Goal: Task Accomplishment & Management: Manage account settings

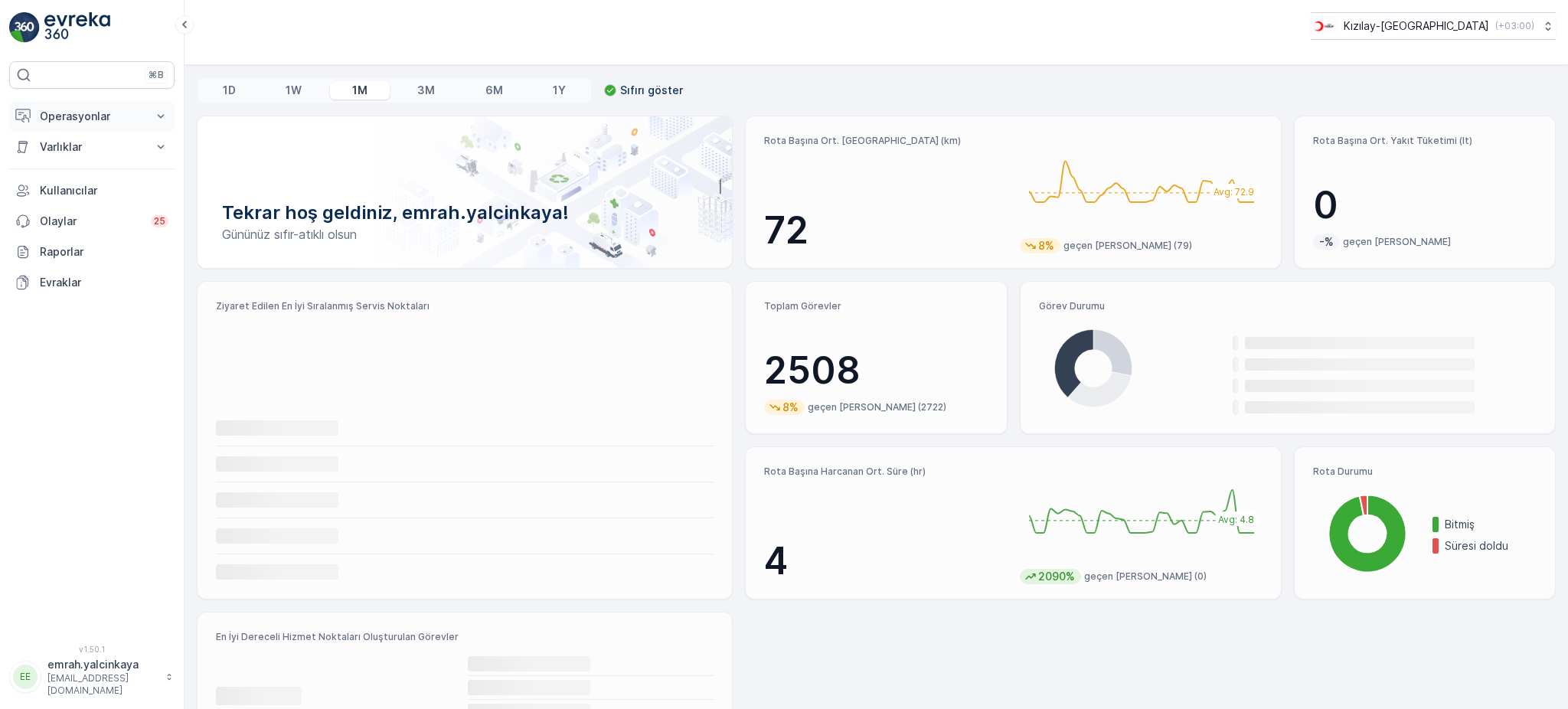
click at [61, 110] on p "Operasyonlar" at bounding box center [91, 116] width 104 height 15
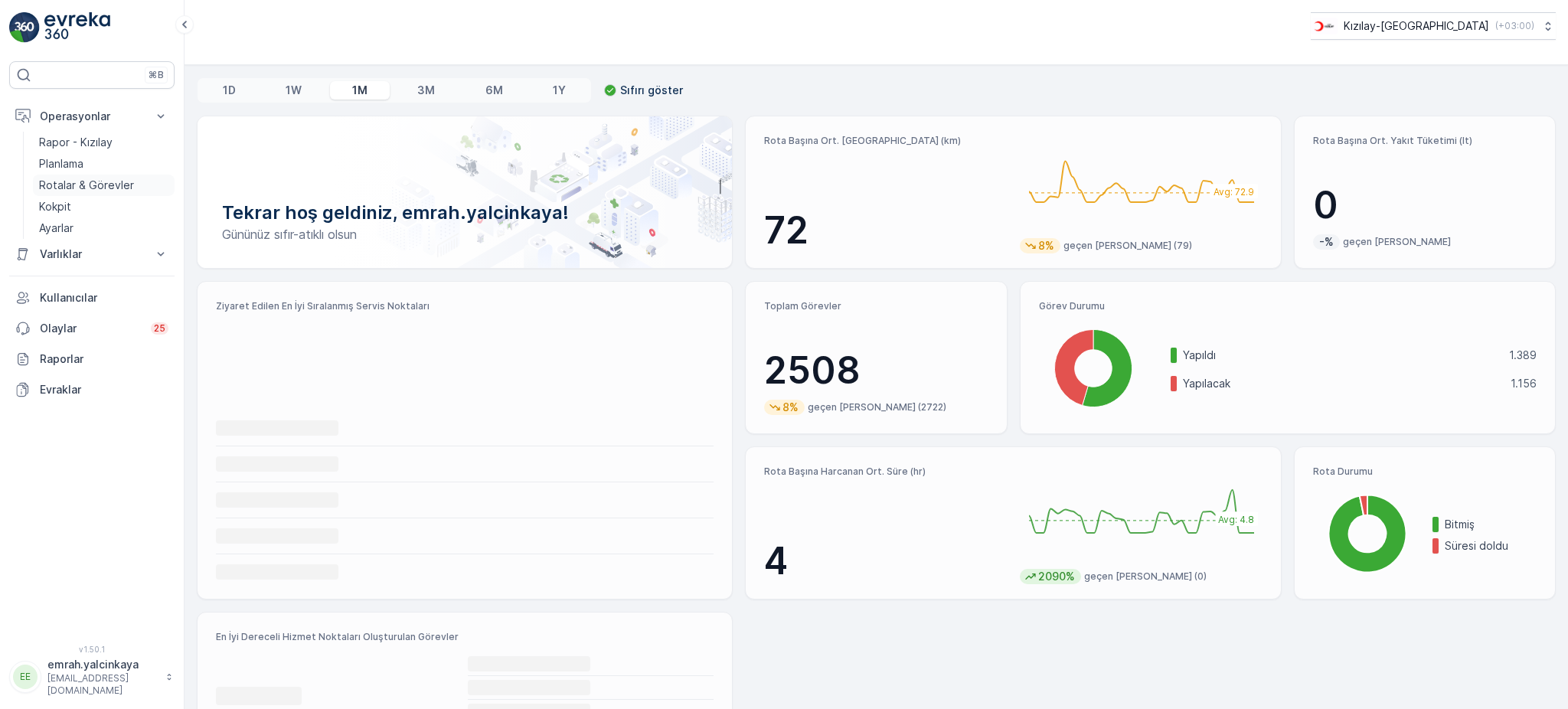
click at [78, 180] on p "Rotalar & Görevler" at bounding box center [86, 185] width 95 height 15
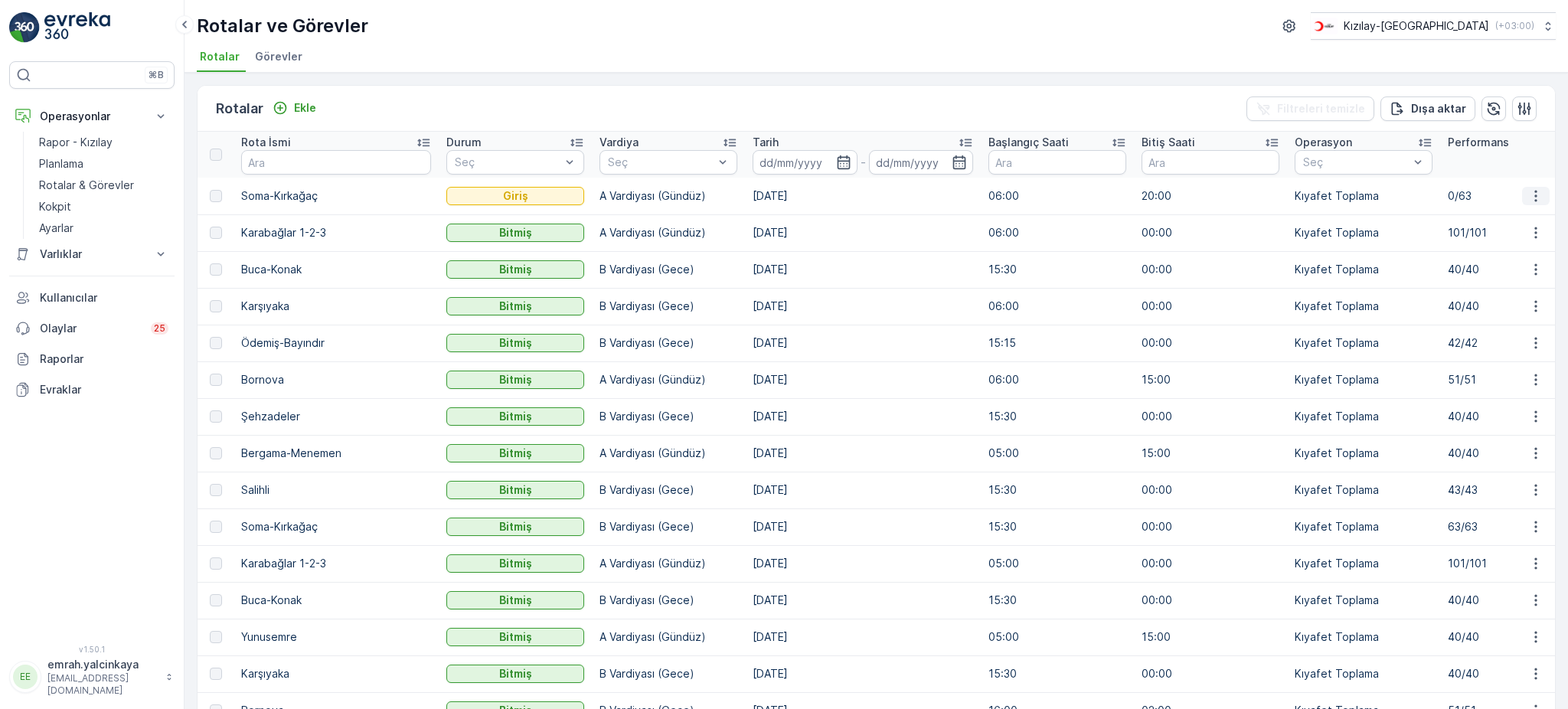
click at [1536, 196] on icon "button" at bounding box center [1536, 196] width 15 height 15
click at [1531, 218] on span "Daha fazla ayrıntı görün" at bounding box center [1500, 217] width 122 height 15
click at [1532, 187] on button "button" at bounding box center [1536, 196] width 27 height 18
click at [795, 42] on div "Rotalar ve Görevler Kızılay-İzmir ( +03:00 ) Rotalar Görevler" at bounding box center [876, 37] width 1384 height 73
click at [297, 103] on p "Ekle" at bounding box center [305, 108] width 22 height 15
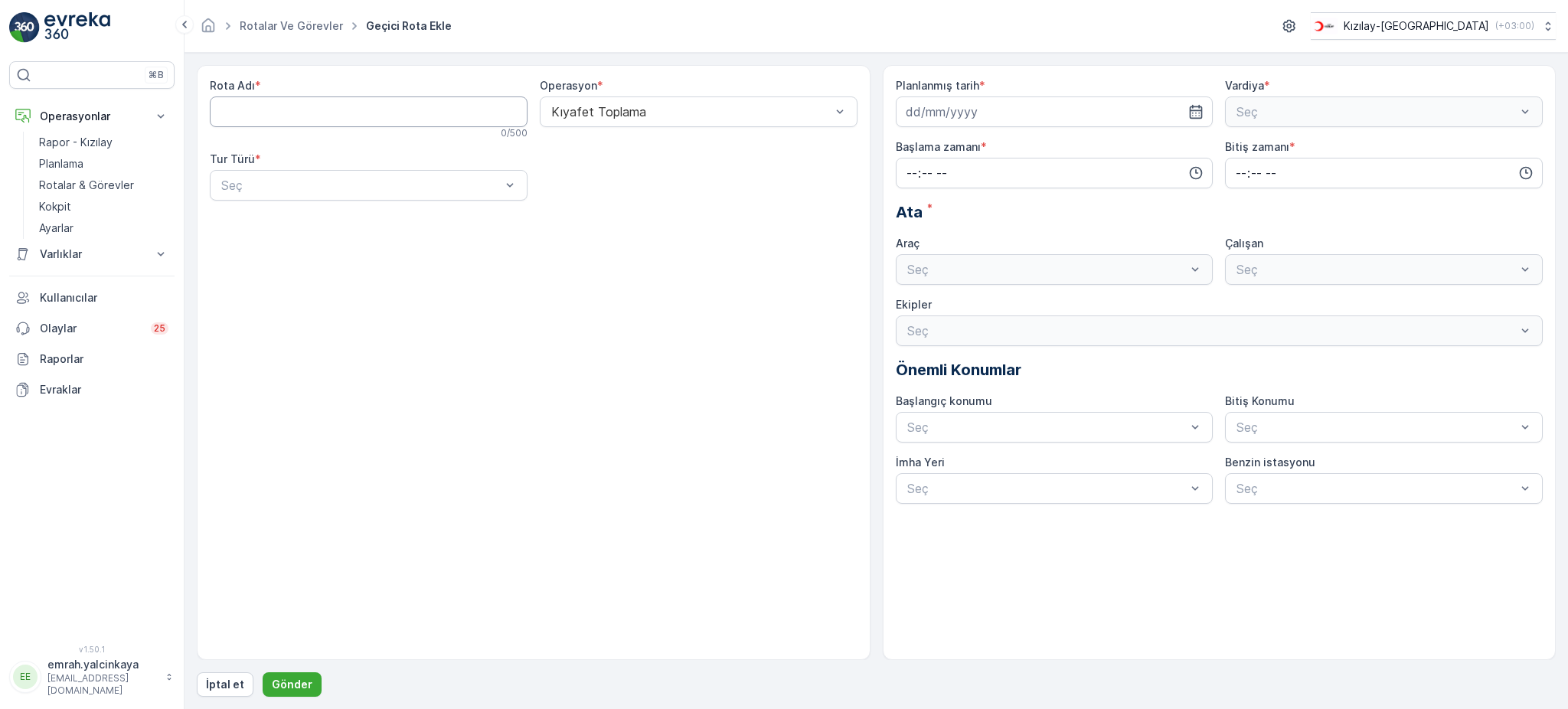
click at [320, 116] on Adı "Rota Adı" at bounding box center [368, 111] width 317 height 31
type Adı "Salihli"
click at [331, 221] on div "Statik" at bounding box center [369, 223] width 299 height 14
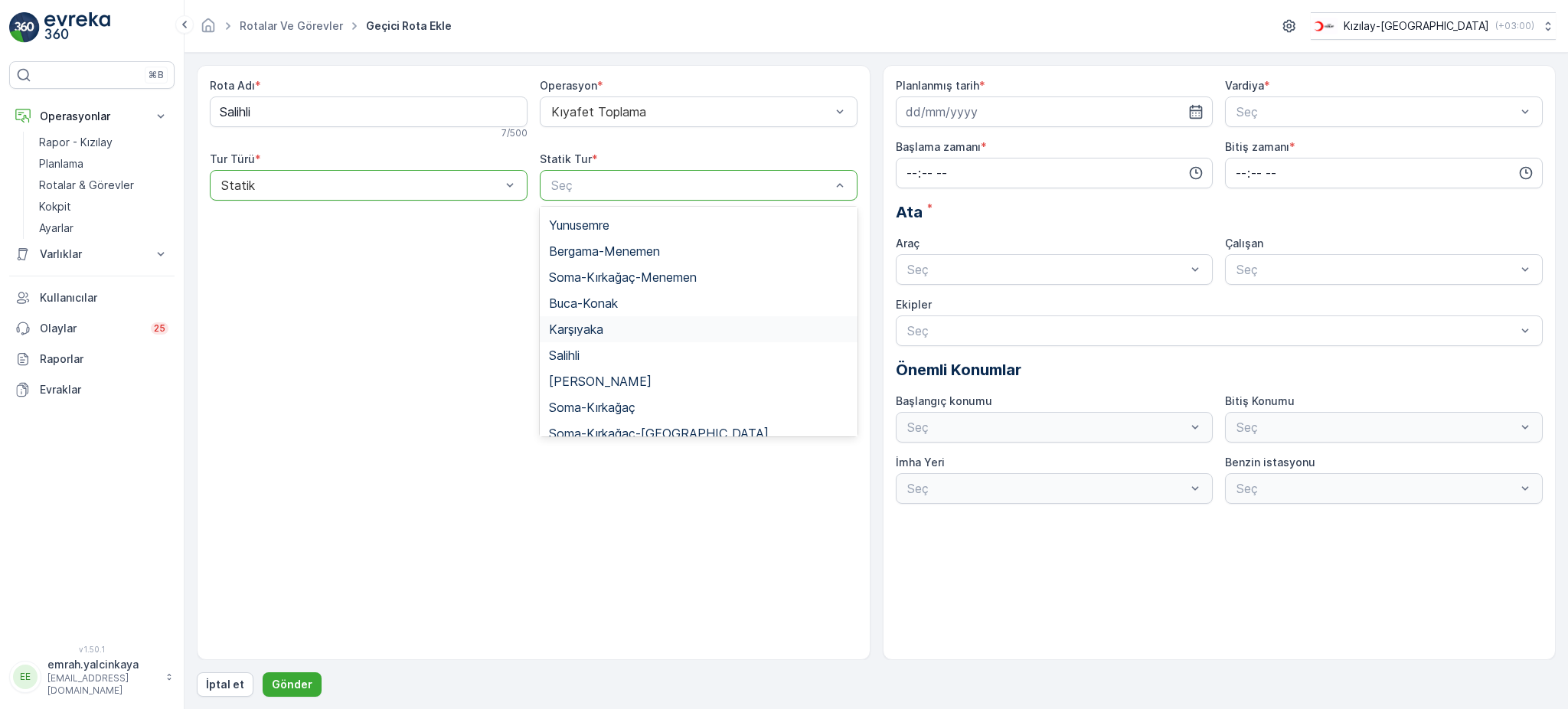
scroll to position [204, 0]
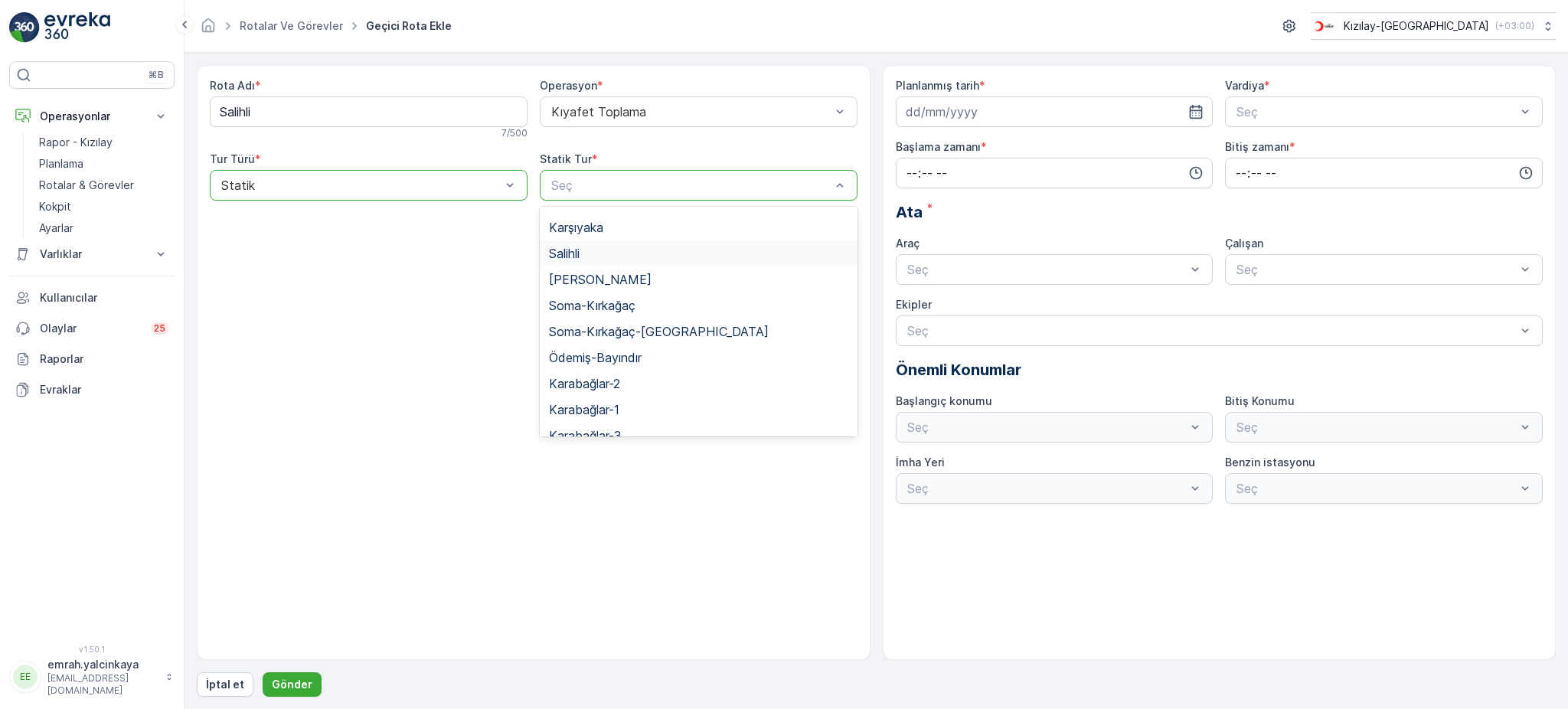
click at [635, 249] on div "Salihli" at bounding box center [699, 254] width 299 height 14
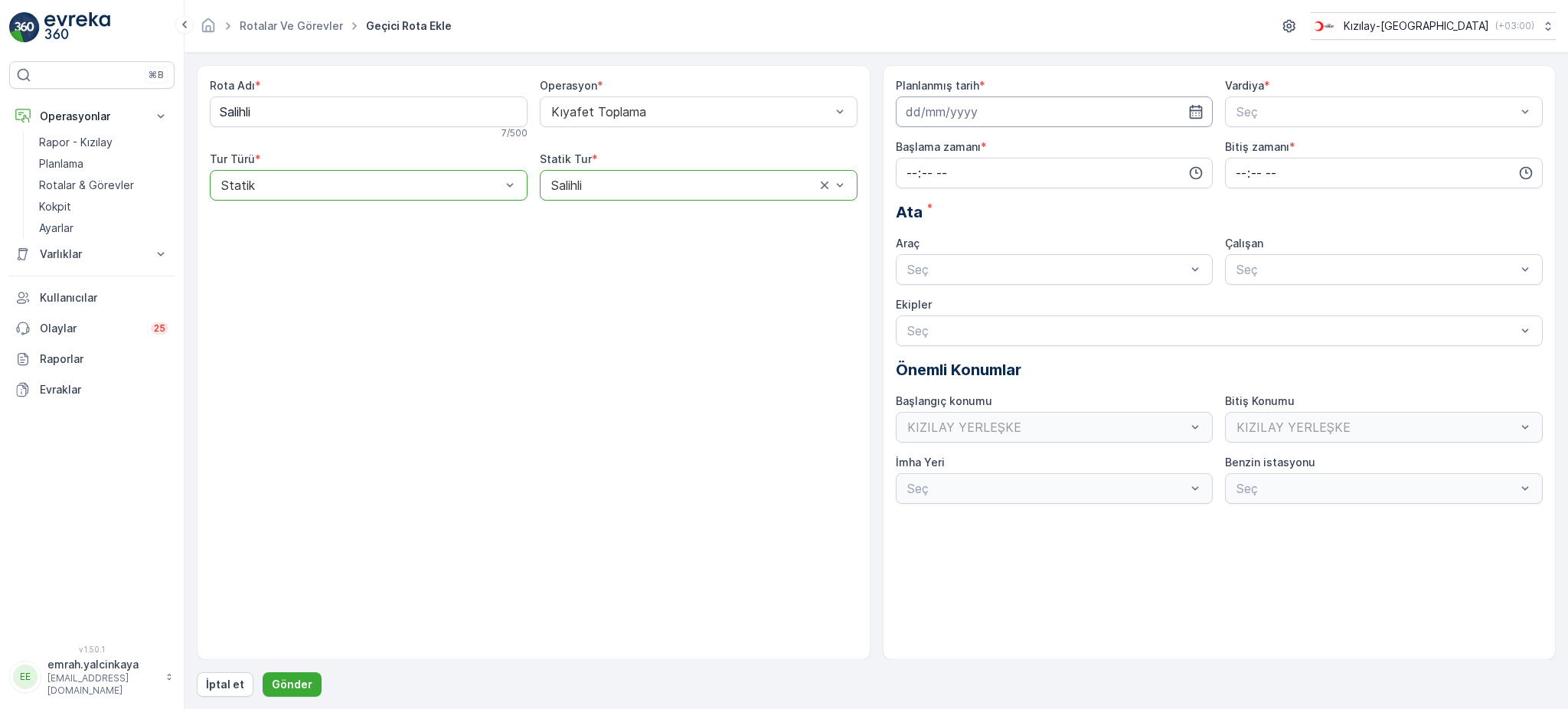
click at [1013, 106] on input at bounding box center [1054, 111] width 317 height 31
click at [922, 276] on div "15" at bounding box center [921, 270] width 24 height 24
type input "15.09.2025"
click at [1300, 146] on span "A Vardiyası (Gündüz)" at bounding box center [1293, 149] width 119 height 14
click at [1069, 180] on input "time" at bounding box center [1054, 173] width 317 height 31
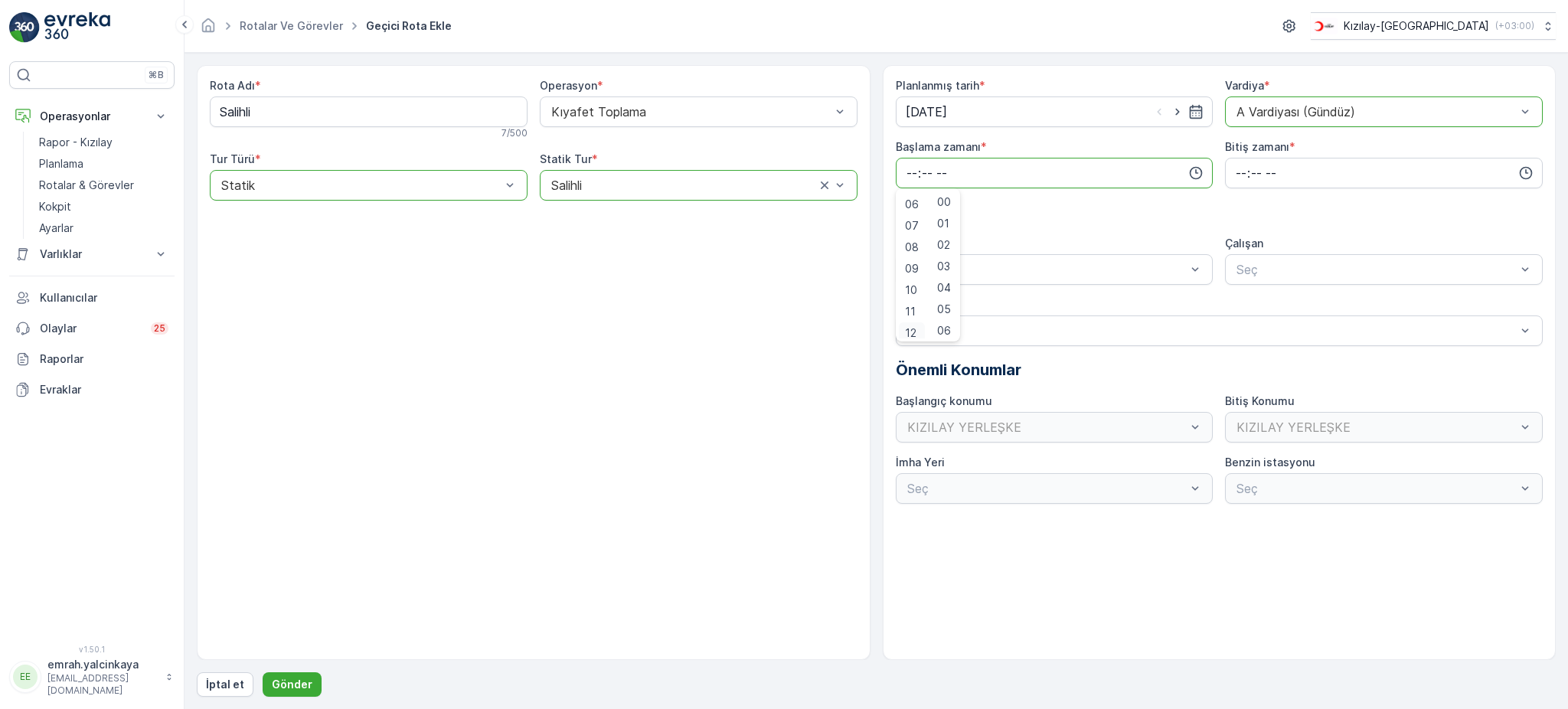
scroll to position [131, 0]
click at [915, 239] on span "08" at bounding box center [912, 243] width 14 height 15
type input "08:00"
click at [1242, 170] on input "time" at bounding box center [1384, 173] width 317 height 31
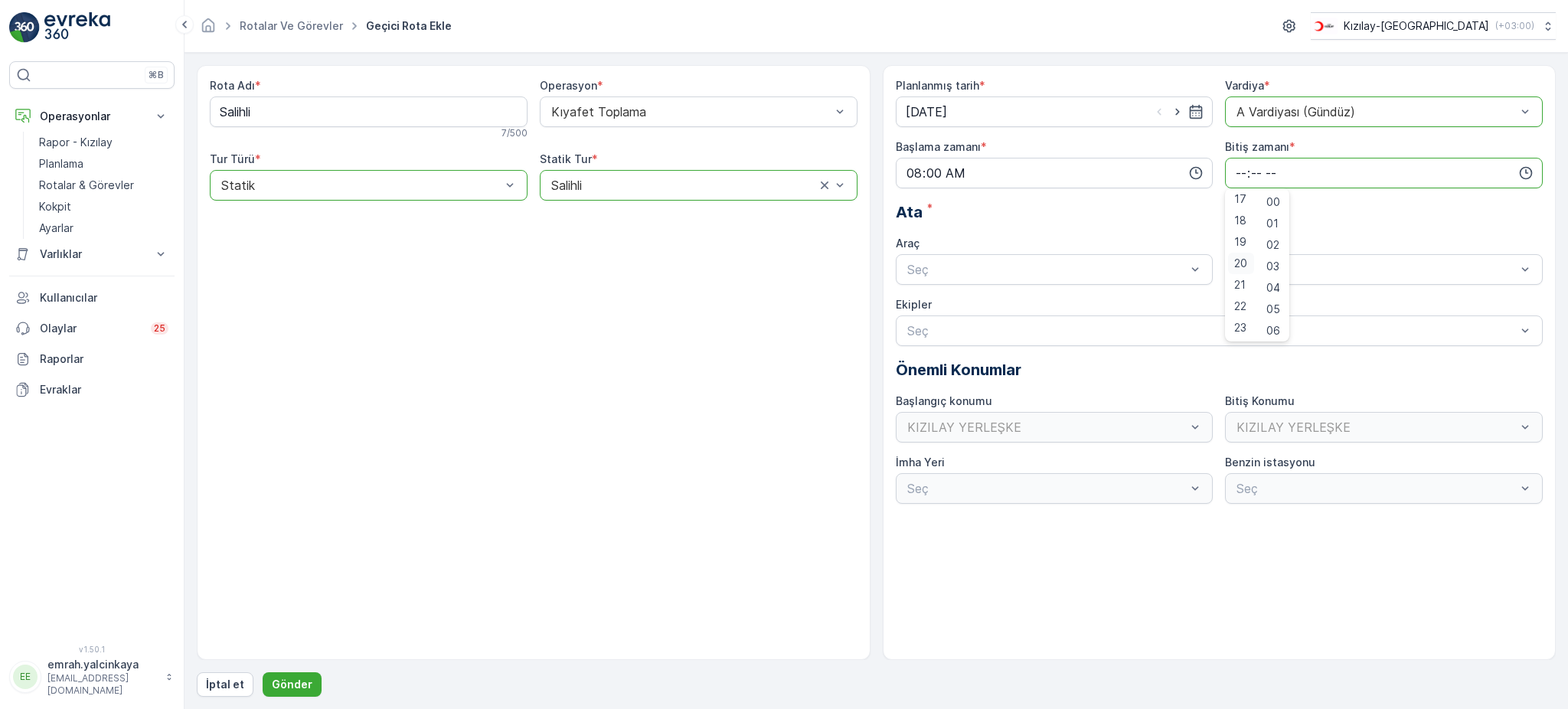
click at [1236, 265] on span "20" at bounding box center [1241, 263] width 13 height 15
type input "20:00"
click at [1137, 279] on div "Seç" at bounding box center [1054, 269] width 317 height 31
click at [1107, 308] on div "06 DCG 302 Meşgul" at bounding box center [1054, 307] width 299 height 14
click at [1291, 281] on div "Seç" at bounding box center [1384, 269] width 317 height 31
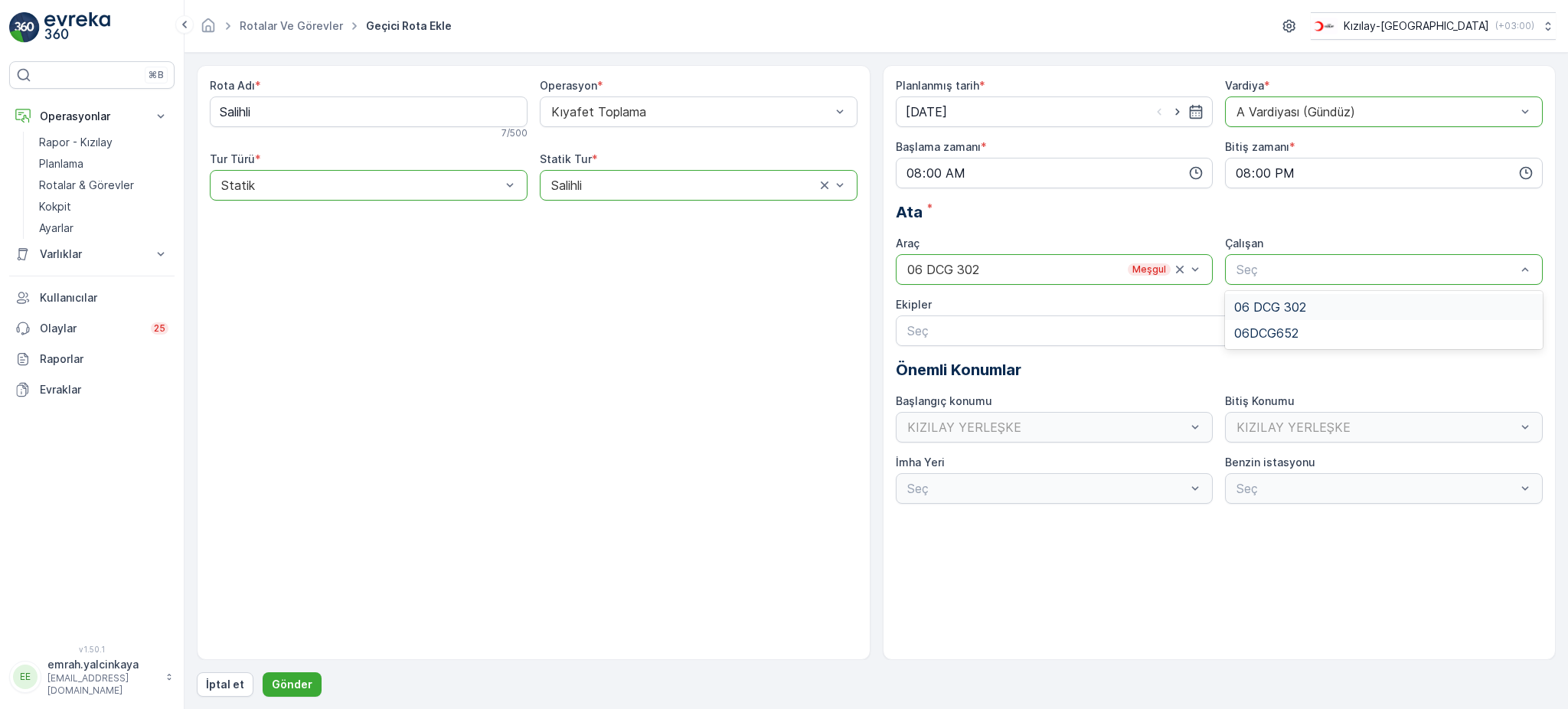
click at [1302, 308] on span "06 DCG 302" at bounding box center [1270, 307] width 72 height 14
click at [277, 682] on p "Gönder" at bounding box center [292, 685] width 41 height 15
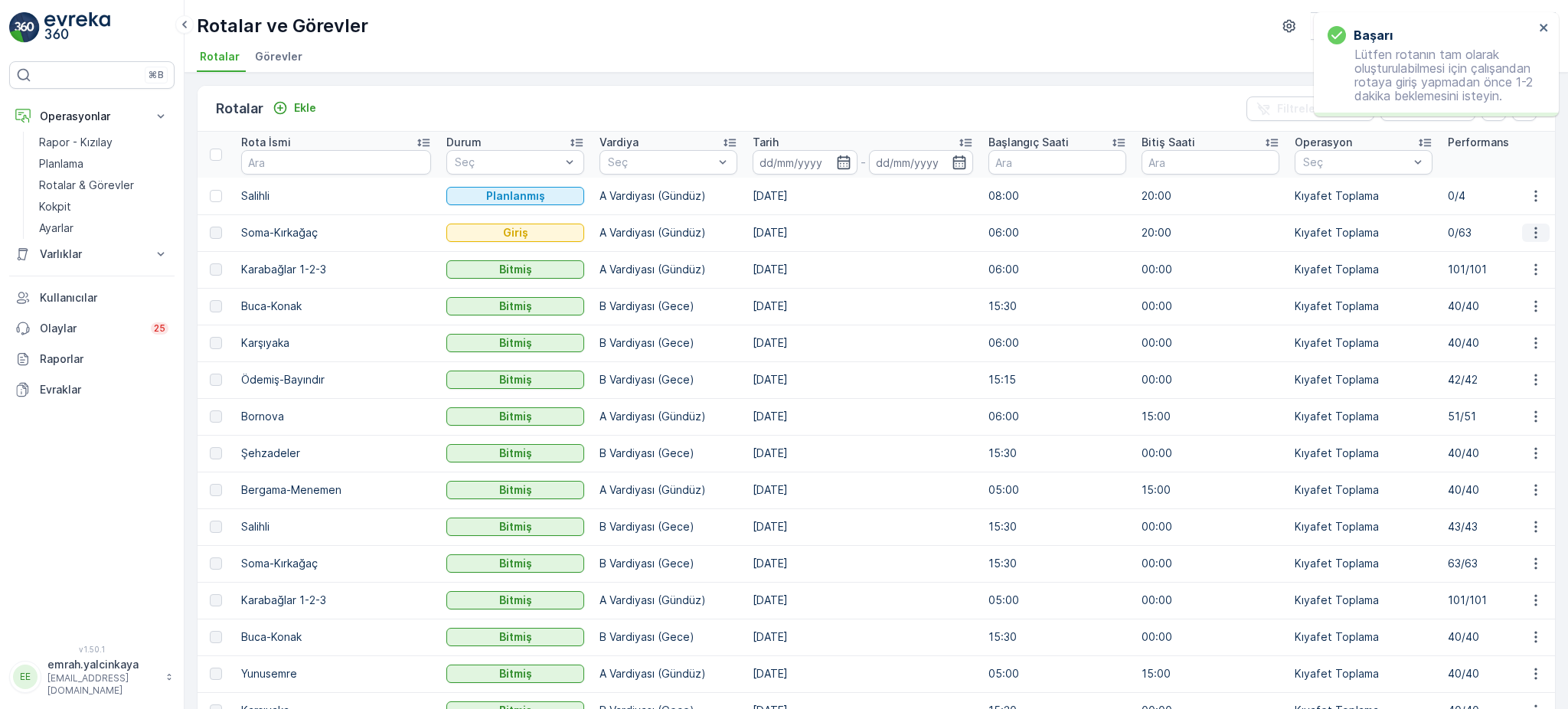
click at [1528, 234] on icon "button" at bounding box center [1536, 233] width 15 height 15
click at [747, 93] on div "Rotalar Ekle Filtreleri temizle Dışa aktar" at bounding box center [877, 108] width 1358 height 46
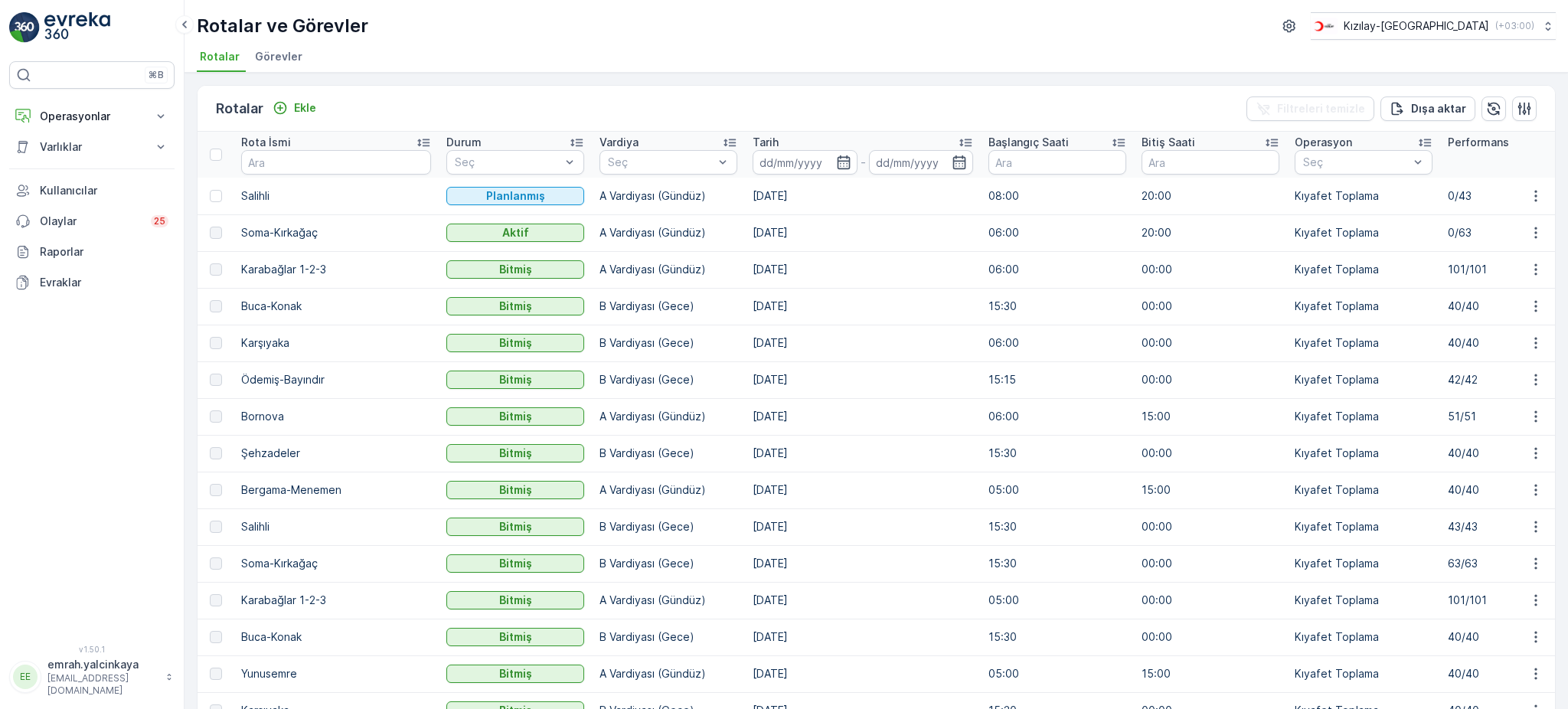
click at [625, 527] on p "B Vardiyası (Gece)" at bounding box center [669, 527] width 138 height 15
click at [745, 532] on td "05.09.2025" at bounding box center [863, 527] width 236 height 37
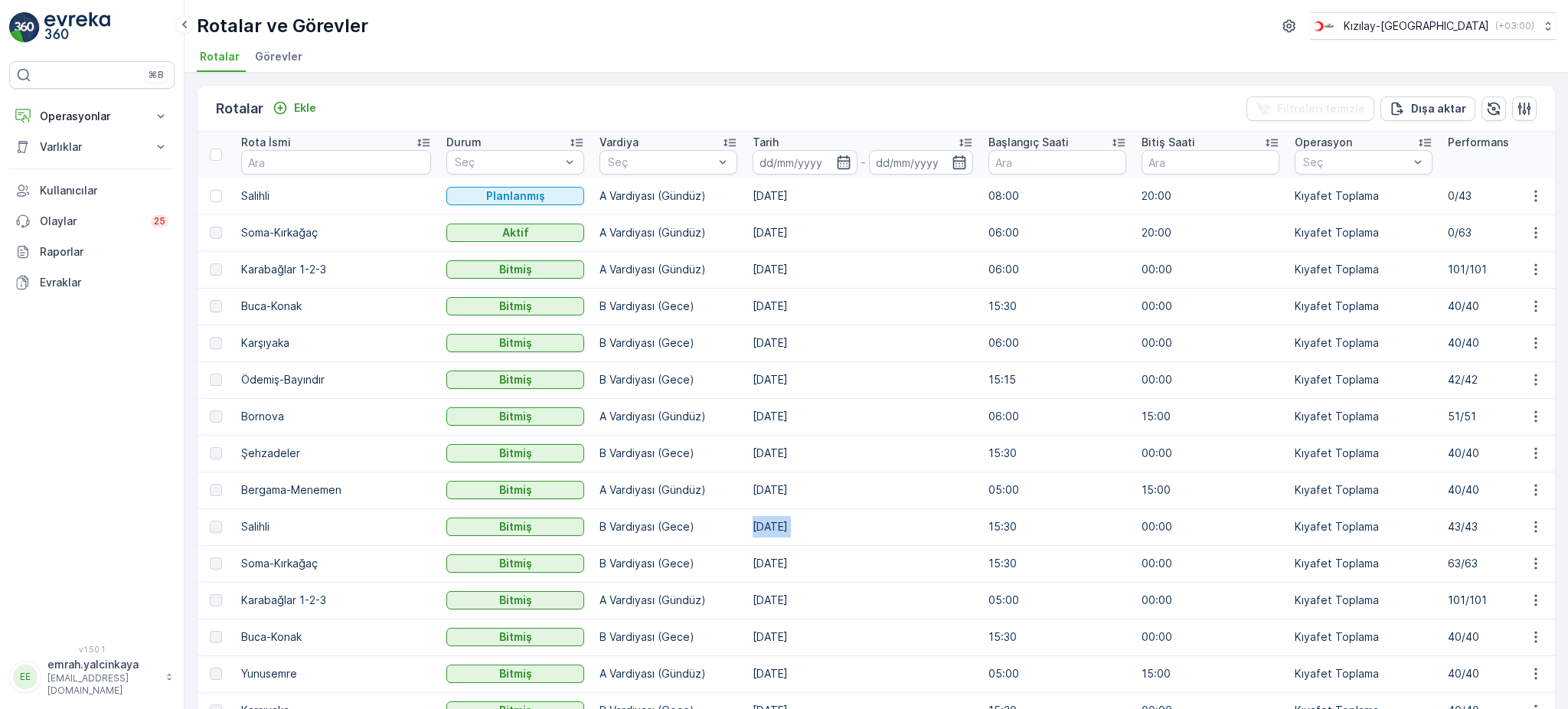
click at [745, 532] on td "05.09.2025" at bounding box center [863, 527] width 236 height 37
click at [1536, 234] on icon "button" at bounding box center [1536, 233] width 15 height 15
click at [303, 108] on p "Ekle" at bounding box center [305, 108] width 22 height 15
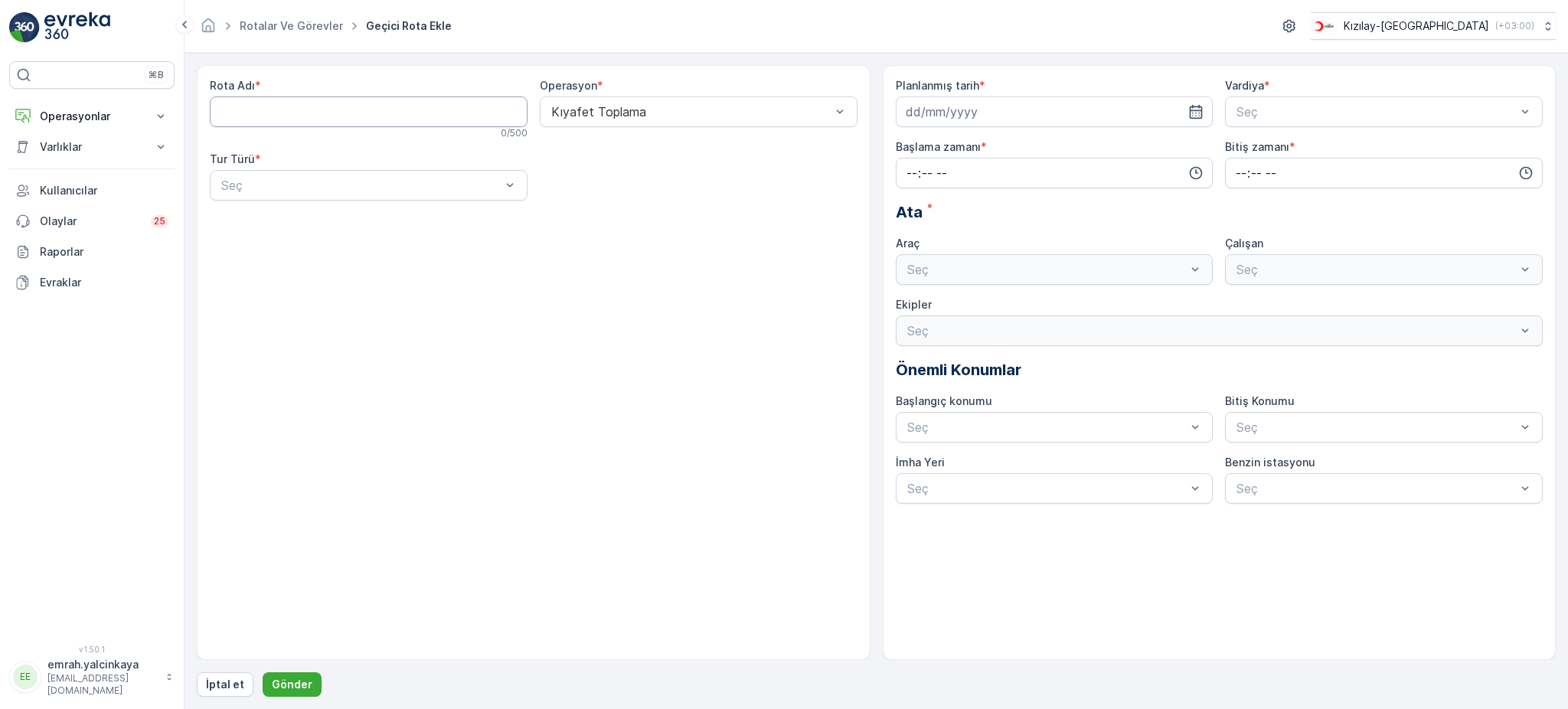
click at [374, 118] on Adı "Rota Adı" at bounding box center [368, 111] width 317 height 31
type Adı "Soma-Kırkağaç"
click div "Dinamik"
click at [348, 189] on div at bounding box center [361, 185] width 283 height 14
click at [339, 219] on div "Statik" at bounding box center [369, 223] width 299 height 14
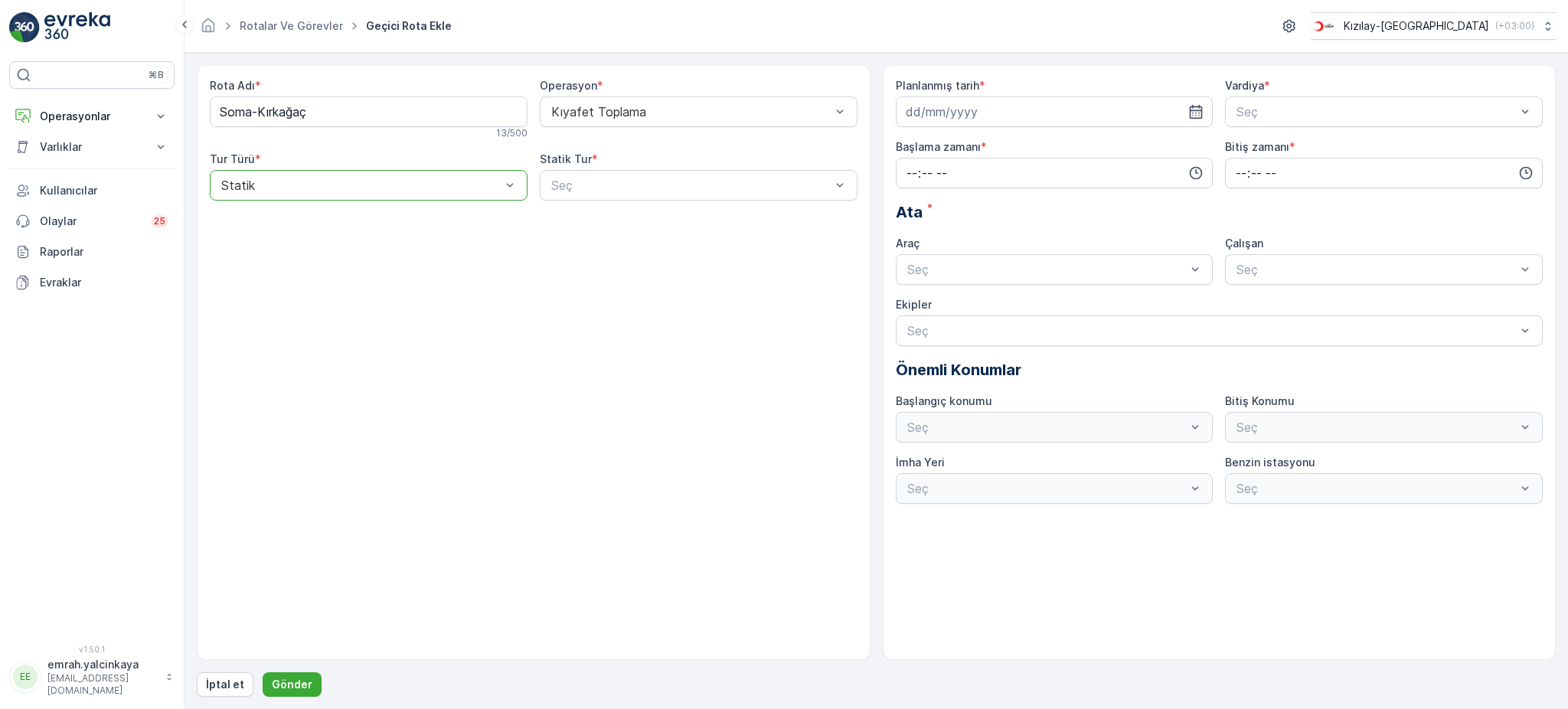
click at [581, 208] on div "Rota Adı * Soma-Kırkağaç 13 / 500 Operasyon * Kıyafet Toplama Tur Türü * option…" at bounding box center [533, 145] width 648 height 135
click at [582, 203] on div "Rota Adı * Soma-Kırkağaç 13 / 500 Operasyon * Kıyafet Toplama Tur Türü * option…" at bounding box center [533, 145] width 648 height 135
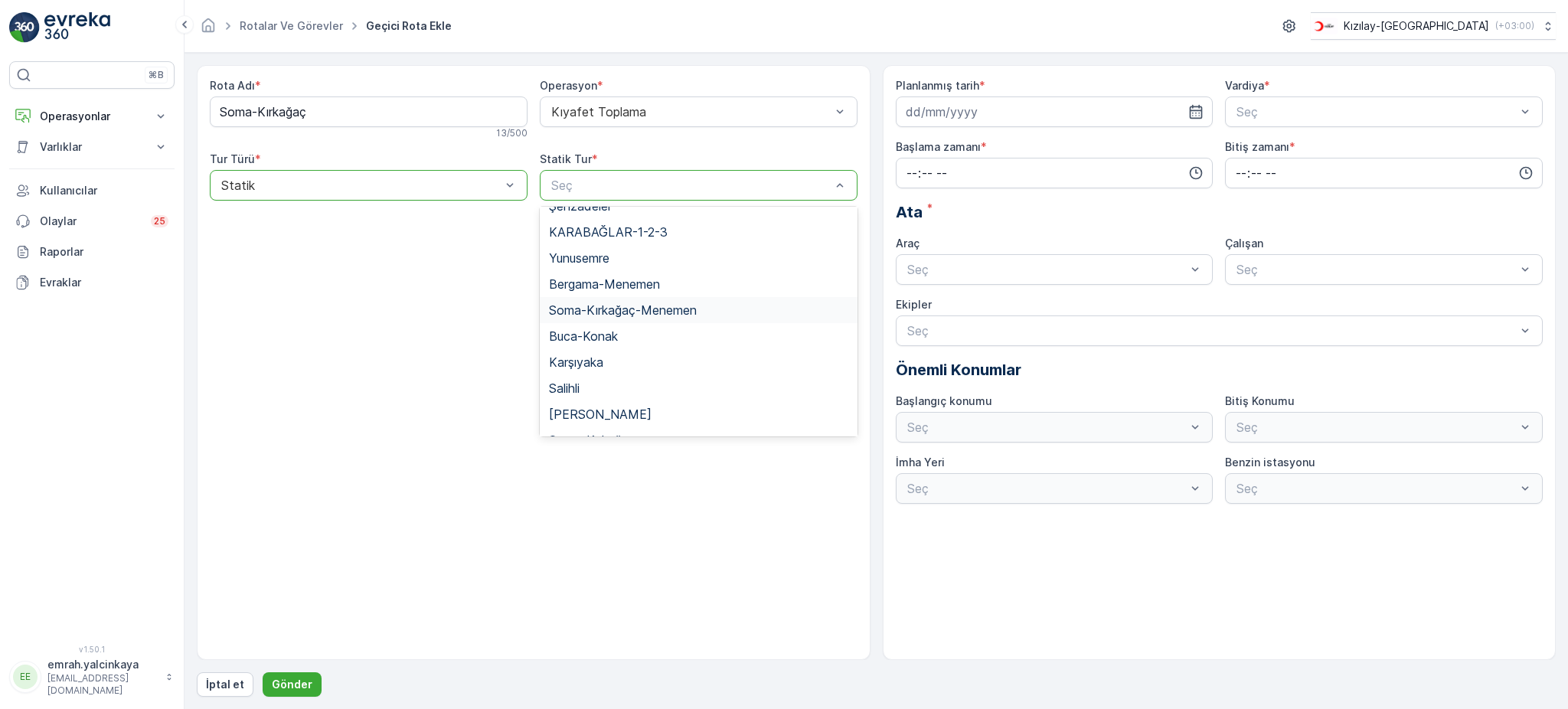
scroll to position [102, 0]
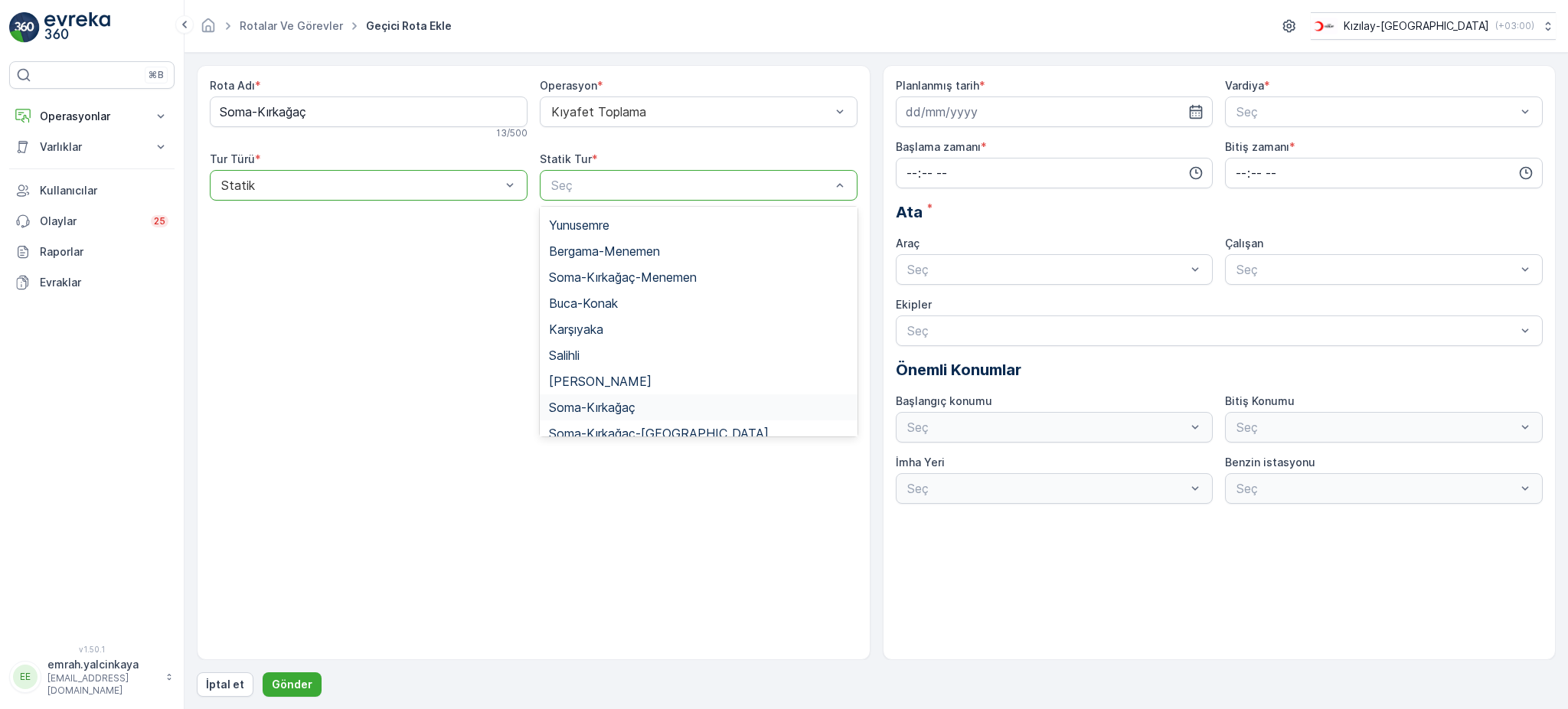
click at [651, 402] on div "Soma-Kırkağaç" at bounding box center [699, 407] width 299 height 14
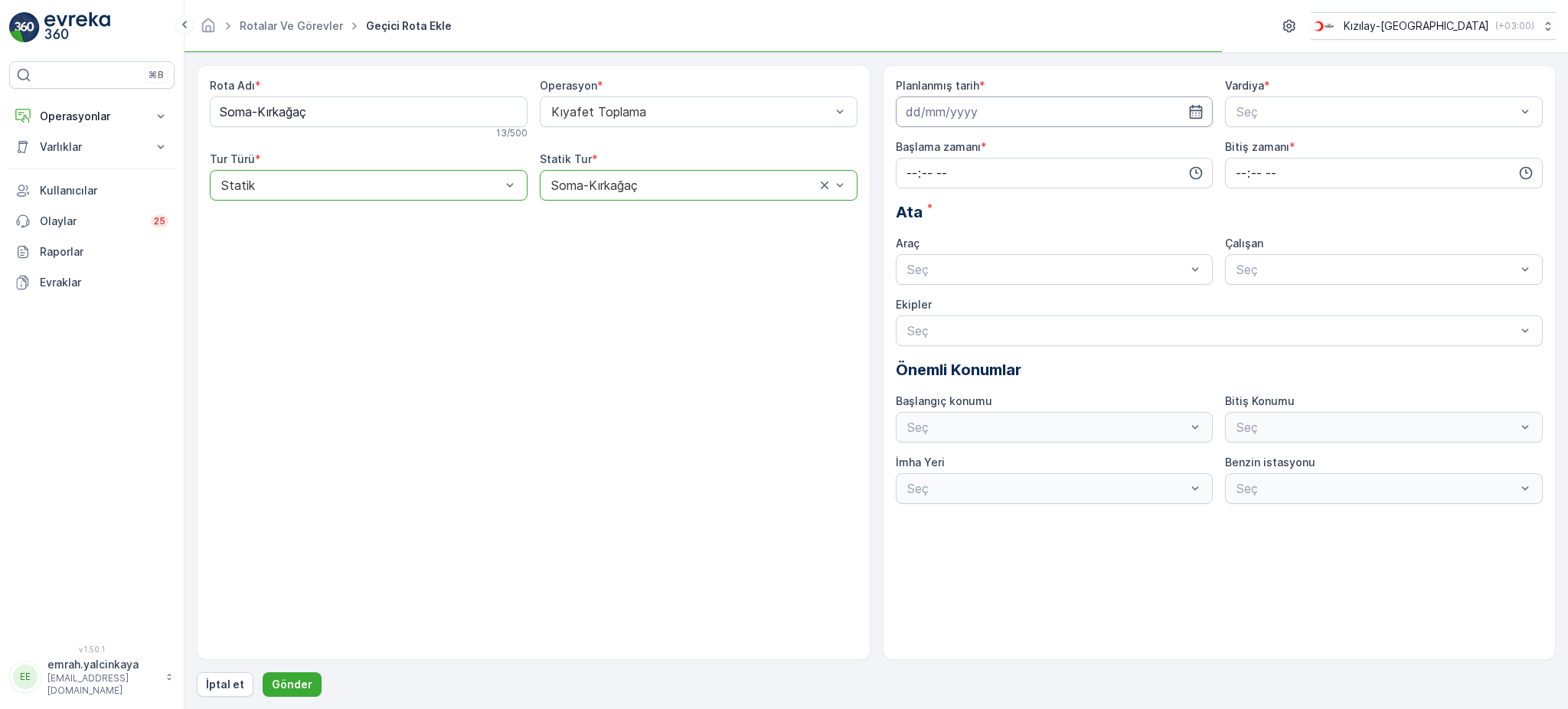
click at [953, 111] on input at bounding box center [1054, 111] width 317 height 31
click at [953, 270] on div "16" at bounding box center [948, 270] width 24 height 24
type input "16.09.2025"
click at [1273, 142] on span "A Vardiyası (Gündüz)" at bounding box center [1293, 149] width 119 height 14
click at [996, 173] on input "time" at bounding box center [1054, 173] width 317 height 31
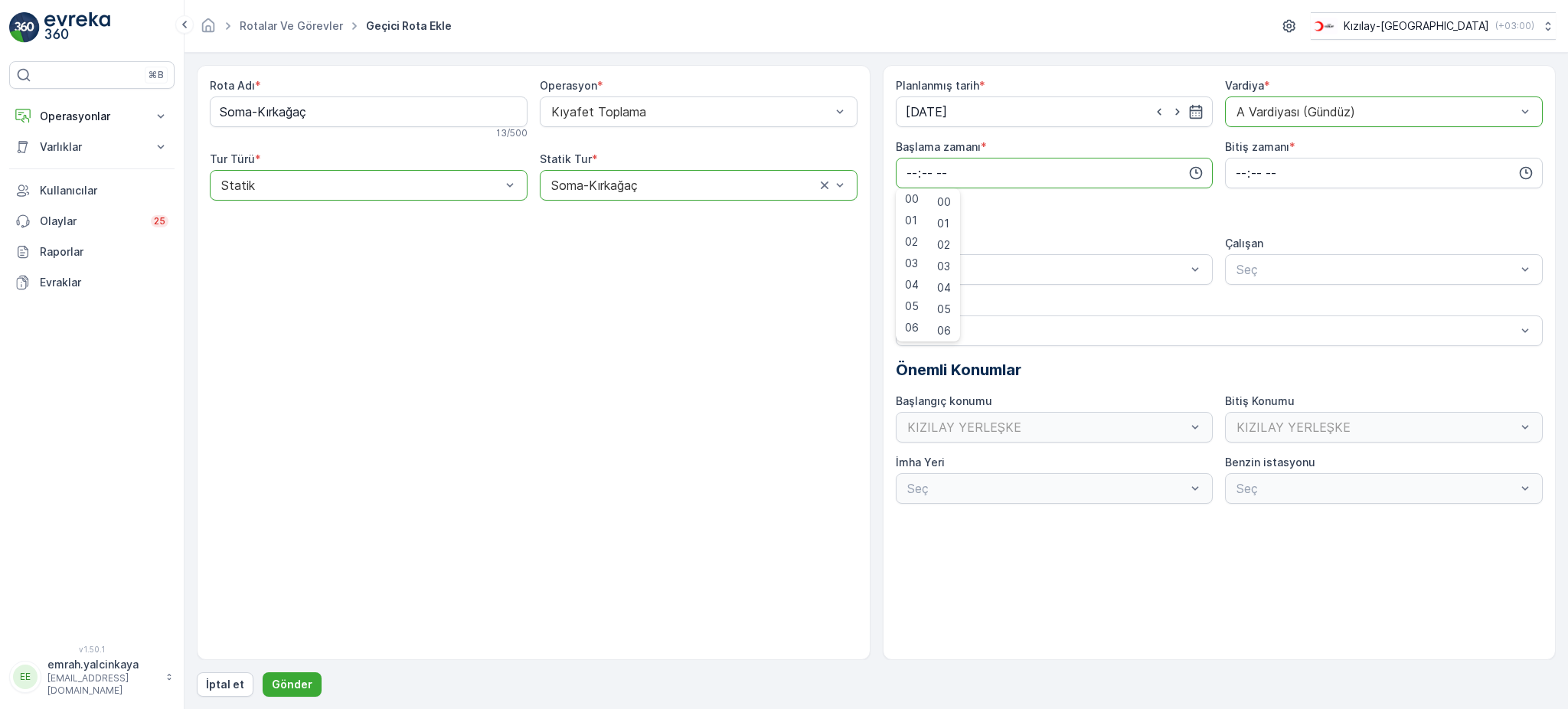
scroll to position [24, 0]
click at [914, 308] on span "06" at bounding box center [912, 306] width 14 height 15
type input "06:00"
click at [1240, 175] on input "time" at bounding box center [1384, 173] width 317 height 31
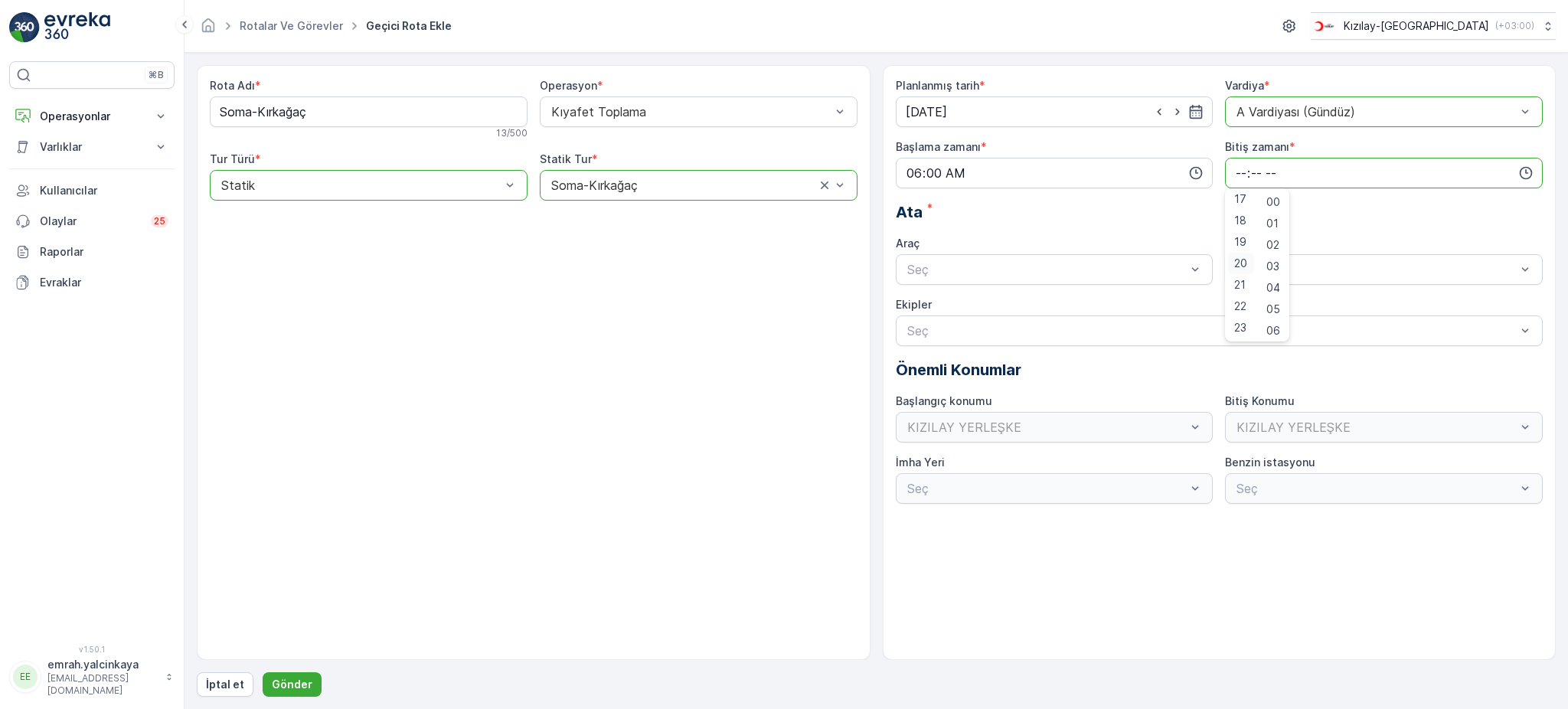
click at [1244, 261] on span "20" at bounding box center [1241, 263] width 13 height 15
type input "20:00"
drag, startPoint x: 1042, startPoint y: 305, endPoint x: 1061, endPoint y: 303, distance: 19.1
click at [1044, 305] on div "06 DCG 302" at bounding box center [1054, 307] width 299 height 14
click at [1261, 296] on div "06 DCG 302" at bounding box center [1384, 307] width 317 height 26
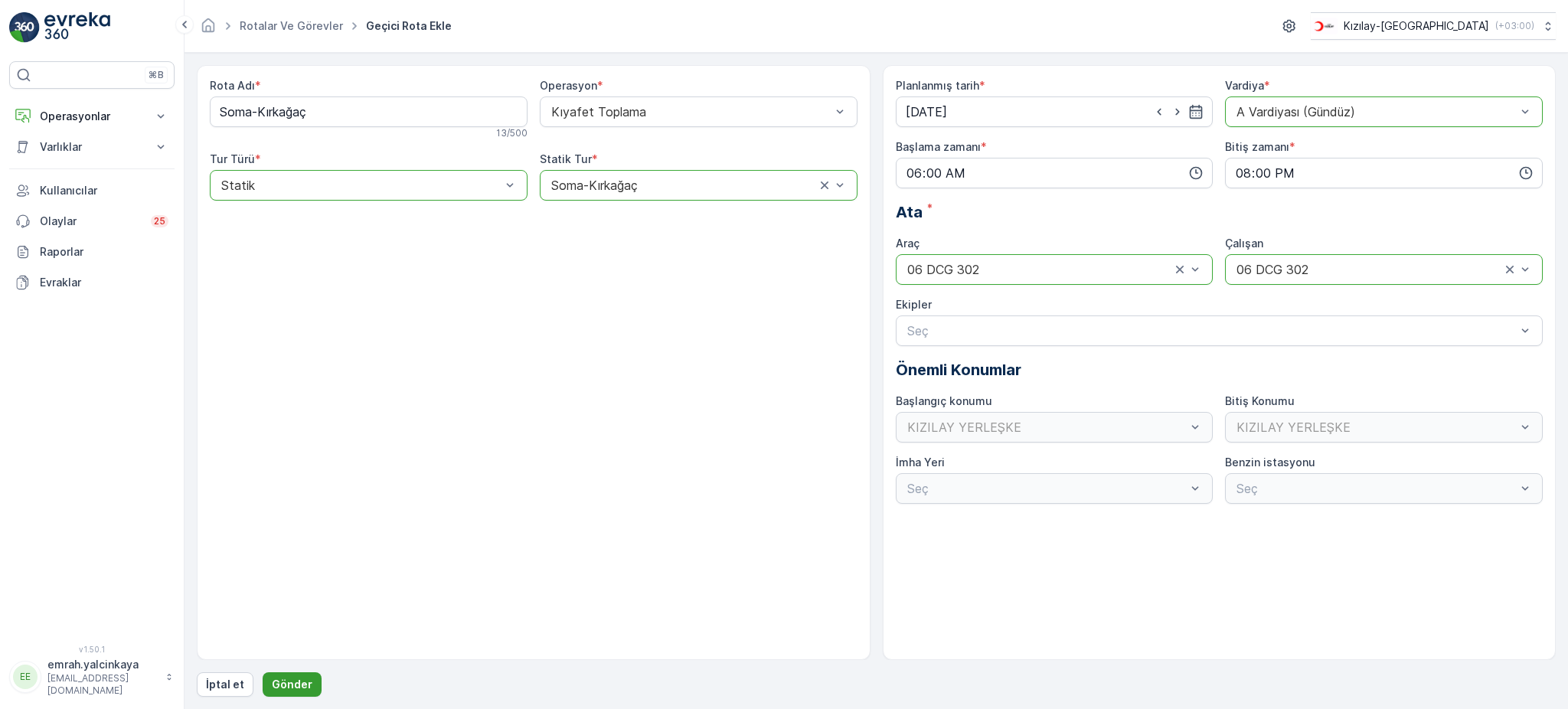
click at [307, 682] on button "Gönder" at bounding box center [292, 684] width 59 height 24
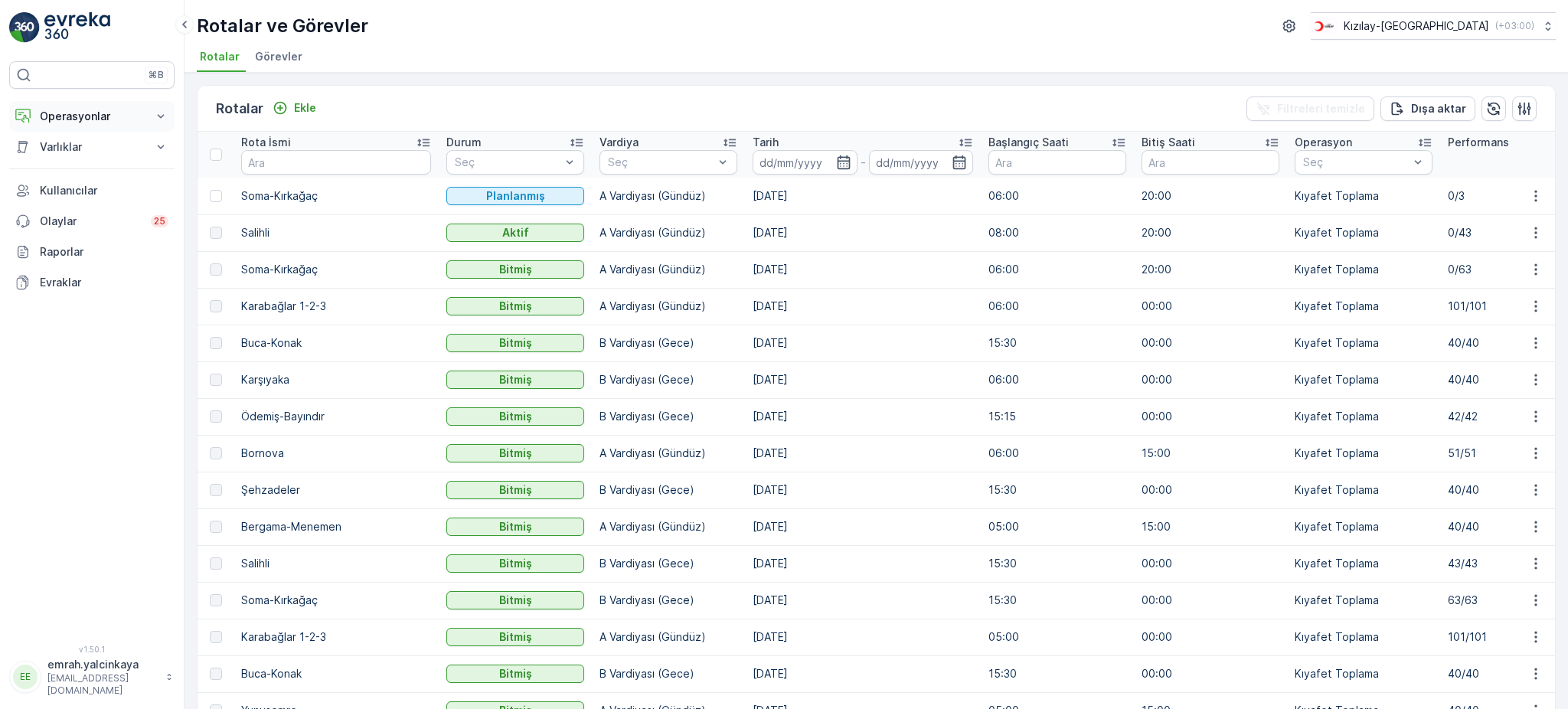
click at [67, 113] on p "Operasyonlar" at bounding box center [91, 116] width 104 height 15
click at [58, 145] on p "Rapor - Kızılay" at bounding box center [76, 142] width 73 height 15
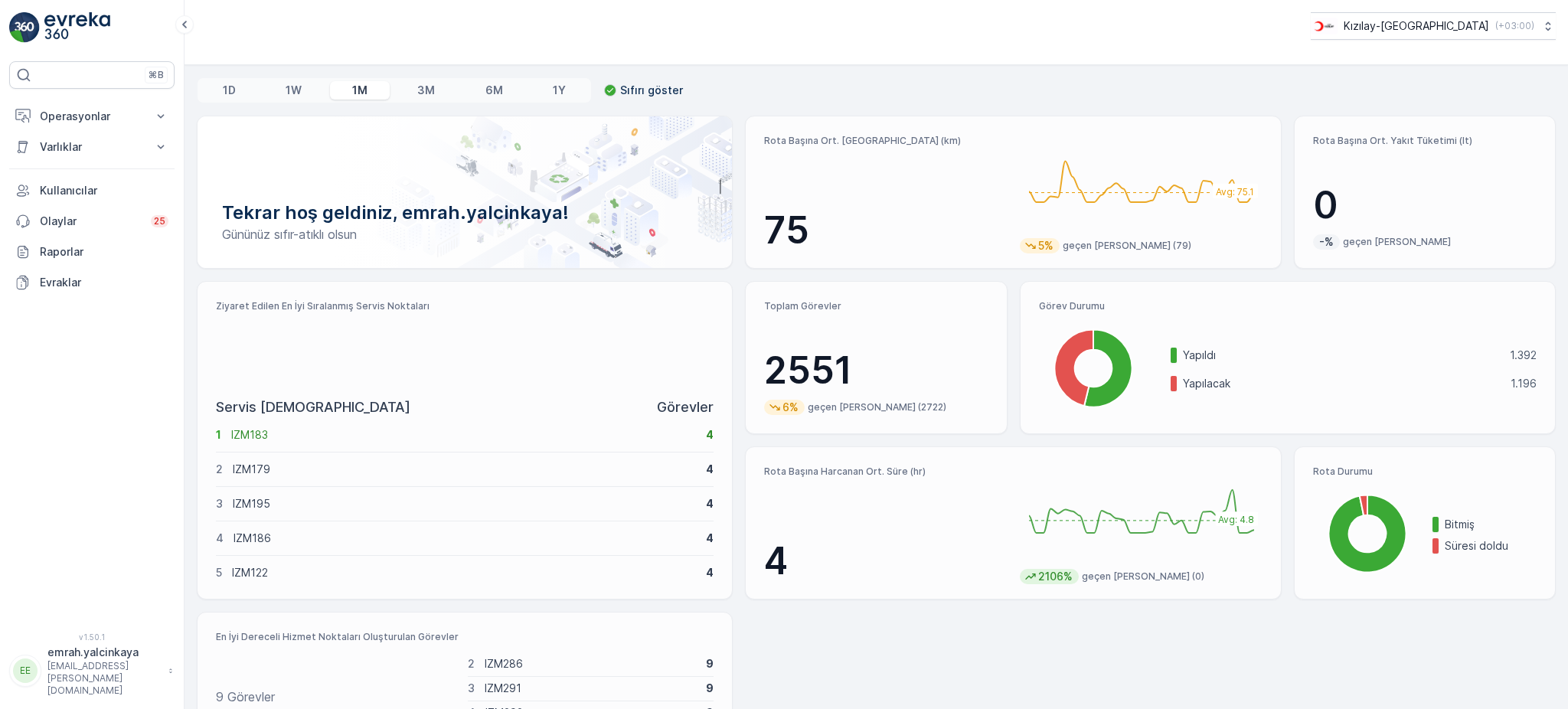
click at [57, 22] on img at bounding box center [76, 27] width 66 height 31
click at [51, 185] on p "Kullanıcılar" at bounding box center [104, 190] width 129 height 15
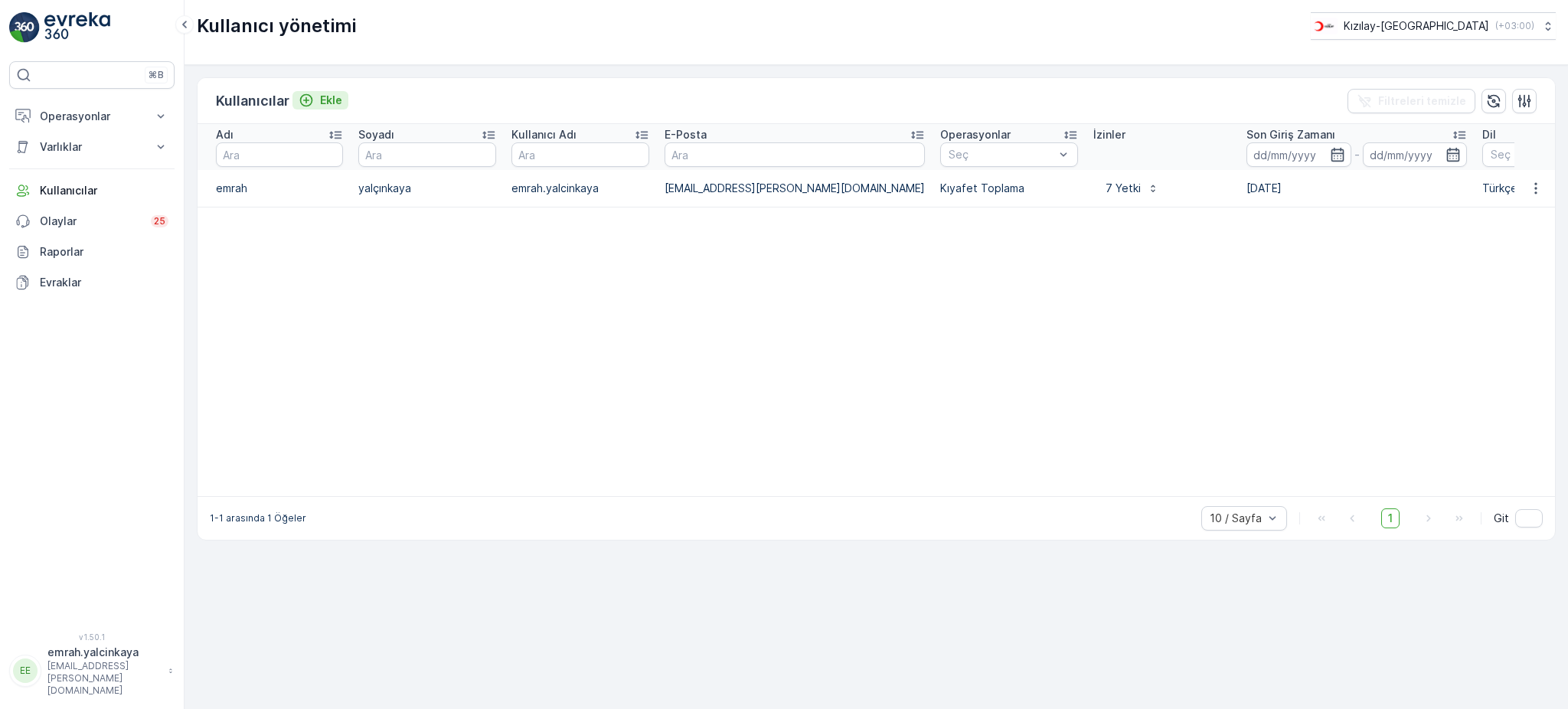
click at [317, 100] on div "Ekle" at bounding box center [320, 101] width 44 height 15
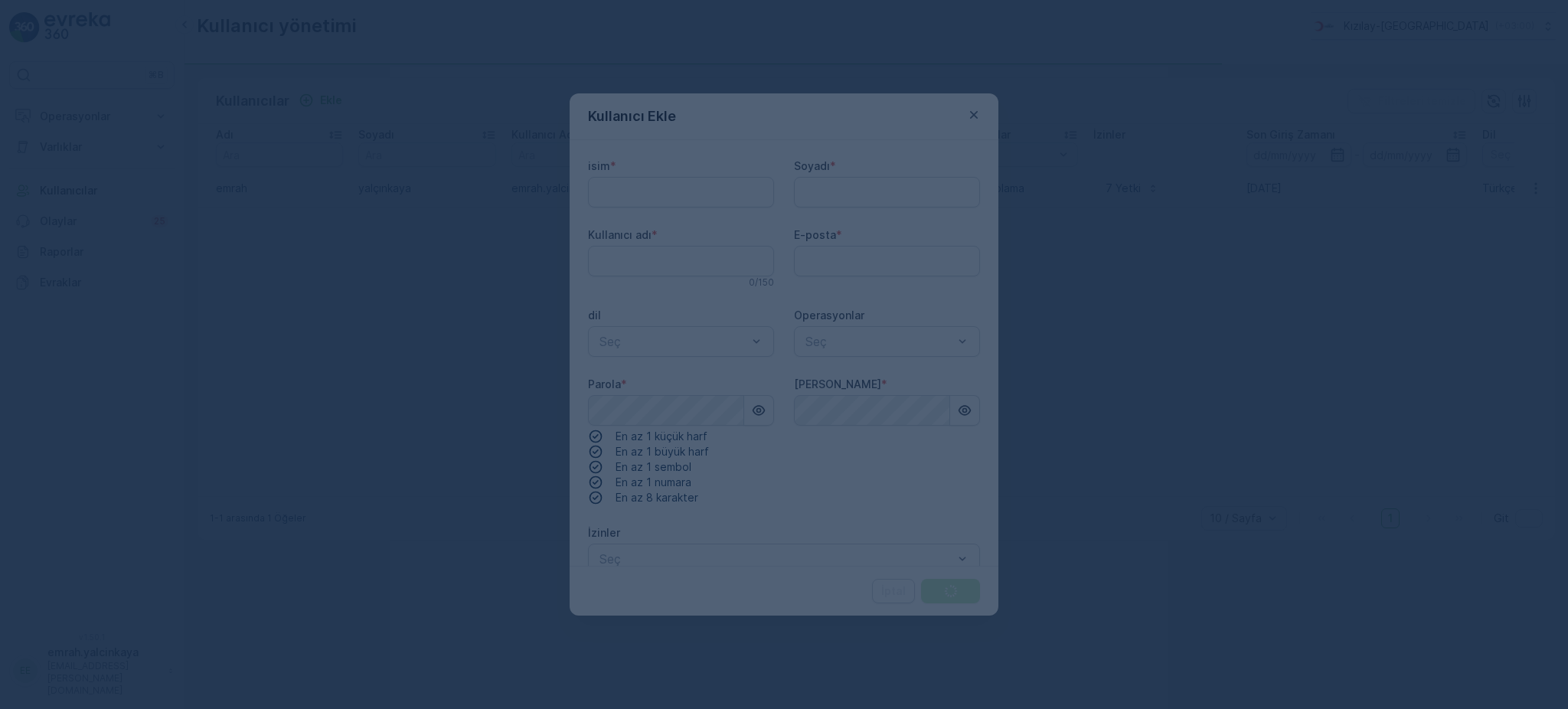
type adı "emrah.yalcinkaya"
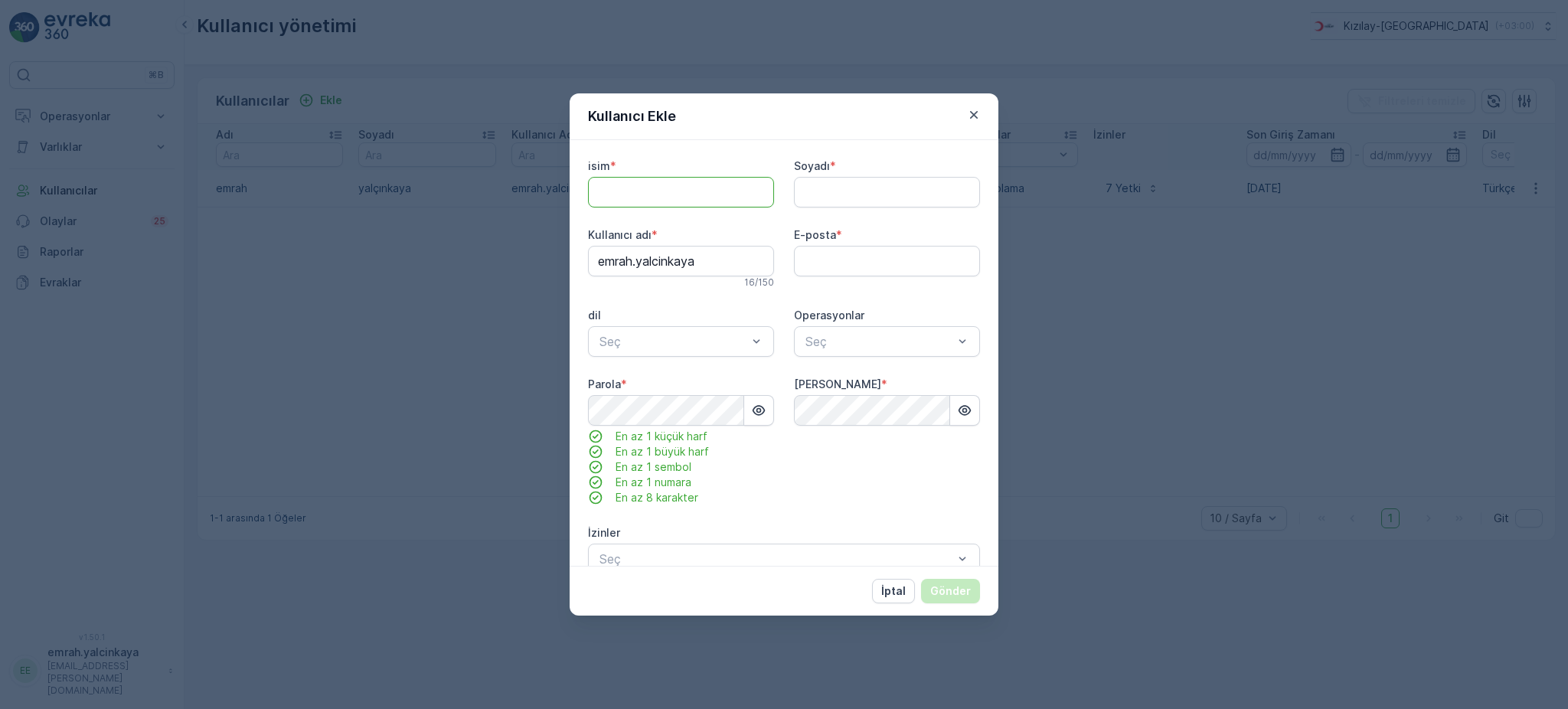
click at [648, 190] on input "isim" at bounding box center [681, 192] width 186 height 31
type input "[PERSON_NAME]"
click at [873, 190] on input "Soyadı" at bounding box center [887, 192] width 186 height 31
type input "Operasyonu"
click at [701, 264] on adı "emrah.yalcinkaya" at bounding box center [681, 261] width 186 height 31
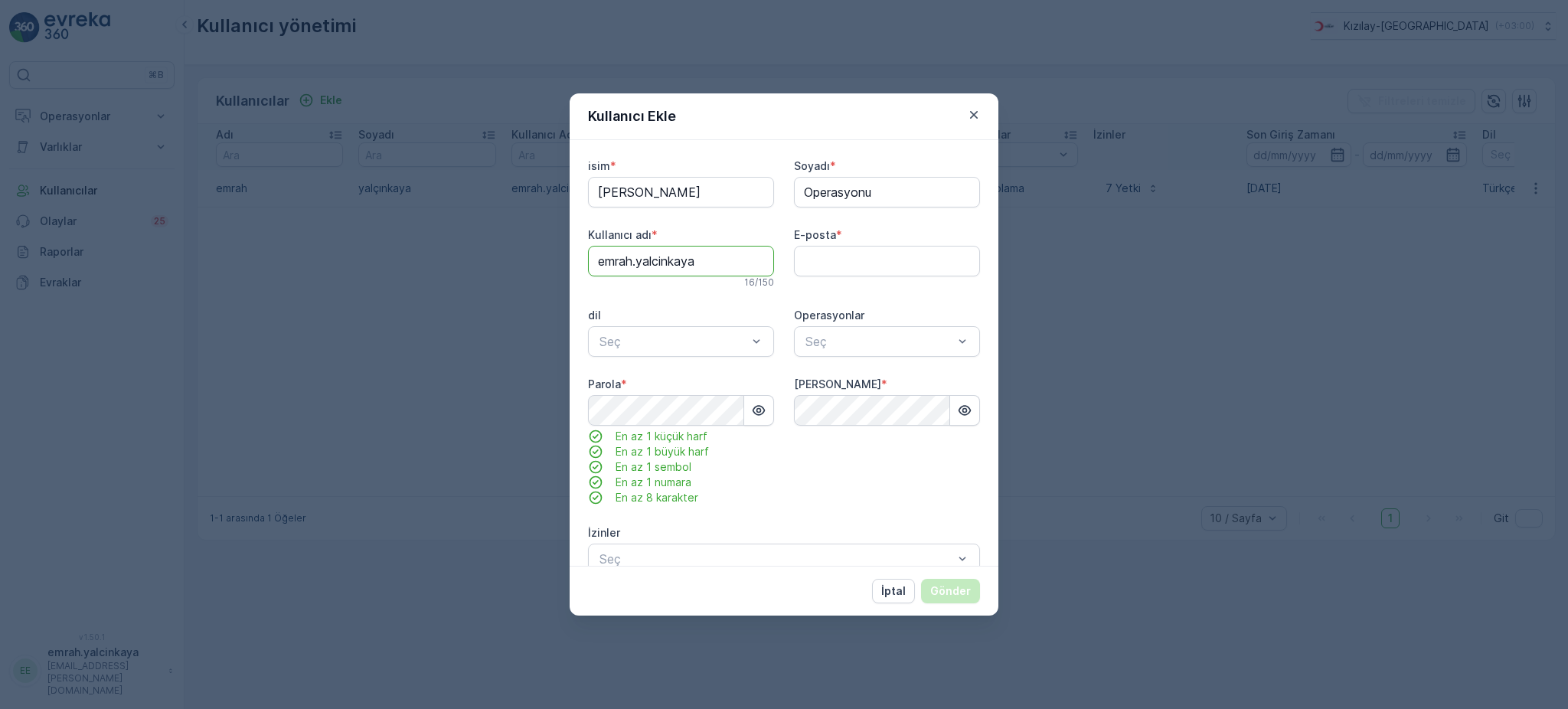
click at [701, 264] on adı "emrah.yalcinkaya" at bounding box center [681, 261] width 186 height 31
click at [706, 264] on adı "emrah.yalcinkaya" at bounding box center [681, 261] width 186 height 31
click at [880, 107] on div "Kullanıcı Ekle" at bounding box center [784, 116] width 429 height 47
click at [738, 258] on adı "emrah.yalcinkaya" at bounding box center [681, 261] width 186 height 31
click at [755, 262] on adı "emrah.yalcinkaya" at bounding box center [681, 261] width 186 height 31
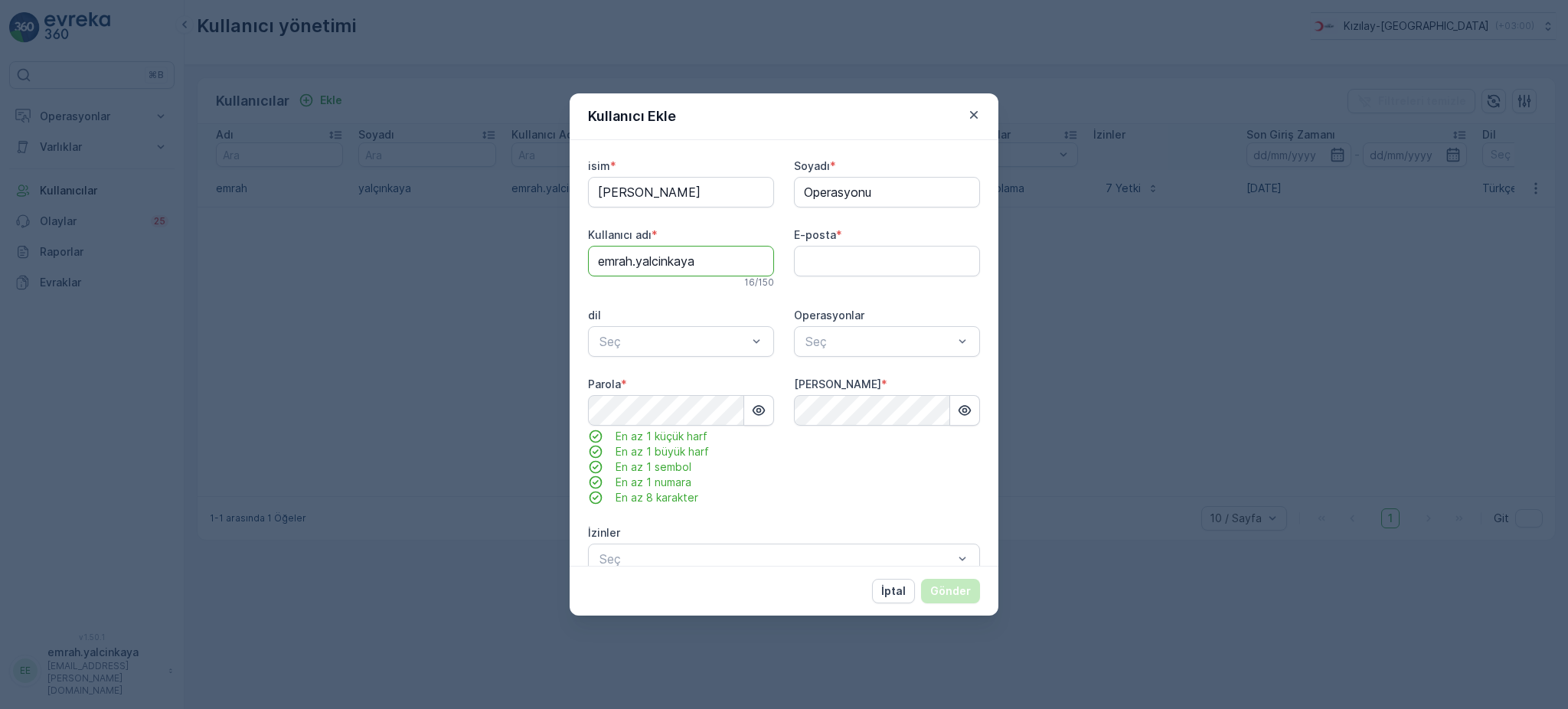
click at [721, 150] on div "isim * [PERSON_NAME] * Operasyonu Kullanıcı adı * emrah.yalcinkaya 16 / 150 E-p…" at bounding box center [784, 353] width 429 height 426
click at [833, 263] on input "E-posta" at bounding box center [887, 261] width 186 height 31
type input "[EMAIL_ADDRESS][PERSON_NAME][DOMAIN_NAME]"
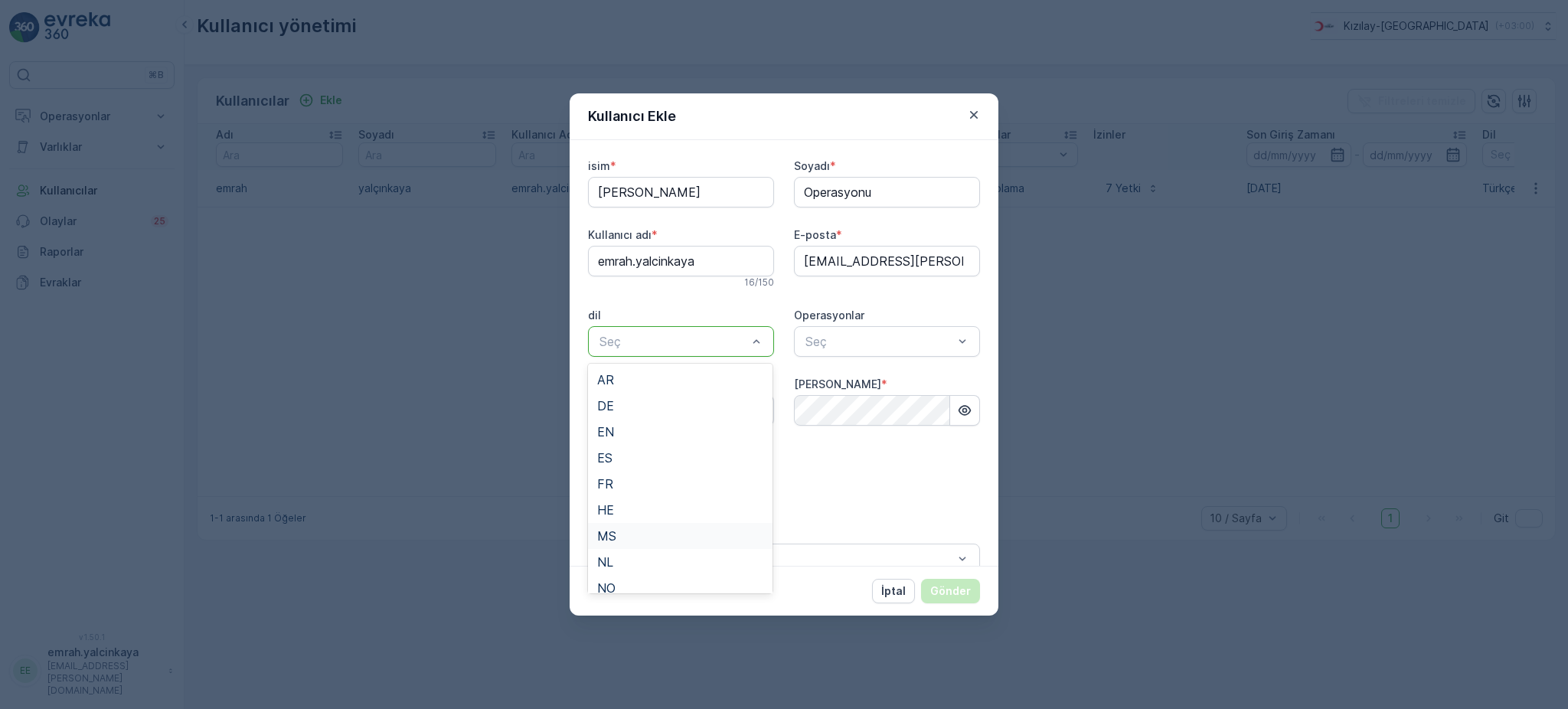
scroll to position [141, 0]
click at [650, 519] on div "TR" at bounding box center [681, 525] width 166 height 14
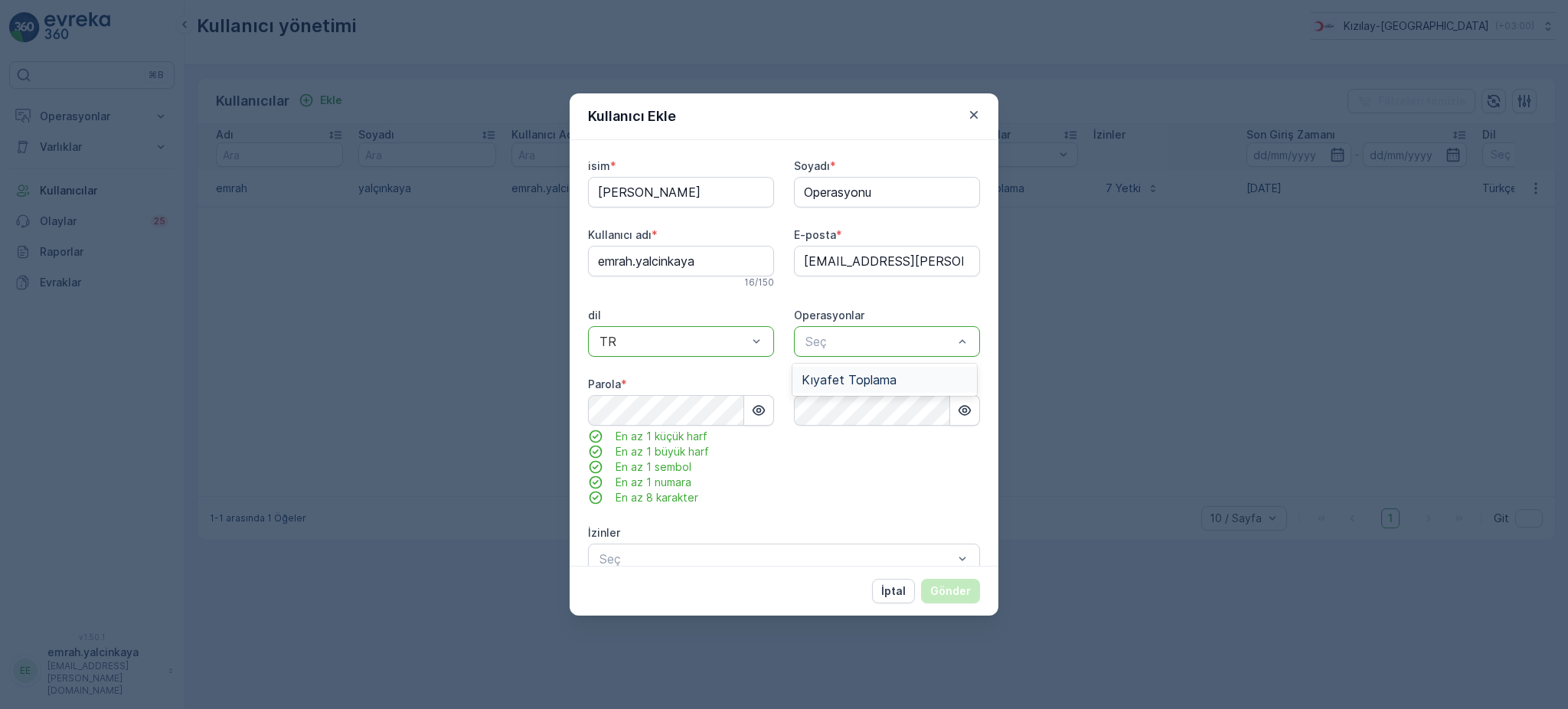
click at [886, 377] on span "Kıyafet Toplama" at bounding box center [849, 380] width 95 height 14
click at [755, 407] on icon "button" at bounding box center [759, 410] width 13 height 10
click at [755, 407] on icon "button" at bounding box center [759, 411] width 13 height 13
click at [755, 407] on icon "button" at bounding box center [759, 410] width 13 height 10
click at [557, 433] on div "Kullanıcı Ekle isim * Aydın Soyadı * Operasyonu Kullanıcı adı * emrah.yalcinkay…" at bounding box center [784, 354] width 1568 height 709
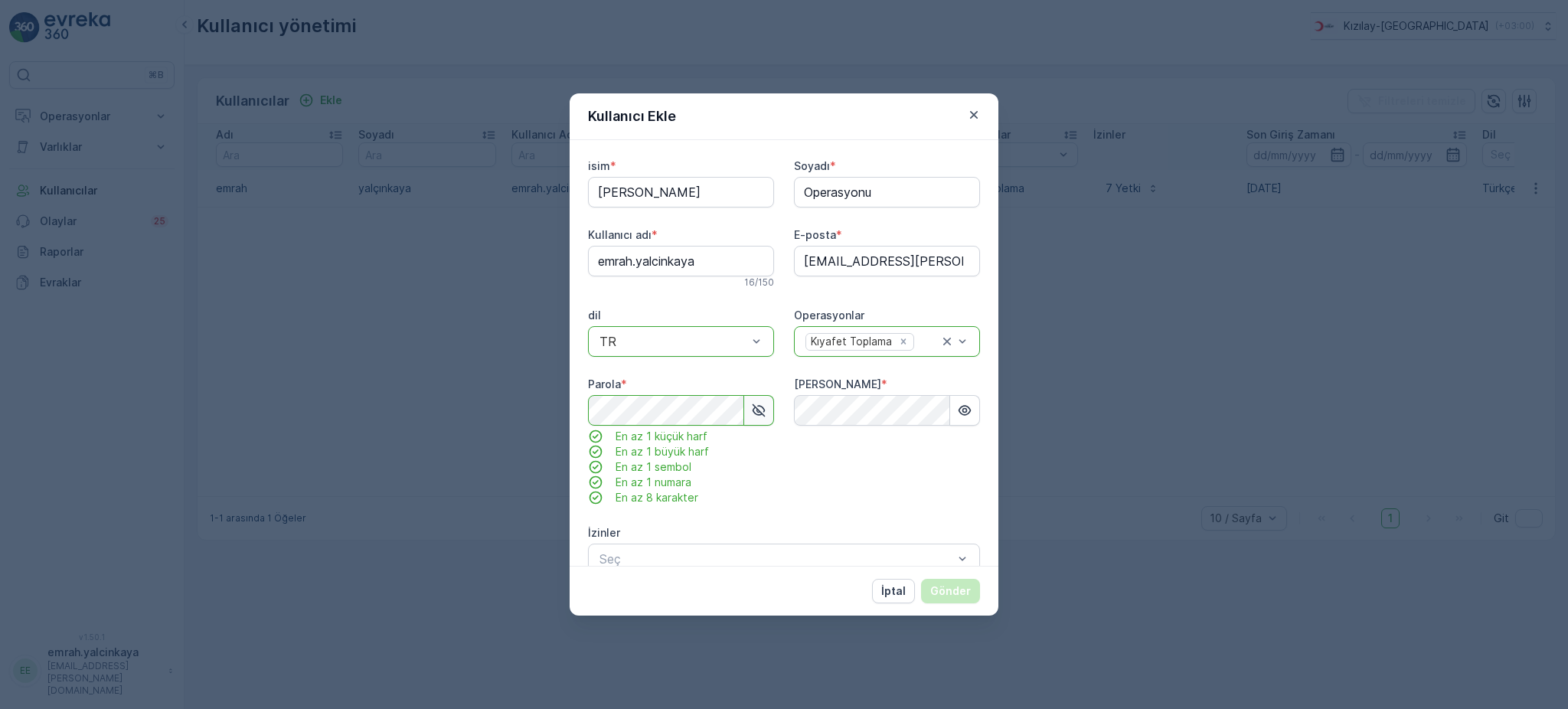
click at [754, 404] on icon "button" at bounding box center [759, 411] width 15 height 15
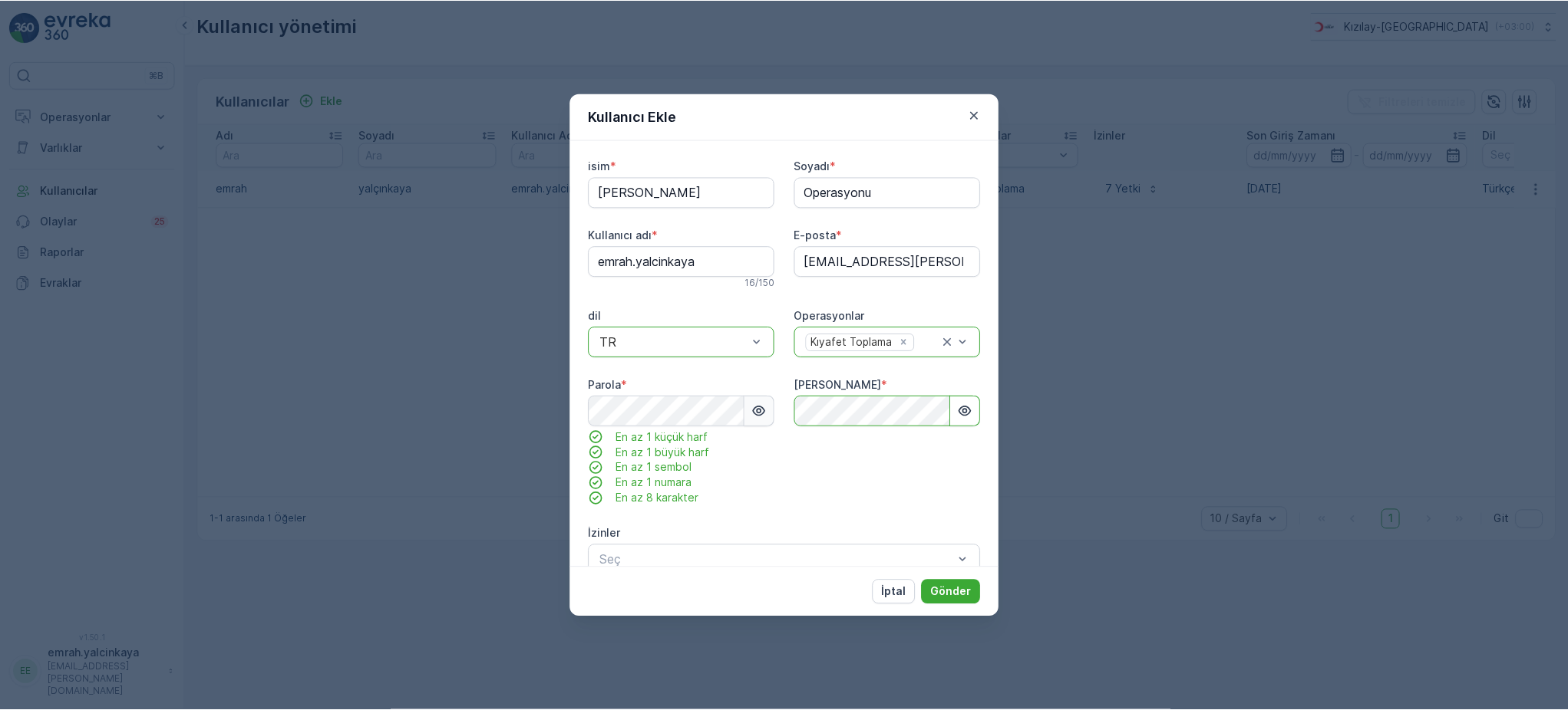
scroll to position [77, 0]
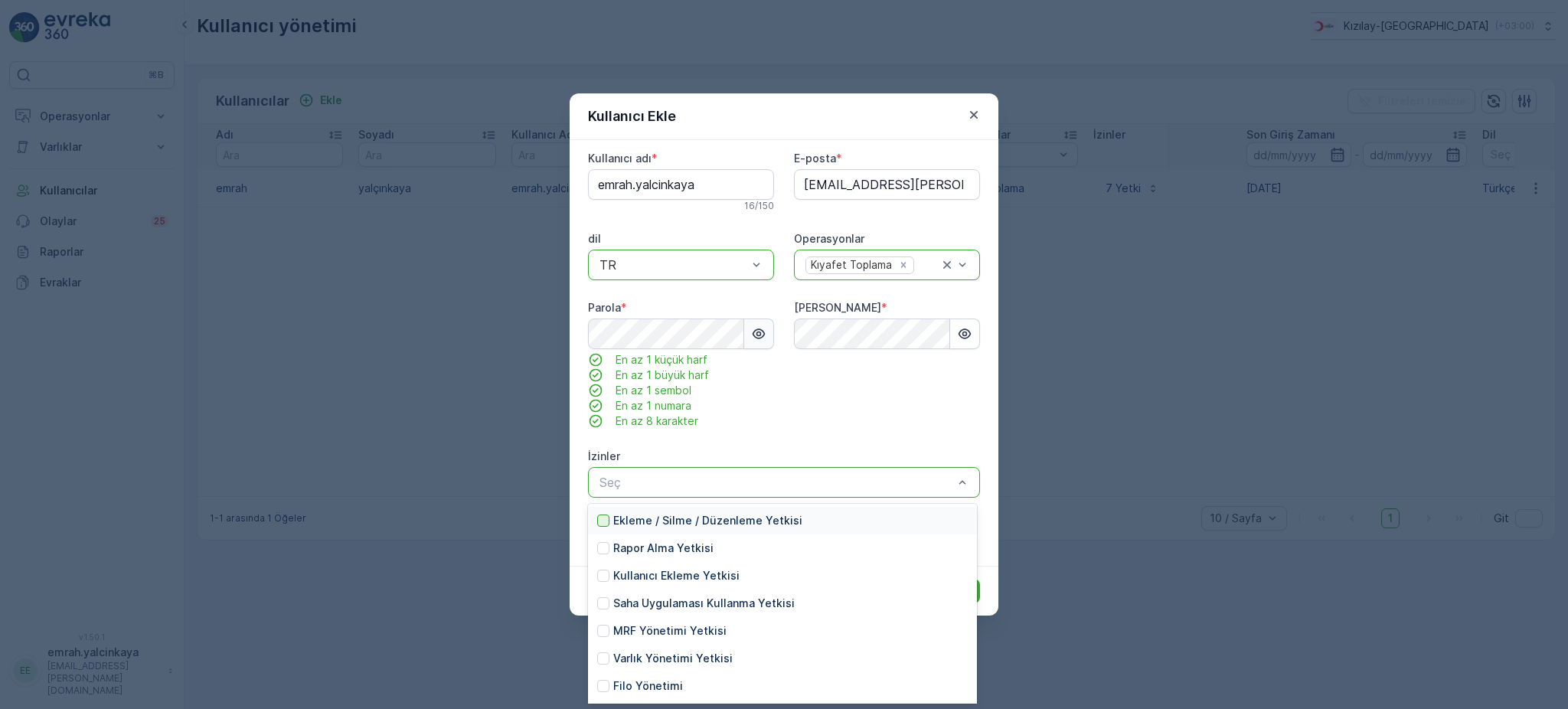
click at [607, 521] on div at bounding box center [603, 520] width 12 height 12
click at [608, 545] on div at bounding box center [603, 548] width 12 height 12
click at [607, 577] on div at bounding box center [603, 576] width 12 height 12
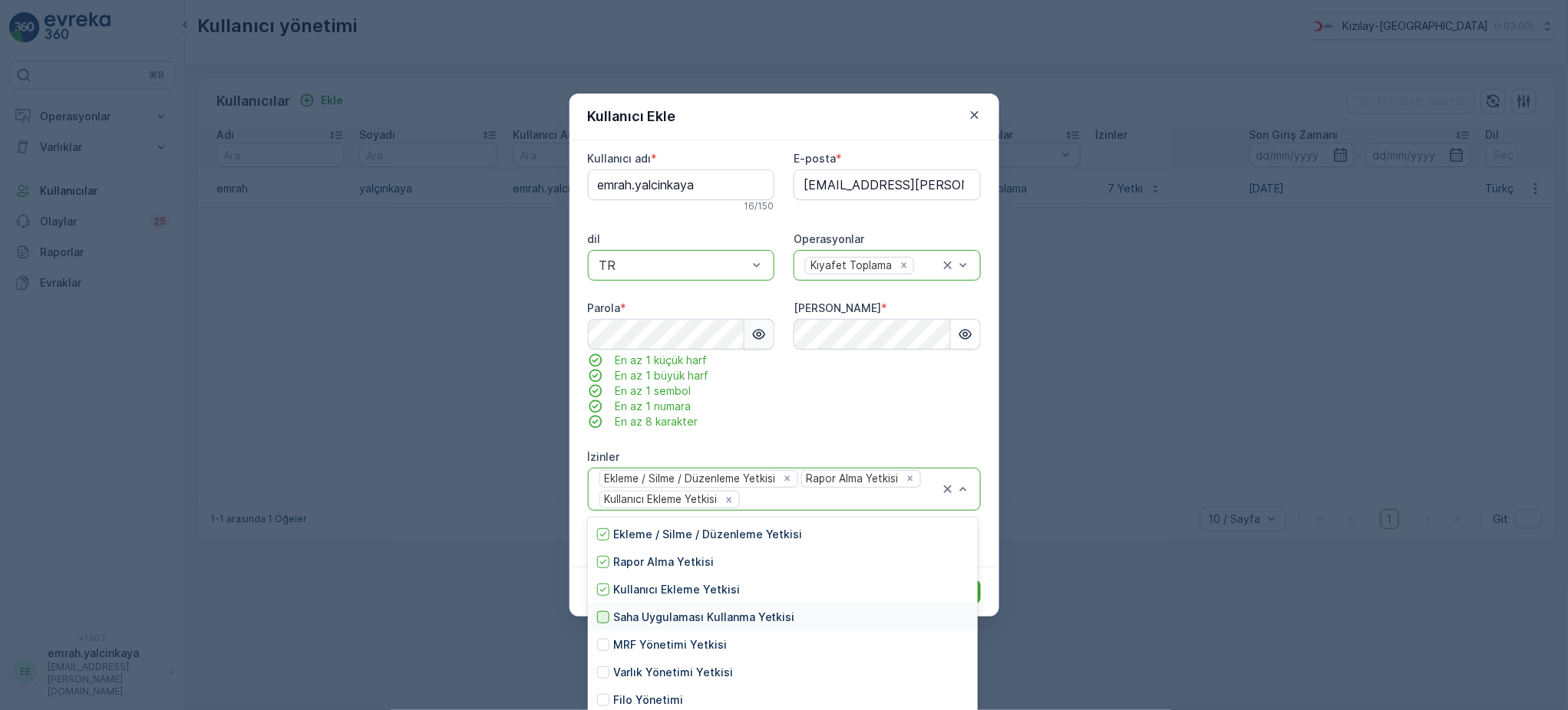
click at [603, 618] on div at bounding box center [603, 617] width 12 height 12
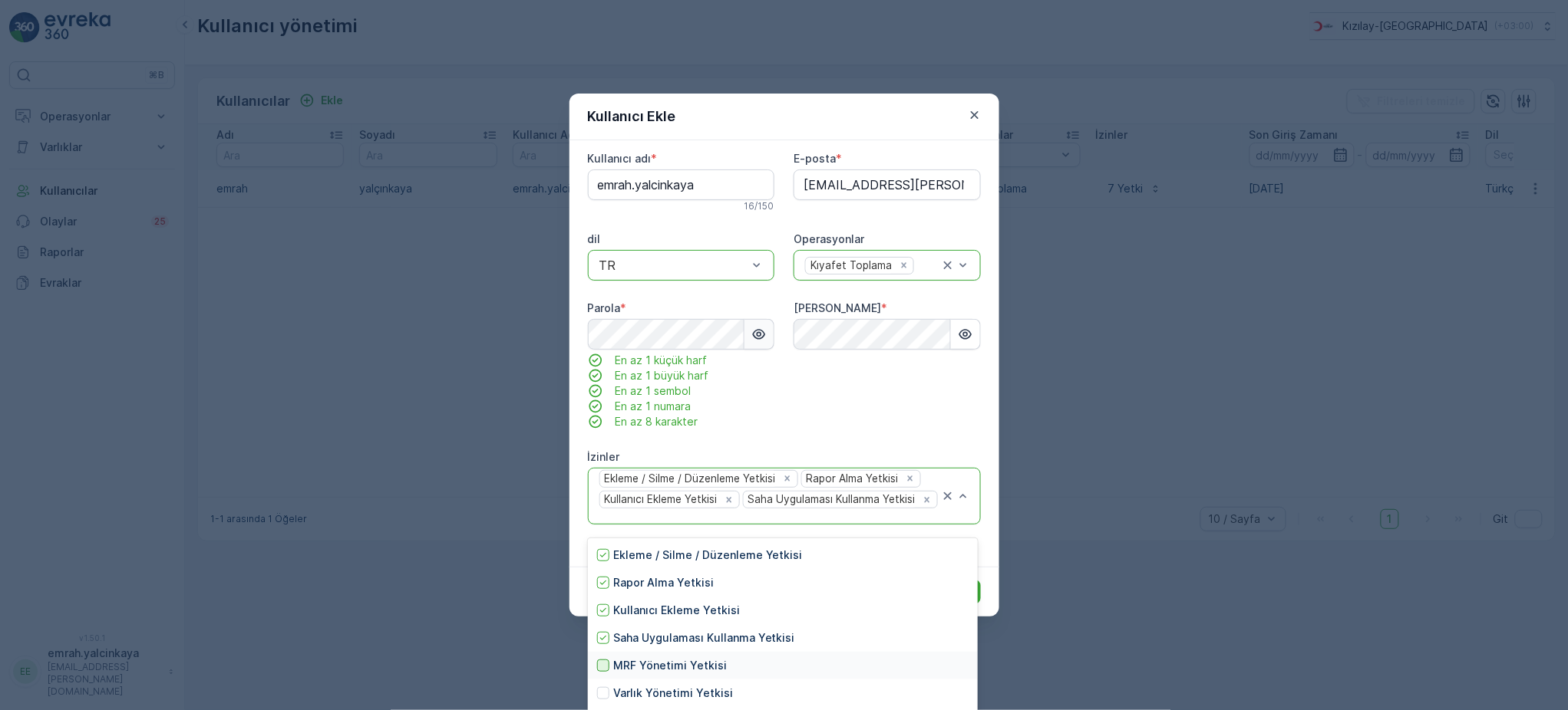
click at [600, 668] on div at bounding box center [603, 665] width 12 height 12
click at [606, 691] on div at bounding box center [603, 693] width 12 height 12
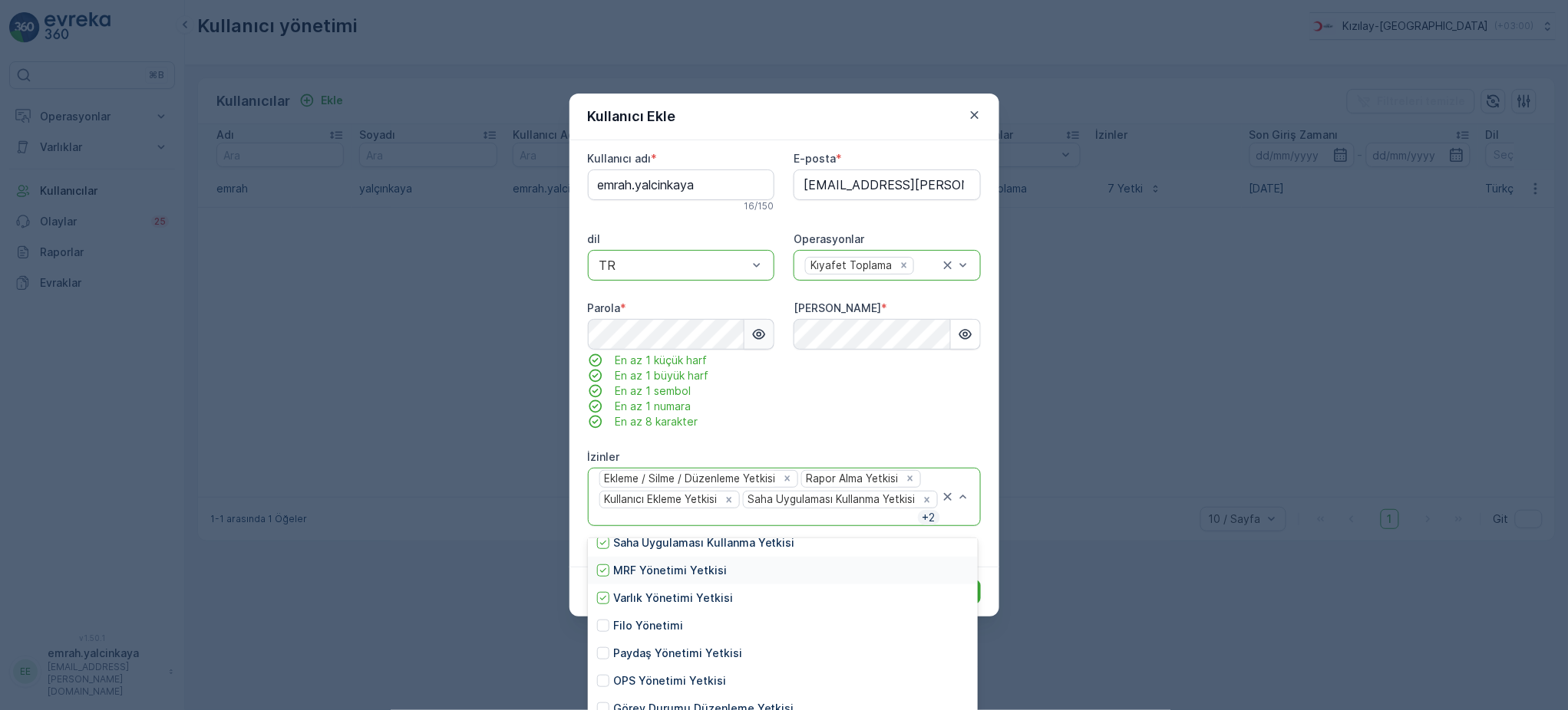
scroll to position [62, 0]
click at [607, 659] on div at bounding box center [603, 658] width 12 height 12
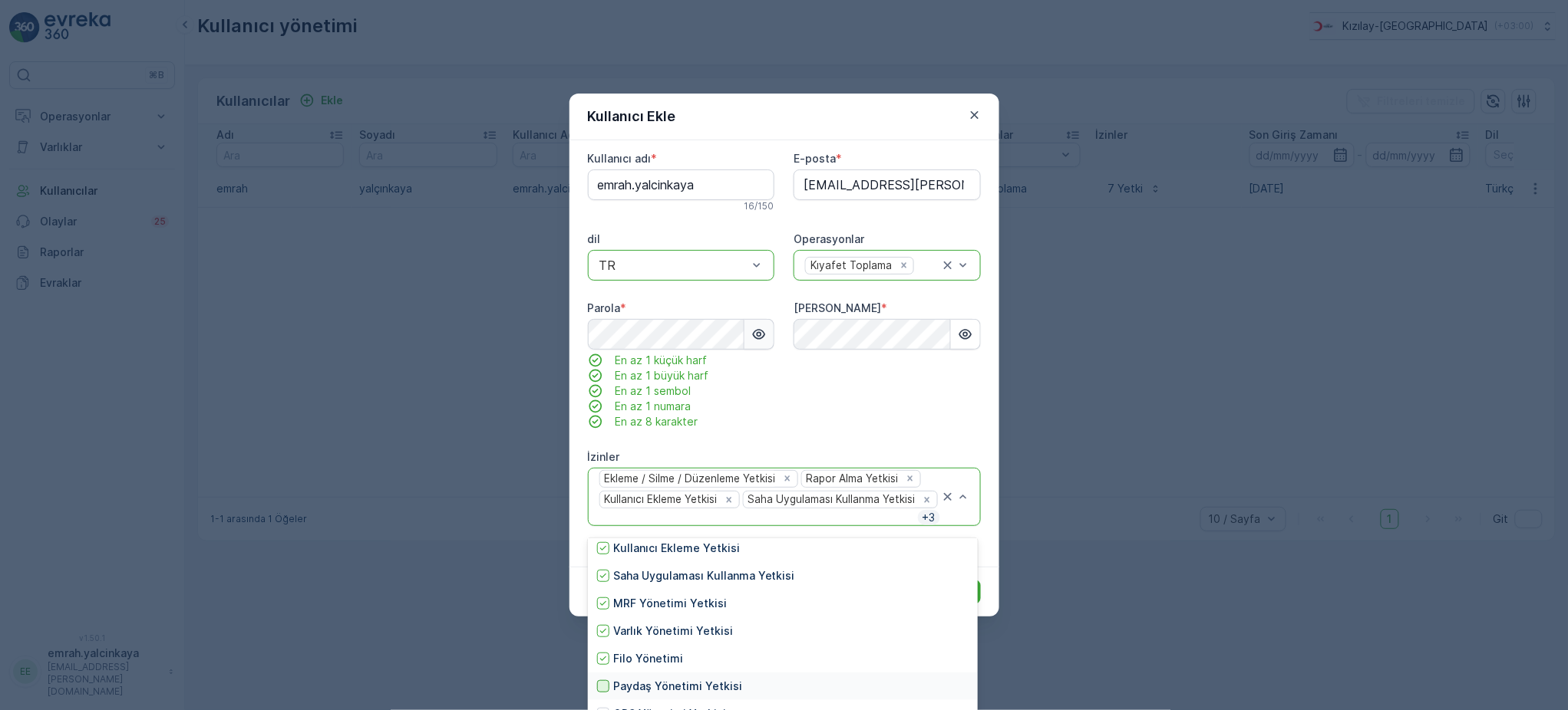
click at [605, 689] on div at bounding box center [603, 686] width 12 height 12
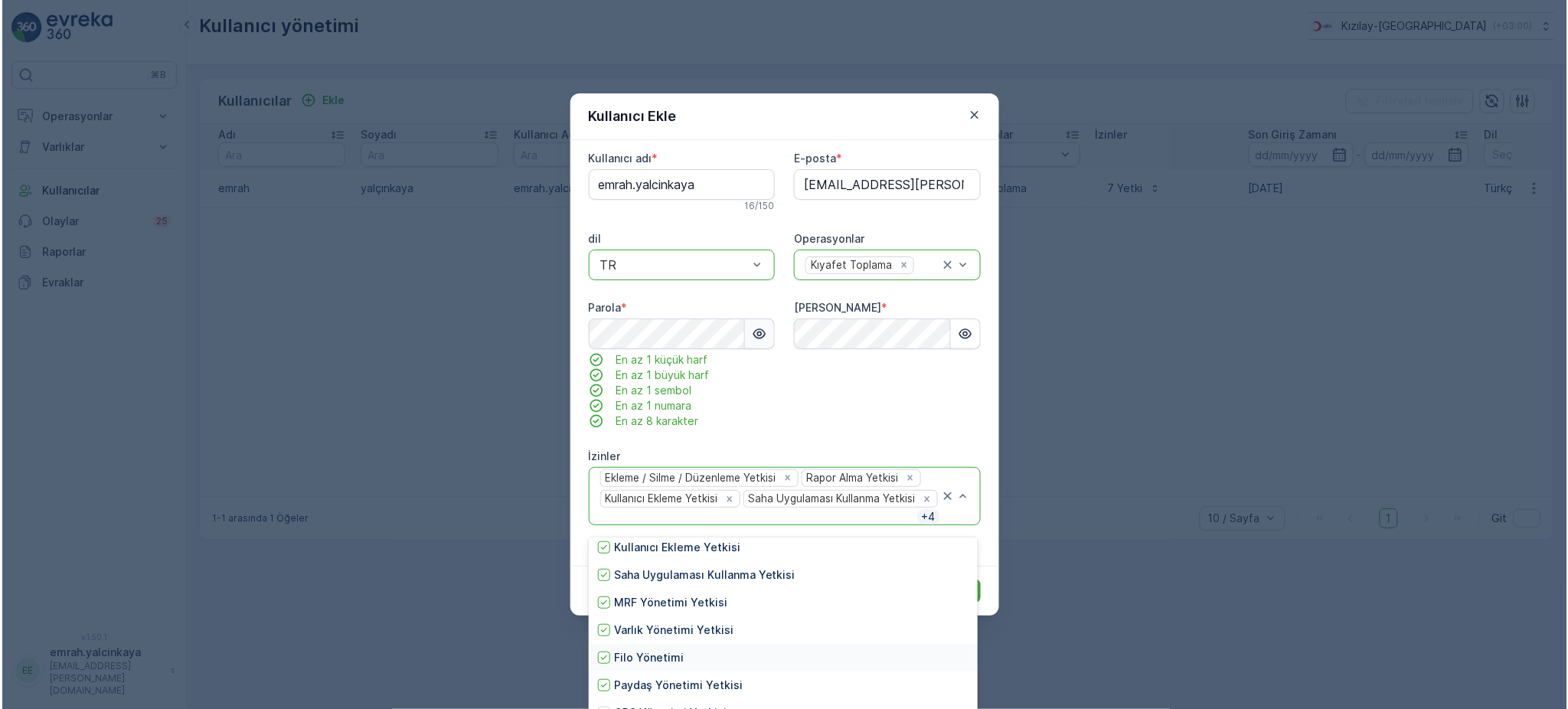
scroll to position [164, 0]
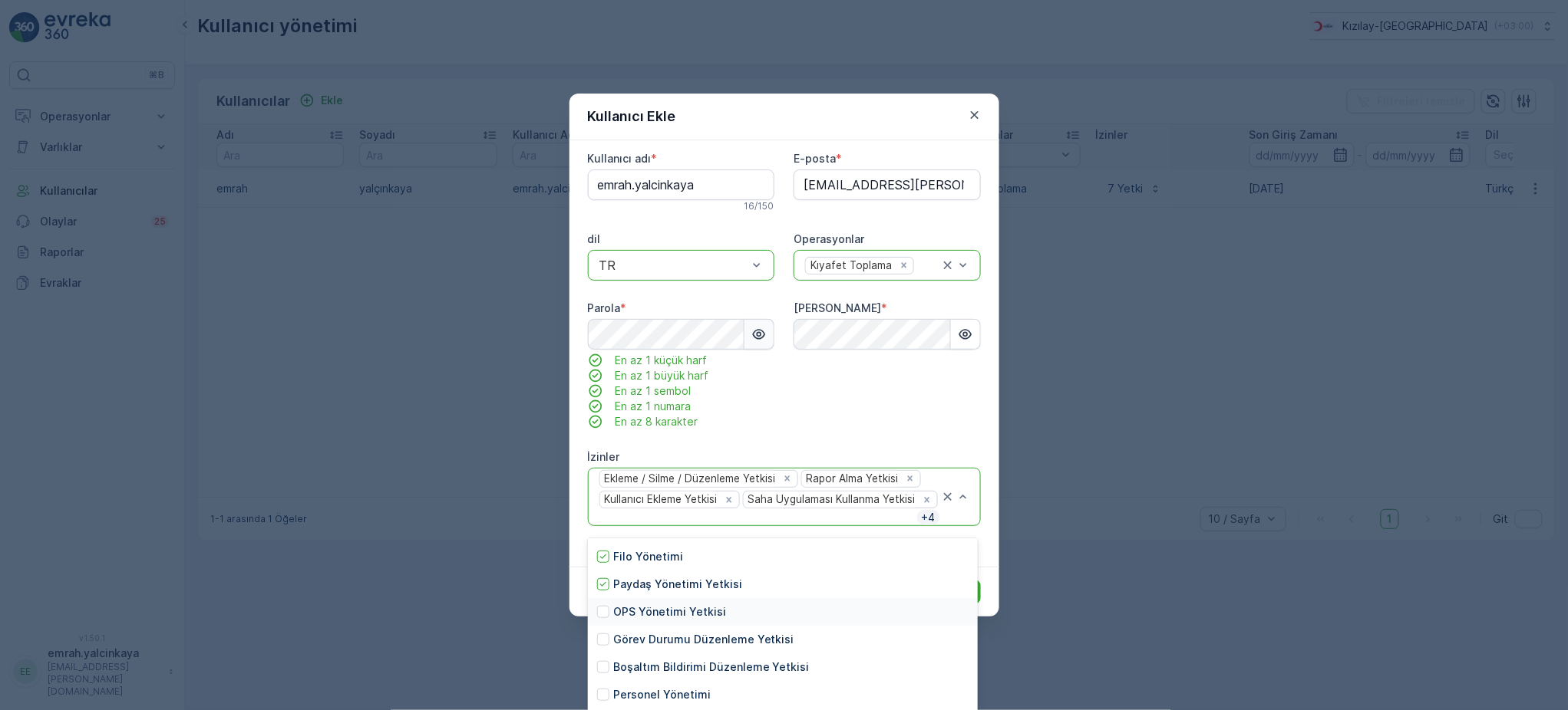
drag, startPoint x: 606, startPoint y: 608, endPoint x: 604, endPoint y: 620, distance: 12.2
click at [604, 620] on div "OPS Yönetimi Yetkisi" at bounding box center [783, 612] width 390 height 27
drag, startPoint x: 603, startPoint y: 638, endPoint x: 605, endPoint y: 650, distance: 12.2
click at [605, 650] on div "Görev Durumu Düzenleme Yetkisi" at bounding box center [783, 639] width 390 height 27
click at [605, 669] on div at bounding box center [603, 667] width 12 height 12
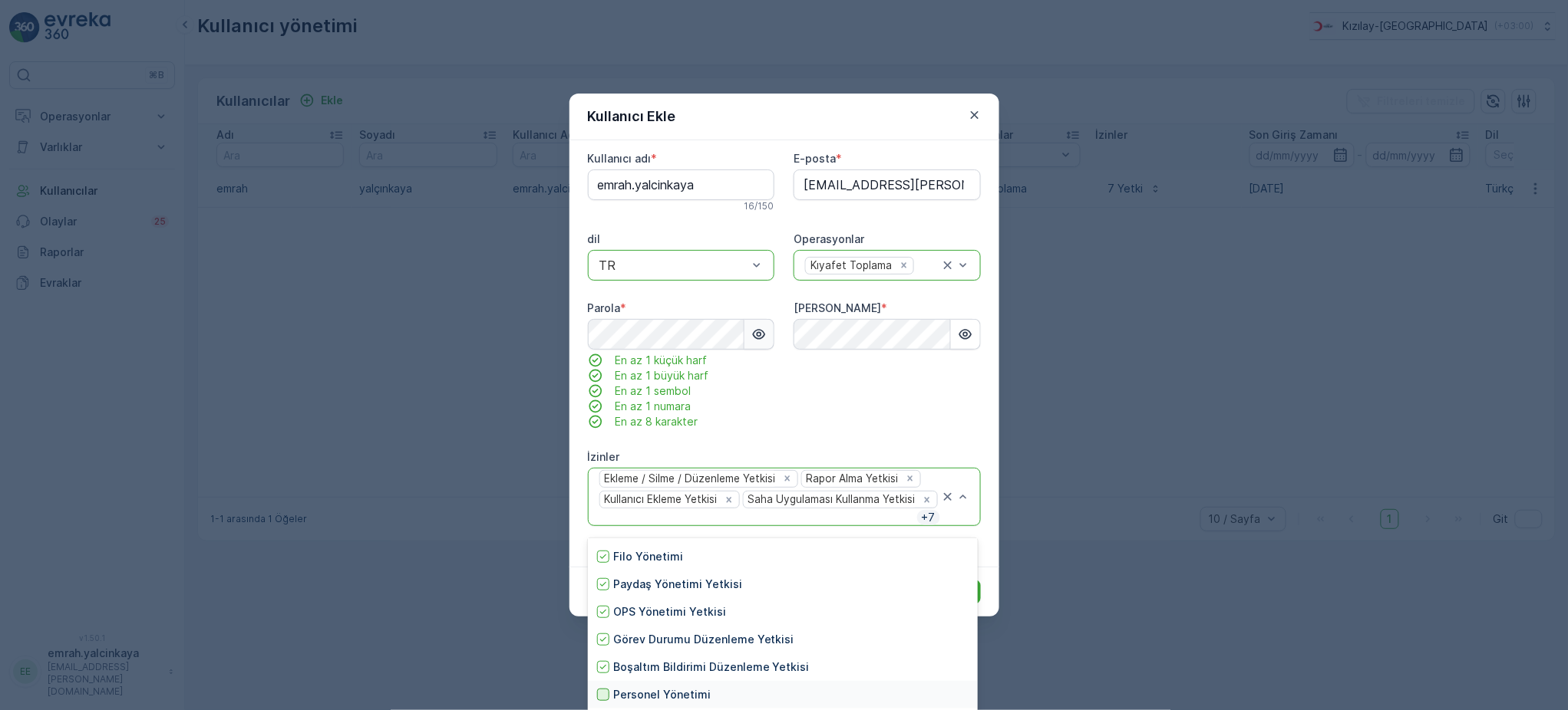
click at [606, 698] on div at bounding box center [603, 695] width 12 height 12
drag, startPoint x: 821, startPoint y: 122, endPoint x: 744, endPoint y: 50, distance: 105.4
click at [744, 50] on div "Kullanıcı Ekle isim * Aydın Soyadı * Operasyonu Kullanıcı adı * emrah.yalcinkay…" at bounding box center [784, 355] width 1568 height 710
click at [943, 433] on div "isim * Aydın Soyadı * Operasyonu Kullanıcı adı * emrah.yalcinkaya 16 / 150 E-po…" at bounding box center [784, 330] width 393 height 494
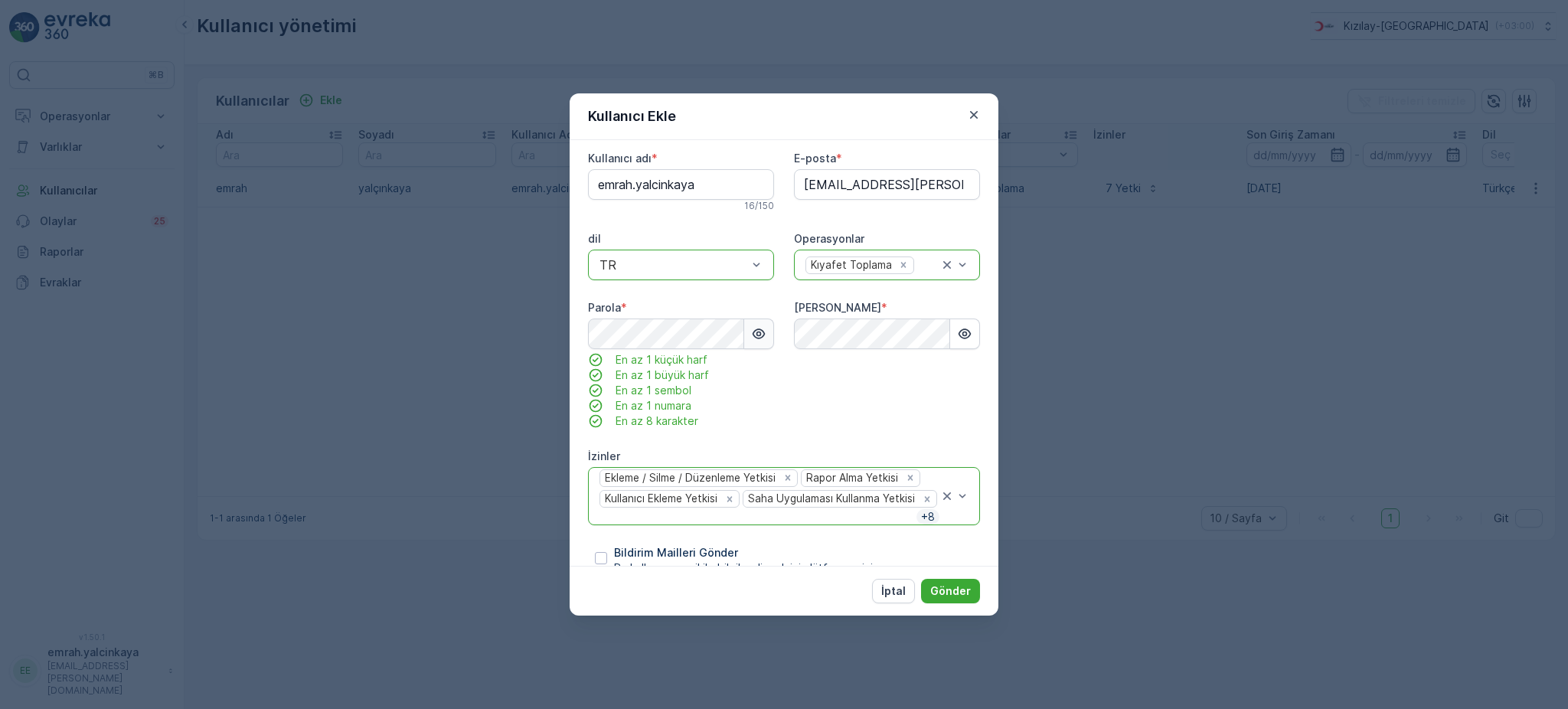
click at [835, 503] on div "Ekleme / Silme / Düzenleme Yetkisi Rapor Alma Yetkisi Kullanıcı Ekleme Yetkisi …" at bounding box center [769, 496] width 342 height 57
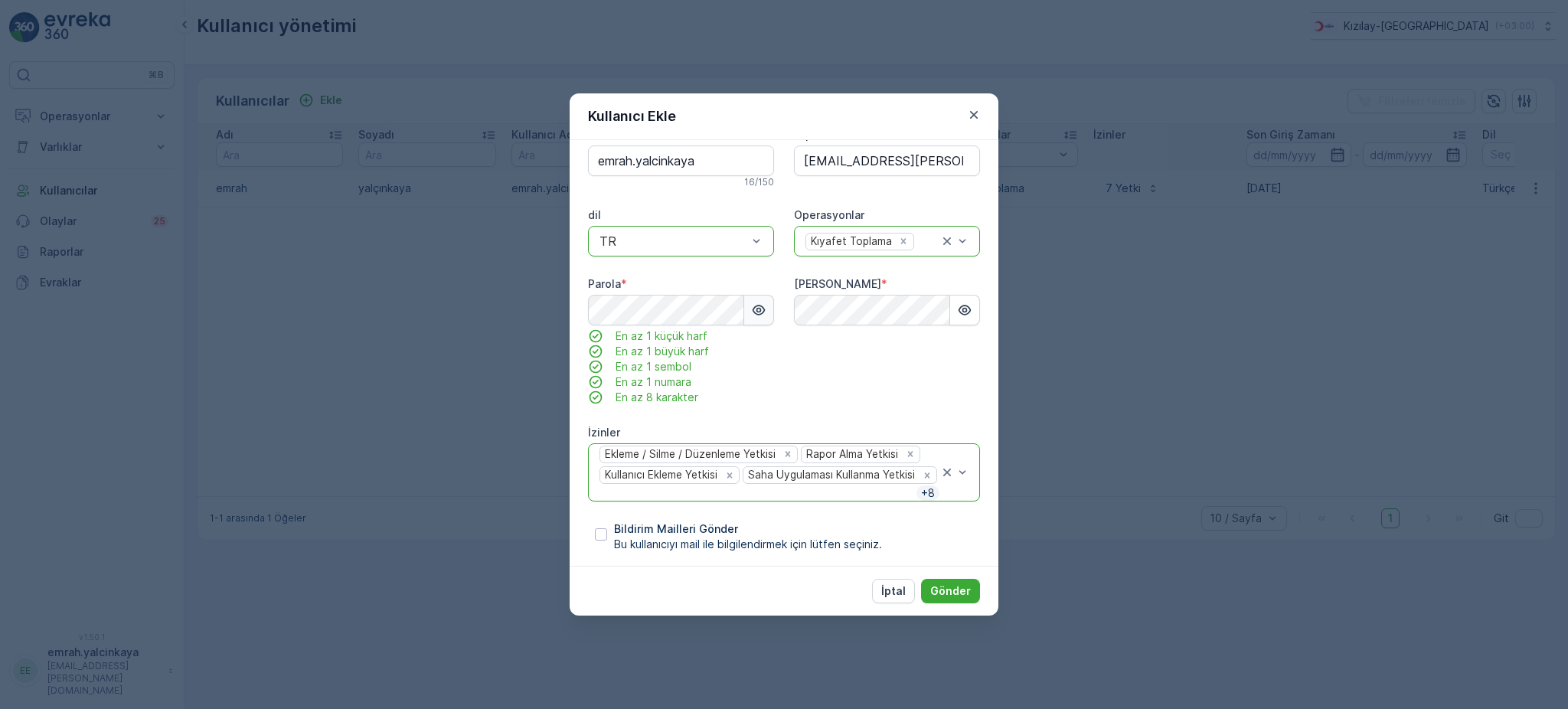
scroll to position [111, 0]
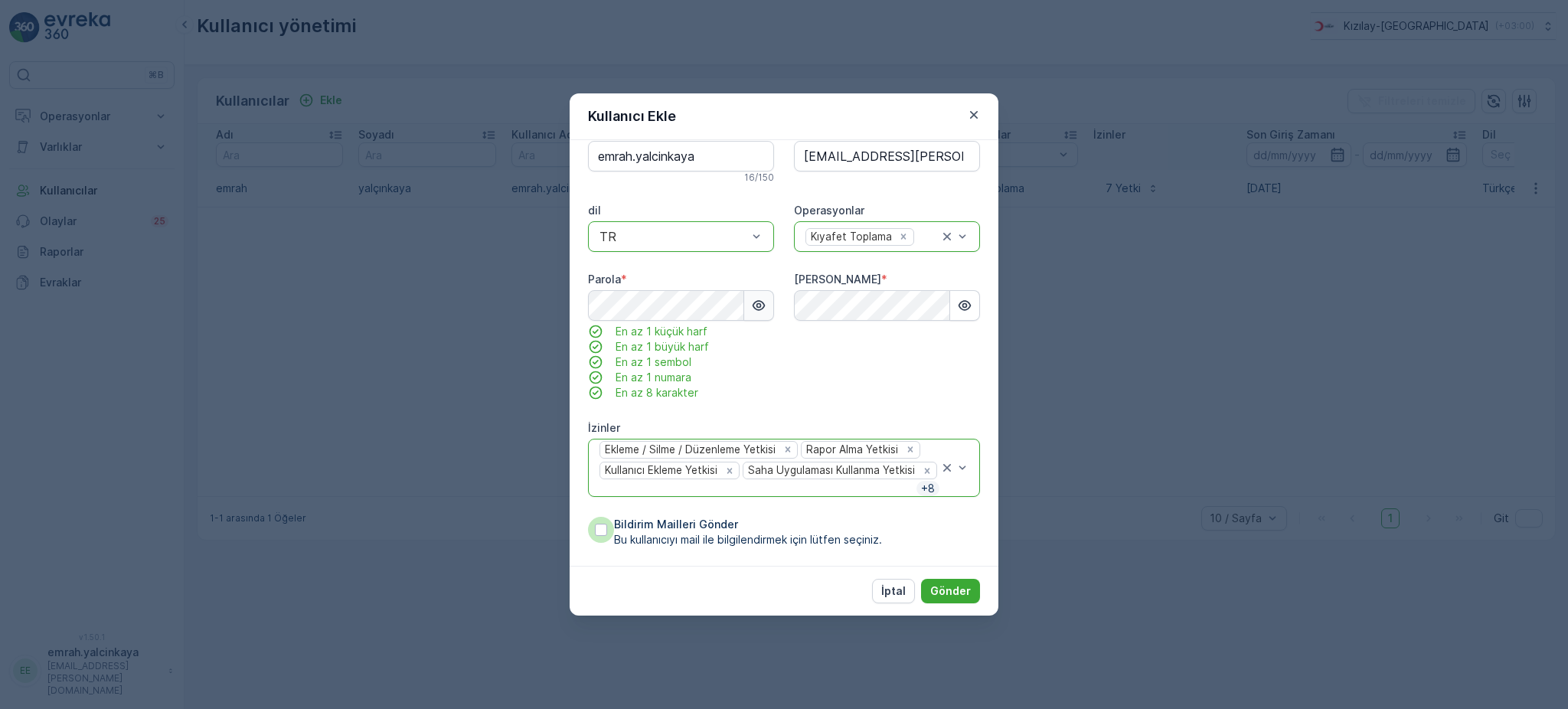
click at [600, 526] on div at bounding box center [601, 529] width 12 height 12
click at [588, 517] on input "Bildirim Mailleri Gönder Bu kullanıcıyı mail ile bilgilendirmek için lütfen seç…" at bounding box center [588, 517] width 0 height 0
drag, startPoint x: 958, startPoint y: 593, endPoint x: 908, endPoint y: 372, distance: 226.6
click at [908, 372] on form "Kullanıcı Ekle isim * Aydın Soyadı * Operasyonu Kullanıcı adı * emrah.yalcinkay…" at bounding box center [784, 354] width 429 height 522
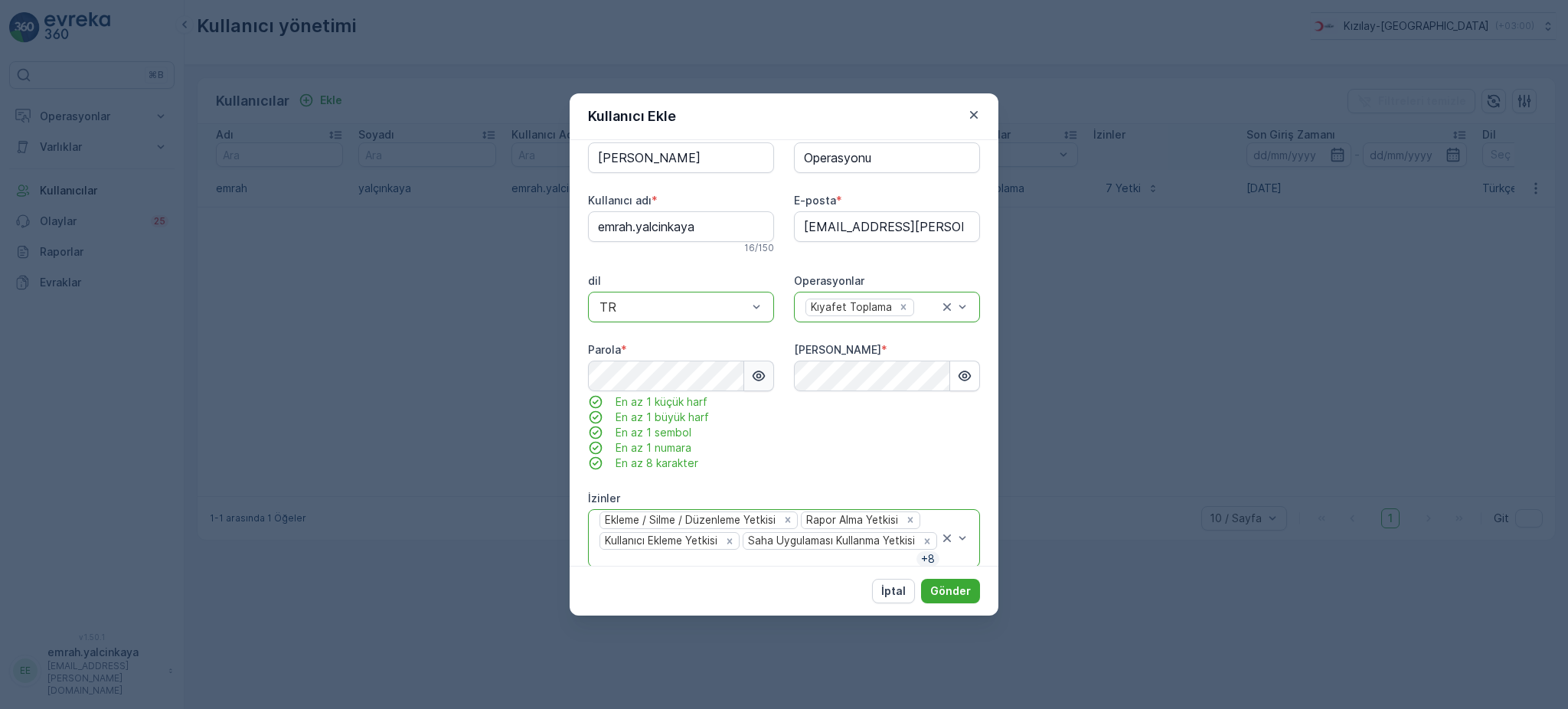
scroll to position [0, 0]
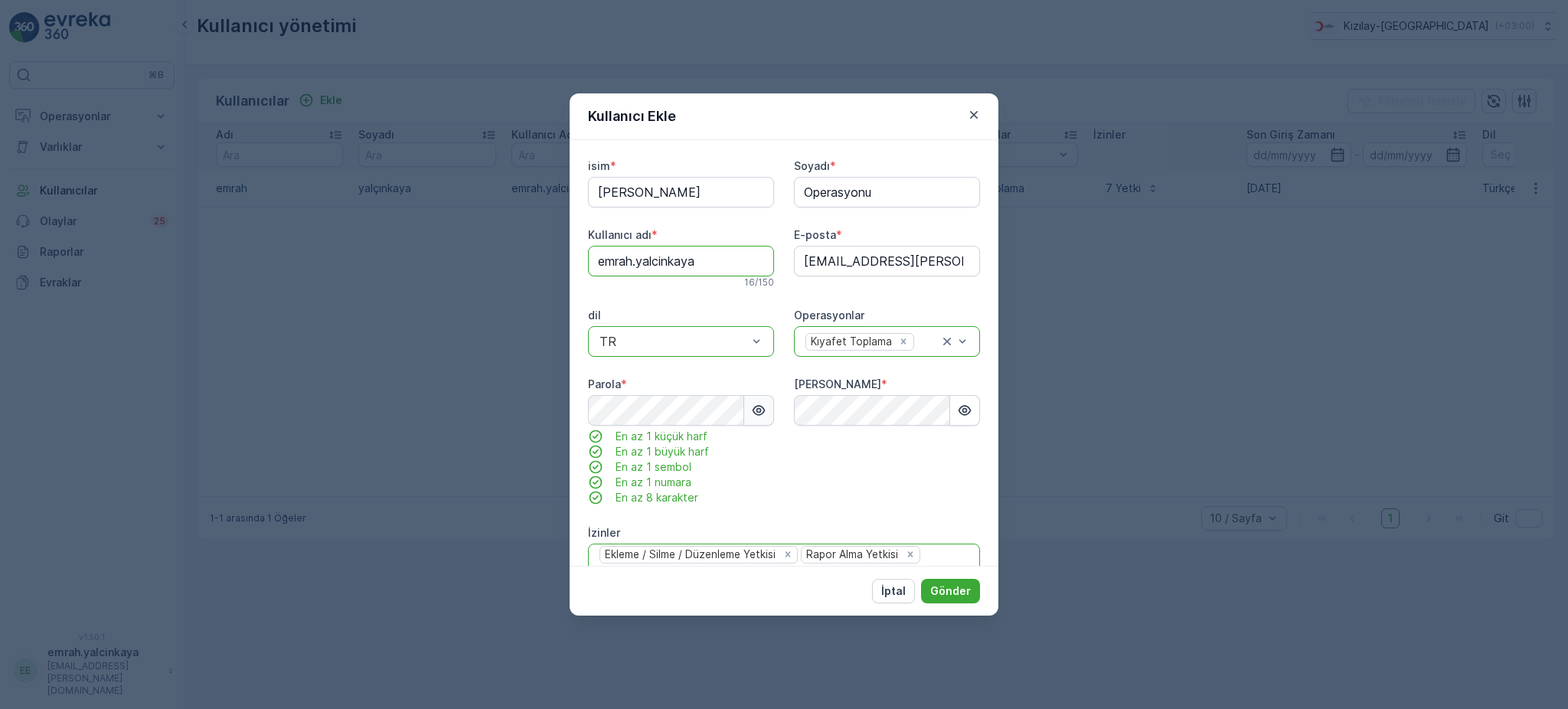
click at [717, 254] on adı "emrah.yalcinkaya" at bounding box center [681, 261] width 186 height 31
type adı "emrah.yalcinkaya09"
click at [956, 598] on p "Gönder" at bounding box center [951, 591] width 41 height 15
click at [975, 113] on icon "button" at bounding box center [974, 115] width 7 height 7
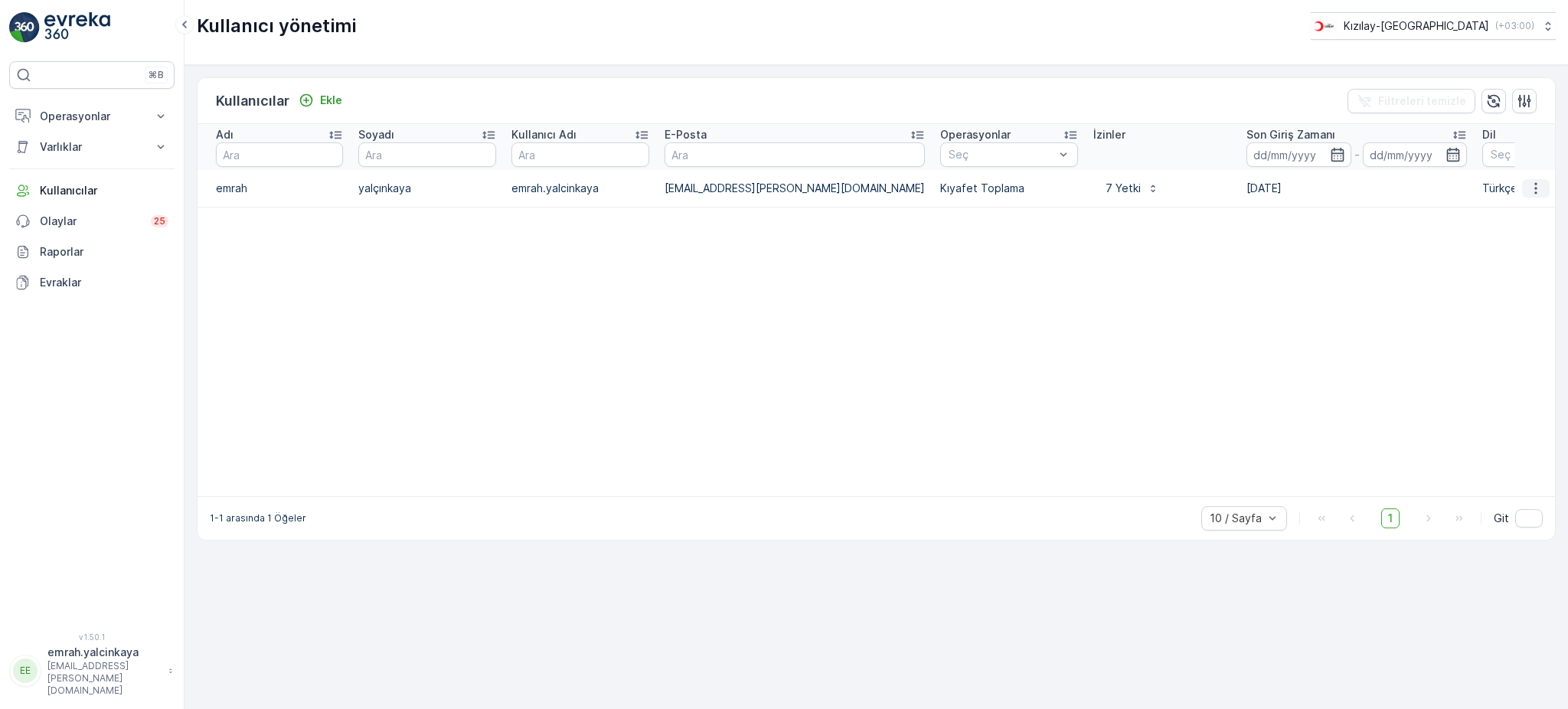
click at [1531, 180] on icon "button" at bounding box center [1536, 188] width 15 height 15
click at [1535, 207] on span "kullanıcıyı düzenle" at bounding box center [1513, 210] width 92 height 15
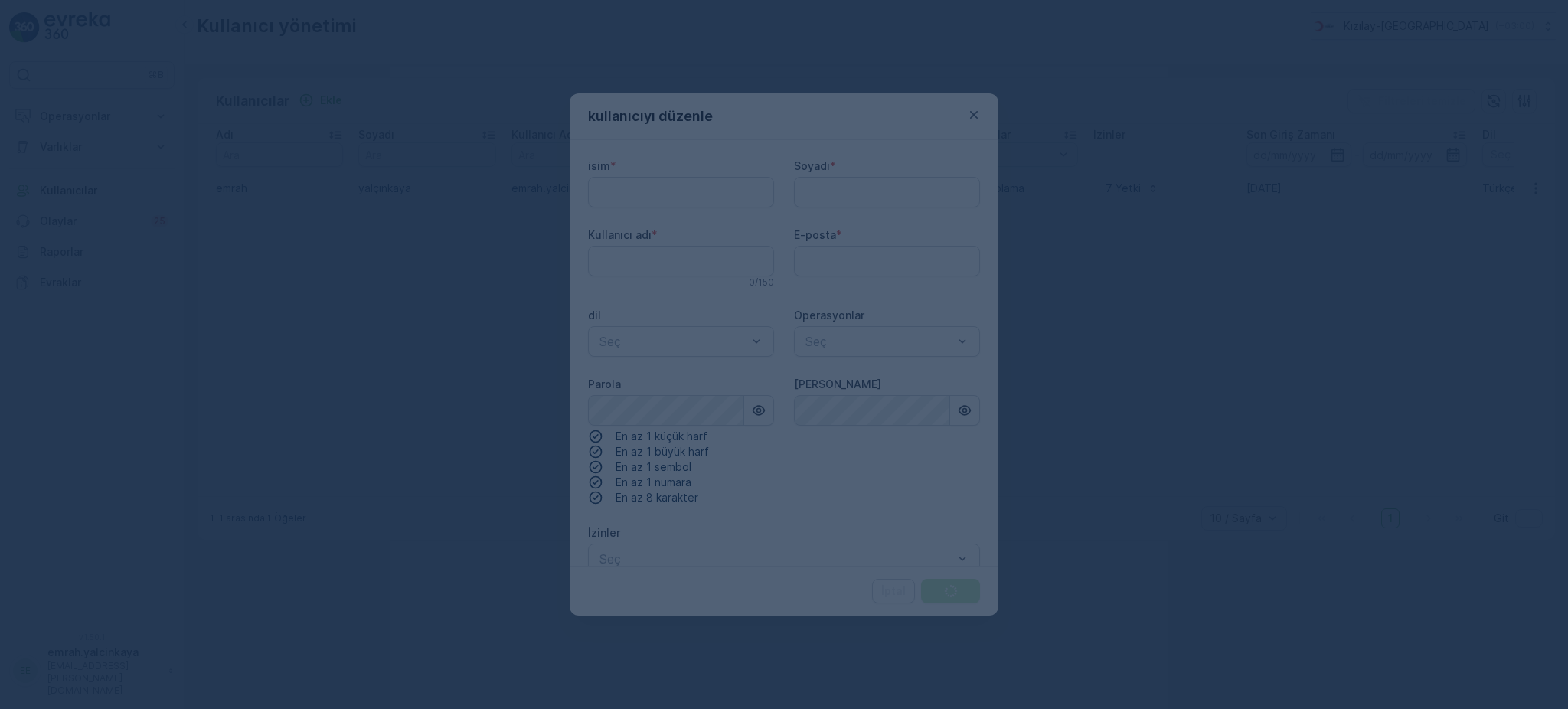
type adı "emrah.yalcinkaya"
type input "emrah"
type input "yalçınkaya"
type input "emrah.yalcinkaya@kizilay.com.tr"
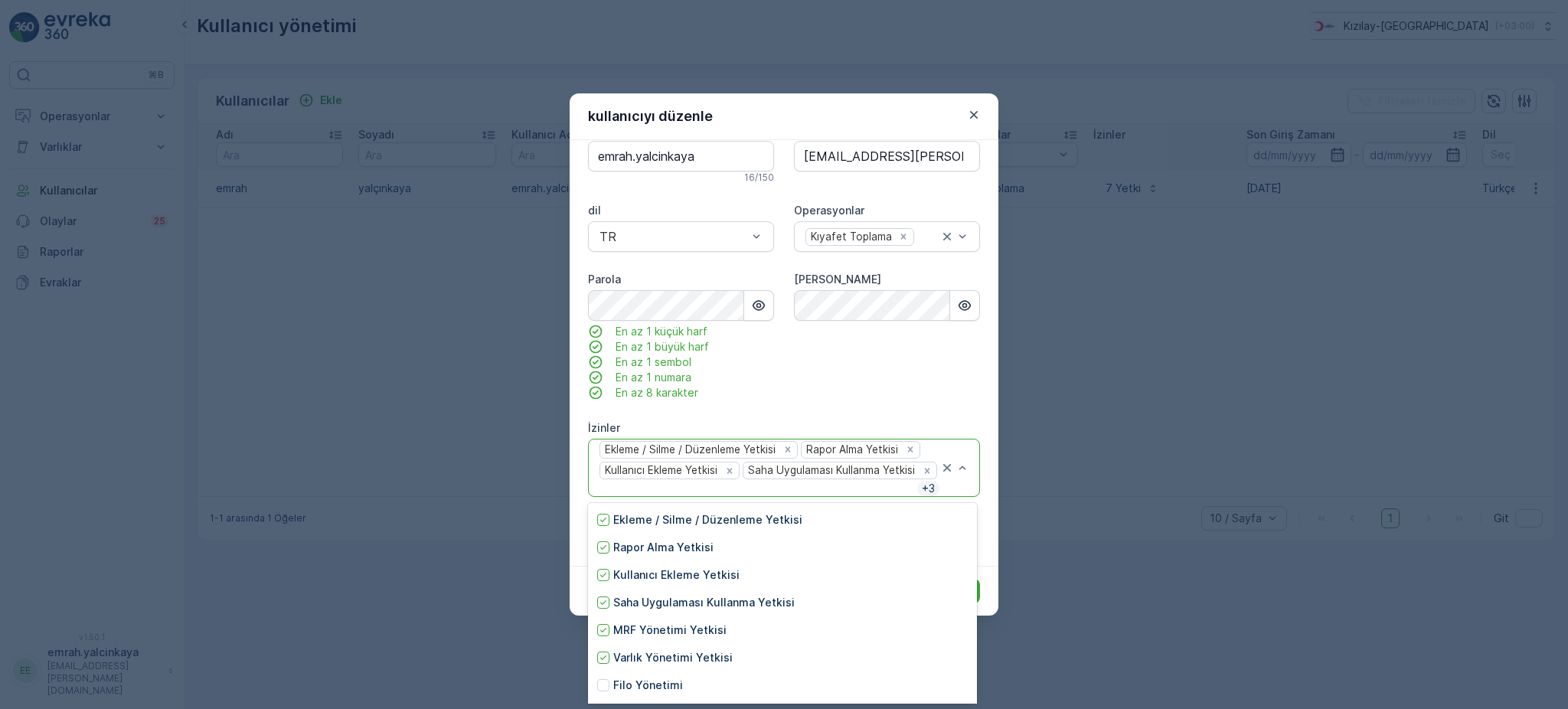
scroll to position [163, 0]
click at [603, 527] on div at bounding box center [603, 522] width 12 height 12
click at [604, 544] on div at bounding box center [603, 549] width 12 height 12
click at [598, 608] on div at bounding box center [603, 605] width 12 height 12
click at [602, 631] on div at bounding box center [603, 633] width 12 height 12
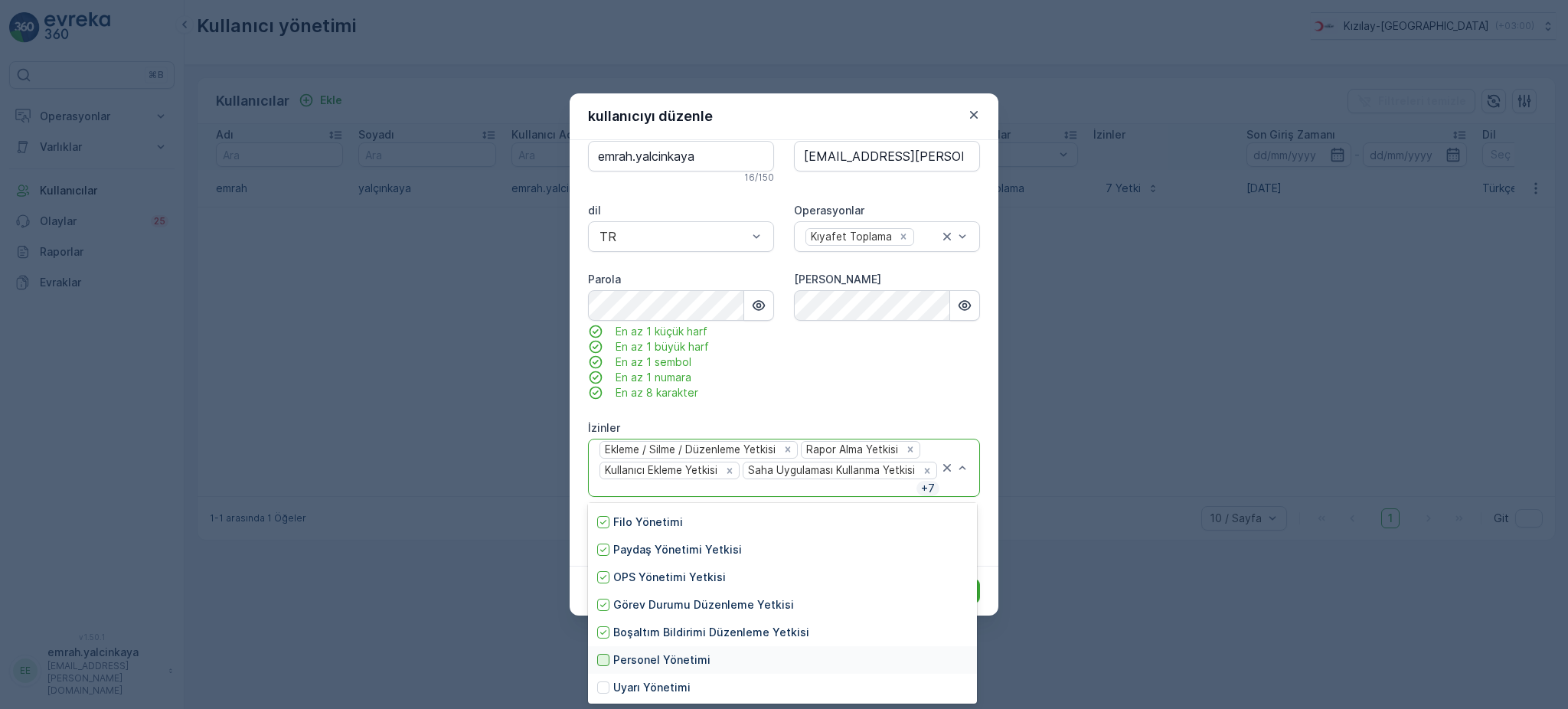
click at [605, 658] on div at bounding box center [603, 660] width 12 height 12
click at [603, 686] on div at bounding box center [603, 687] width 12 height 12
click at [927, 374] on div "Şifreyi Onayla" at bounding box center [887, 336] width 186 height 129
click at [606, 521] on icon at bounding box center [603, 521] width 11 height 11
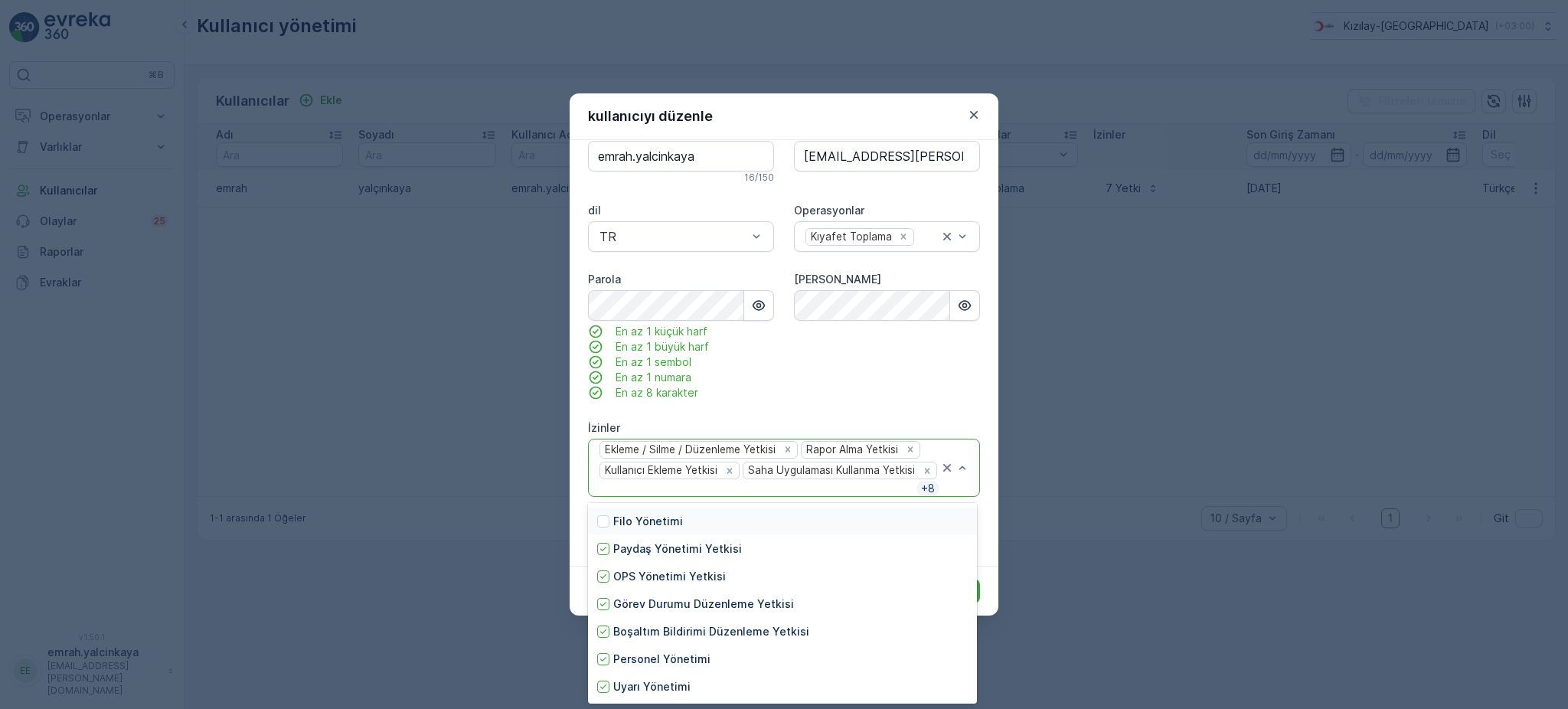
click at [602, 522] on div at bounding box center [603, 521] width 12 height 12
click at [787, 396] on div "isim * emrah Soyadı * yalçınkaya Kullanıcı adı * emrah.yalcinkaya 16 / 150 E-po…" at bounding box center [784, 301] width 392 height 494
click at [834, 492] on div "Ekleme / Silme / Düzenleme Yetkisi Rapor Alma Yetkisi Kullanıcı Ekleme Yetkisi …" at bounding box center [769, 468] width 342 height 57
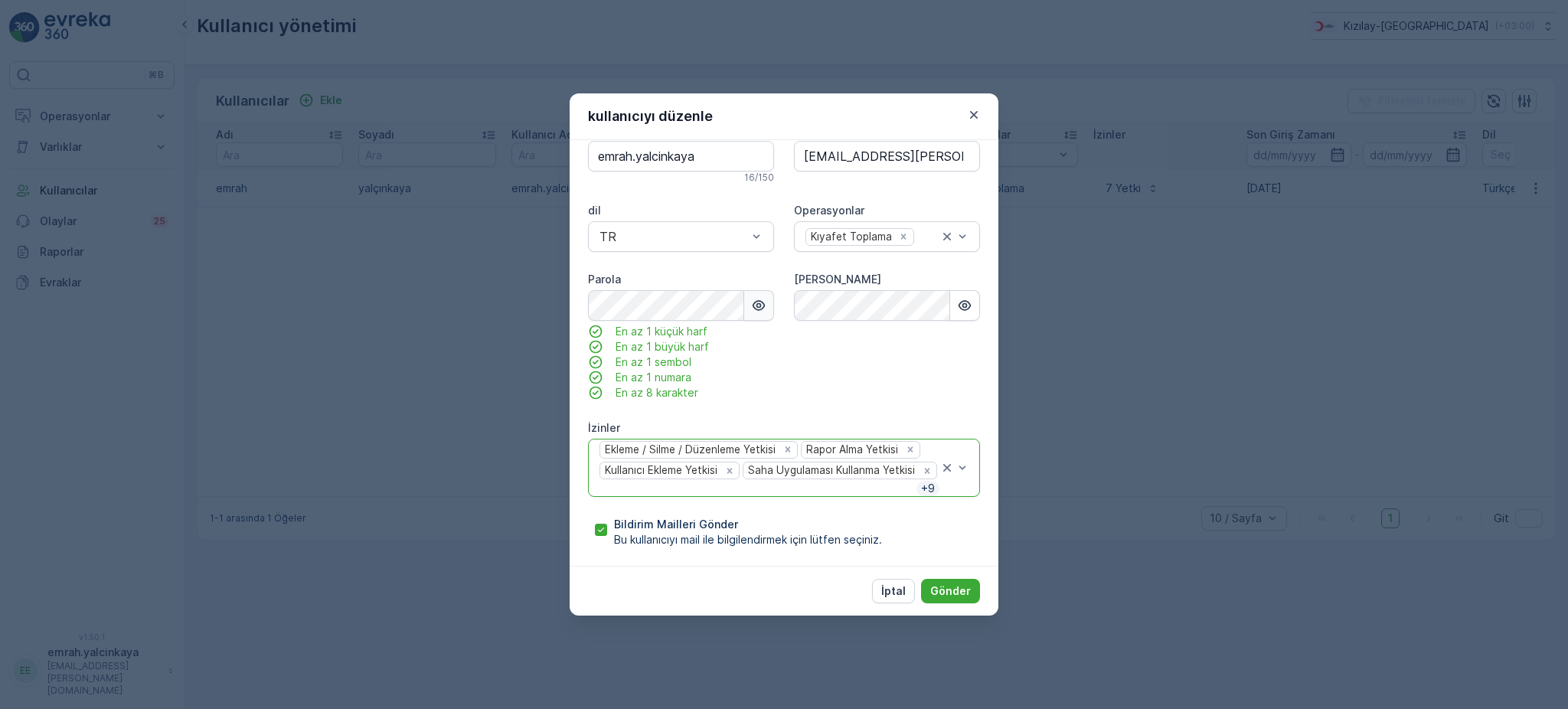
click at [753, 301] on icon "button" at bounding box center [759, 305] width 13 height 10
click at [753, 301] on icon "button" at bounding box center [759, 306] width 13 height 13
click at [960, 303] on icon "button" at bounding box center [965, 305] width 15 height 15
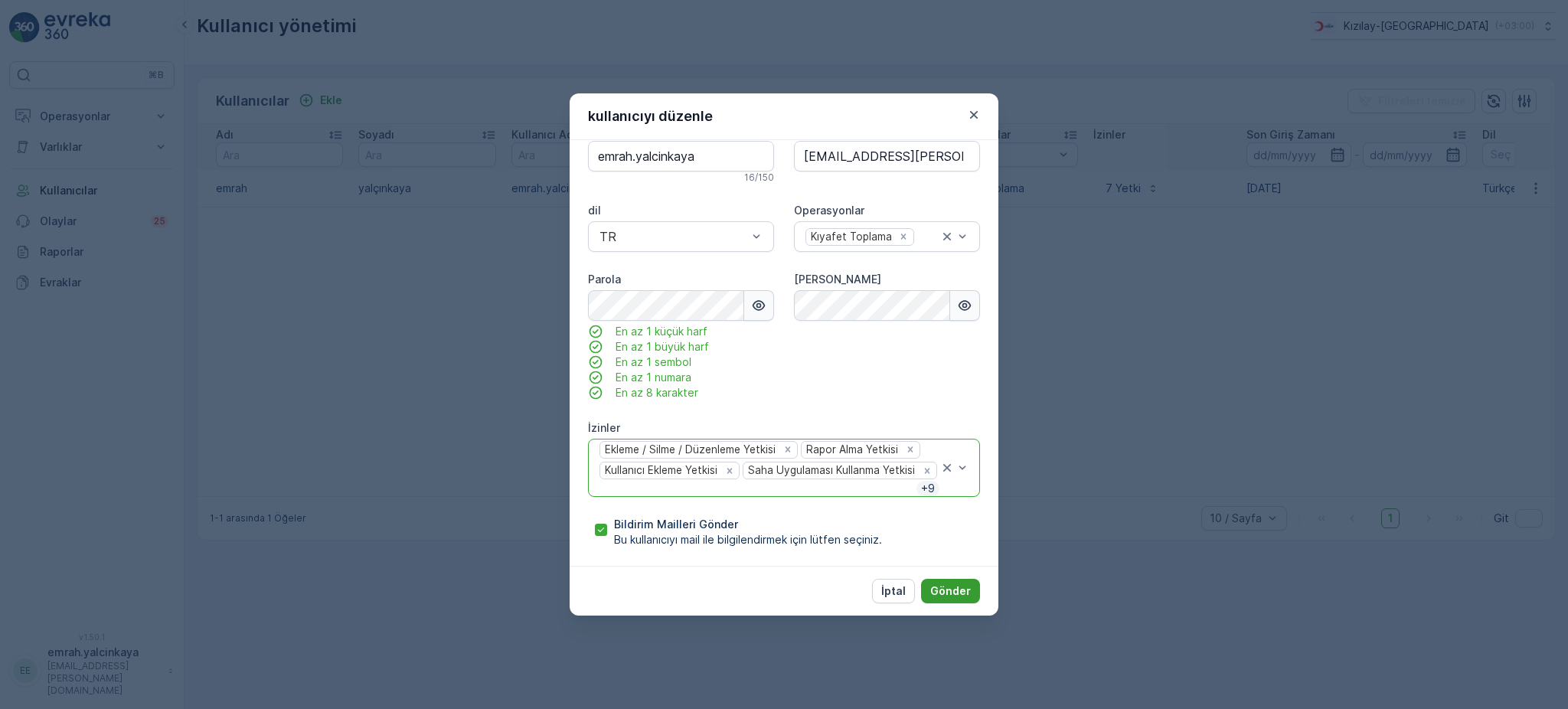
click at [962, 586] on p "Gönder" at bounding box center [951, 591] width 41 height 15
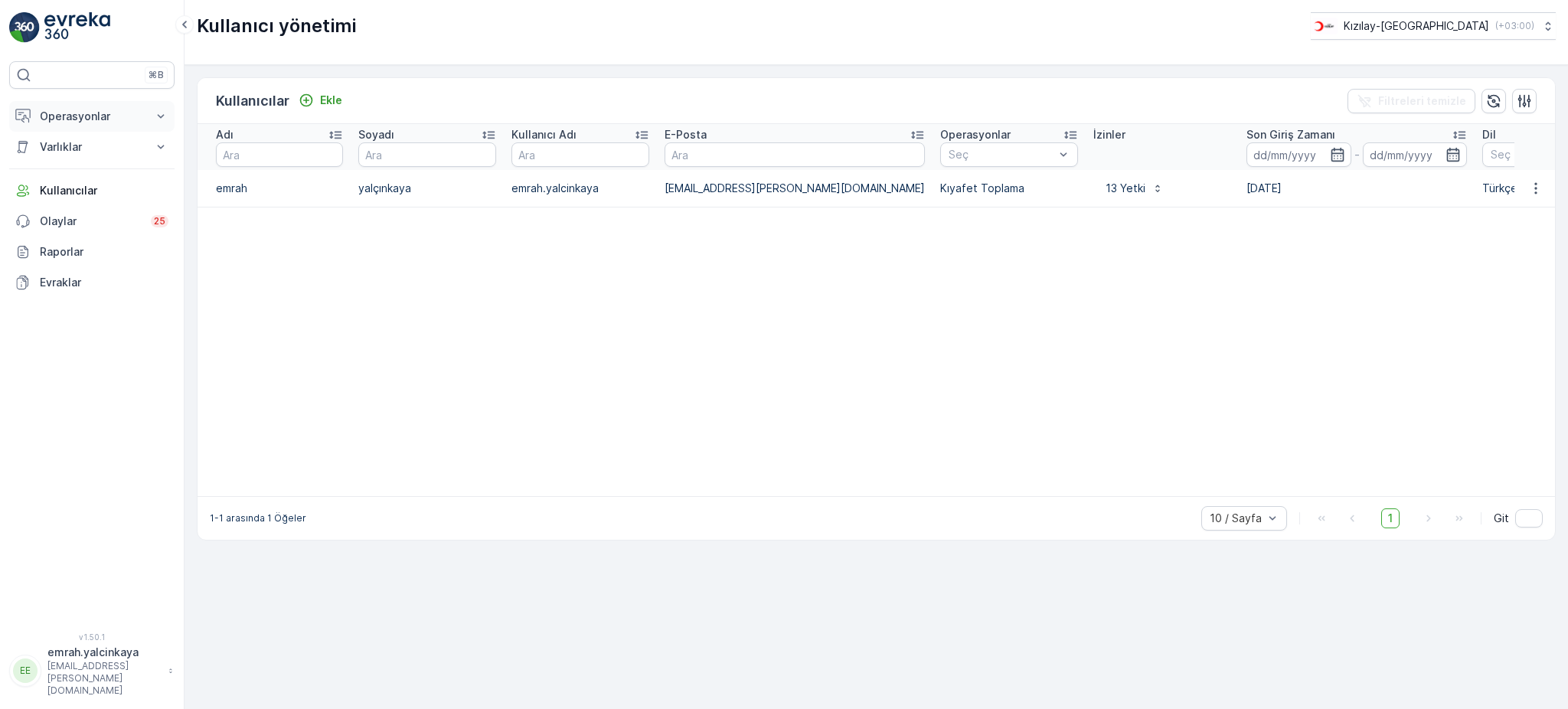
click at [87, 110] on p "Operasyonlar" at bounding box center [91, 116] width 104 height 15
click at [76, 257] on p "Varlıklar" at bounding box center [91, 254] width 104 height 15
click at [66, 224] on p "Ayarlar" at bounding box center [56, 228] width 34 height 15
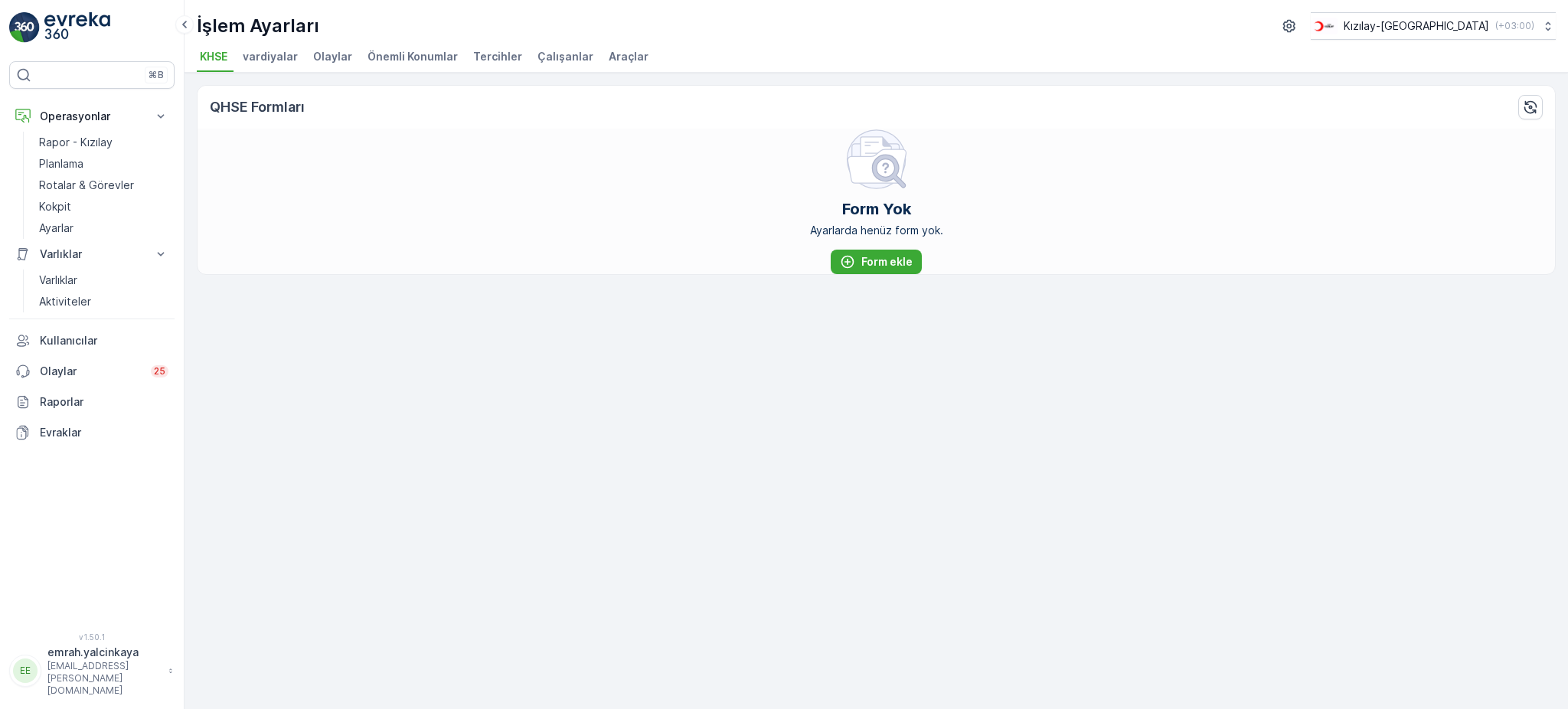
click at [283, 61] on span "vardiyalar" at bounding box center [270, 57] width 55 height 15
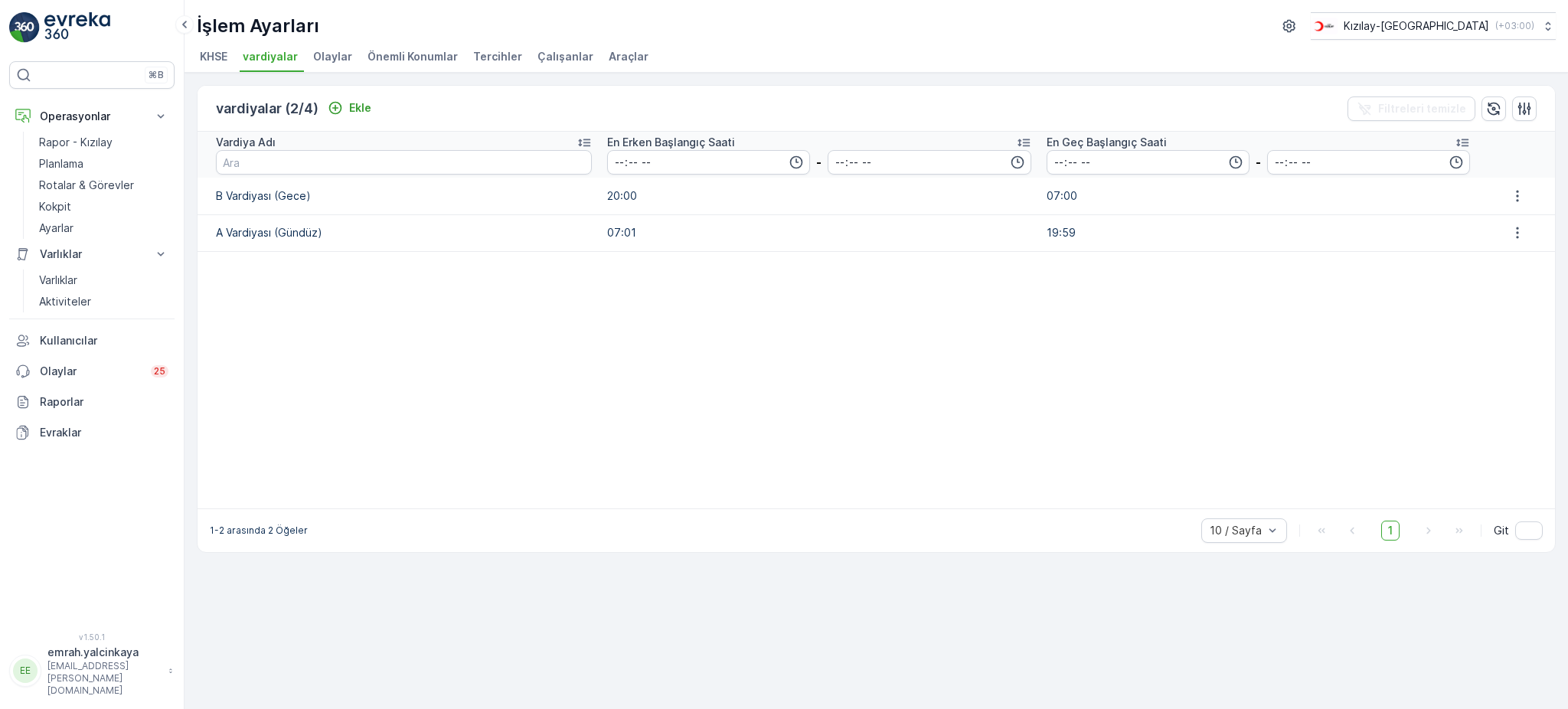
click at [329, 57] on span "Olaylar" at bounding box center [332, 57] width 39 height 15
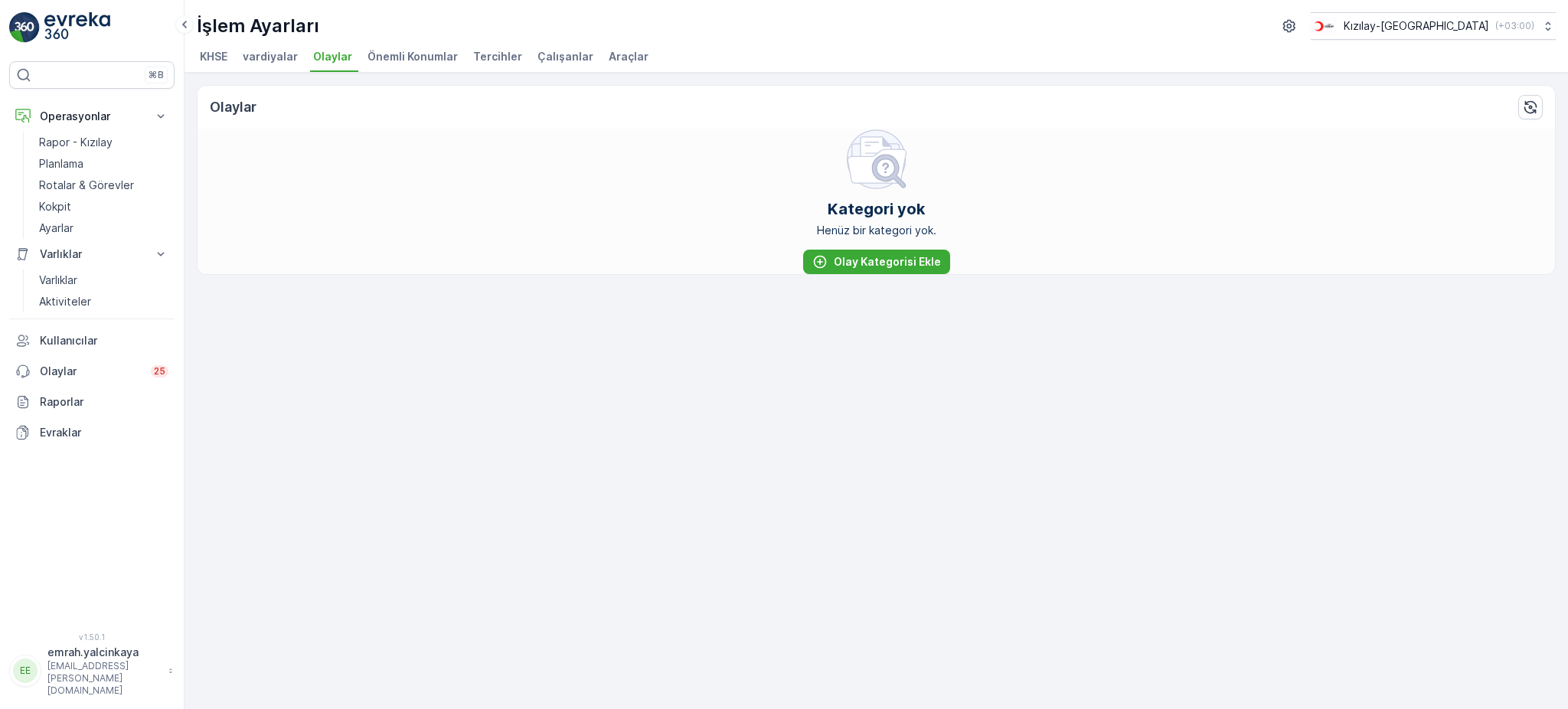
click at [398, 57] on span "Önemli Konumlar" at bounding box center [412, 57] width 91 height 15
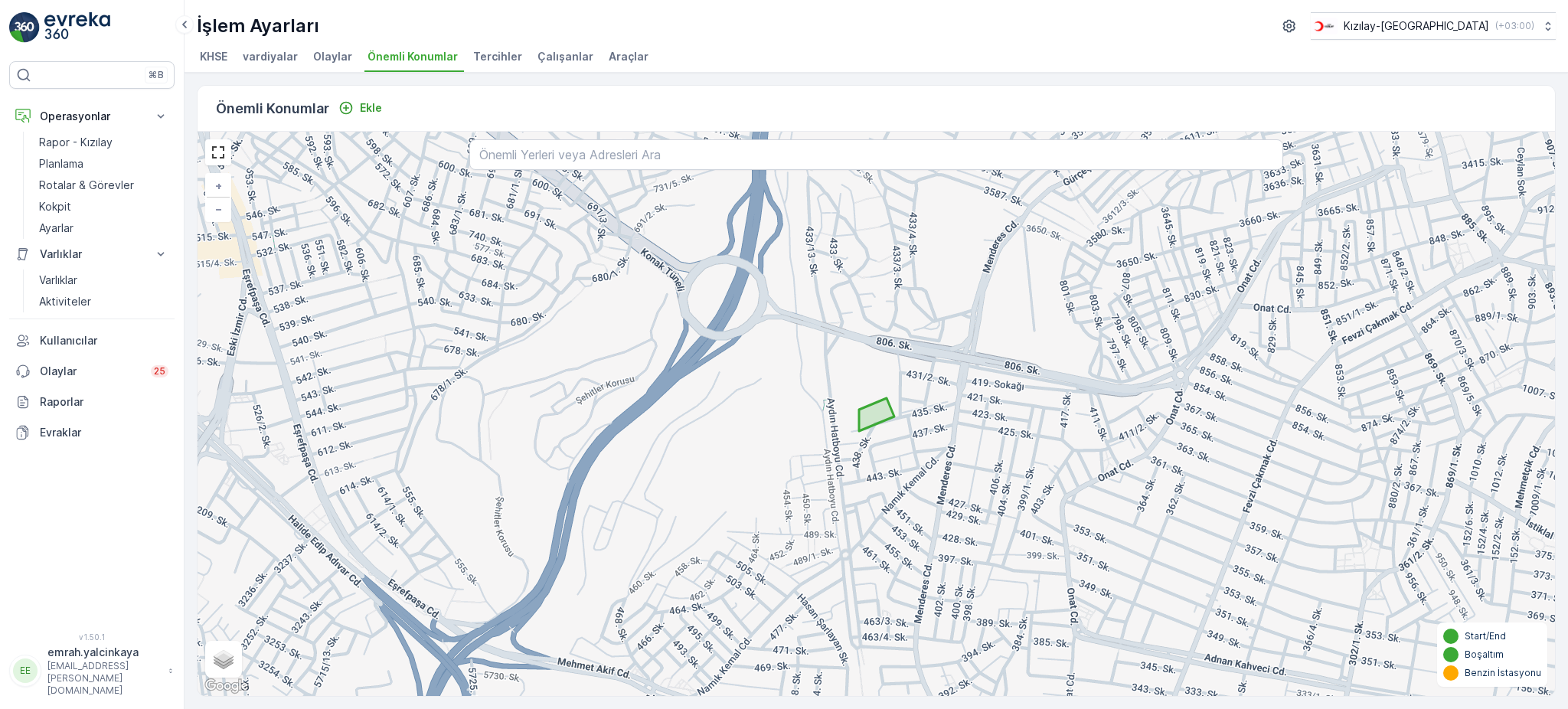
click at [494, 54] on span "Tercihler" at bounding box center [497, 57] width 49 height 15
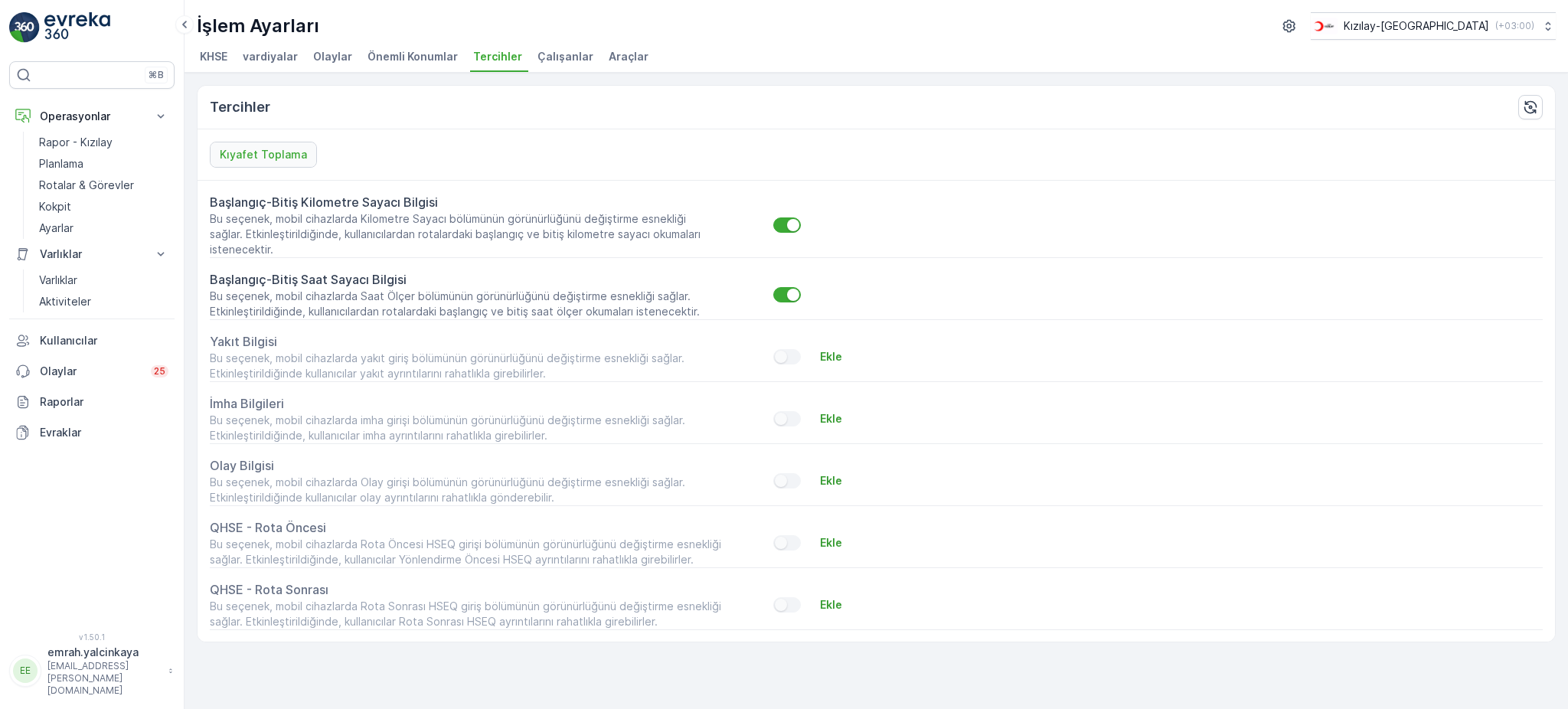
click at [538, 55] on span "Çalışanlar" at bounding box center [565, 57] width 56 height 15
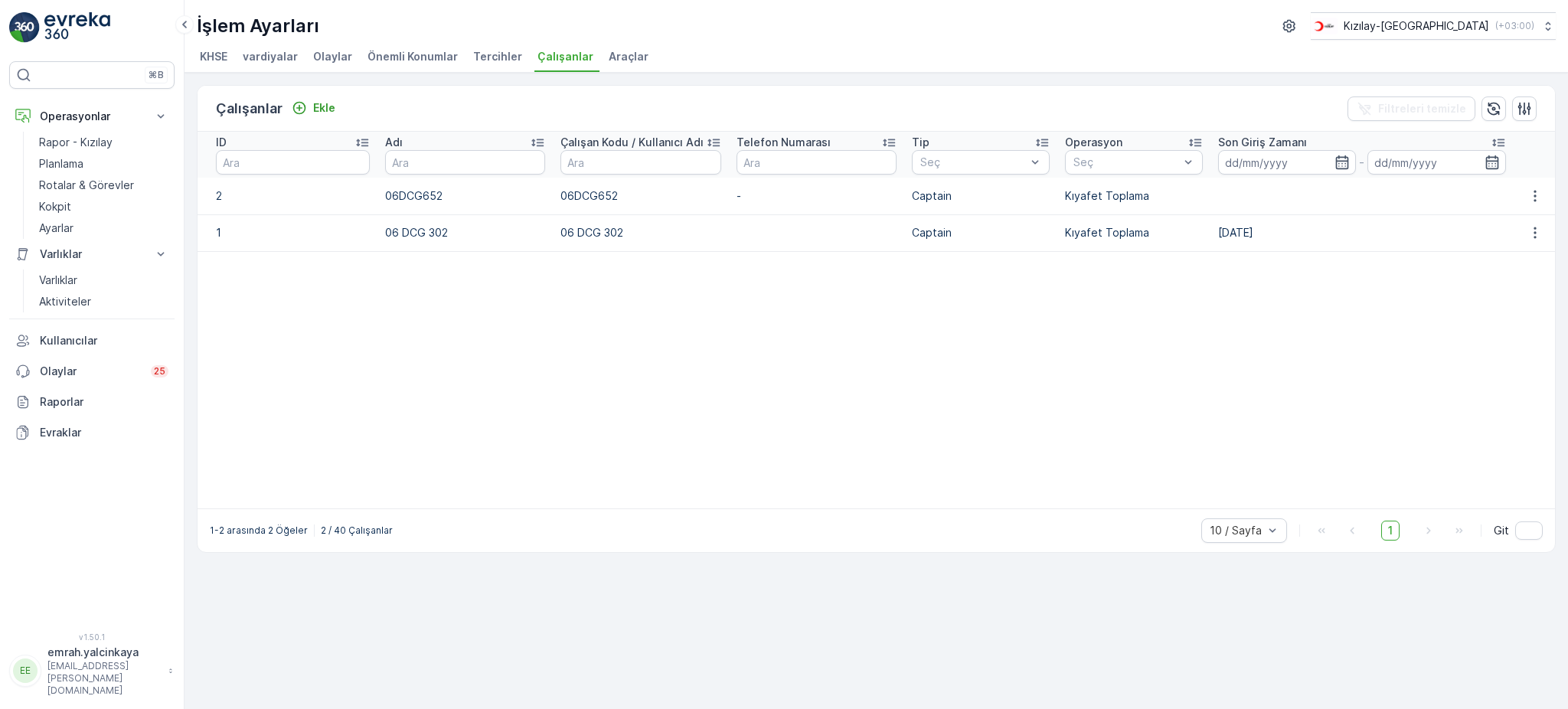
click at [609, 59] on span "Araçlar" at bounding box center [629, 57] width 40 height 15
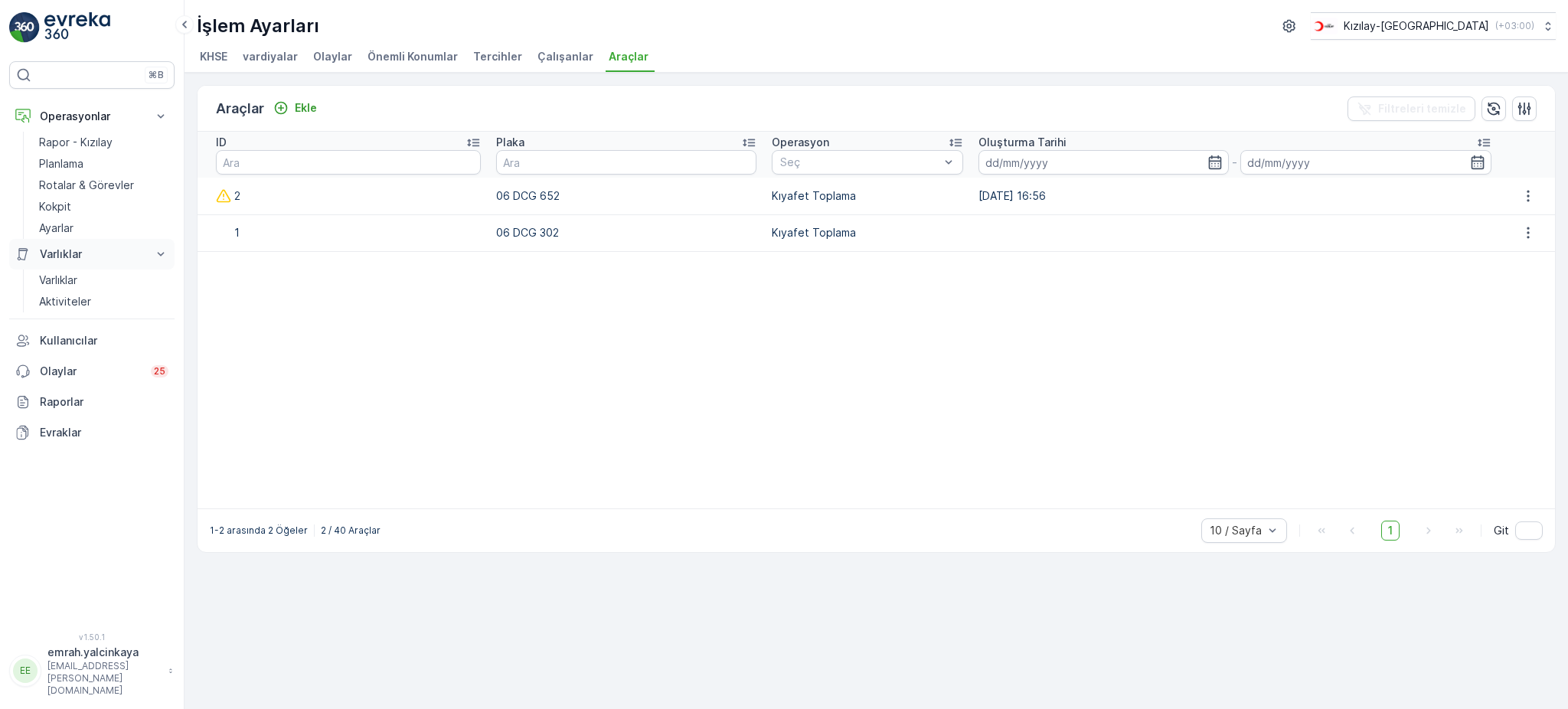
click at [47, 260] on p "Varlıklar" at bounding box center [91, 254] width 104 height 15
click at [93, 120] on p "Operasyonlar" at bounding box center [91, 116] width 104 height 15
click at [147, 119] on button "Operasyonlar" at bounding box center [91, 116] width 165 height 31
click at [55, 344] on p "Kullanıcılar" at bounding box center [104, 341] width 129 height 15
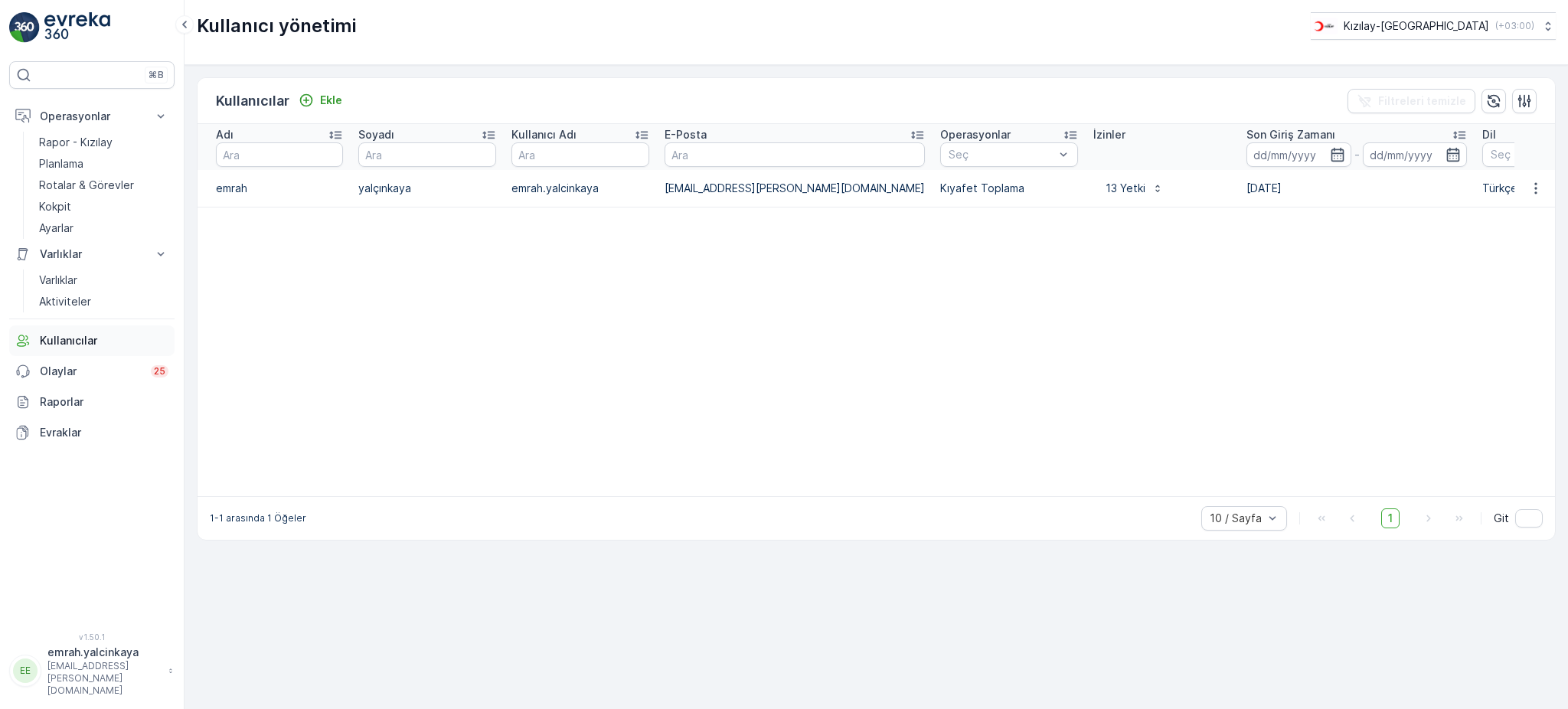
click at [79, 341] on p "Kullanıcılar" at bounding box center [104, 341] width 129 height 15
click at [100, 660] on p "emrah.yalcinkaya" at bounding box center [104, 652] width 113 height 15
click at [62, 513] on span "Profili Güncelle" at bounding box center [75, 518] width 77 height 15
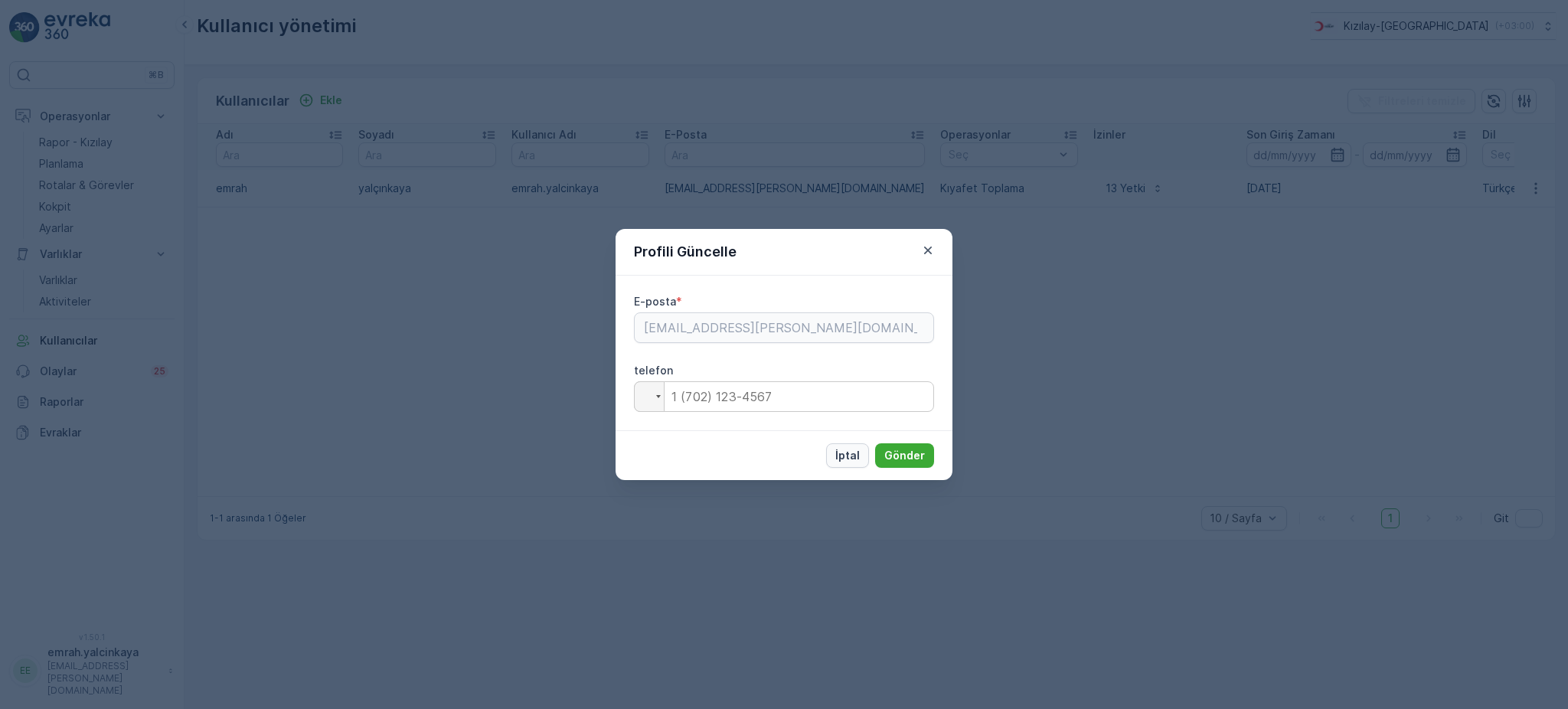
click at [850, 454] on p "İptal" at bounding box center [847, 455] width 24 height 15
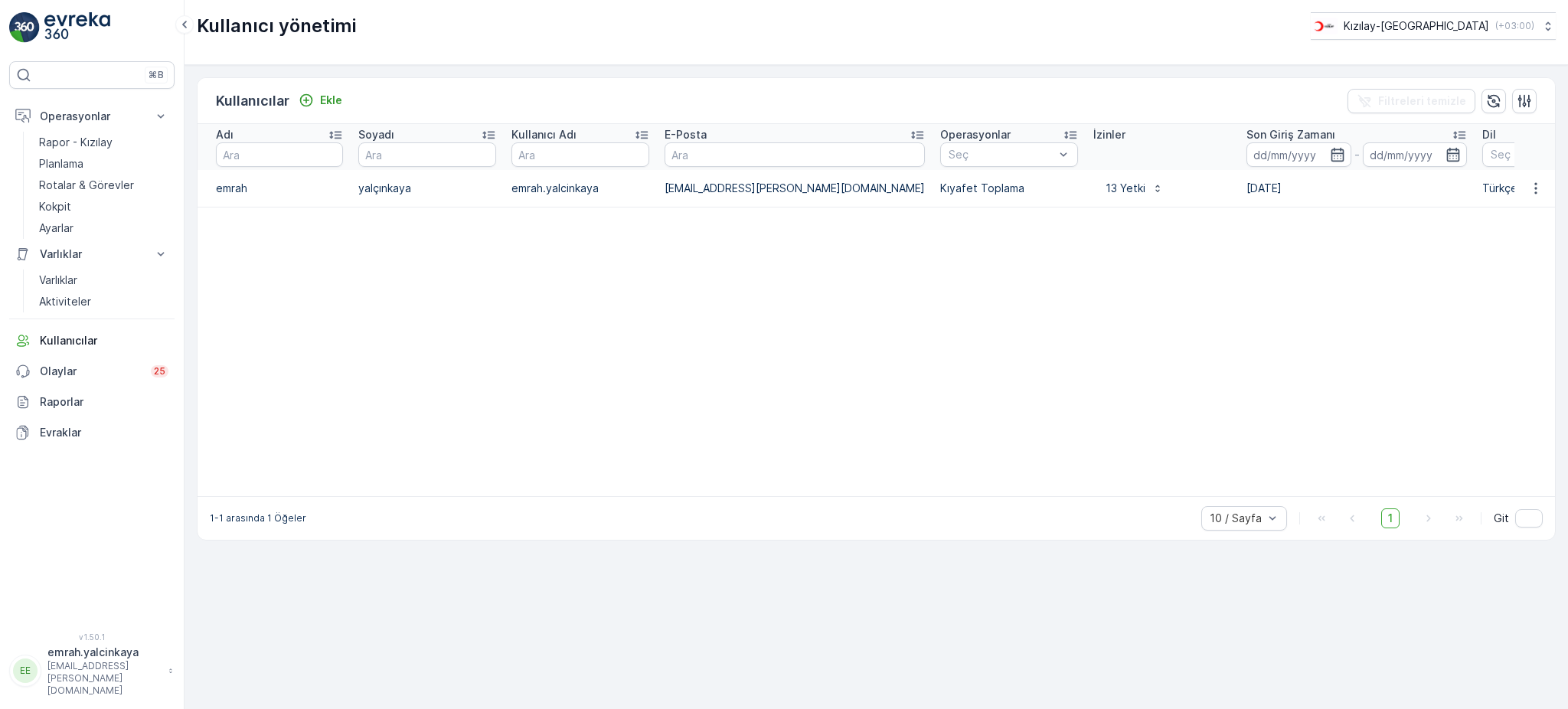
click at [61, 660] on p "emrah.yalcinkaya" at bounding box center [104, 652] width 113 height 15
click at [88, 647] on div "Çıkış Yap" at bounding box center [92, 645] width 160 height 22
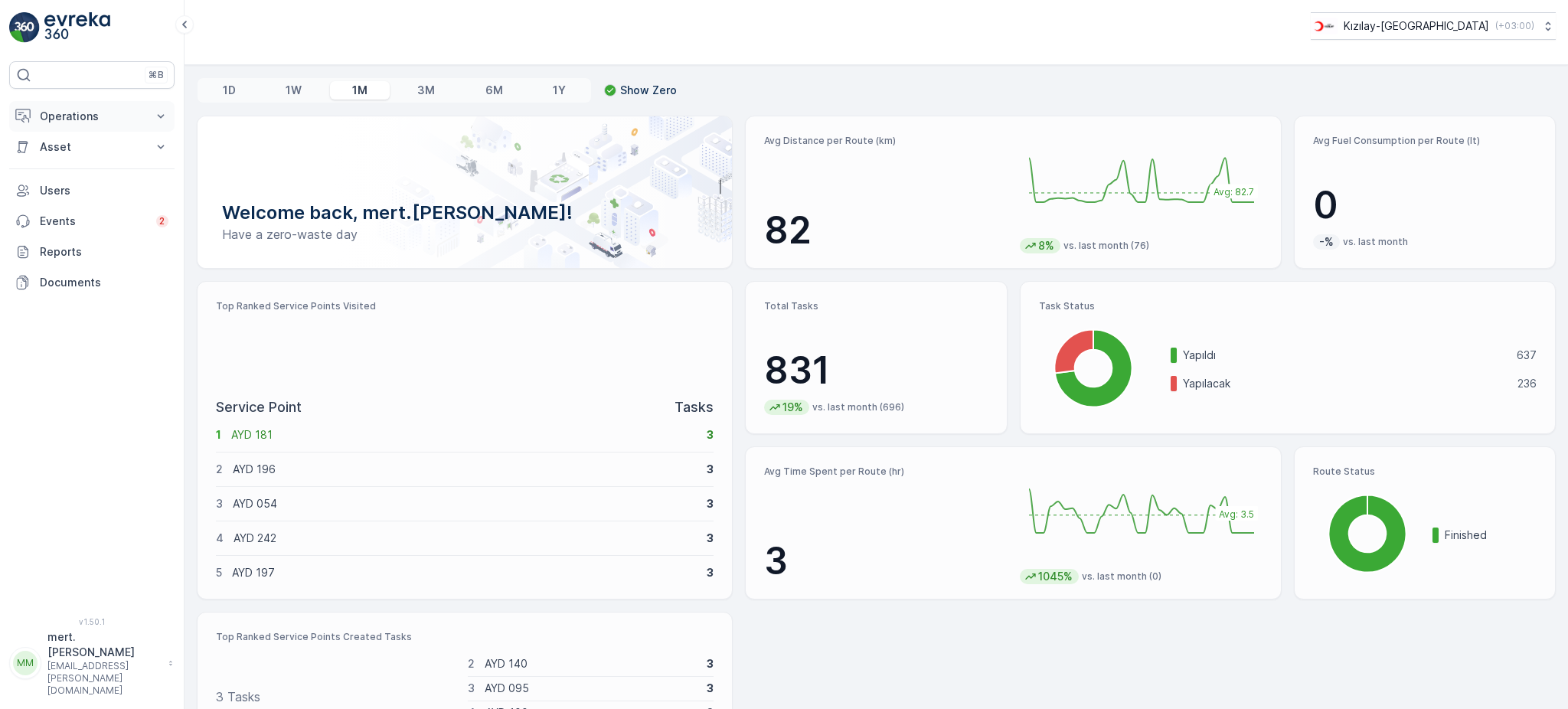
click at [73, 113] on p "Operations" at bounding box center [91, 116] width 104 height 15
click at [78, 230] on p "Settings" at bounding box center [61, 228] width 44 height 15
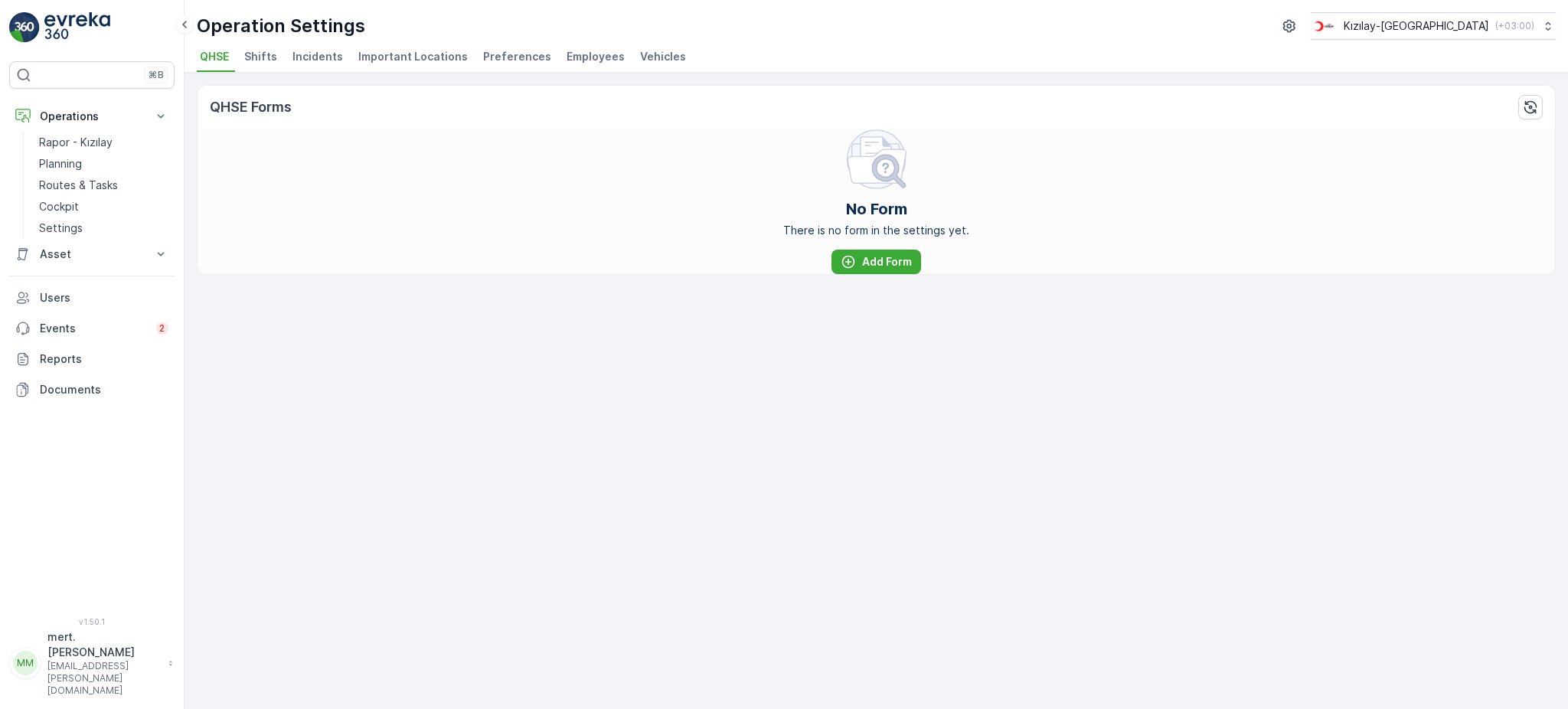
click at [258, 52] on span "Shifts" at bounding box center [261, 57] width 33 height 15
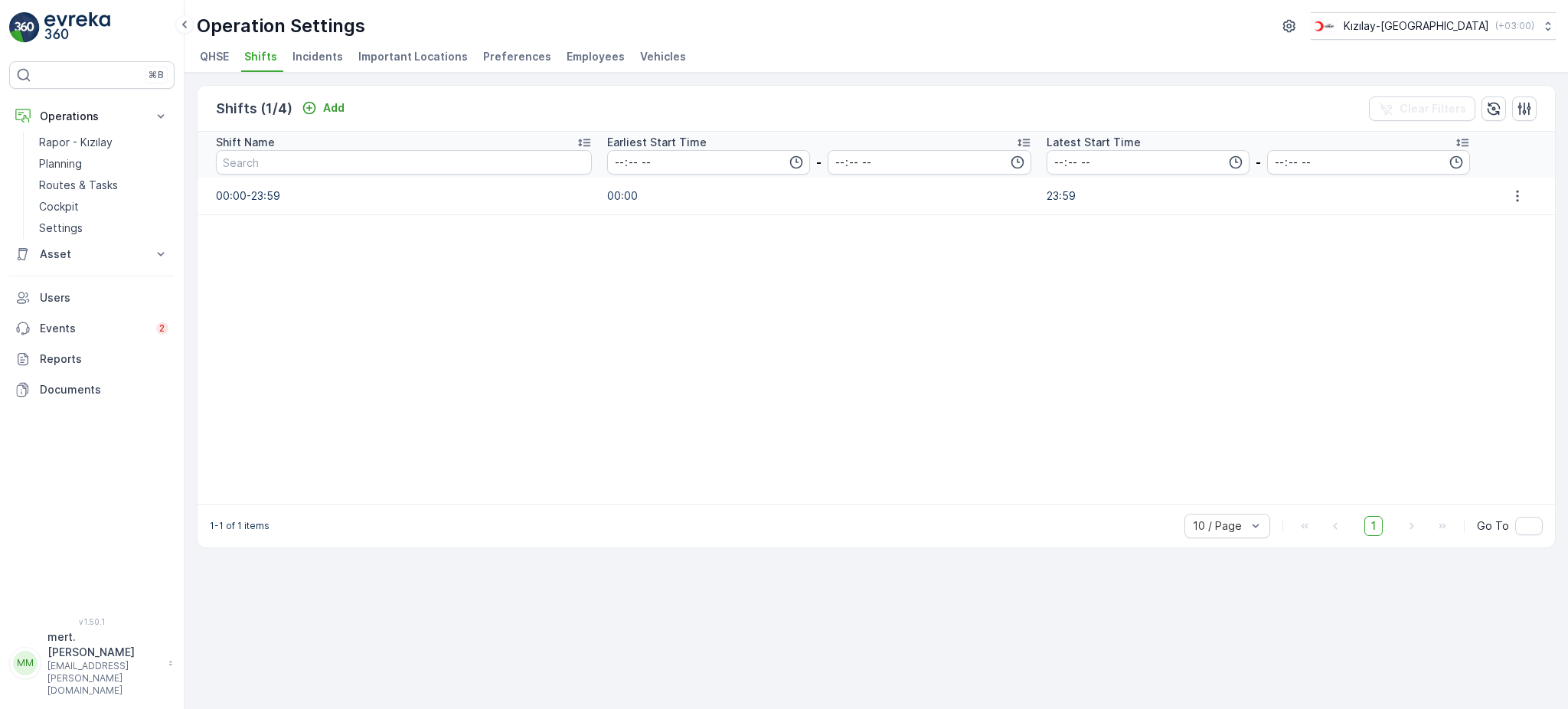
click at [297, 55] on span "Incidents" at bounding box center [317, 57] width 51 height 15
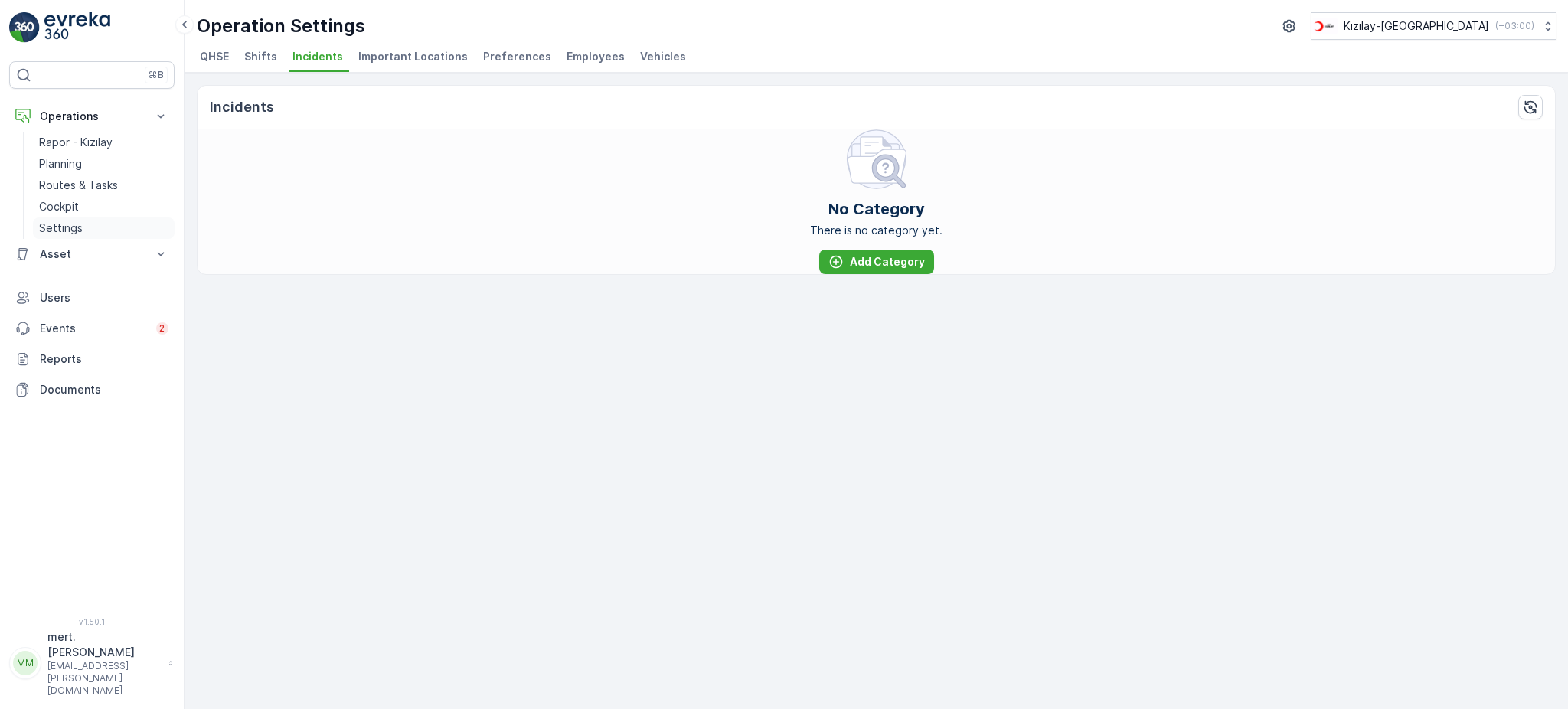
click at [44, 230] on p "Settings" at bounding box center [61, 228] width 44 height 15
click at [503, 52] on span "Preferences" at bounding box center [517, 57] width 68 height 15
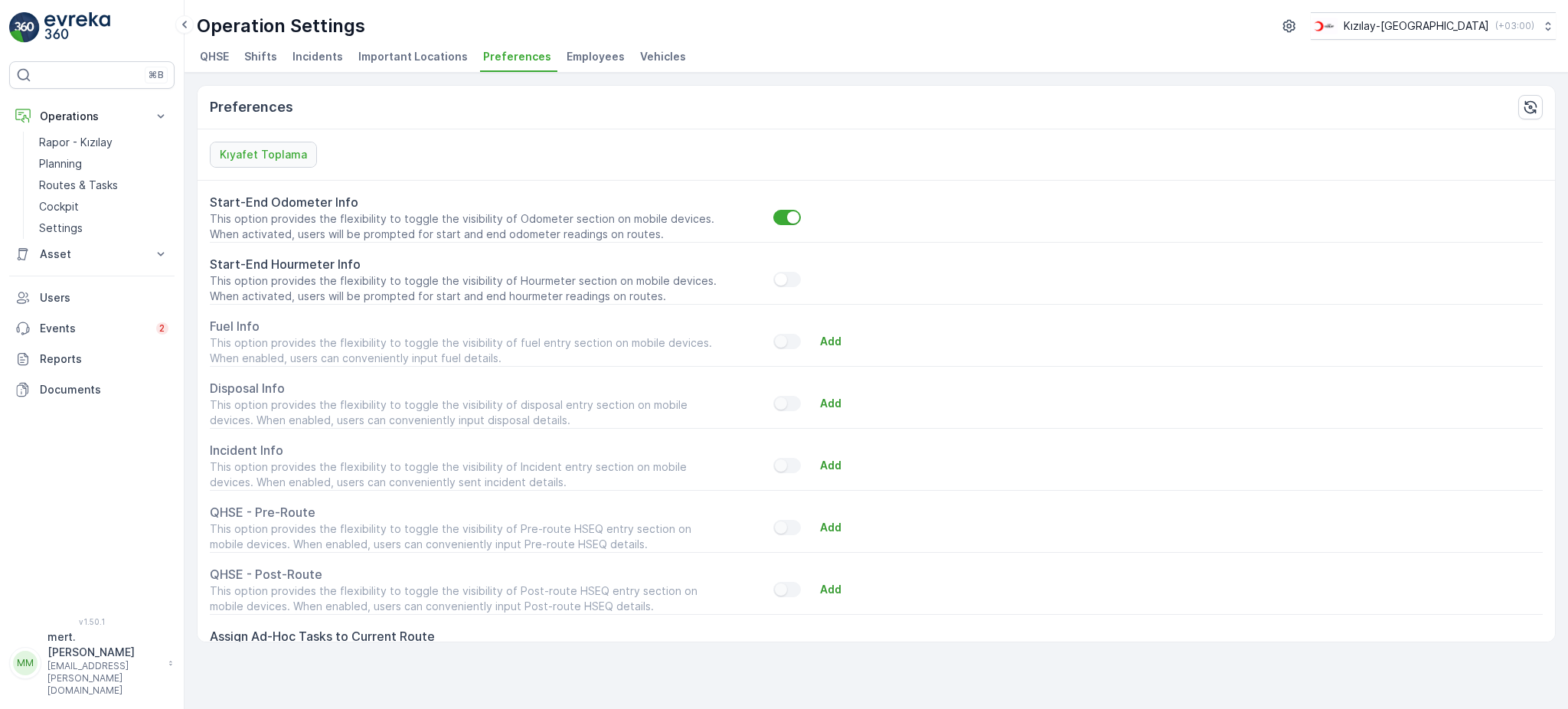
click at [583, 59] on span "Employees" at bounding box center [596, 57] width 58 height 15
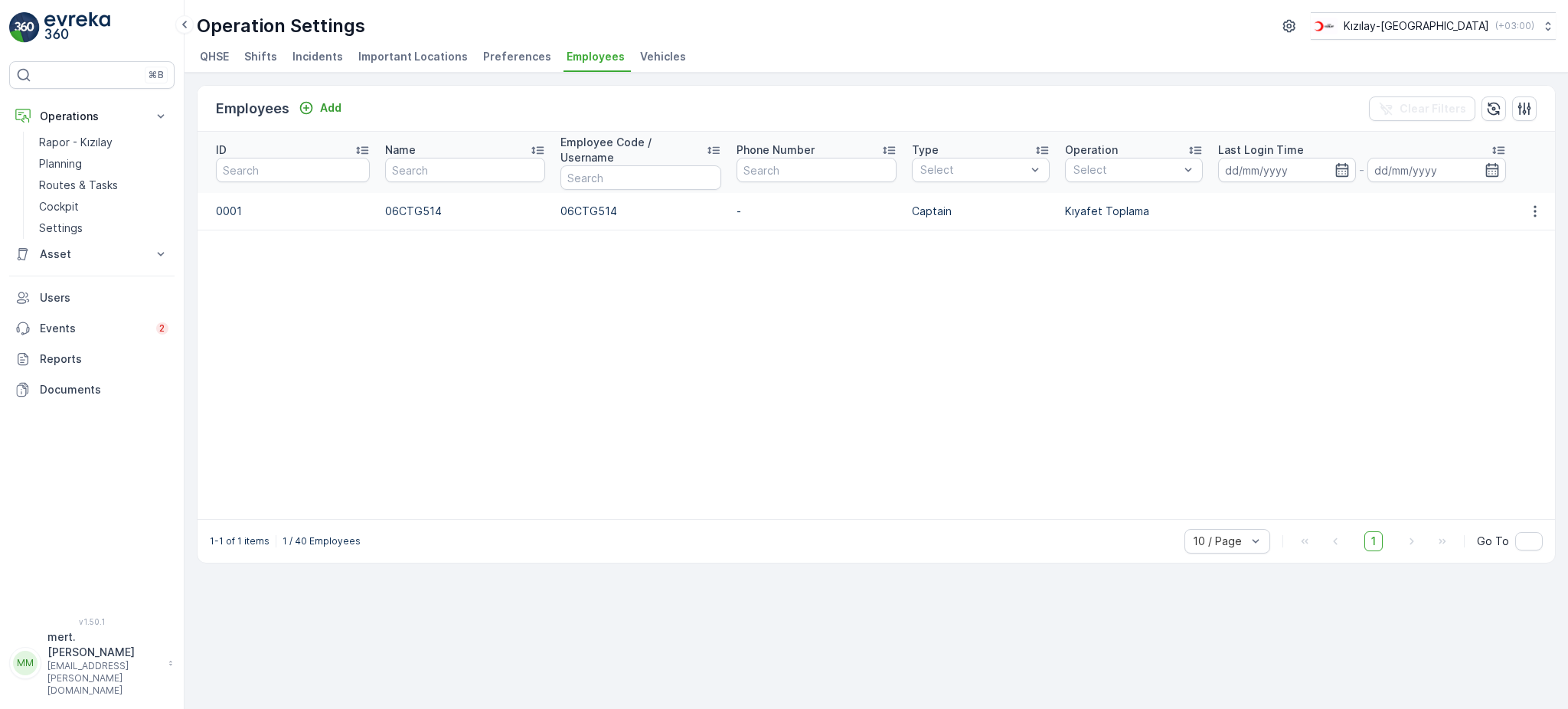
click at [646, 57] on span "Vehicles" at bounding box center [662, 57] width 46 height 15
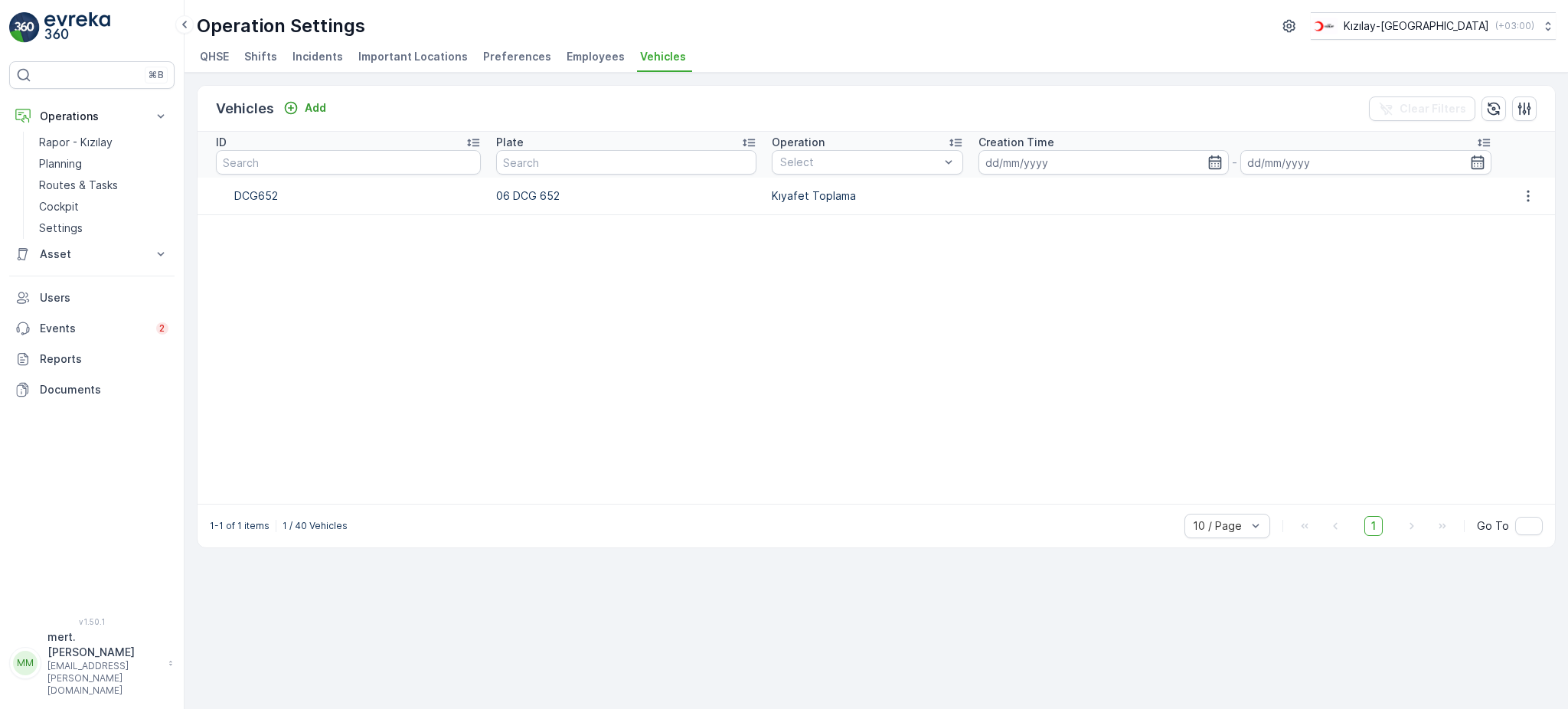
click at [219, 57] on span "QHSE" at bounding box center [214, 57] width 29 height 15
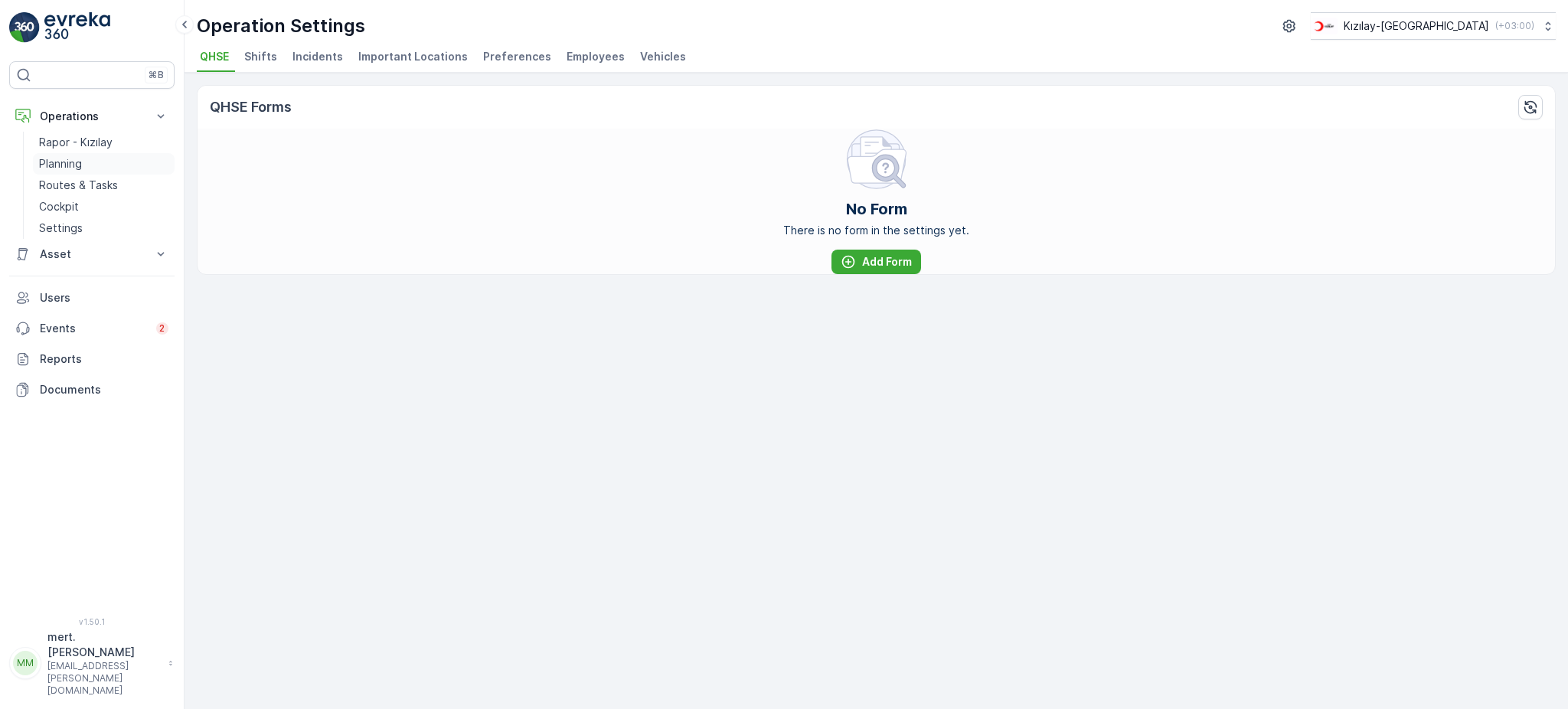
click at [58, 165] on p "Planning" at bounding box center [61, 164] width 43 height 15
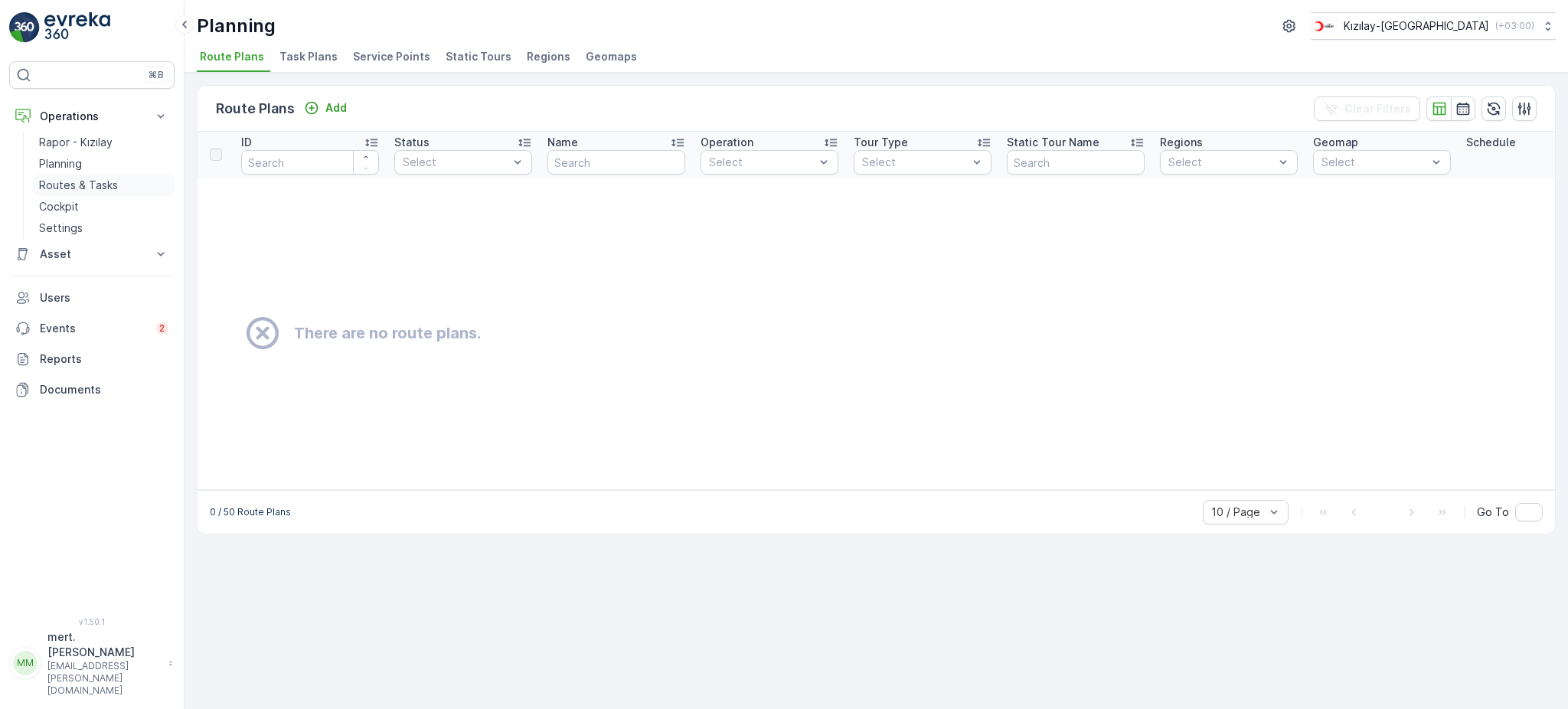
click at [66, 179] on p "Routes & Tasks" at bounding box center [78, 185] width 79 height 15
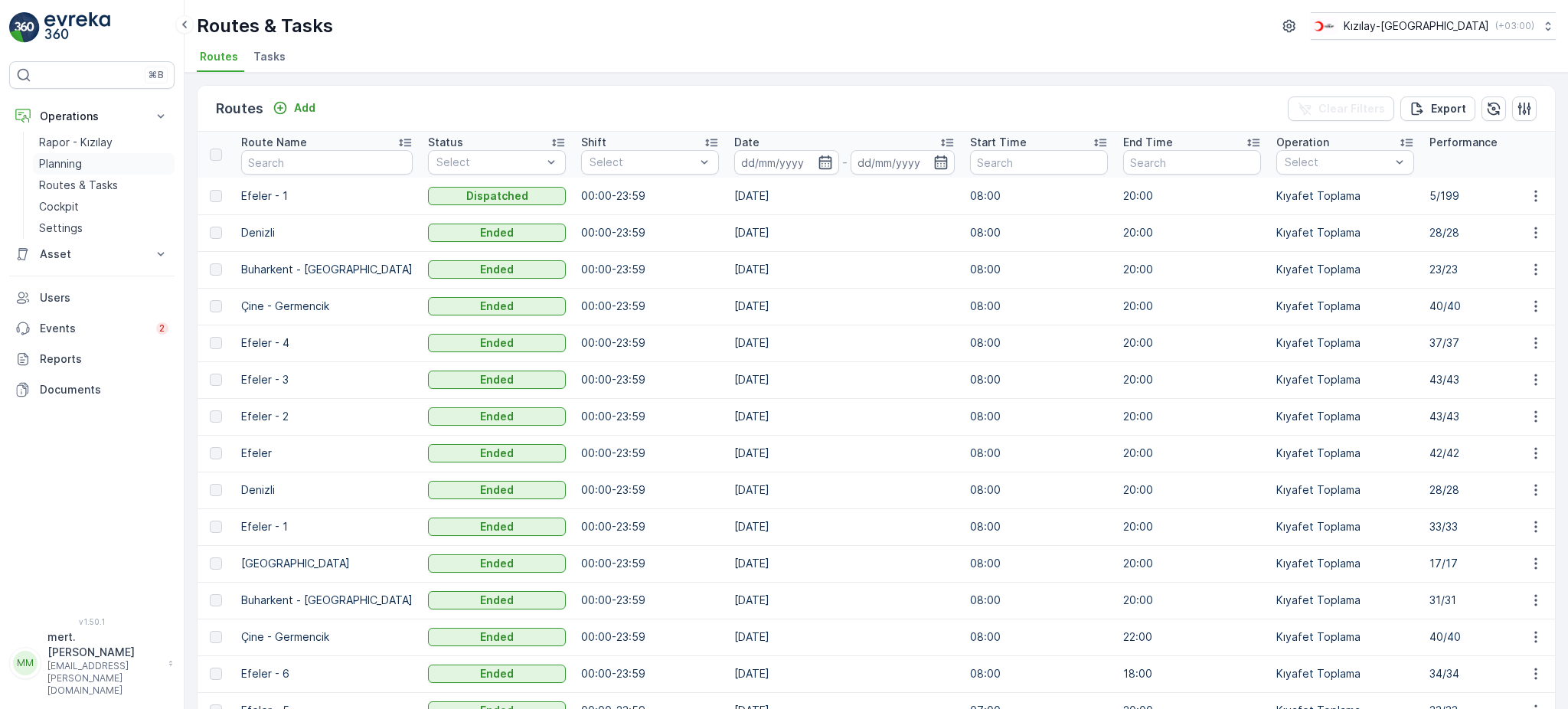
drag, startPoint x: 53, startPoint y: 165, endPoint x: 77, endPoint y: 166, distance: 24.0
click at [53, 165] on p "Planning" at bounding box center [61, 164] width 43 height 15
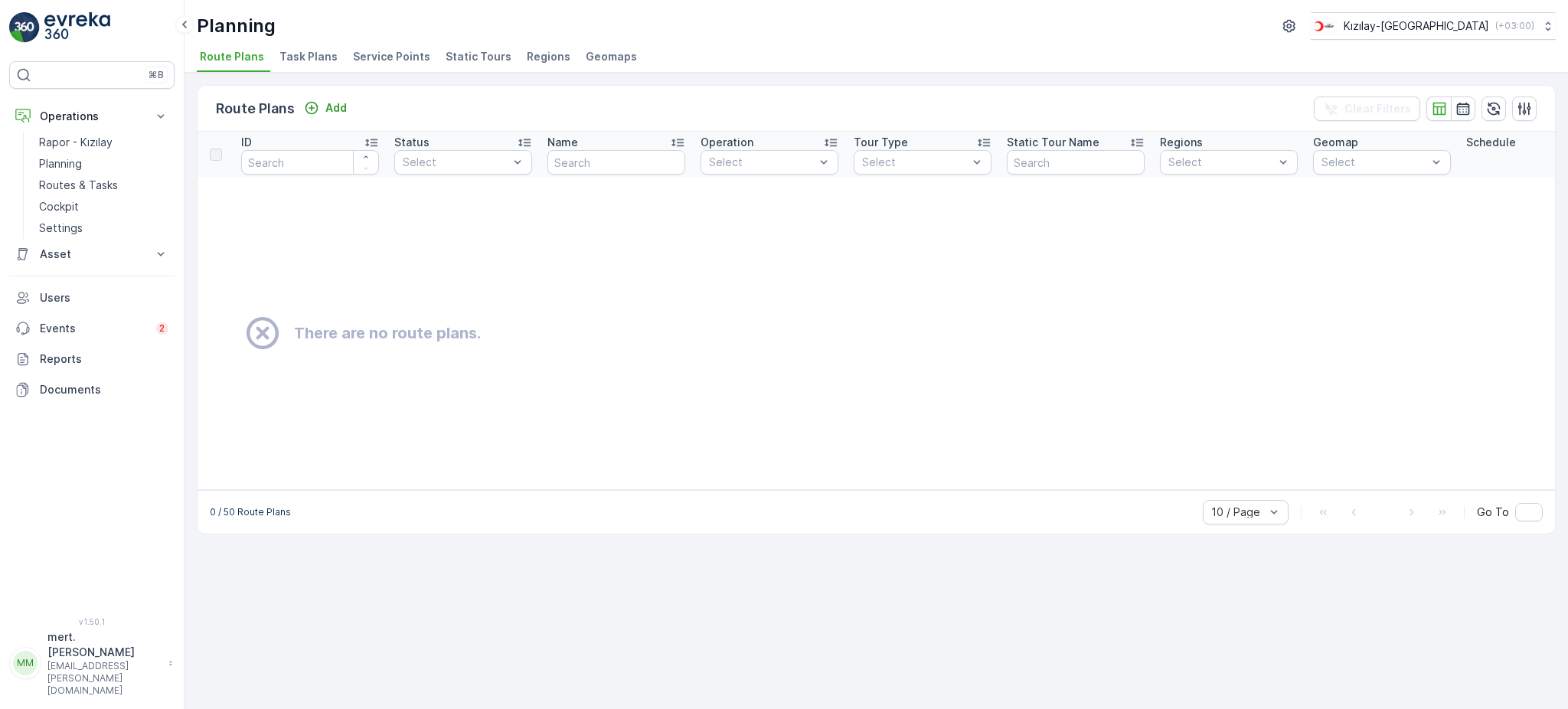
click at [317, 57] on span "Task Plans" at bounding box center [308, 57] width 58 height 15
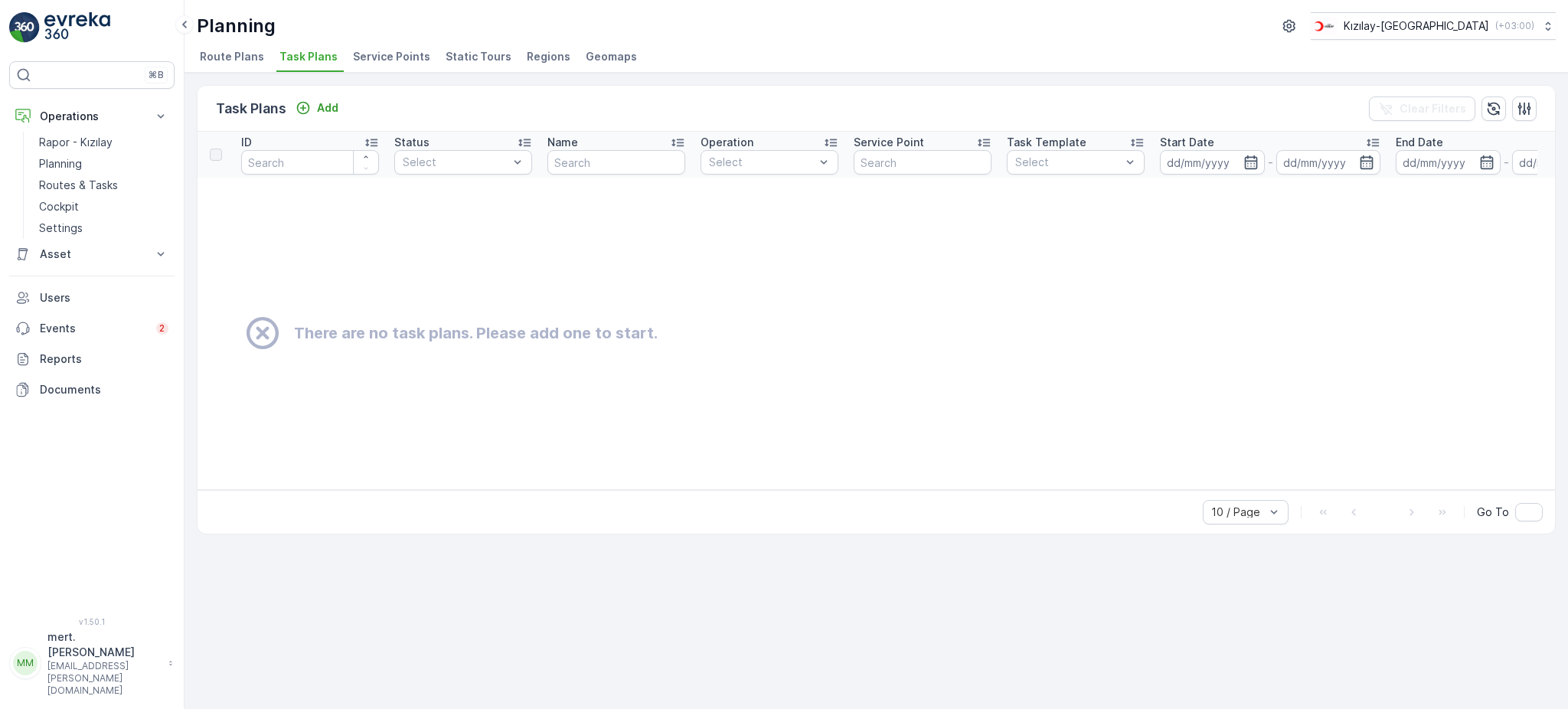
click at [373, 57] on span "Service Points" at bounding box center [391, 57] width 77 height 15
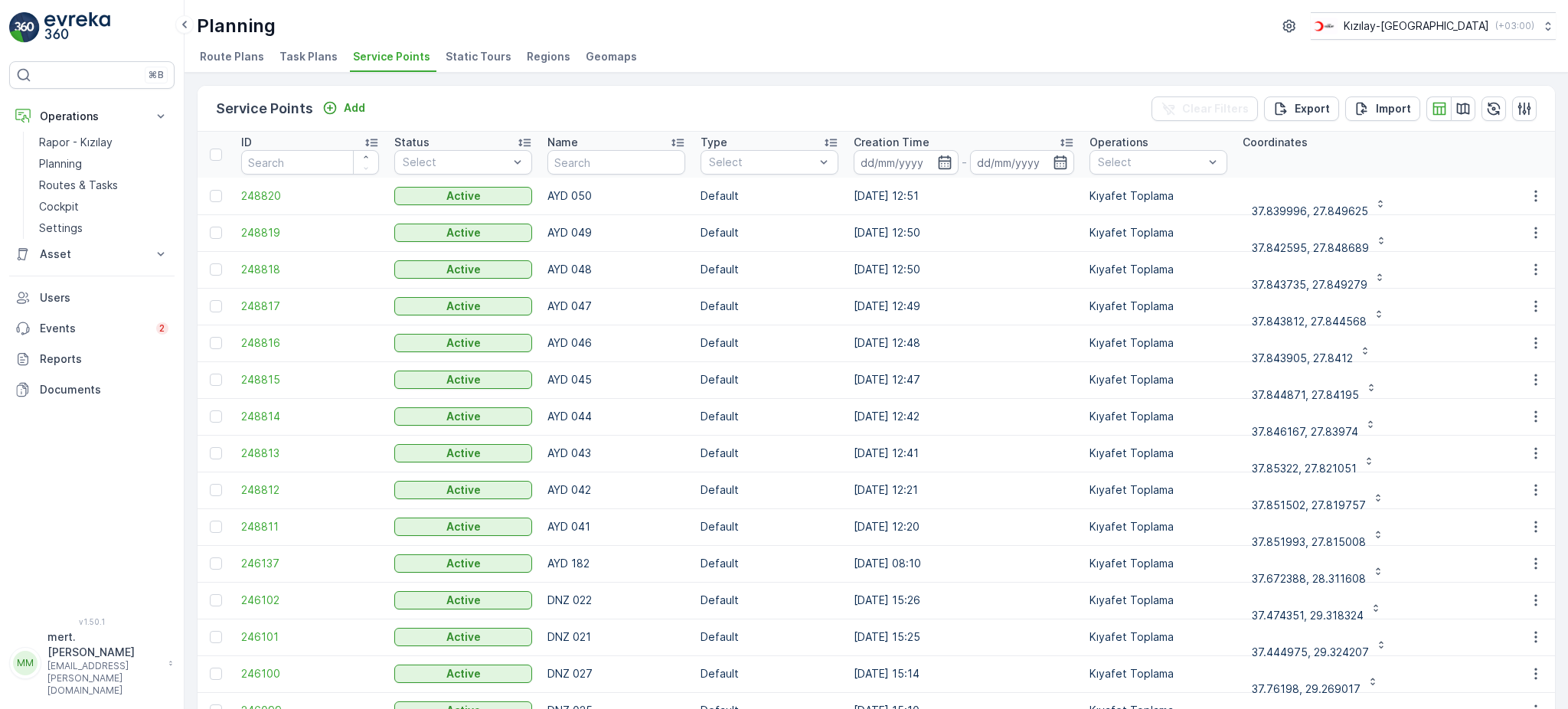
click at [445, 57] on span "Static Tours" at bounding box center [478, 57] width 66 height 15
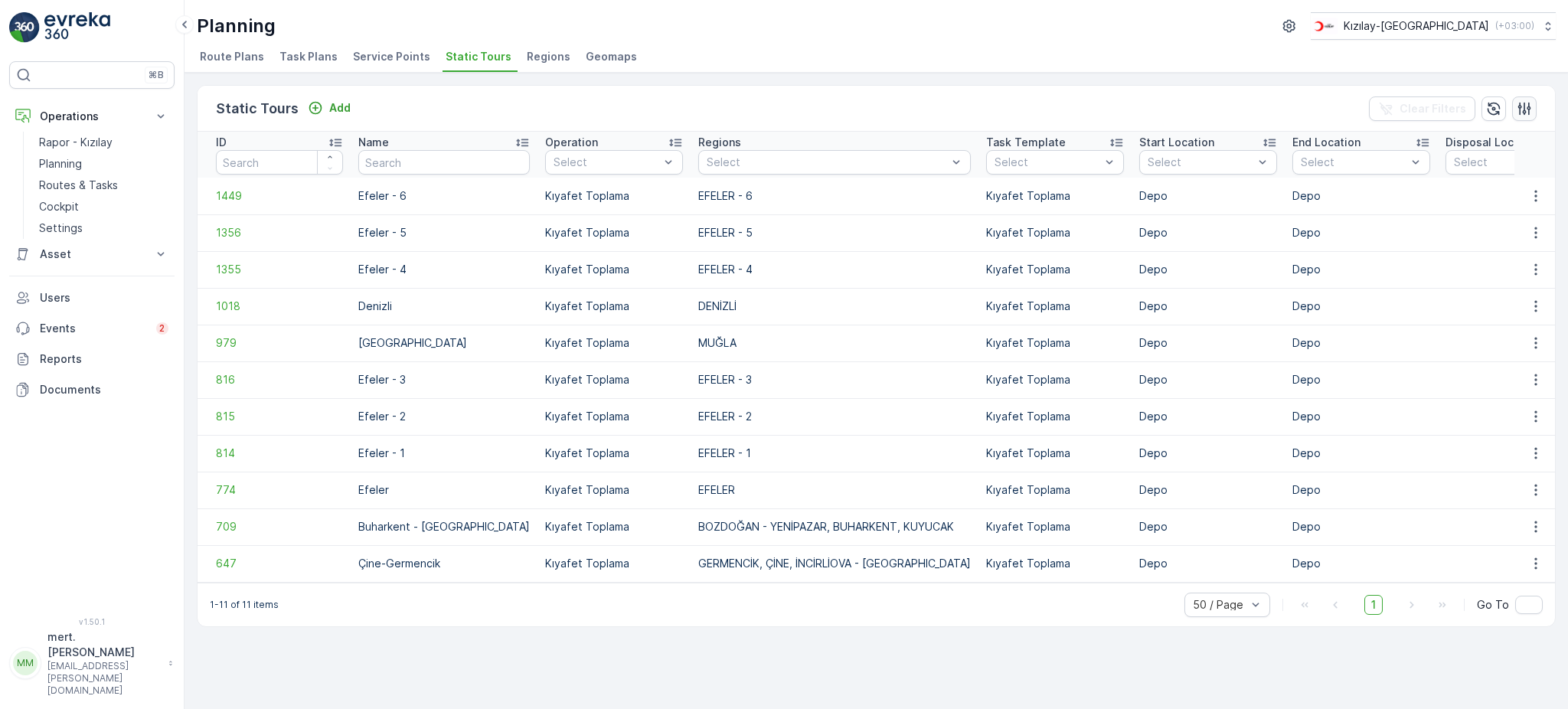
click at [1527, 111] on icon "button" at bounding box center [1524, 109] width 15 height 15
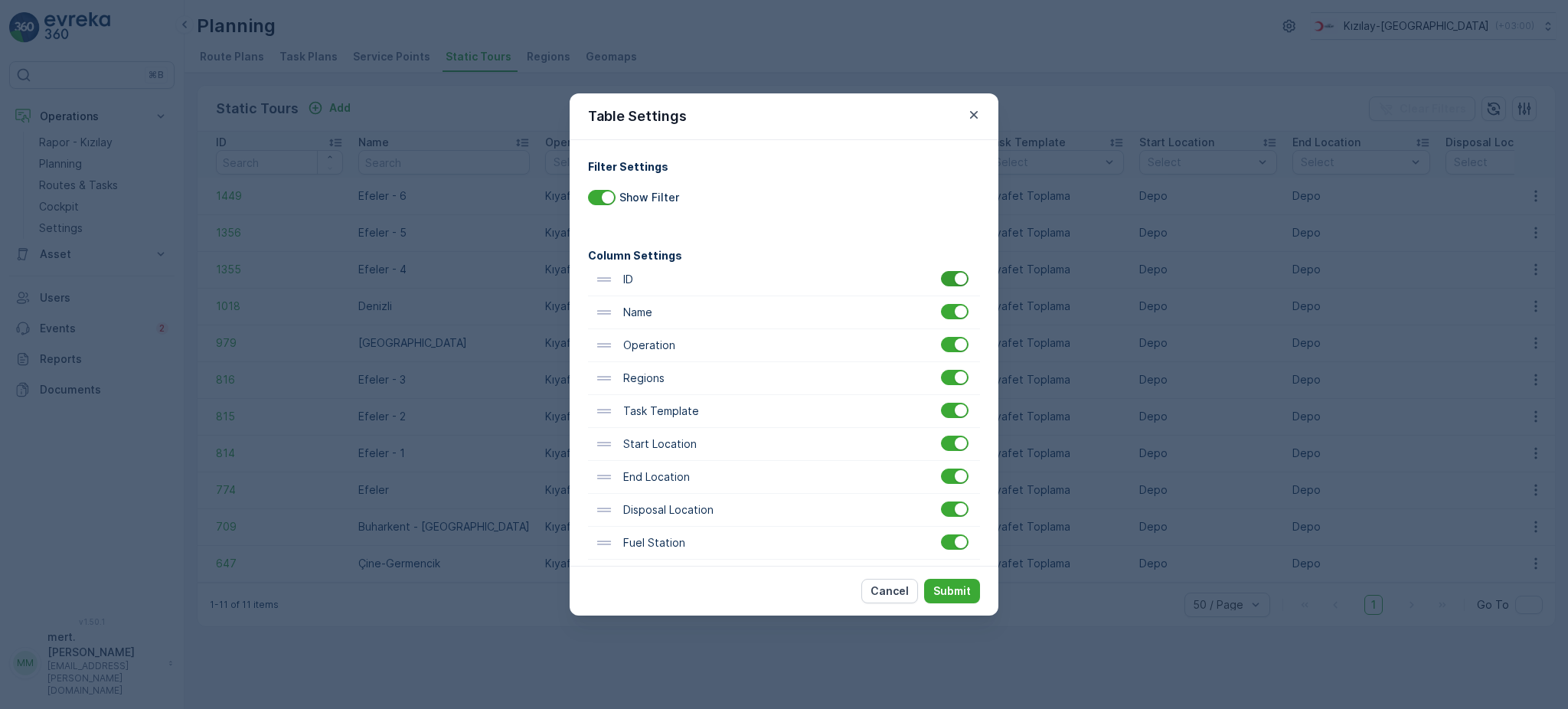
click at [959, 276] on div at bounding box center [961, 278] width 12 height 12
click at [941, 271] on input "checkbox" at bounding box center [941, 271] width 0 height 0
click at [961, 347] on div at bounding box center [961, 344] width 12 height 12
click at [941, 337] on input "checkbox" at bounding box center [941, 337] width 0 height 0
drag, startPoint x: 780, startPoint y: 119, endPoint x: 667, endPoint y: 175, distance: 126.1
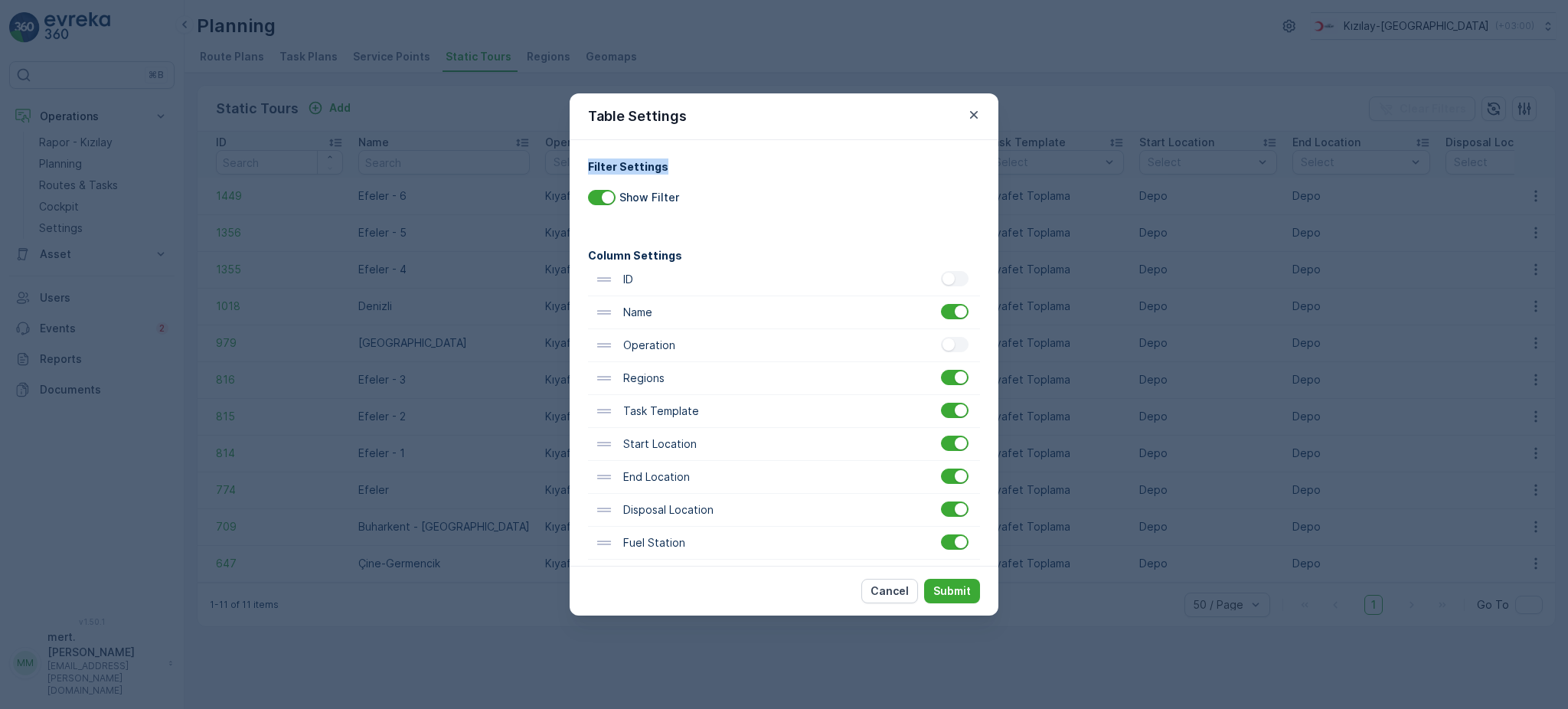
click at [667, 175] on div "Table Settings Filter Settings Show Filter Column Settings ID Name Operation Re…" at bounding box center [784, 354] width 429 height 522
click at [949, 586] on p "Submit" at bounding box center [951, 591] width 37 height 15
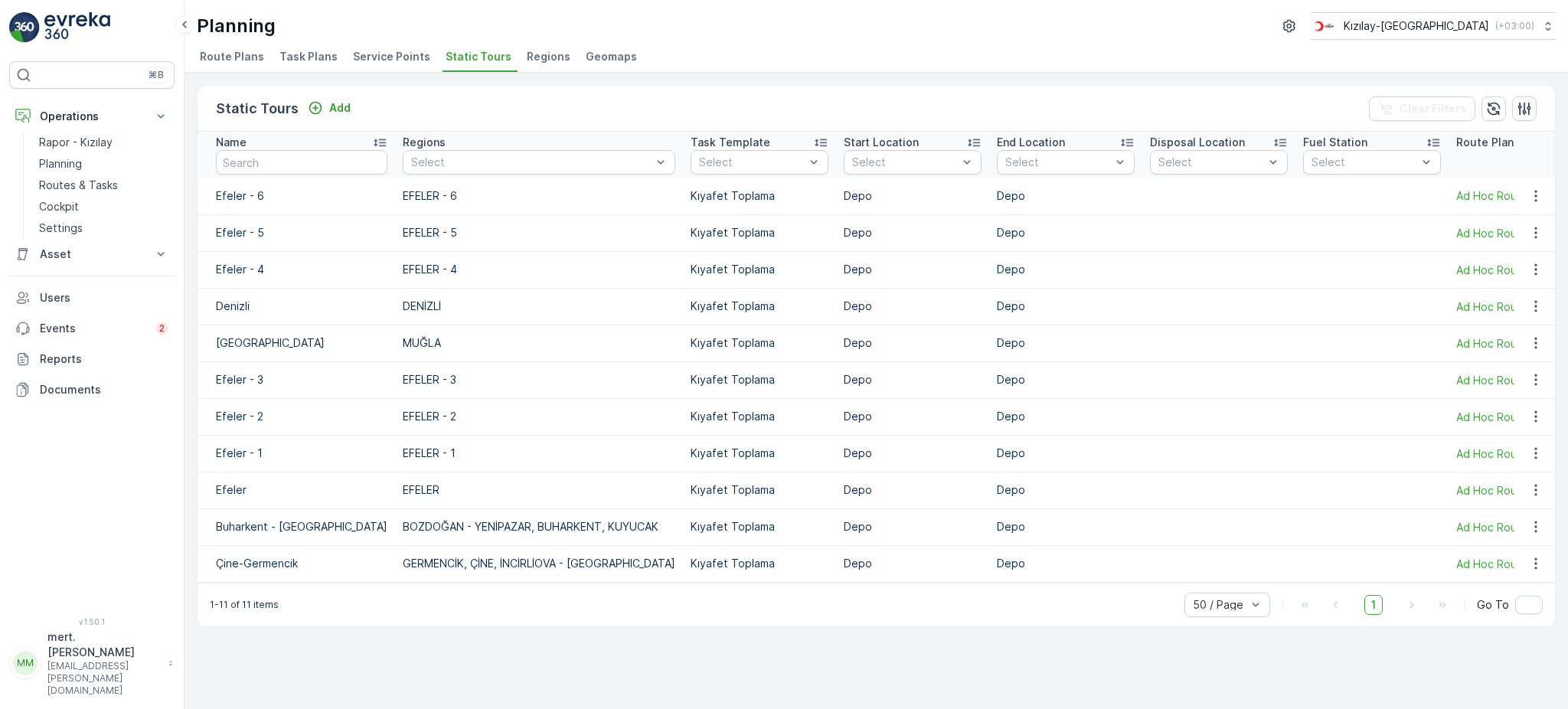
click at [1518, 105] on icon "button" at bounding box center [1525, 109] width 13 height 13
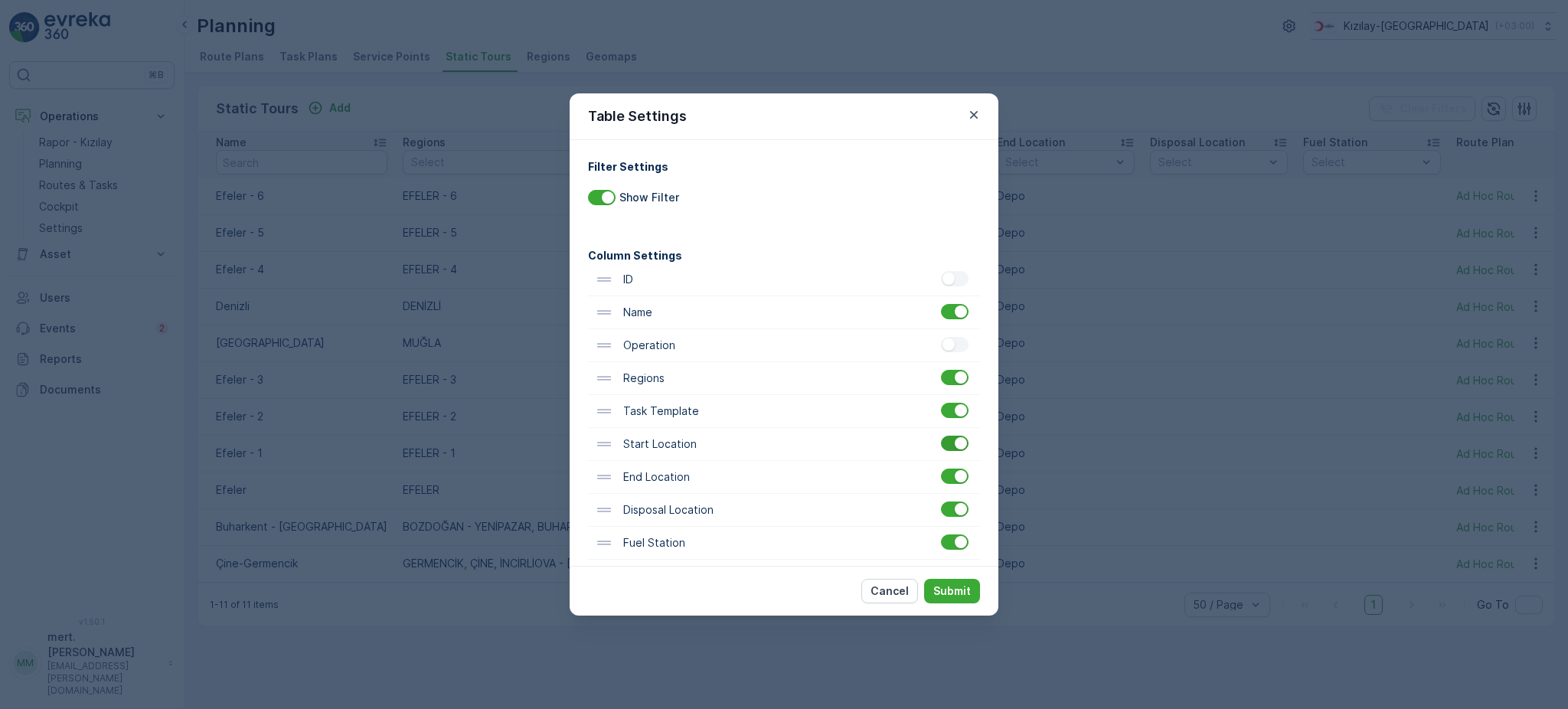
click at [951, 451] on div at bounding box center [955, 443] width 27 height 15
click at [941, 436] on input "checkbox" at bounding box center [941, 436] width 0 height 0
click at [946, 475] on div at bounding box center [955, 476] width 27 height 15
click at [941, 469] on input "checkbox" at bounding box center [941, 469] width 0 height 0
click at [955, 510] on div at bounding box center [961, 509] width 12 height 12
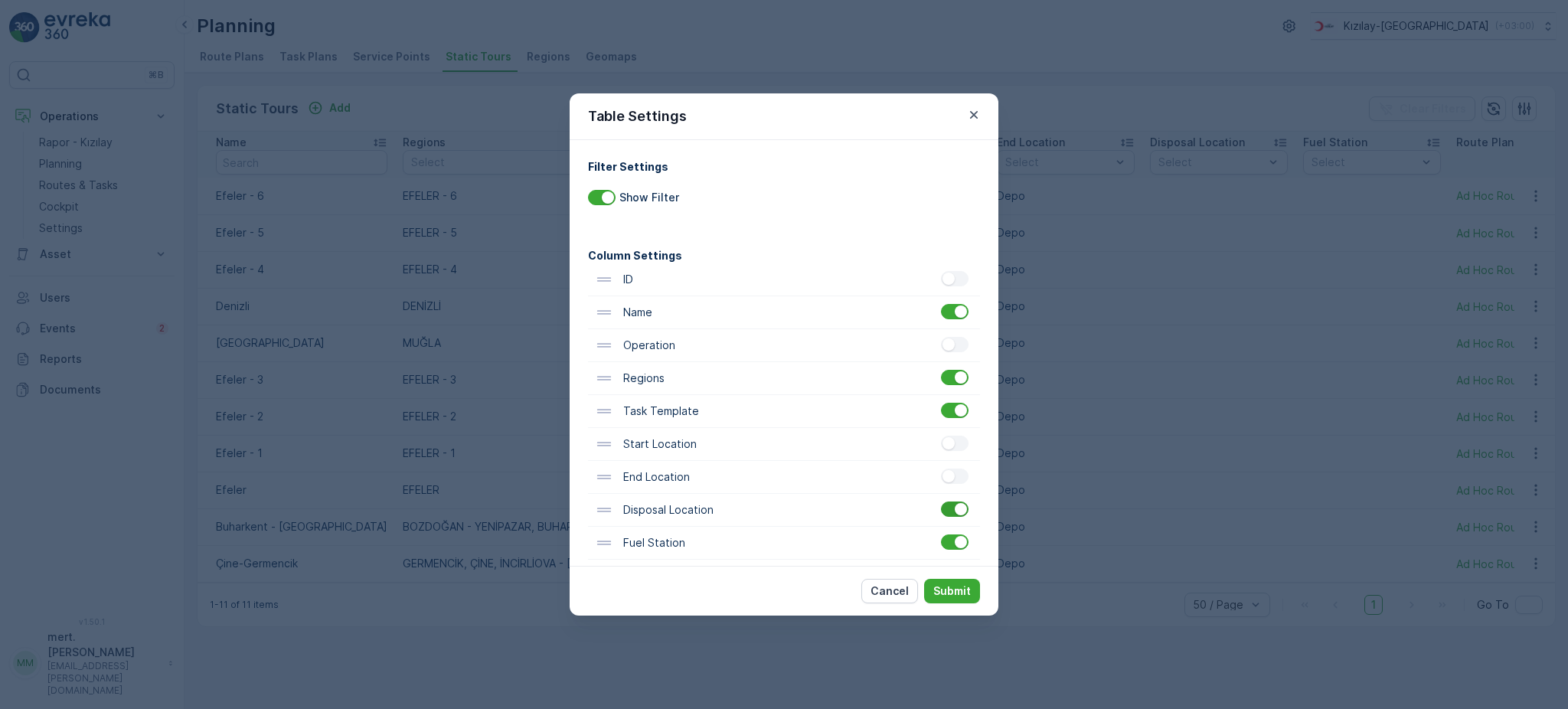
click at [941, 502] on input "checkbox" at bounding box center [941, 502] width 0 height 0
click at [951, 552] on div "Fuel Station" at bounding box center [784, 544] width 392 height 33
click at [955, 544] on div at bounding box center [961, 542] width 12 height 12
click at [941, 534] on input "checkbox" at bounding box center [941, 534] width 0 height 0
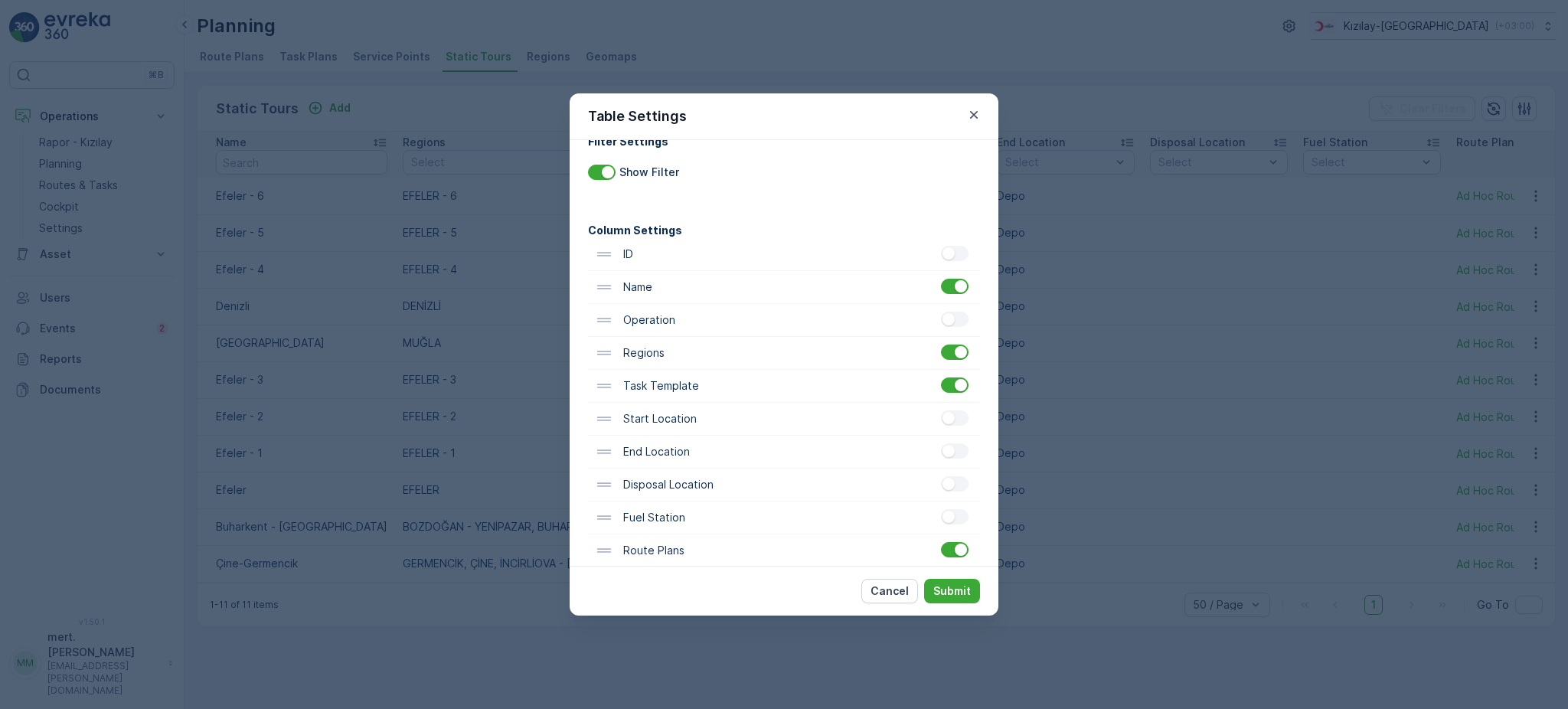
scroll to position [45, 0]
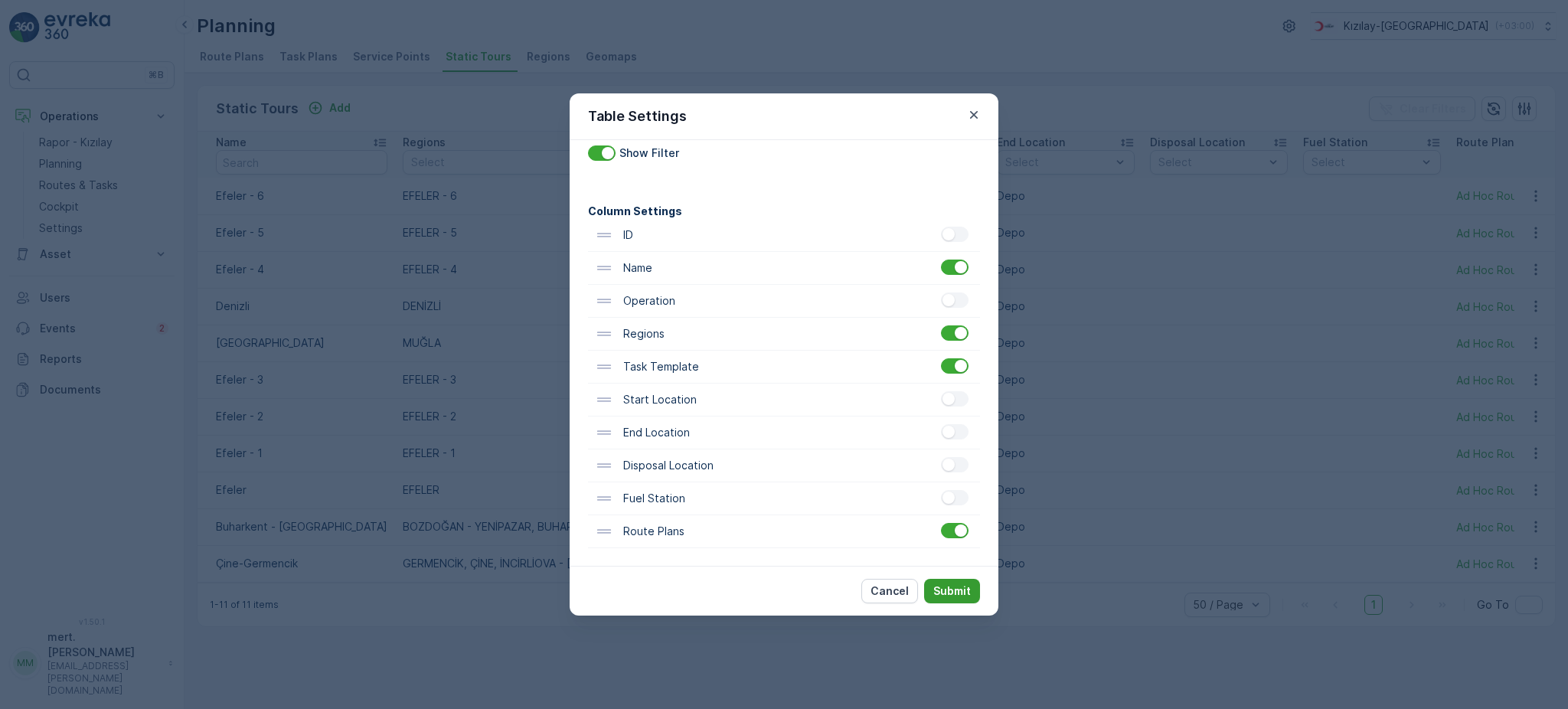
click at [961, 584] on p "Submit" at bounding box center [951, 591] width 37 height 15
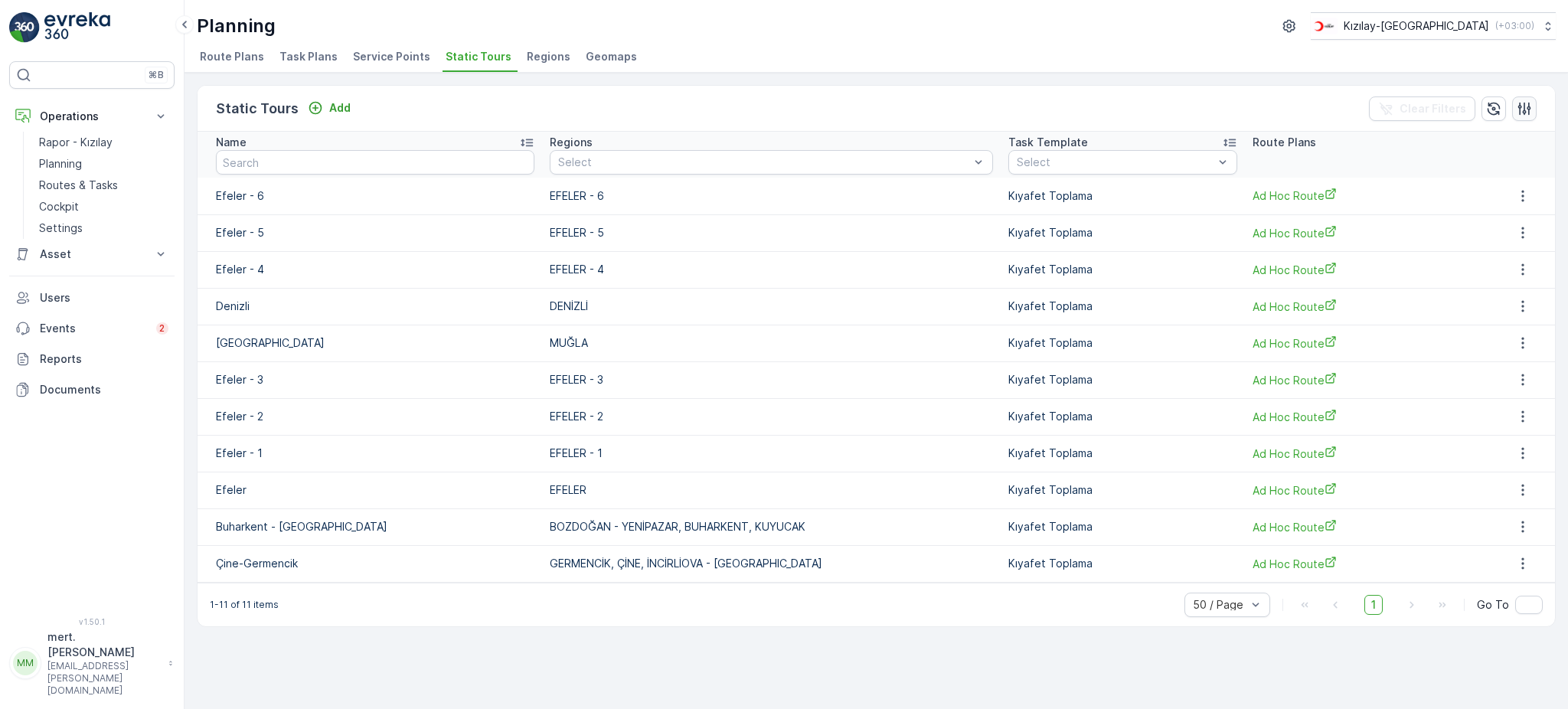
click at [1527, 106] on icon "button" at bounding box center [1525, 109] width 13 height 13
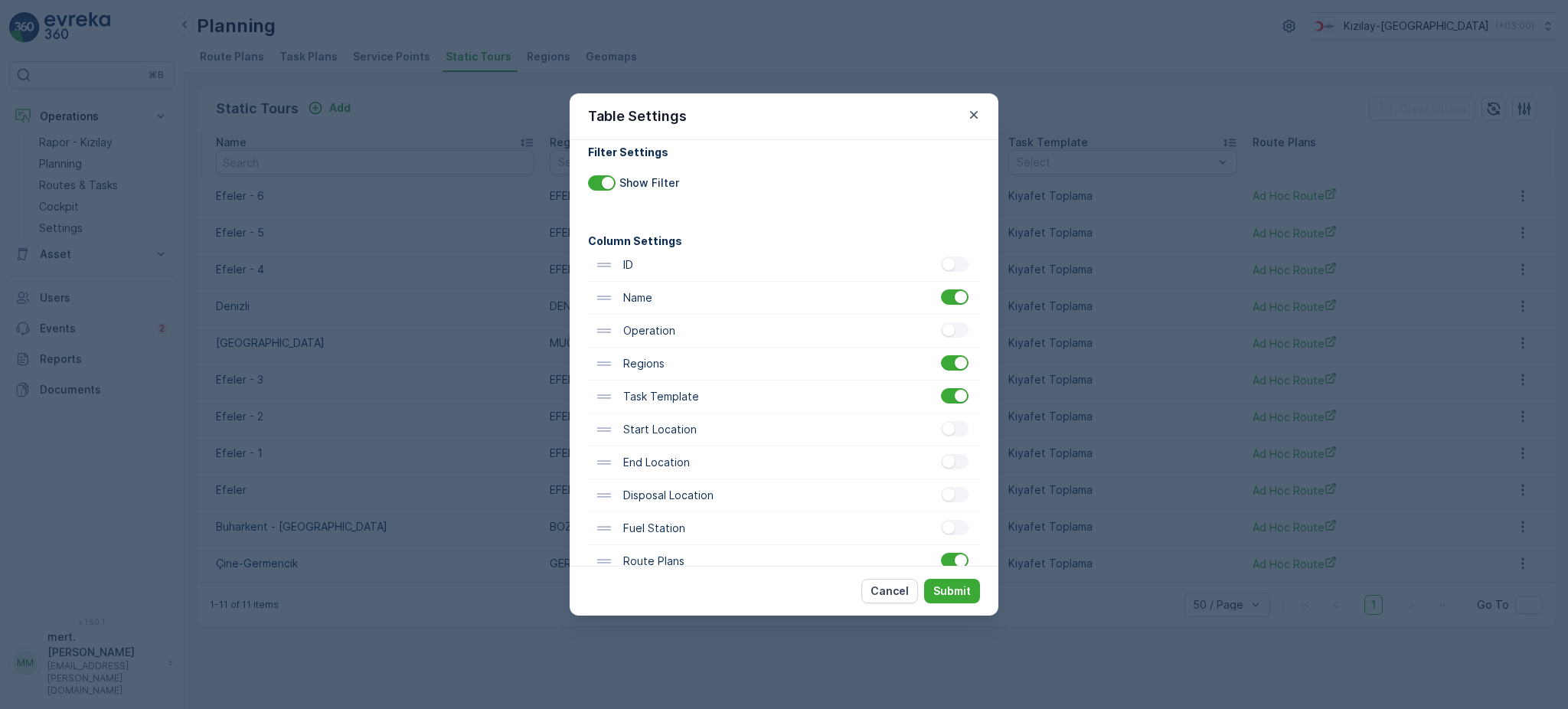
scroll to position [0, 0]
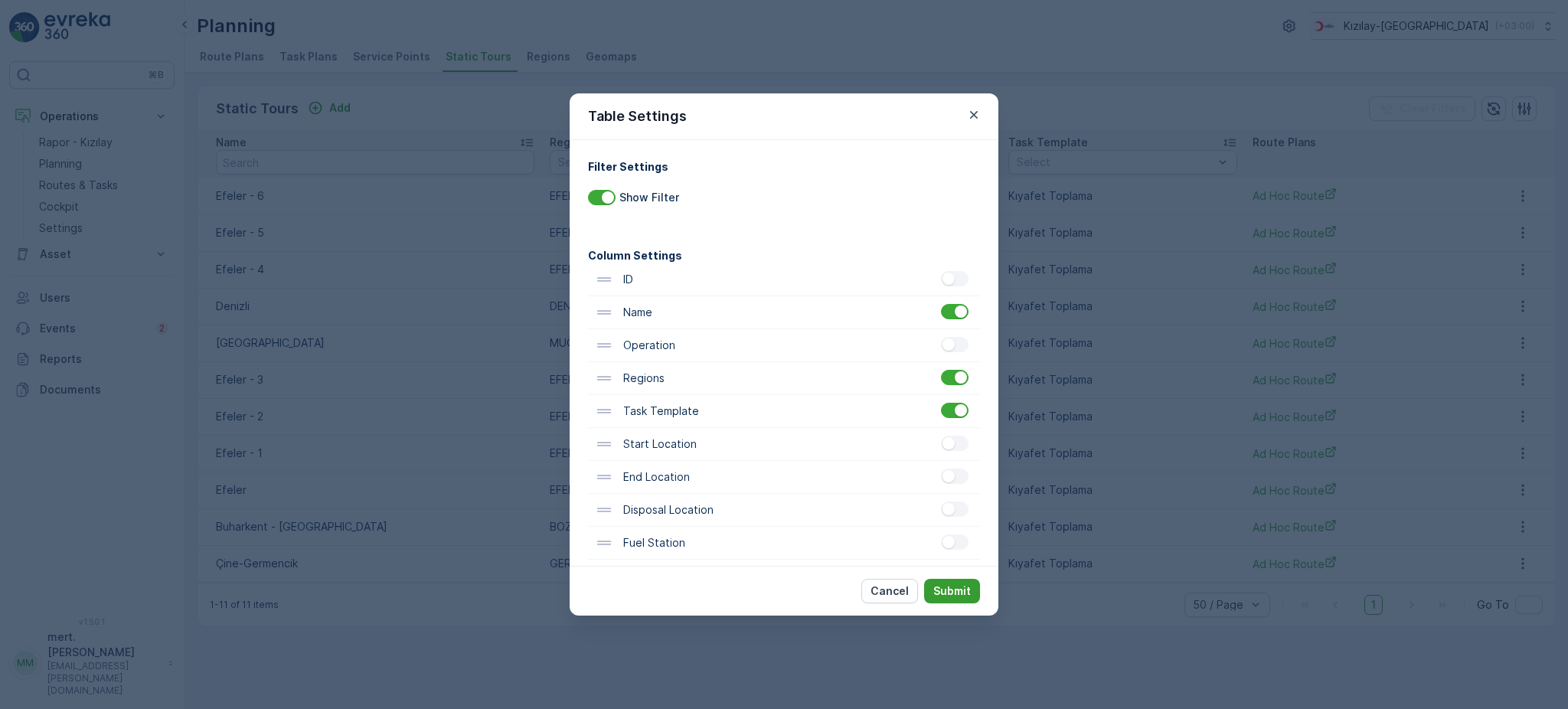
click at [963, 587] on p "Submit" at bounding box center [951, 591] width 37 height 15
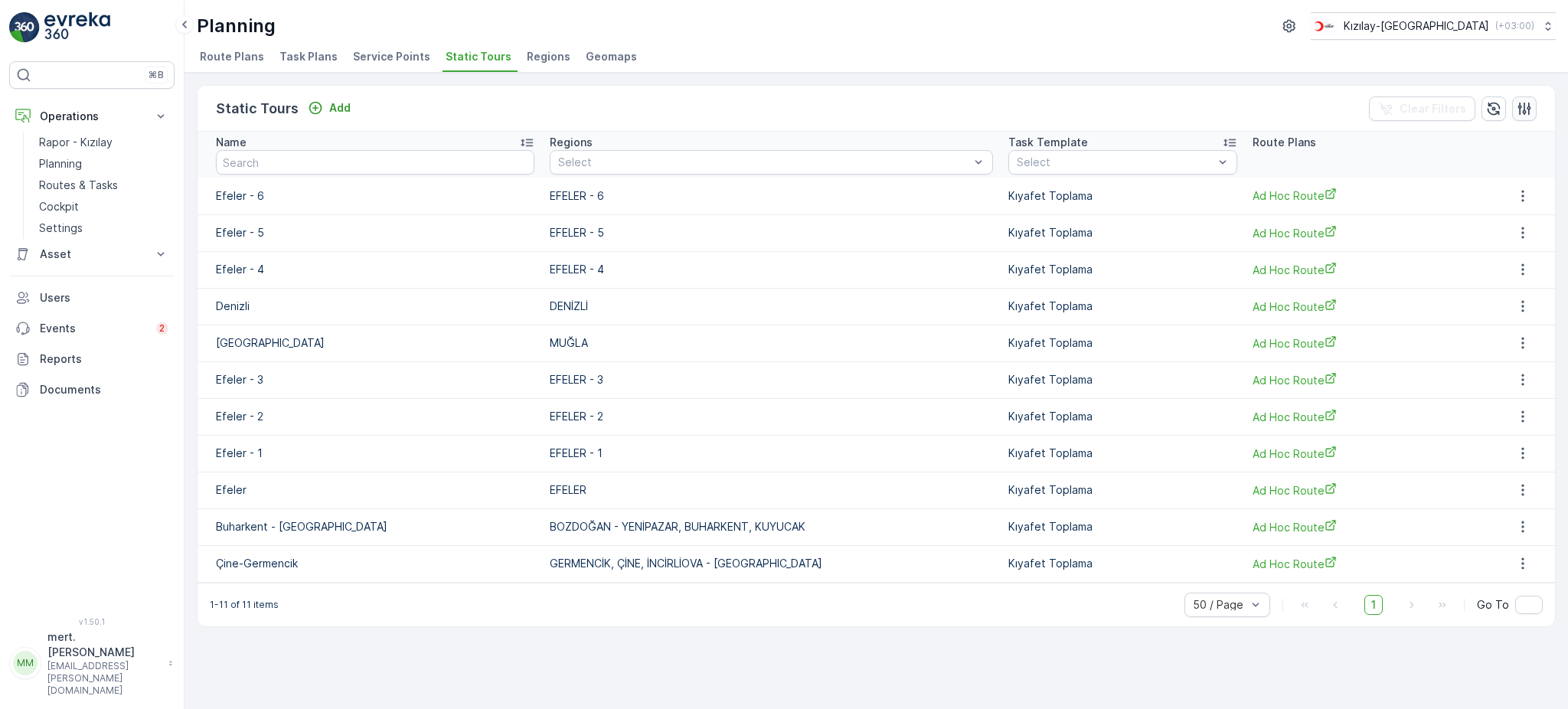
click at [1525, 108] on icon "button" at bounding box center [1525, 109] width 13 height 13
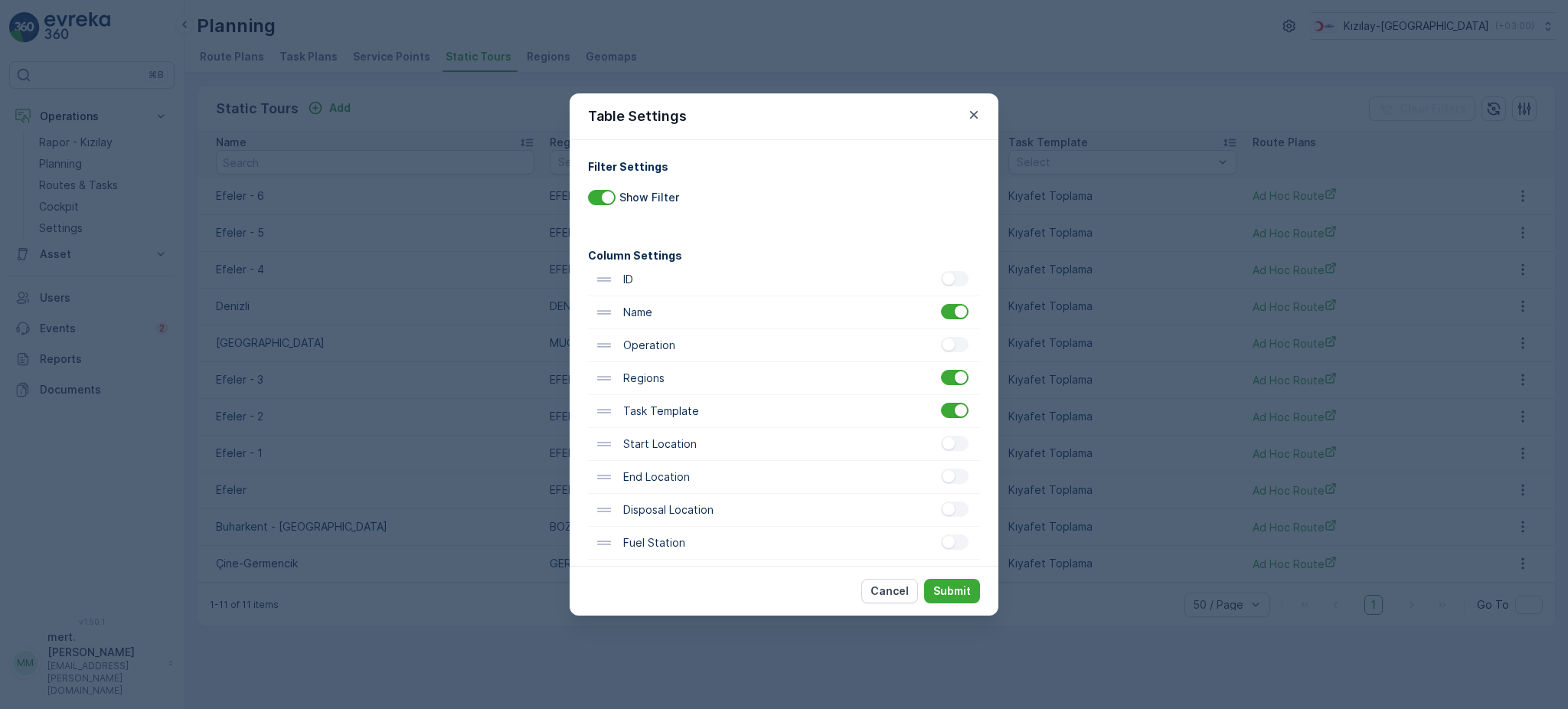
scroll to position [45, 0]
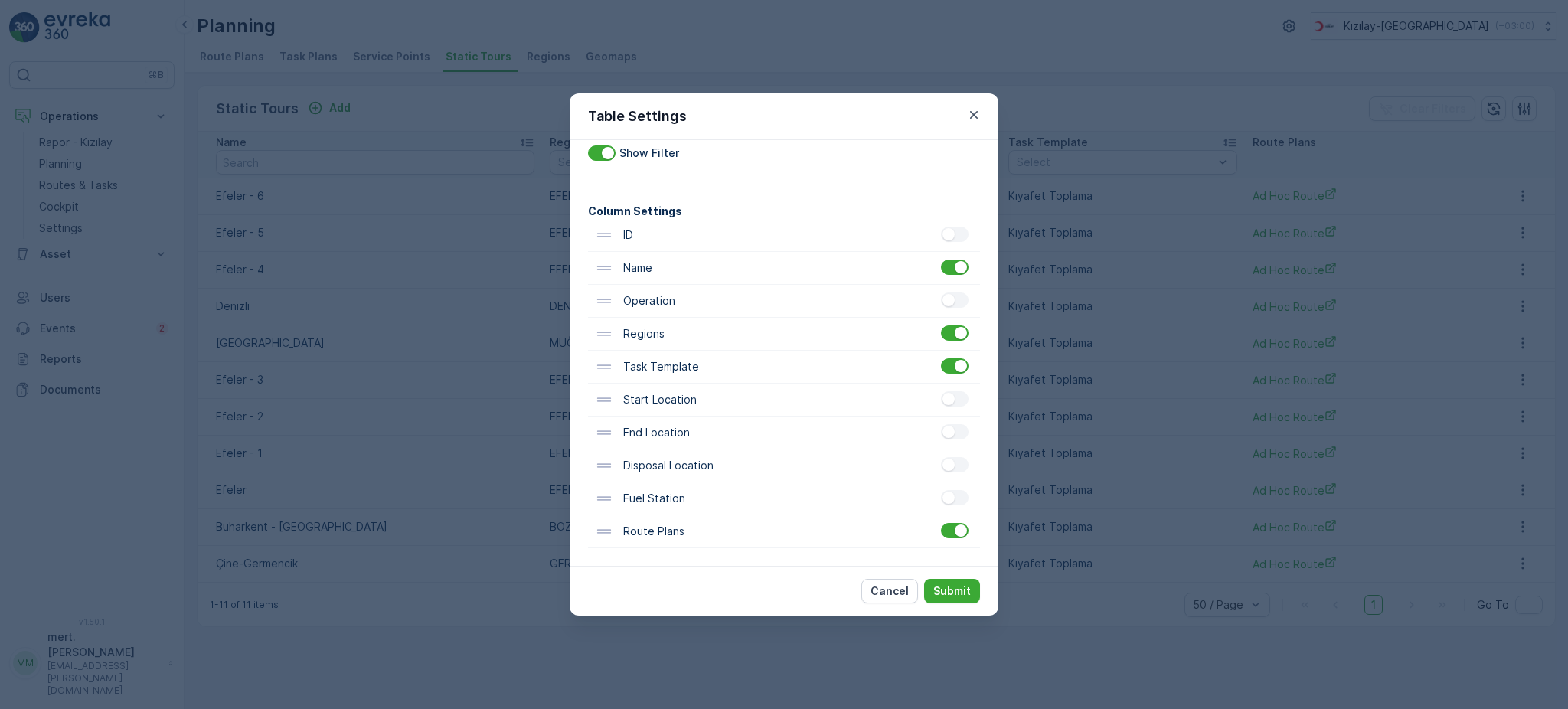
click at [958, 607] on div "Cancel Submit" at bounding box center [784, 591] width 429 height 50
click at [951, 359] on div at bounding box center [955, 366] width 27 height 15
click at [941, 358] on input "checkbox" at bounding box center [941, 358] width 0 height 0
click at [963, 593] on p "Submit" at bounding box center [951, 591] width 37 height 15
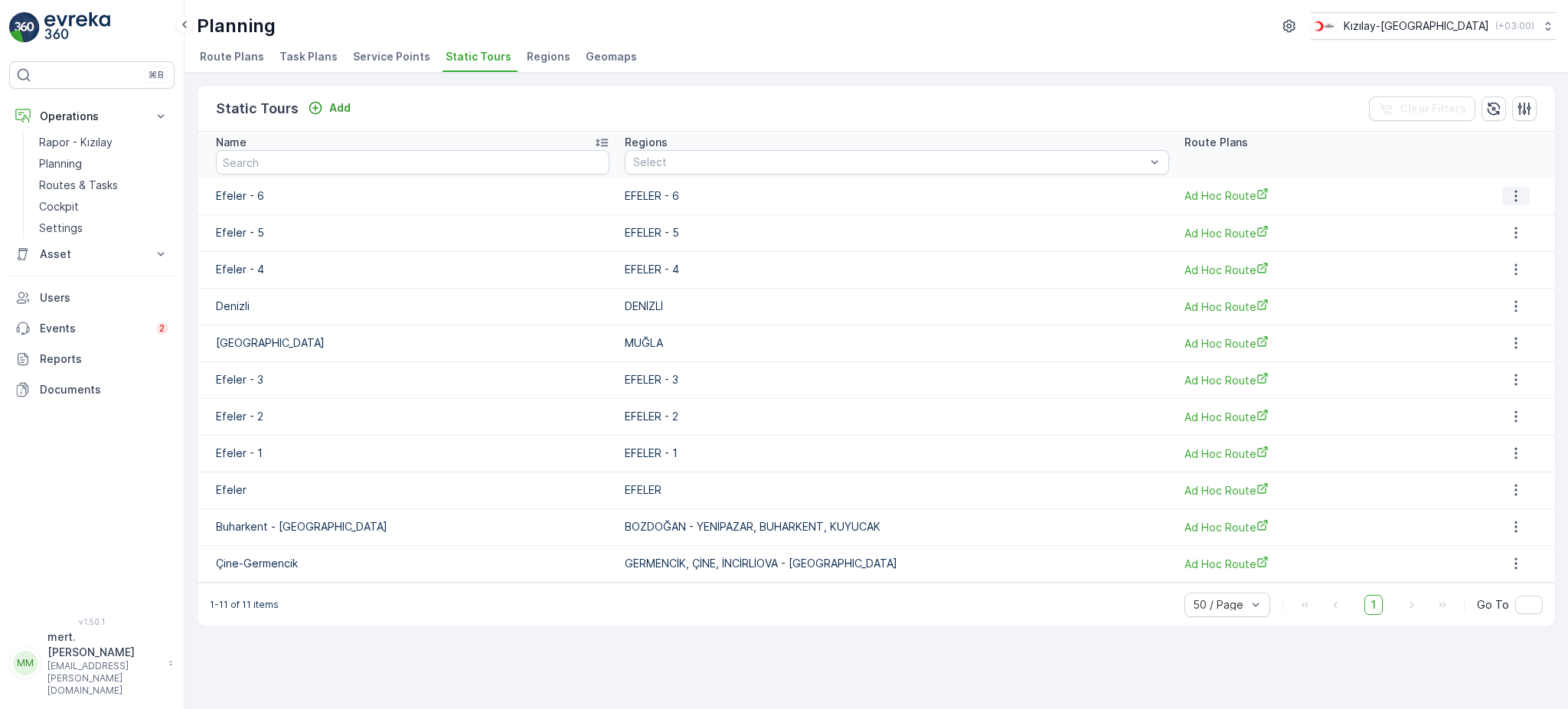
click at [1517, 198] on icon "button" at bounding box center [1516, 196] width 15 height 15
click at [539, 56] on span "Regions" at bounding box center [548, 57] width 44 height 15
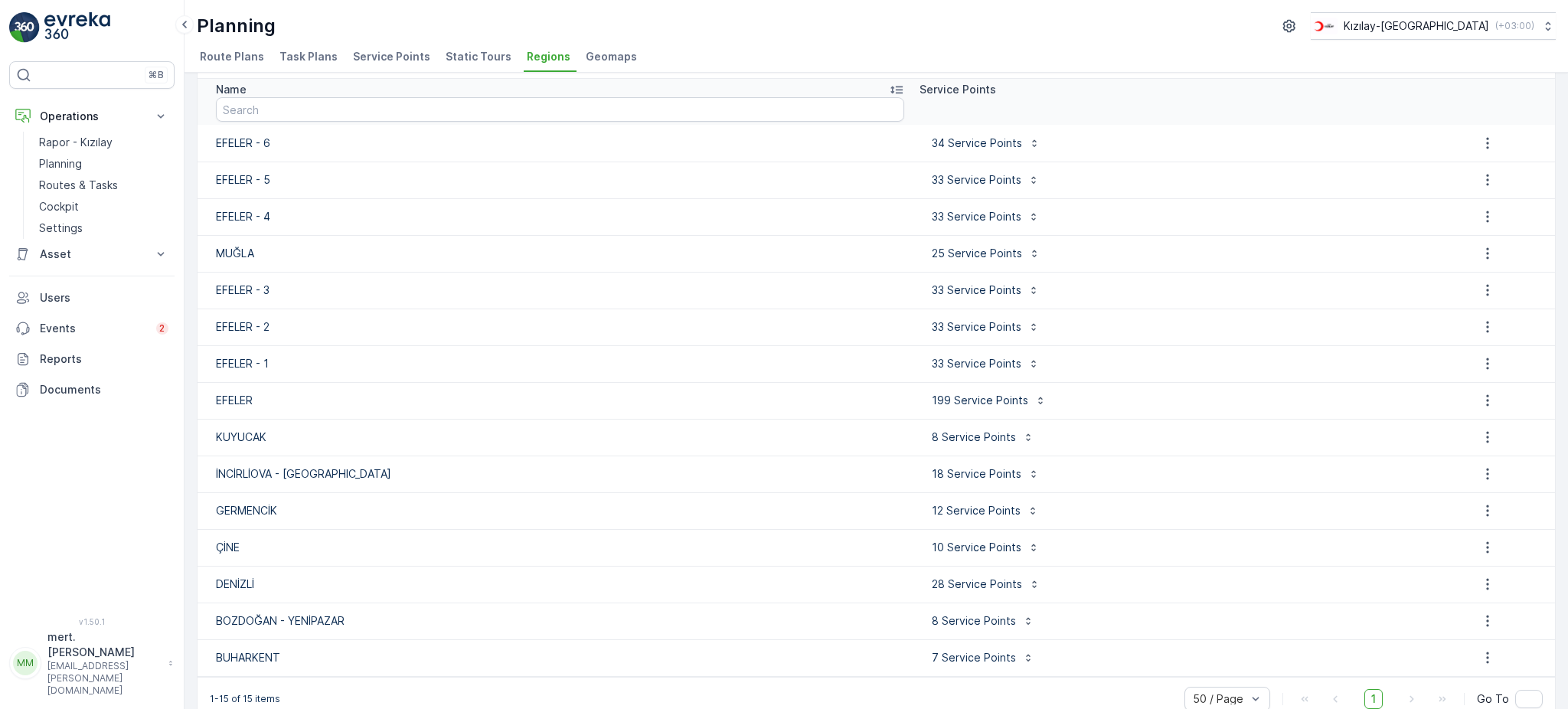
scroll to position [76, 0]
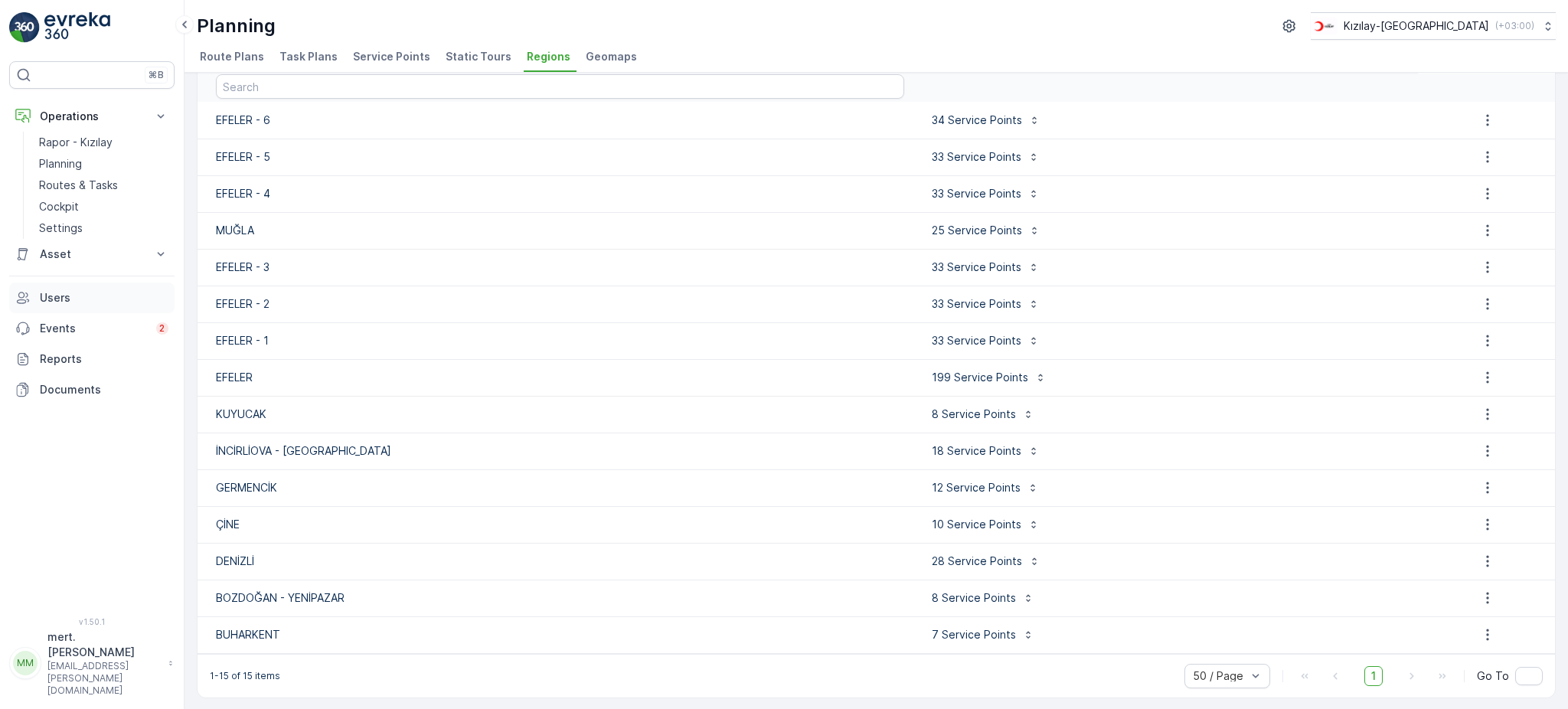
click at [56, 295] on p "Users" at bounding box center [104, 298] width 129 height 15
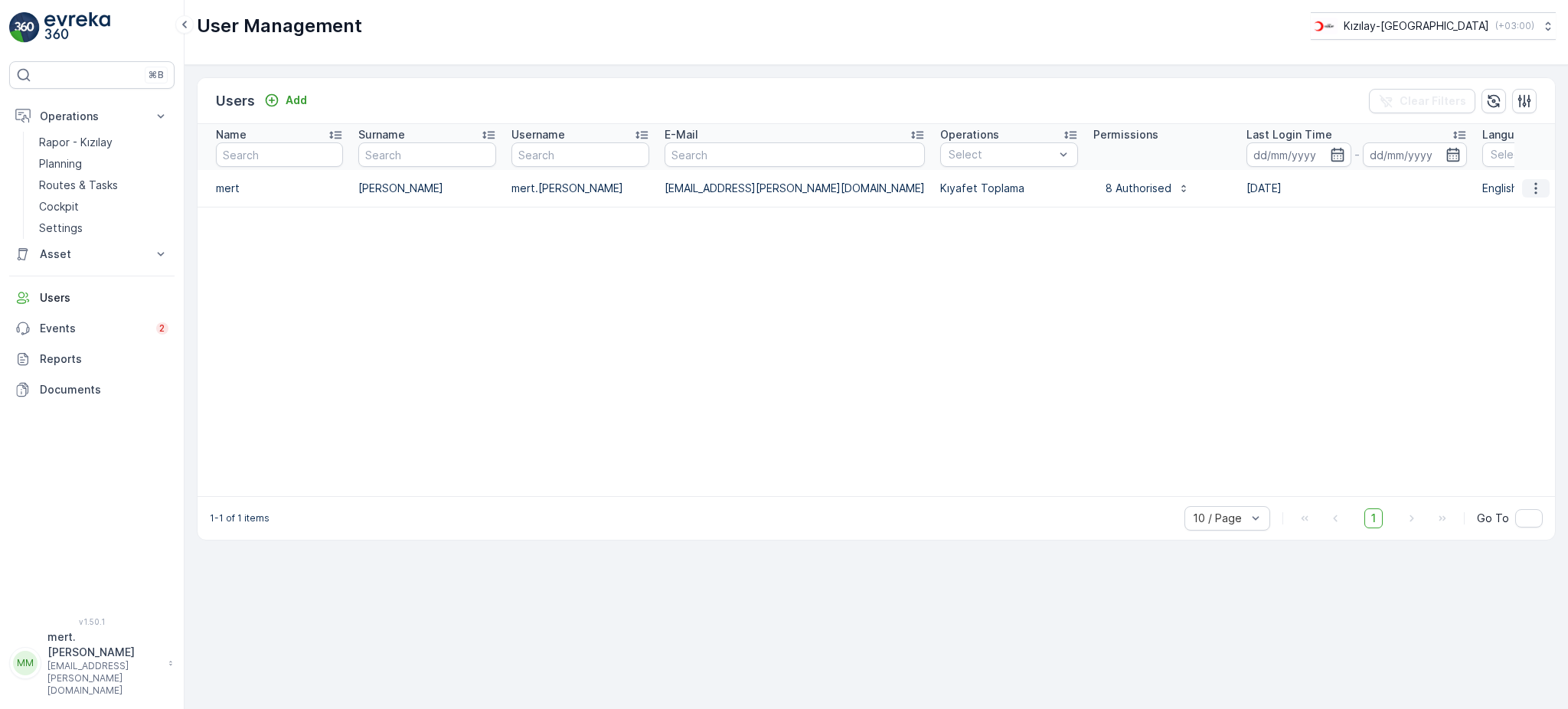
click at [1532, 194] on icon "button" at bounding box center [1536, 188] width 15 height 15
click at [1532, 212] on span "Edit User" at bounding box center [1536, 210] width 47 height 15
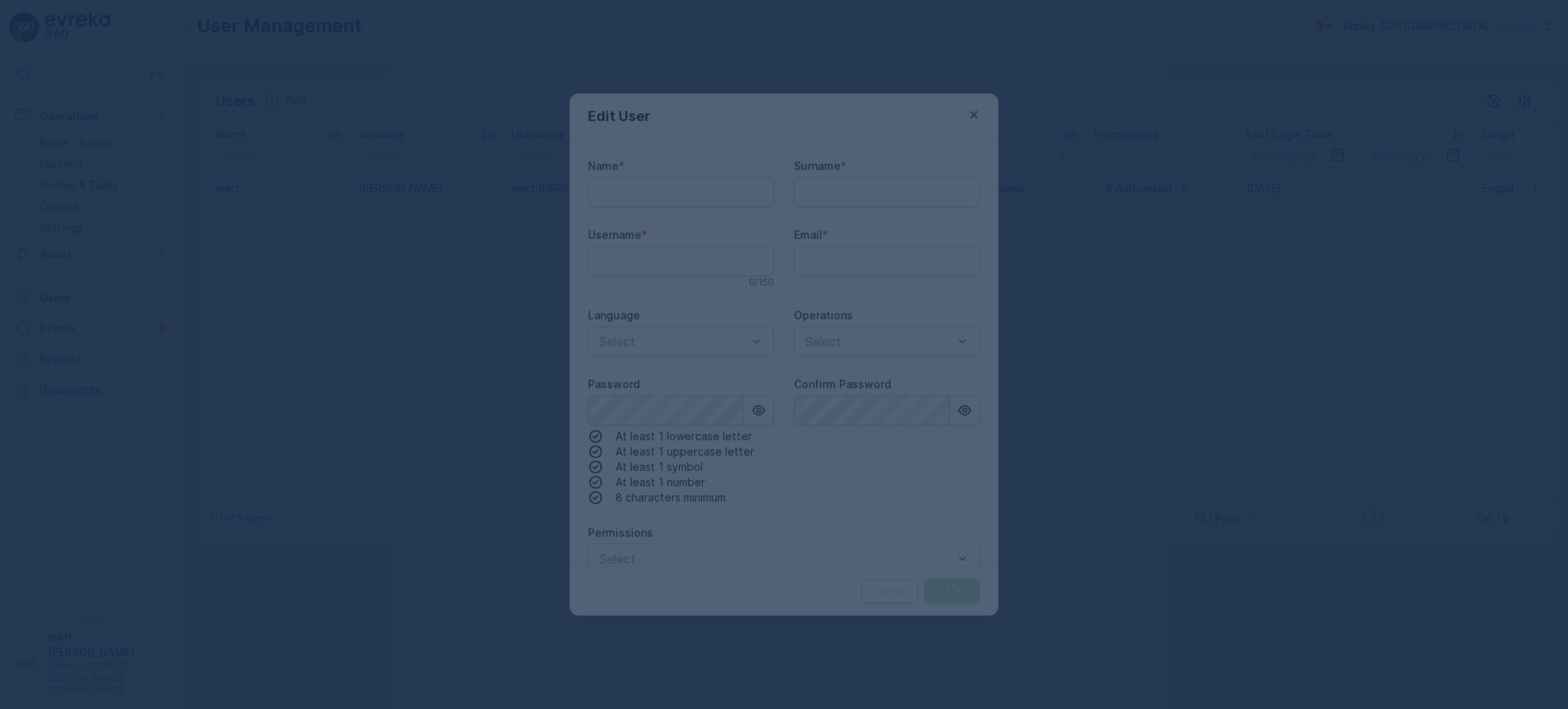
type input "emrah.yalcinkaya"
type input "mert"
type input "[PERSON_NAME]"
type input "mert.[PERSON_NAME]"
type input "[EMAIL_ADDRESS][PERSON_NAME][DOMAIN_NAME]"
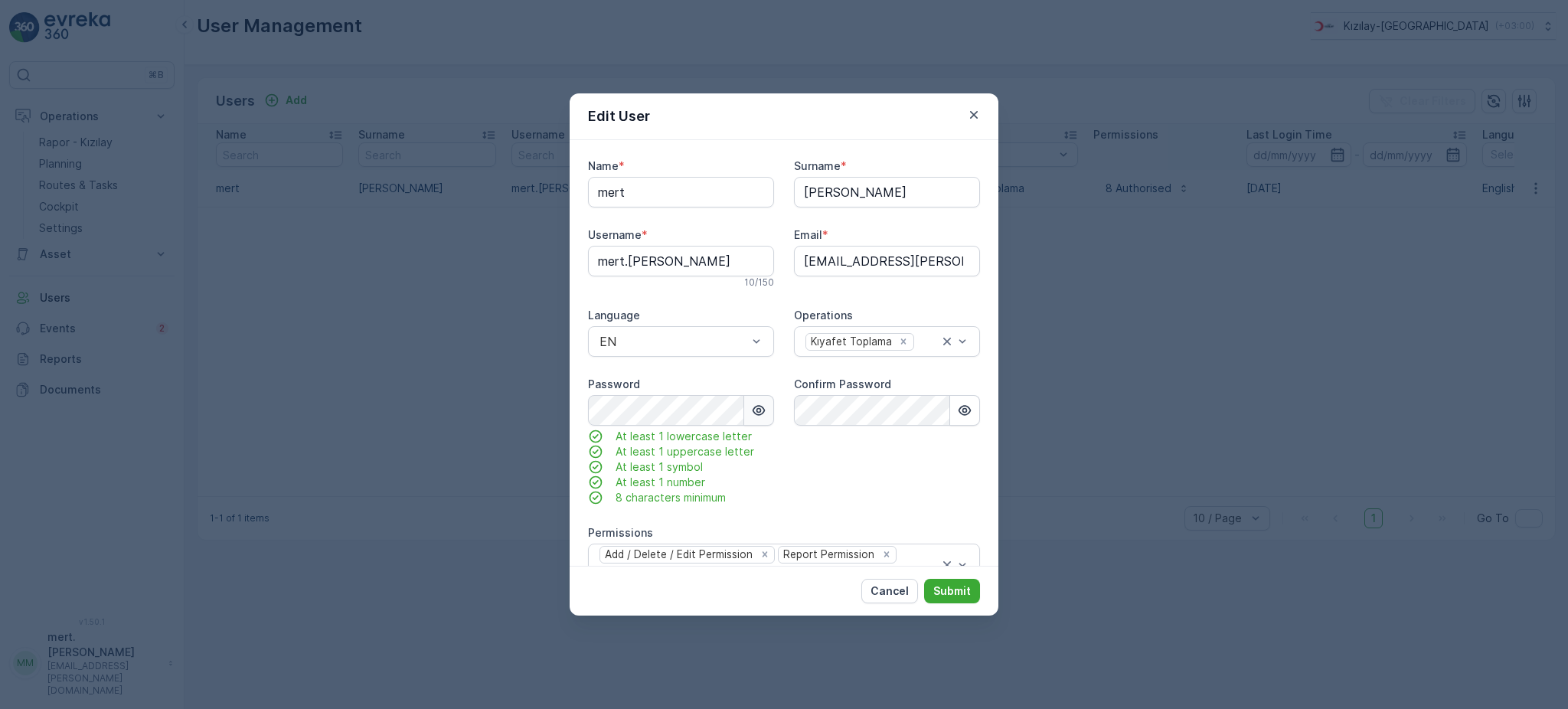
click at [761, 411] on icon "button" at bounding box center [759, 411] width 15 height 15
click at [764, 340] on div "EN" at bounding box center [681, 342] width 186 height 31
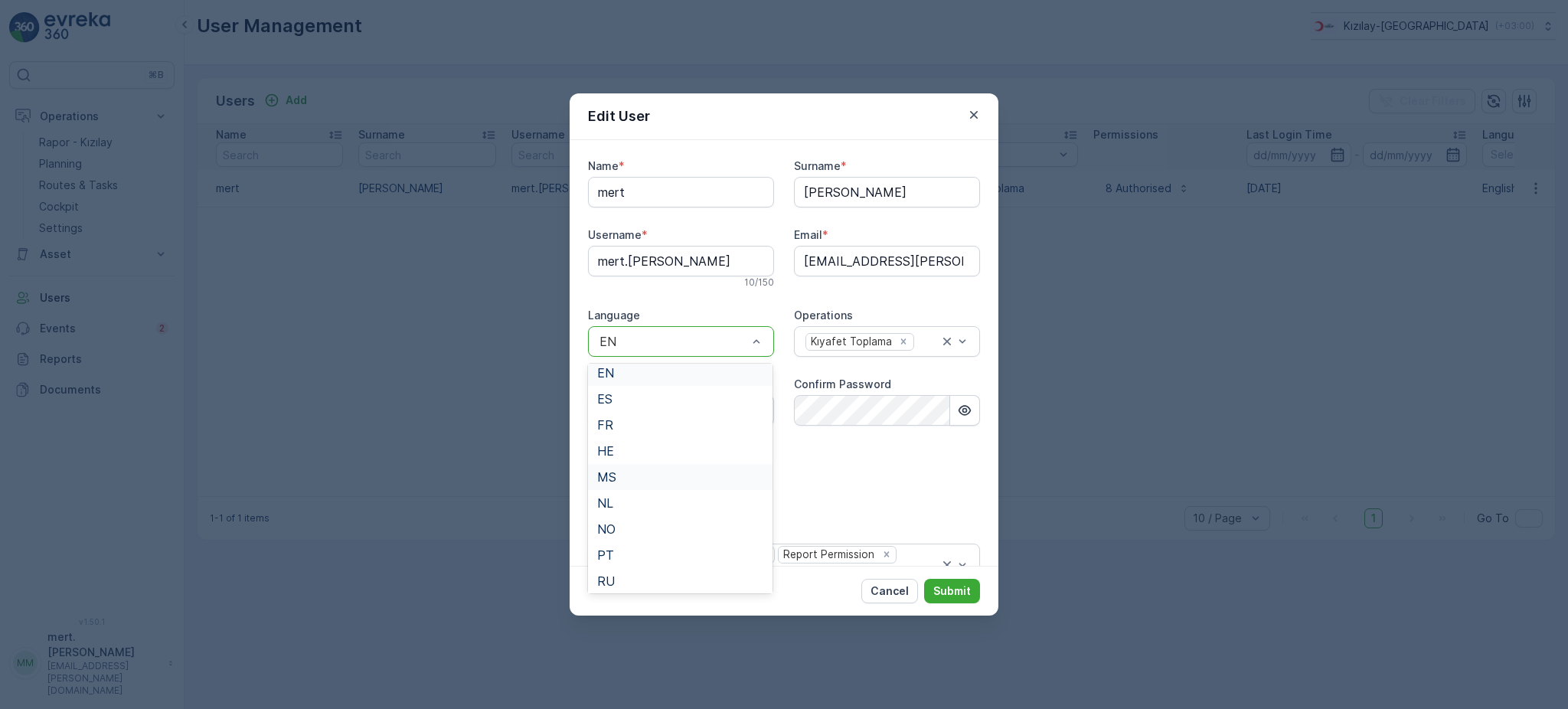
scroll to position [141, 0]
click at [667, 521] on div "TR" at bounding box center [681, 525] width 166 height 14
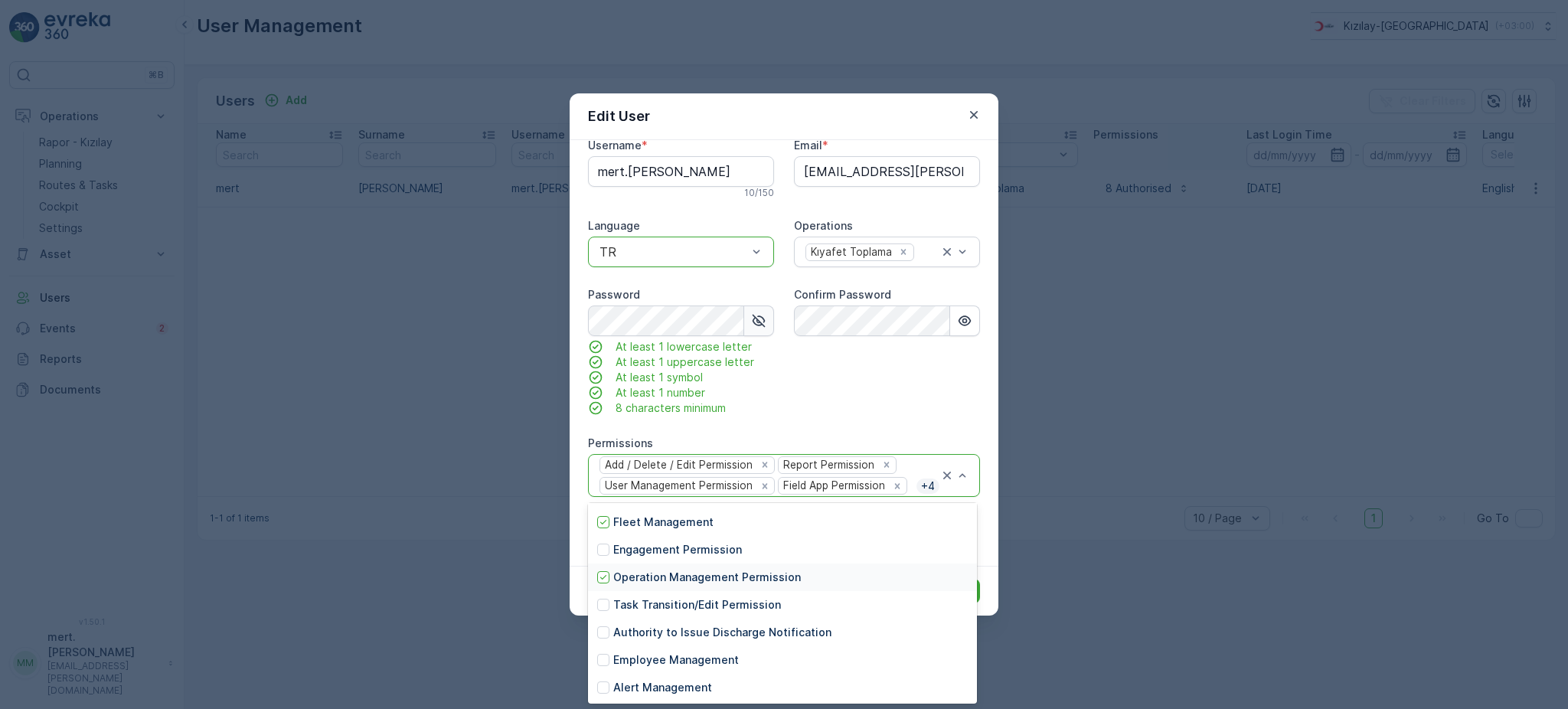
scroll to position [164, 0]
click at [607, 604] on div at bounding box center [603, 604] width 12 height 12
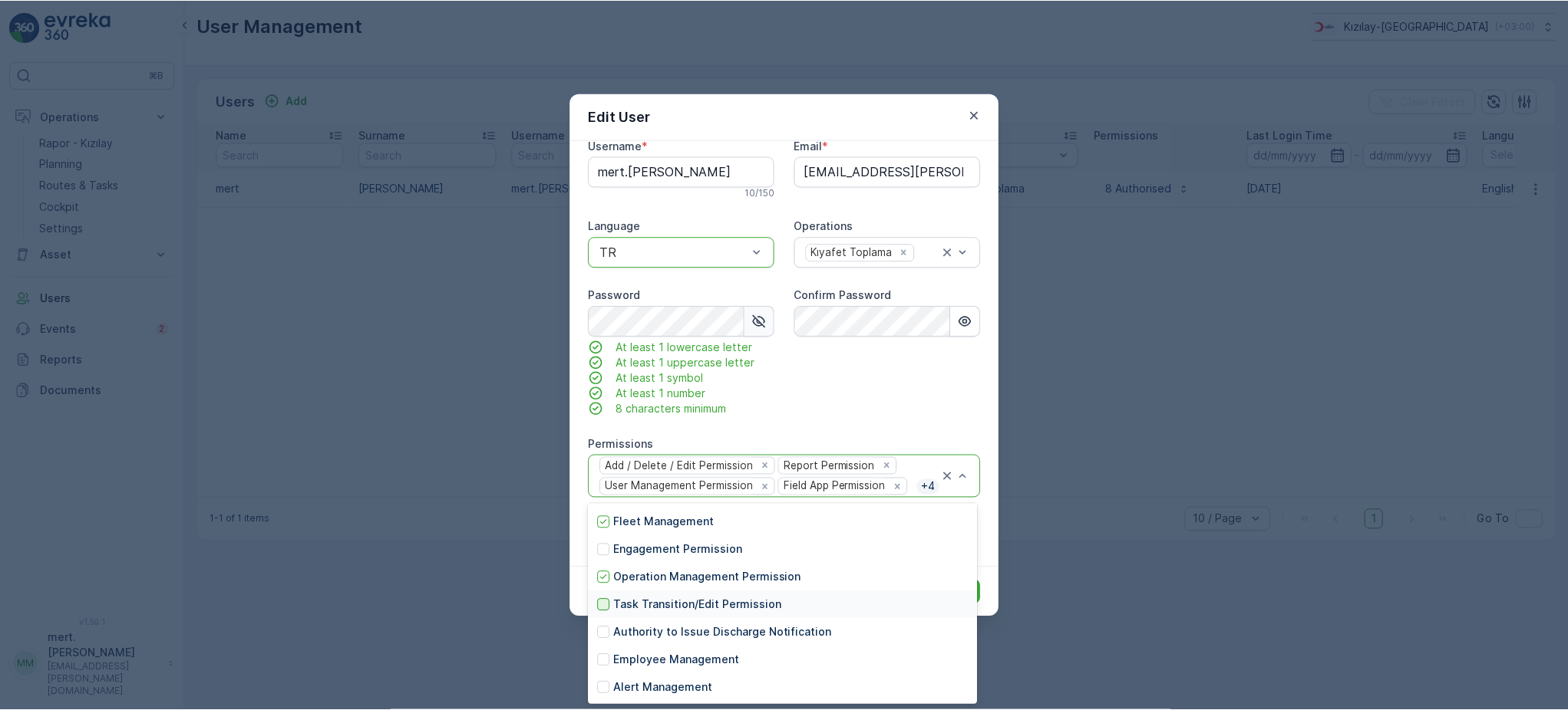
scroll to position [90, 0]
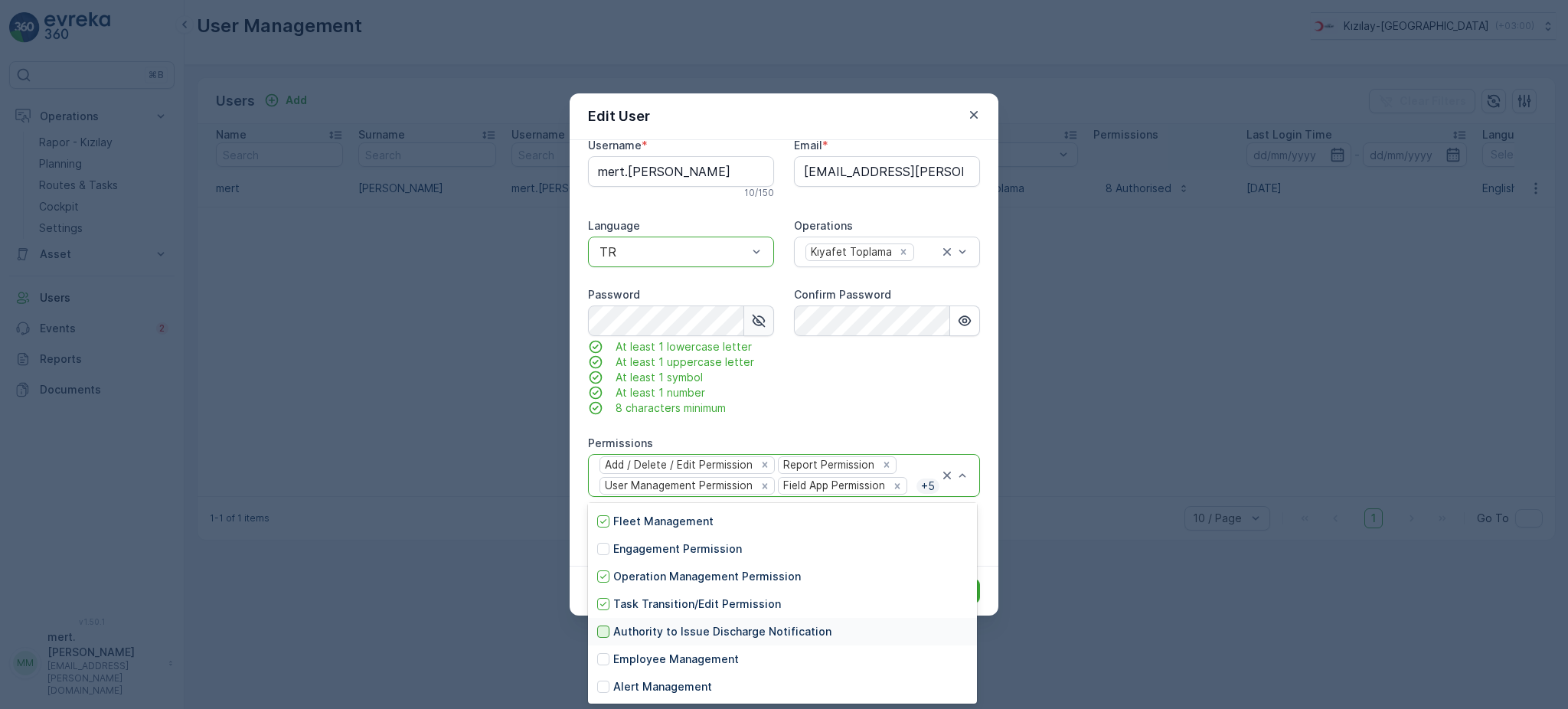
click at [606, 629] on div at bounding box center [603, 632] width 12 height 12
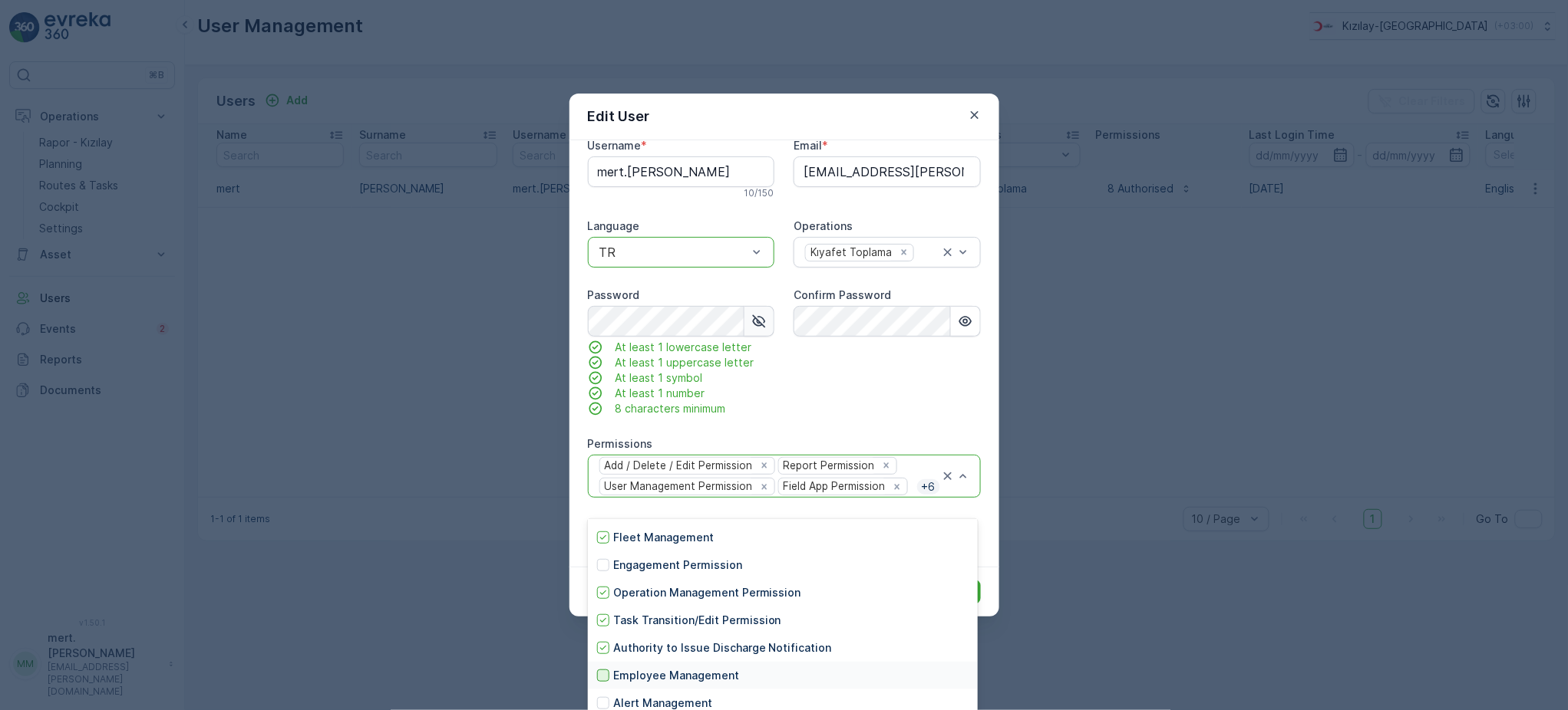
click at [608, 674] on div at bounding box center [603, 675] width 12 height 12
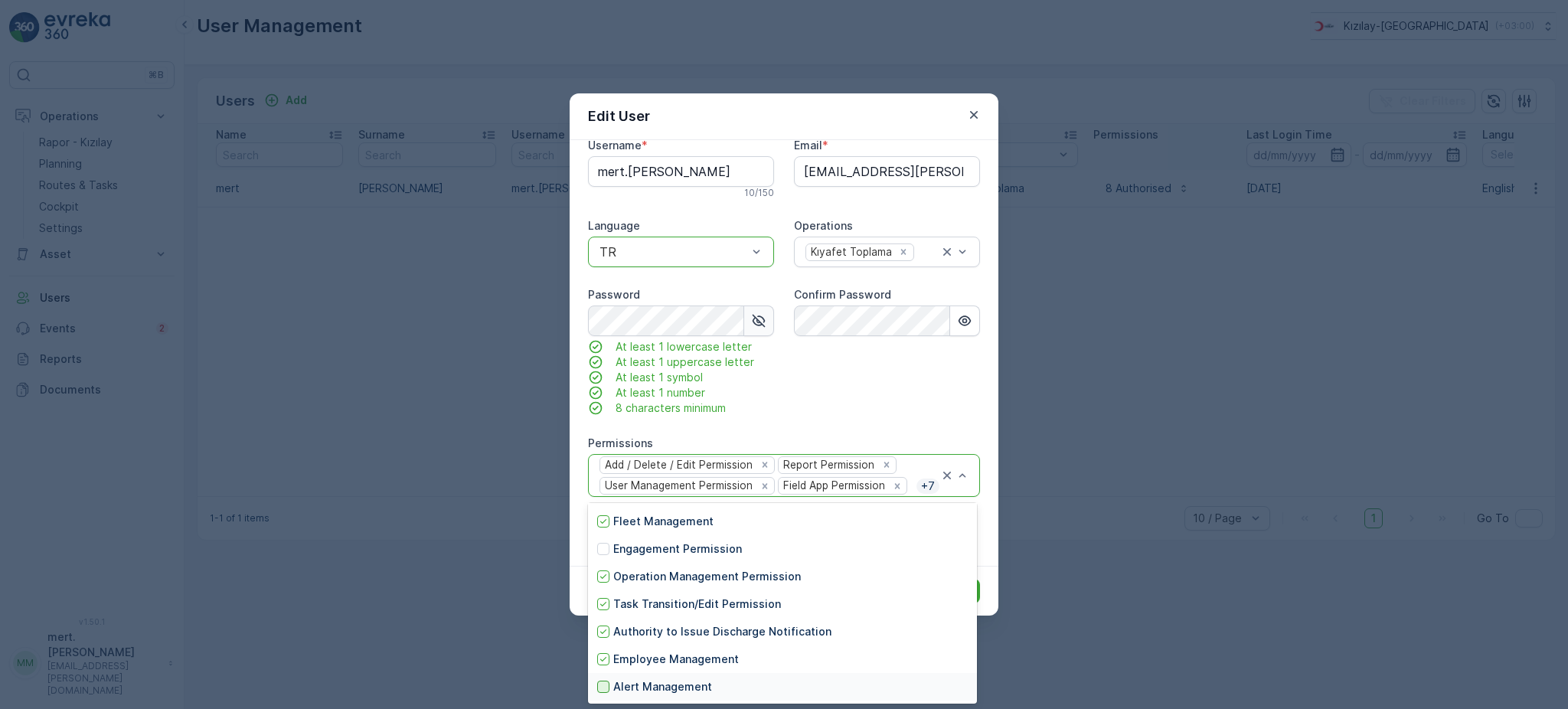
click at [602, 689] on div at bounding box center [603, 687] width 12 height 12
click at [602, 549] on div at bounding box center [603, 549] width 12 height 12
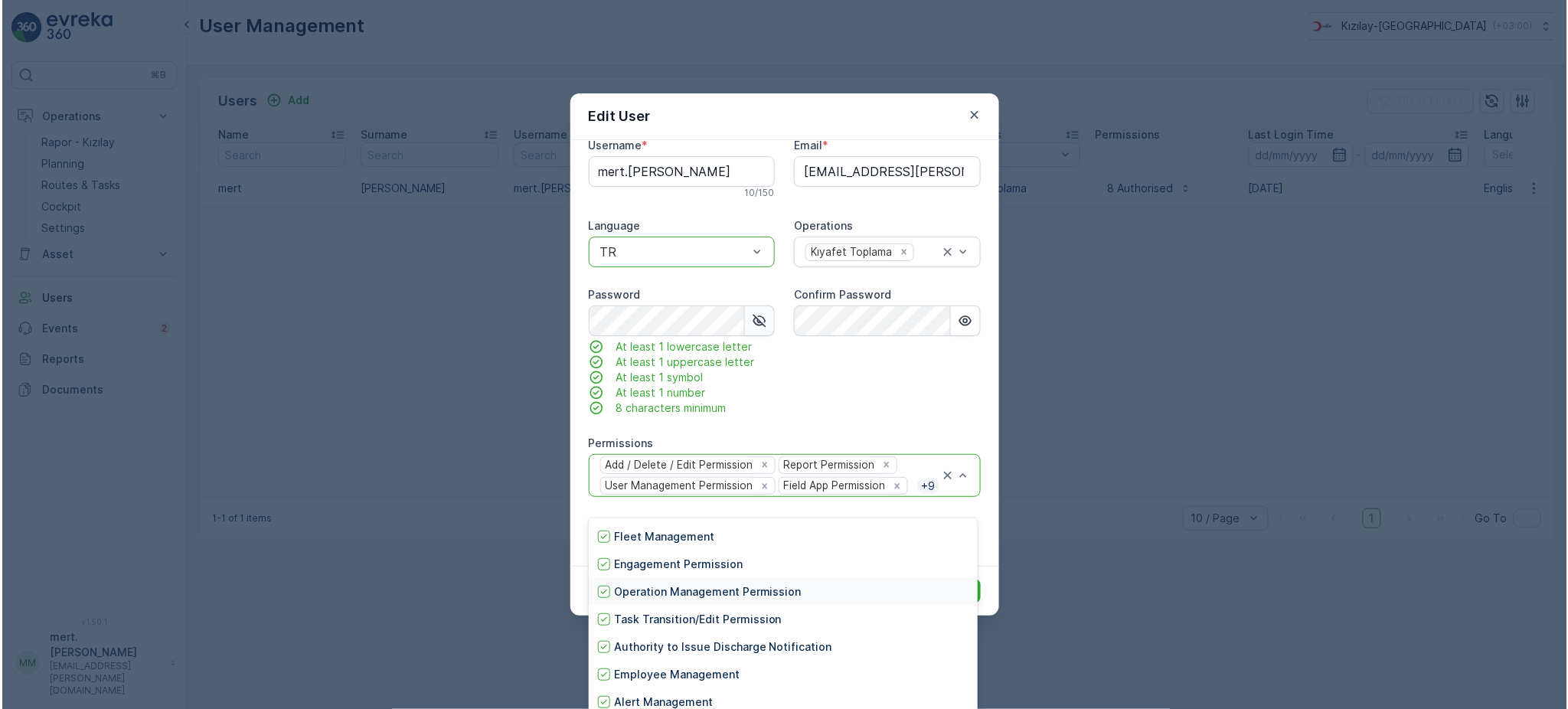
scroll to position [0, 0]
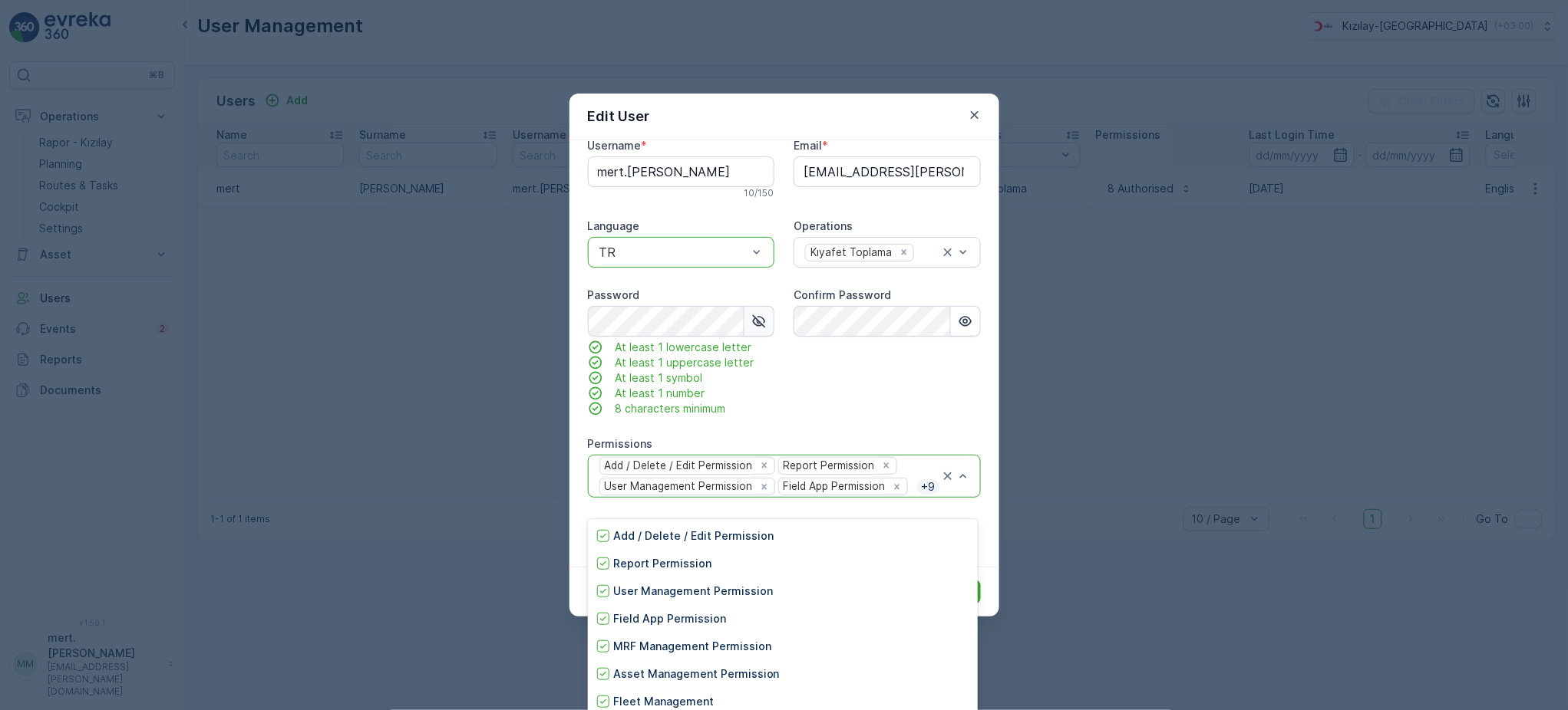
click at [857, 413] on div "Confirm Password" at bounding box center [887, 352] width 187 height 129
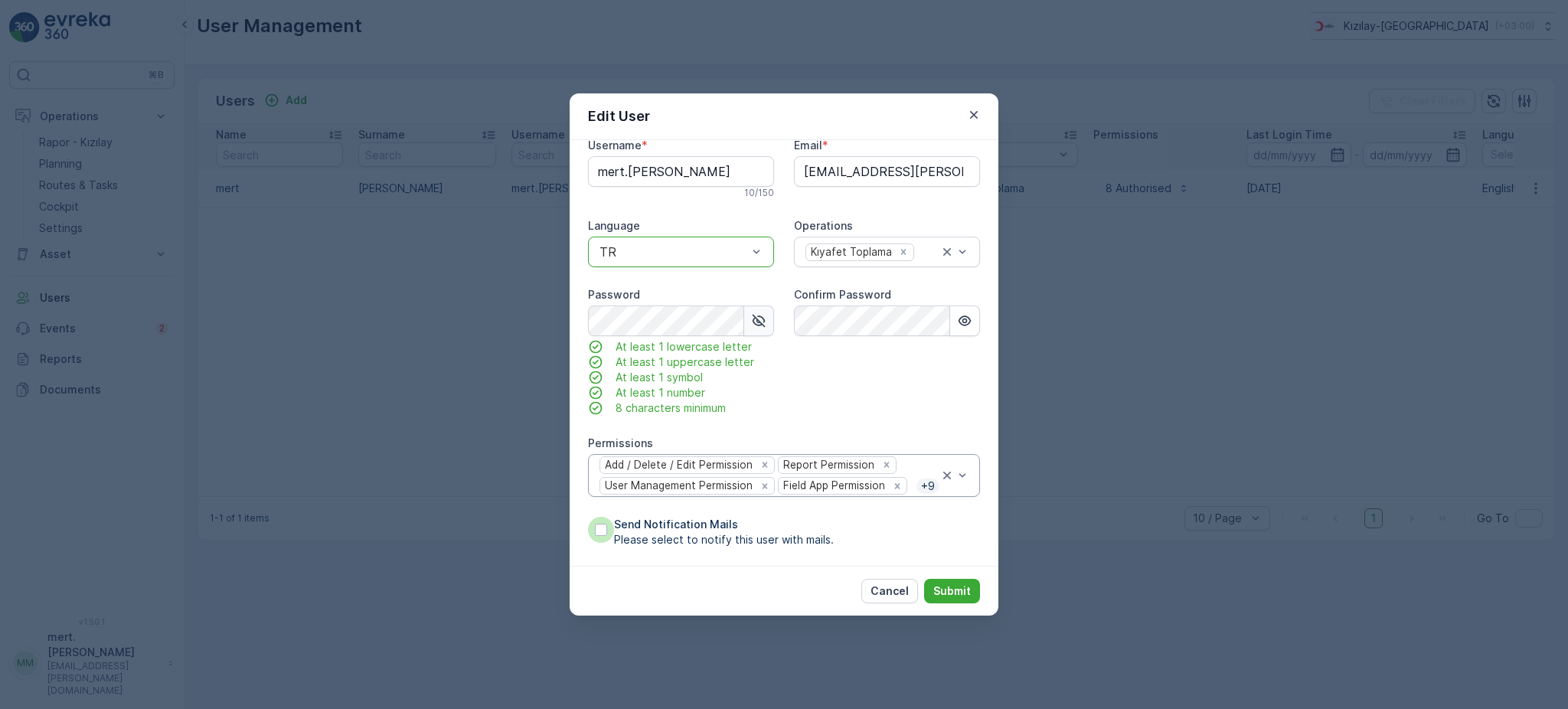
click at [600, 536] on div at bounding box center [601, 529] width 12 height 12
click at [588, 517] on input "Send Notification Mails Please select to notify this user with mails." at bounding box center [588, 517] width 0 height 0
click at [598, 532] on icon at bounding box center [601, 530] width 6 height 5
click at [588, 517] on input "Send Notification Mails Please select to notify this user with mails." at bounding box center [588, 517] width 0 height 0
click at [954, 596] on p "Submit" at bounding box center [951, 591] width 37 height 15
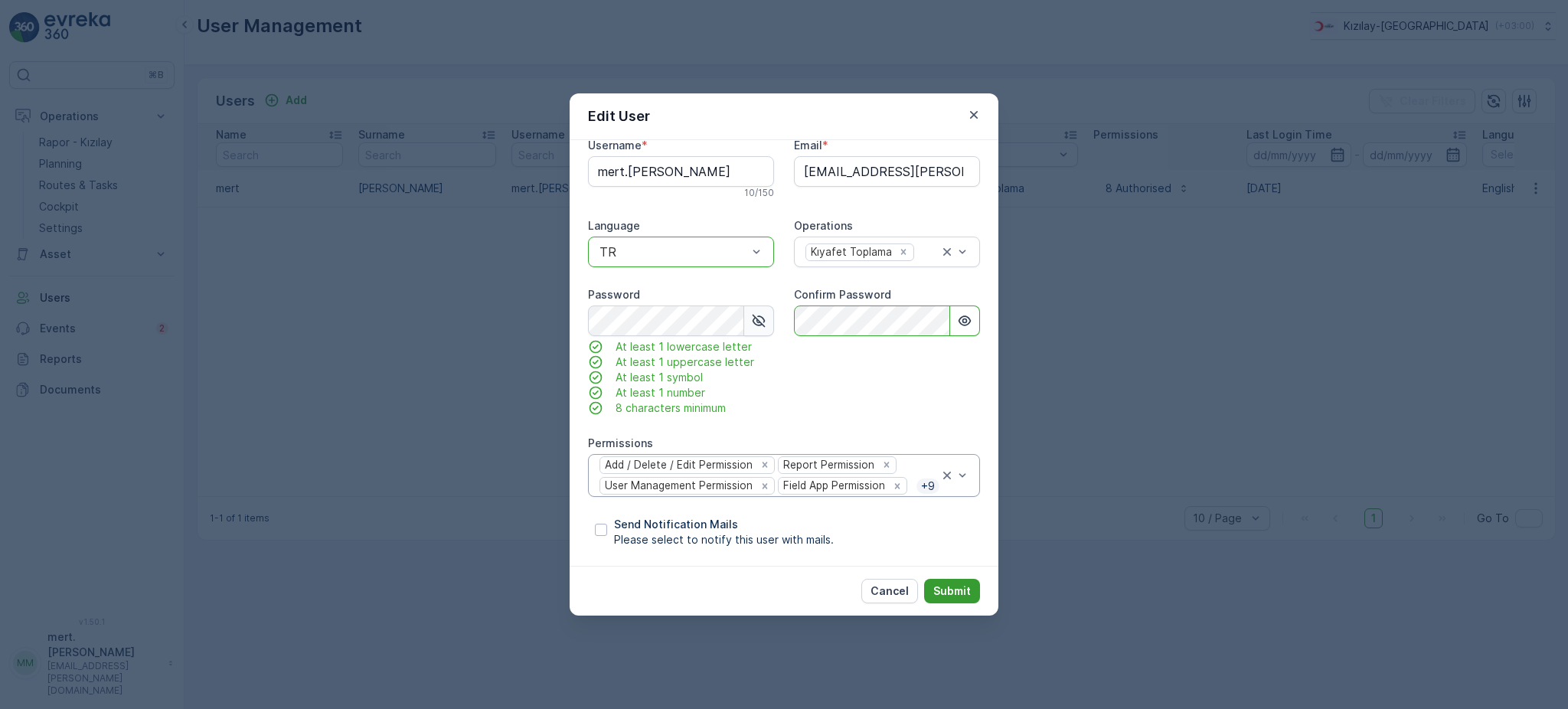
click at [947, 584] on p "Submit" at bounding box center [951, 591] width 37 height 15
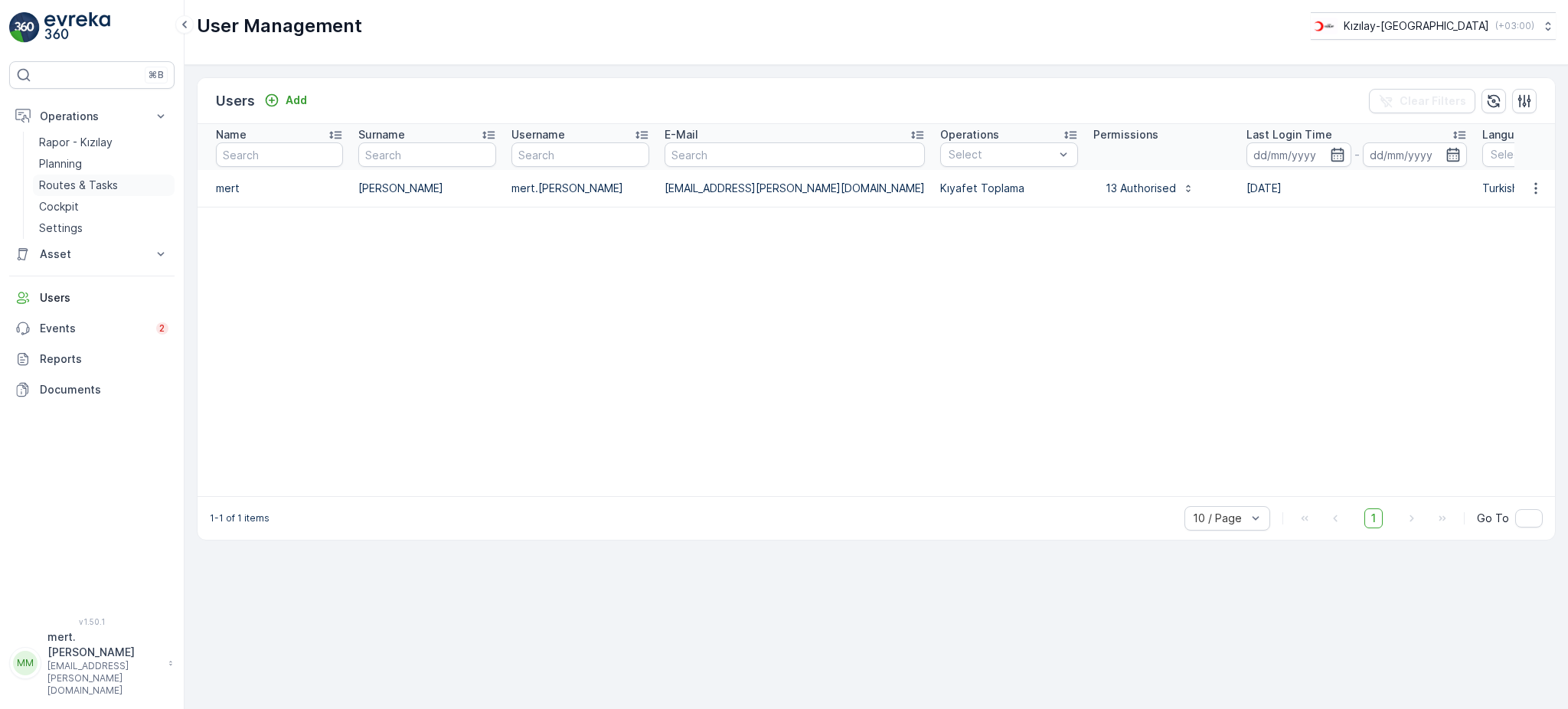
click at [81, 187] on p "Routes & Tasks" at bounding box center [78, 185] width 79 height 15
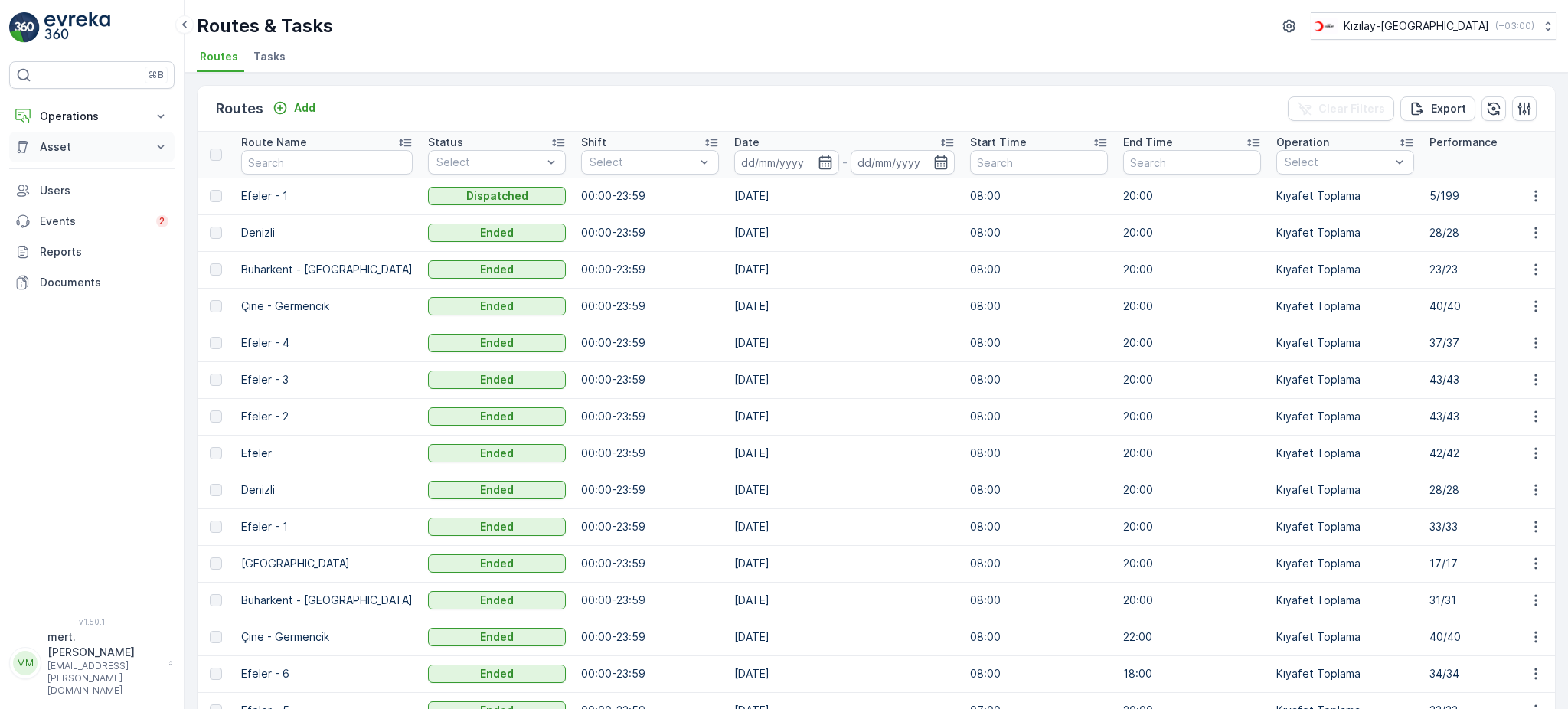
click at [76, 155] on button "Asset" at bounding box center [91, 146] width 165 height 31
click at [57, 115] on p "Operations" at bounding box center [91, 116] width 104 height 15
click at [58, 230] on p "Ayarlar" at bounding box center [56, 228] width 34 height 15
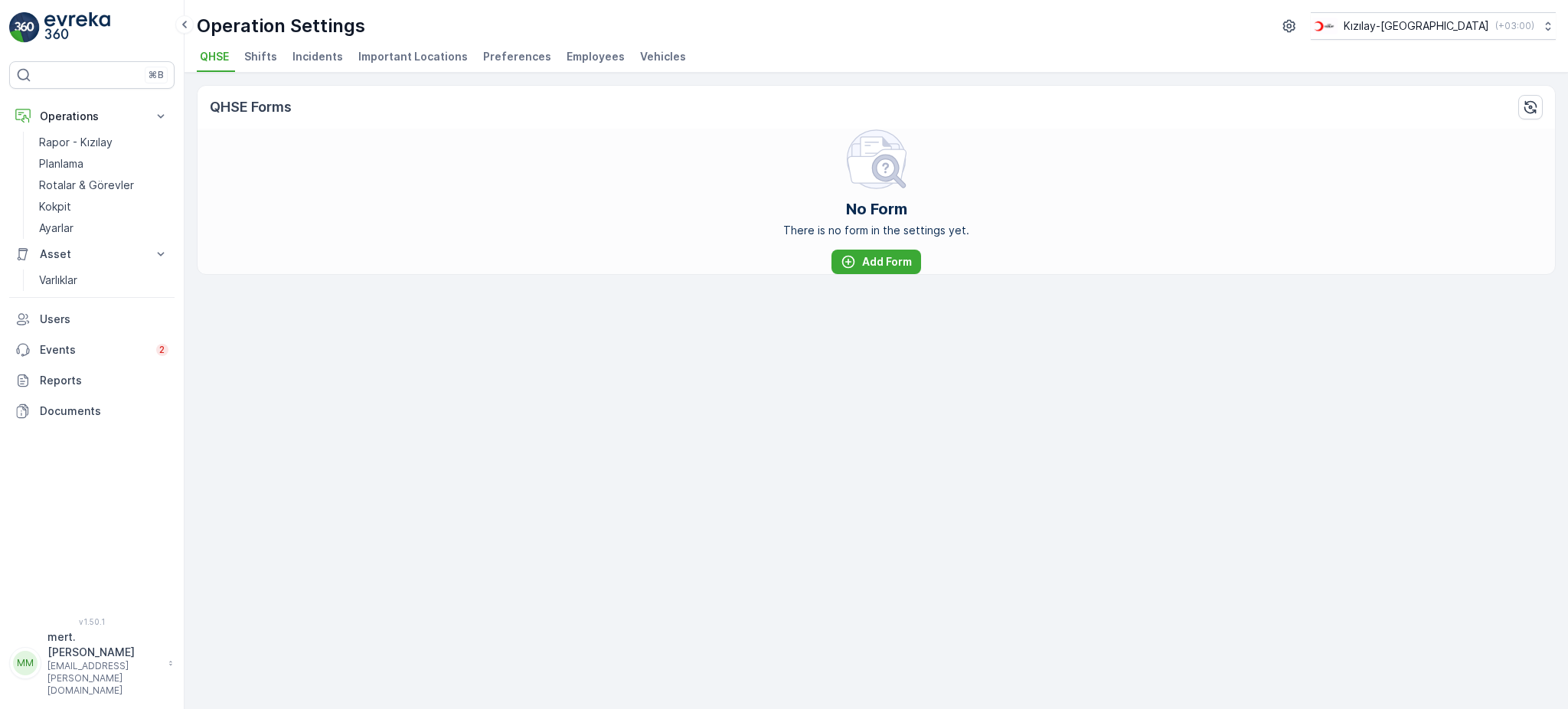
click at [640, 46] on li "Vehicles" at bounding box center [665, 58] width 55 height 26
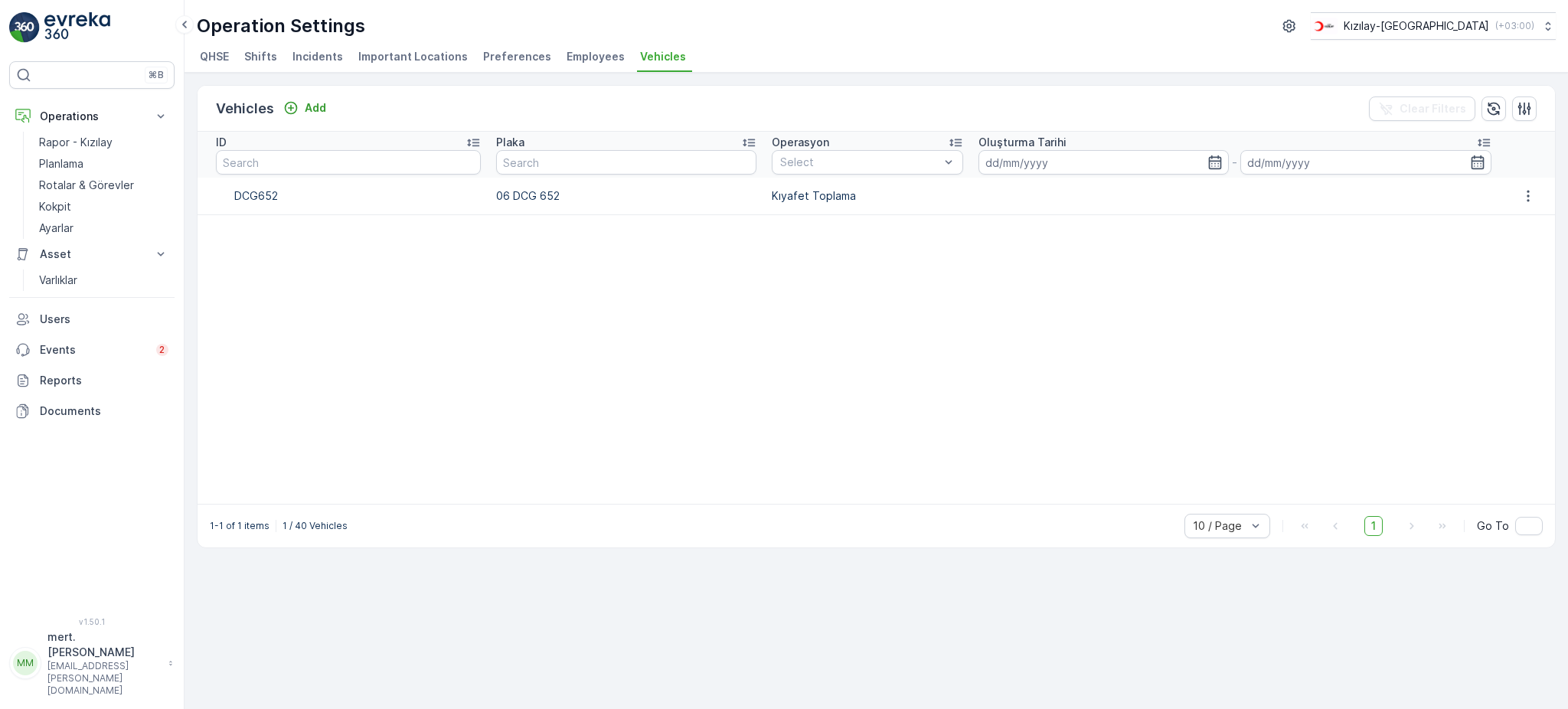
click at [577, 50] on span "Employees" at bounding box center [596, 57] width 58 height 15
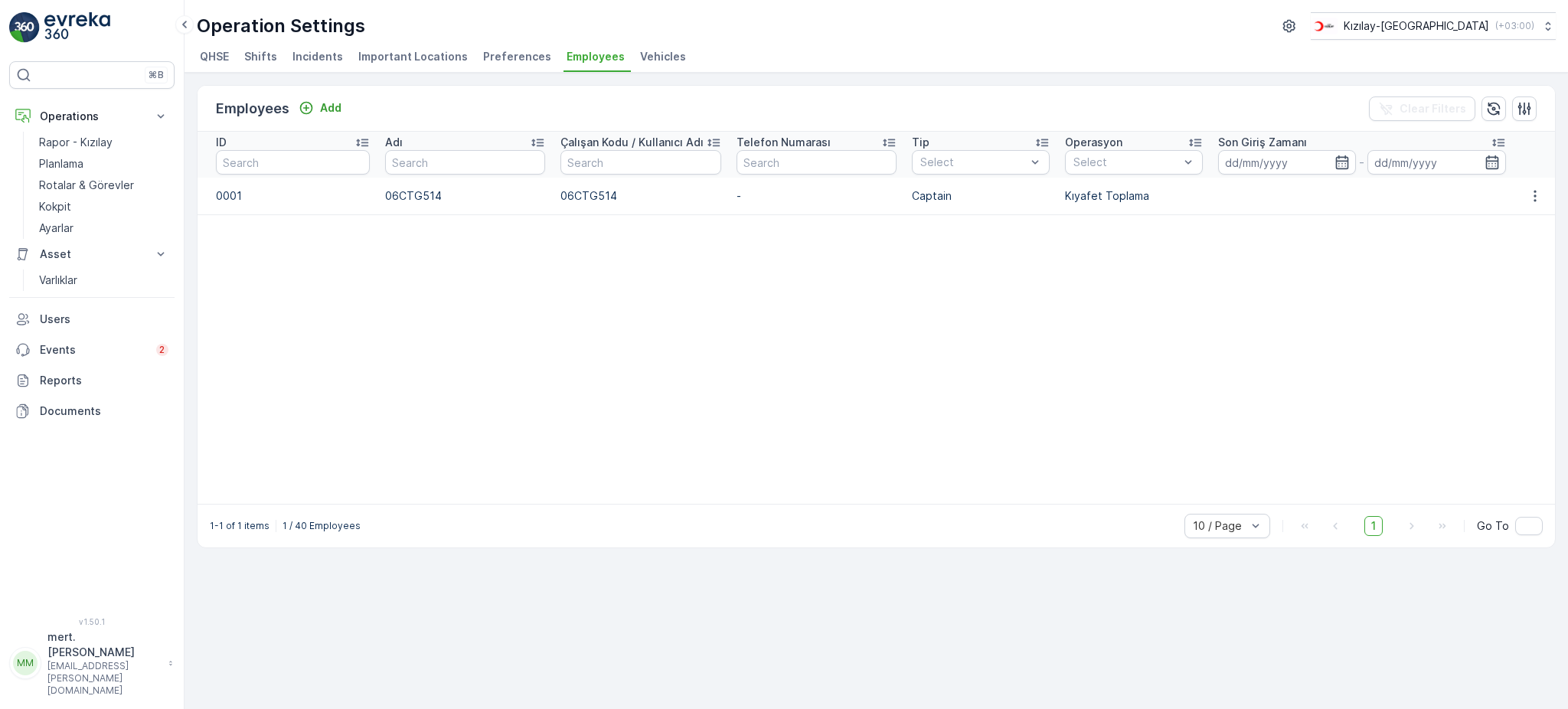
click at [510, 57] on span "Preferences" at bounding box center [517, 57] width 68 height 15
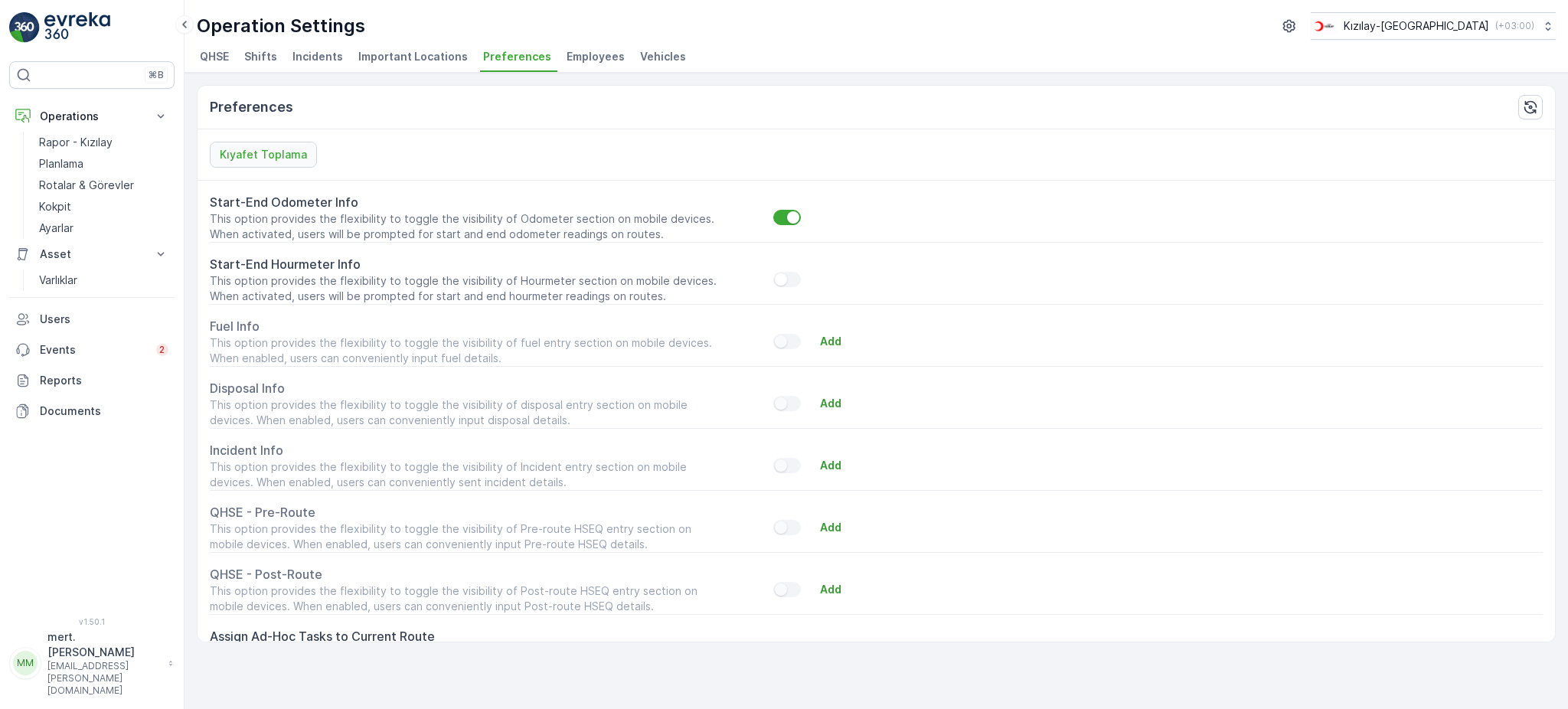
click at [419, 54] on span "Important Locations" at bounding box center [413, 57] width 110 height 15
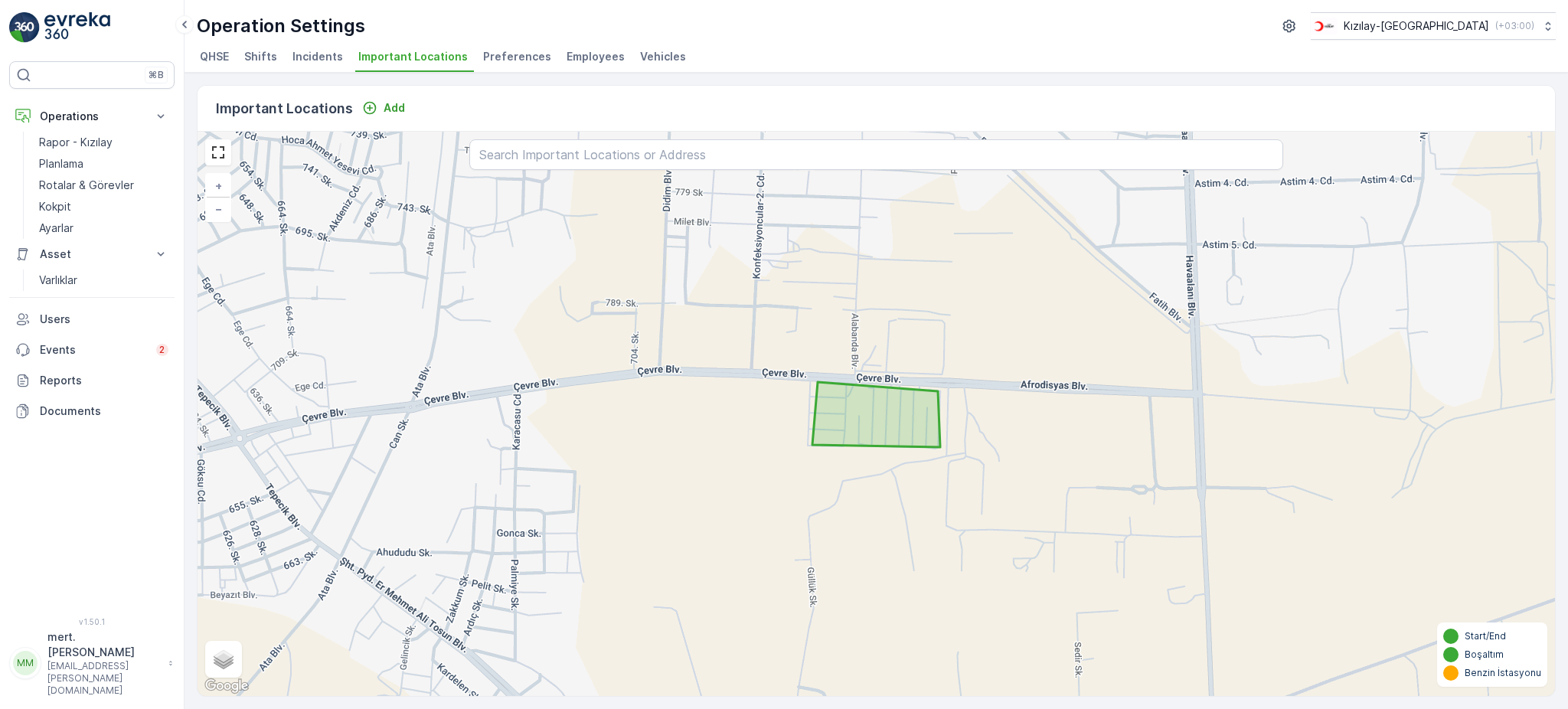
click at [304, 57] on span "Incidents" at bounding box center [317, 57] width 51 height 15
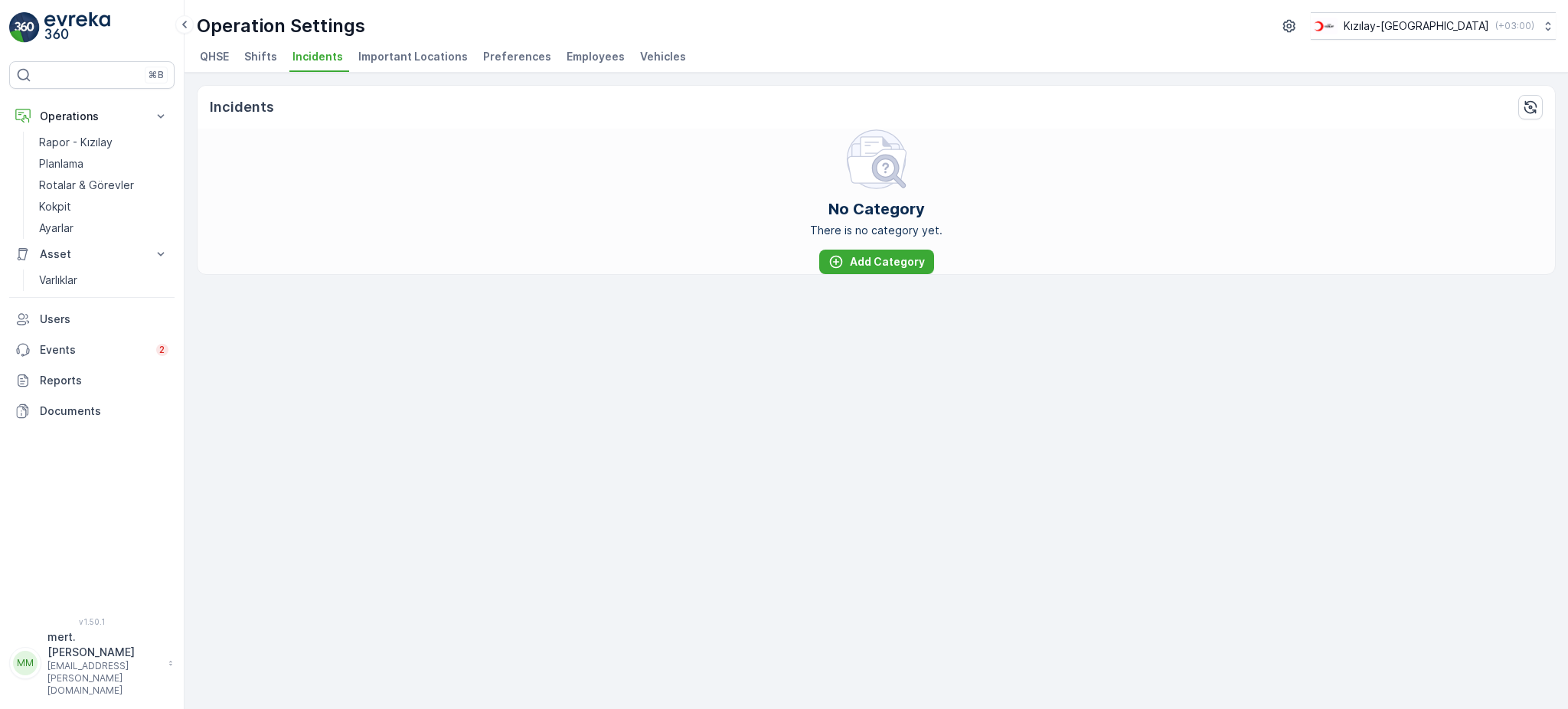
click at [266, 58] on span "Shifts" at bounding box center [261, 57] width 33 height 15
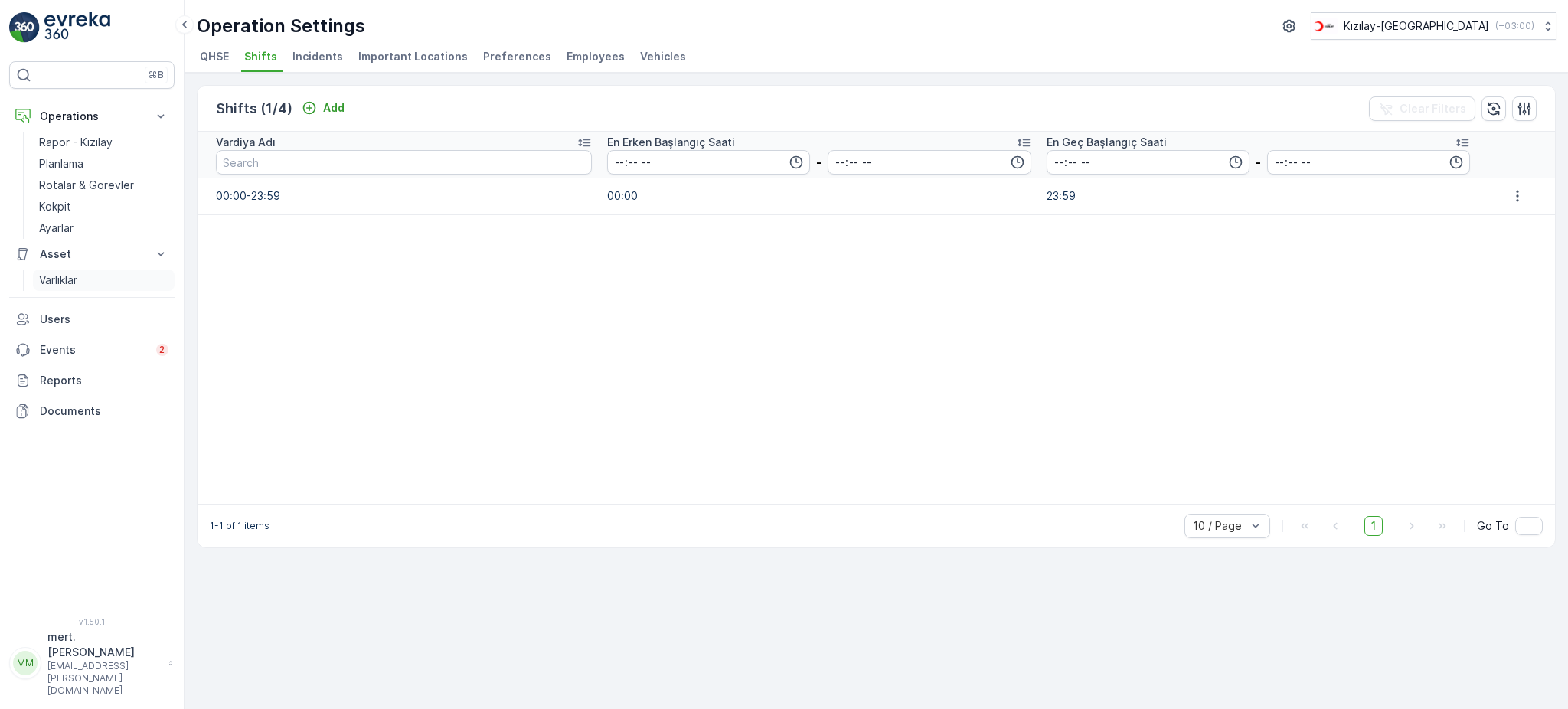
click at [61, 285] on p "Varlıklar" at bounding box center [58, 280] width 38 height 15
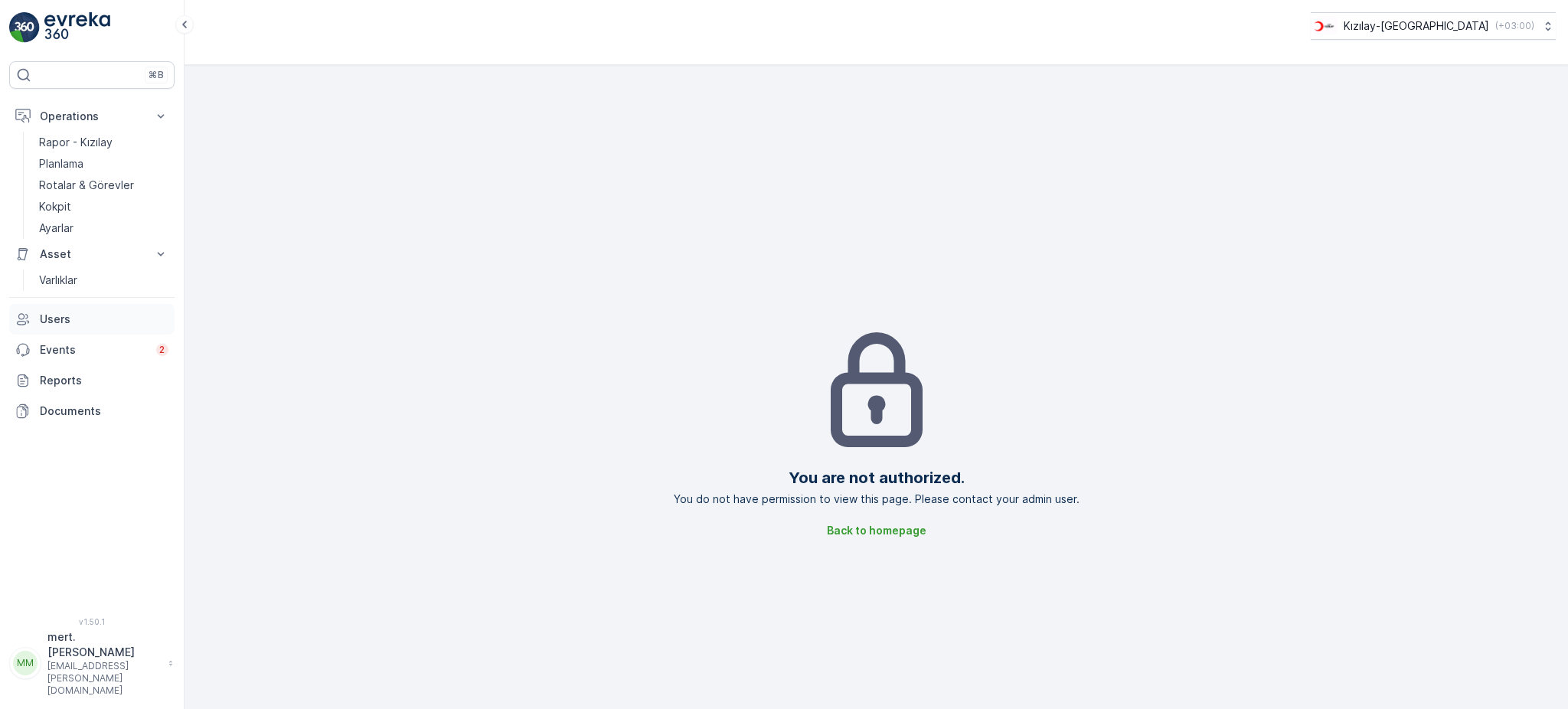
click at [49, 324] on p "Users" at bounding box center [104, 319] width 129 height 15
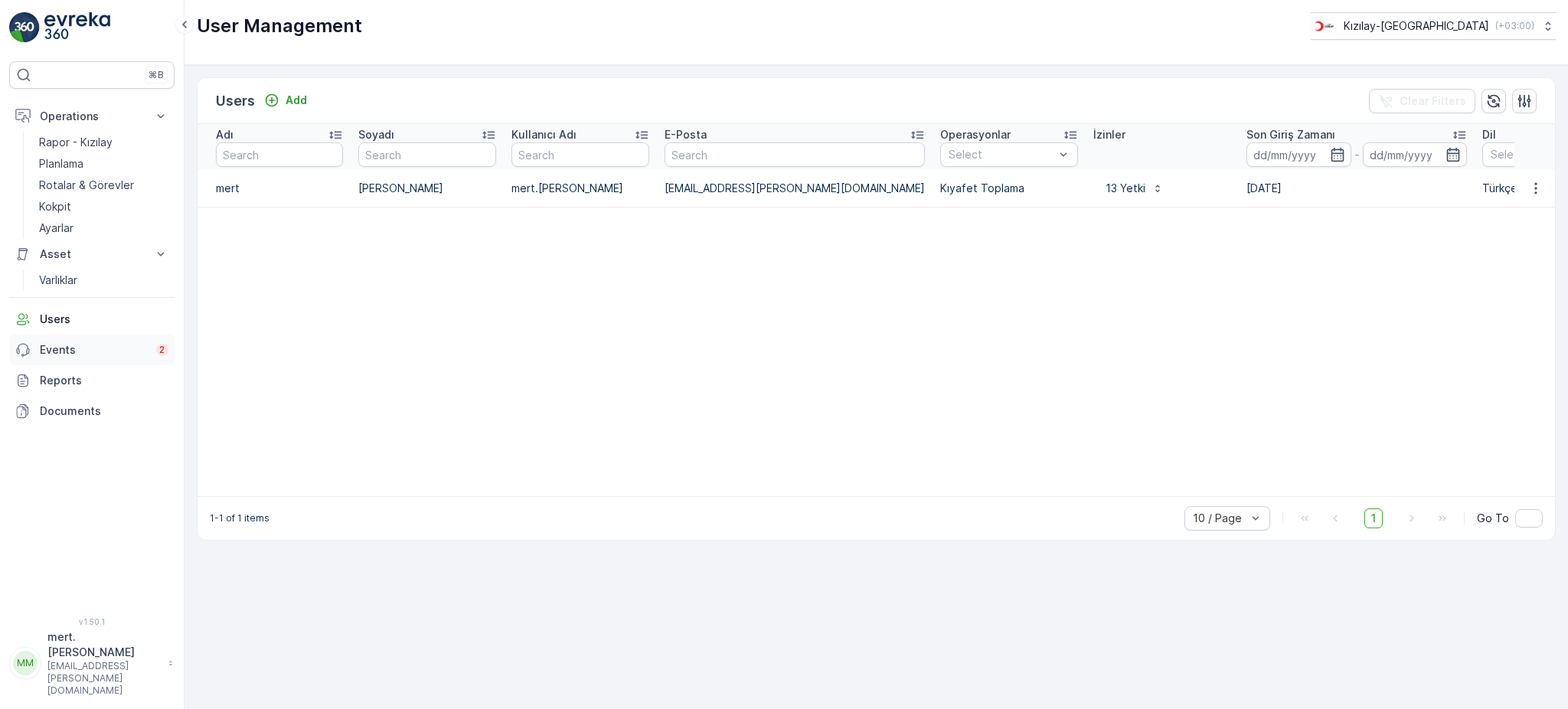
click at [57, 356] on p "Events" at bounding box center [93, 350] width 107 height 15
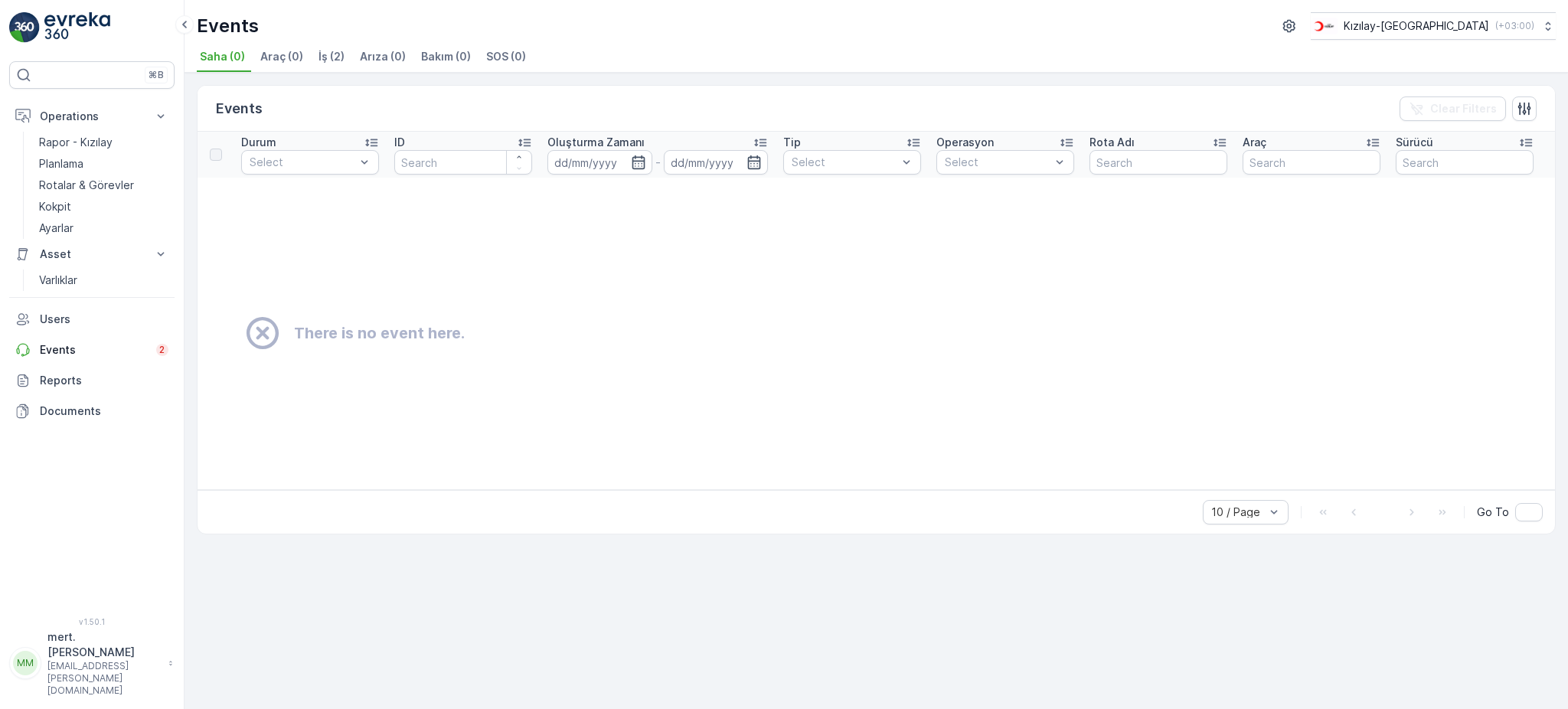
click at [336, 54] on span "İş (2)" at bounding box center [331, 57] width 26 height 15
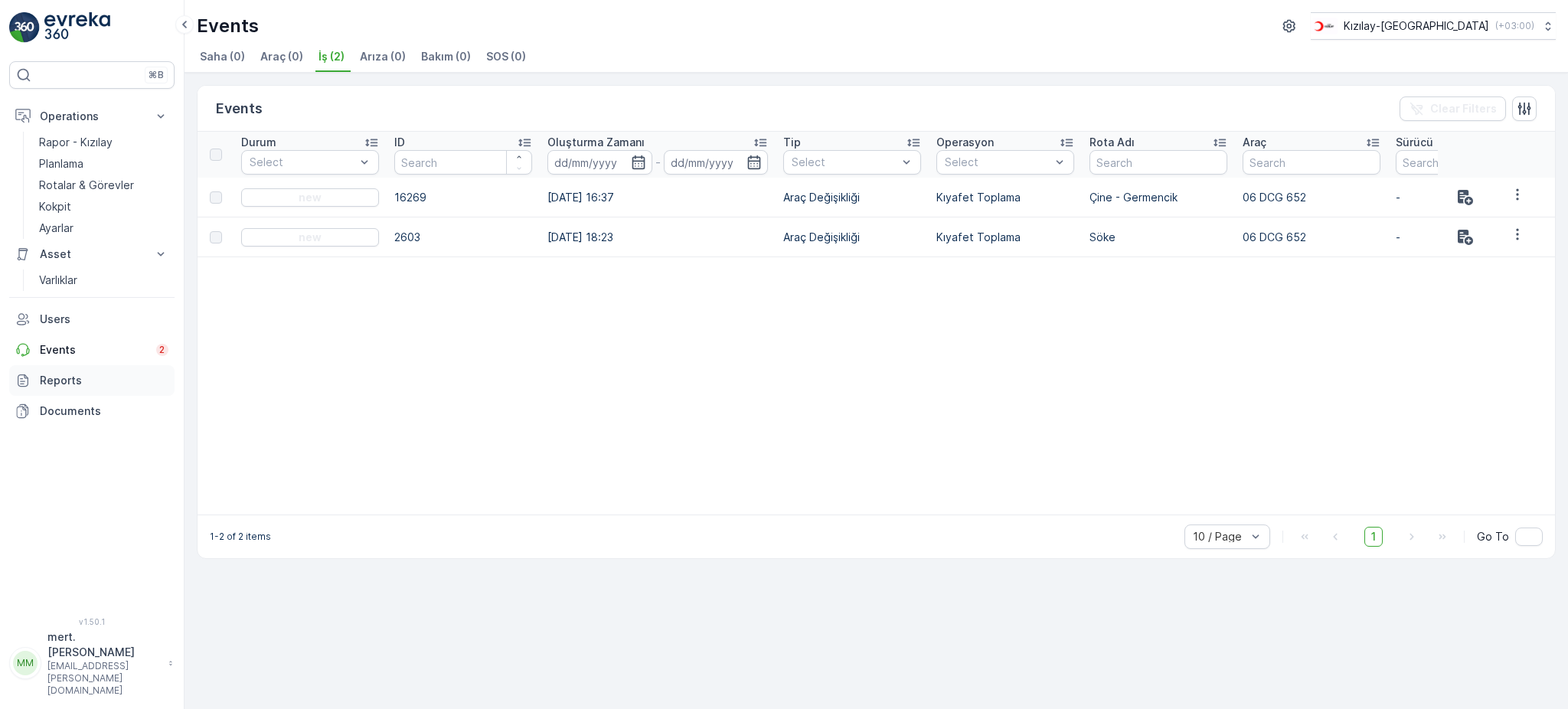
click at [57, 380] on p "Reports" at bounding box center [104, 381] width 129 height 15
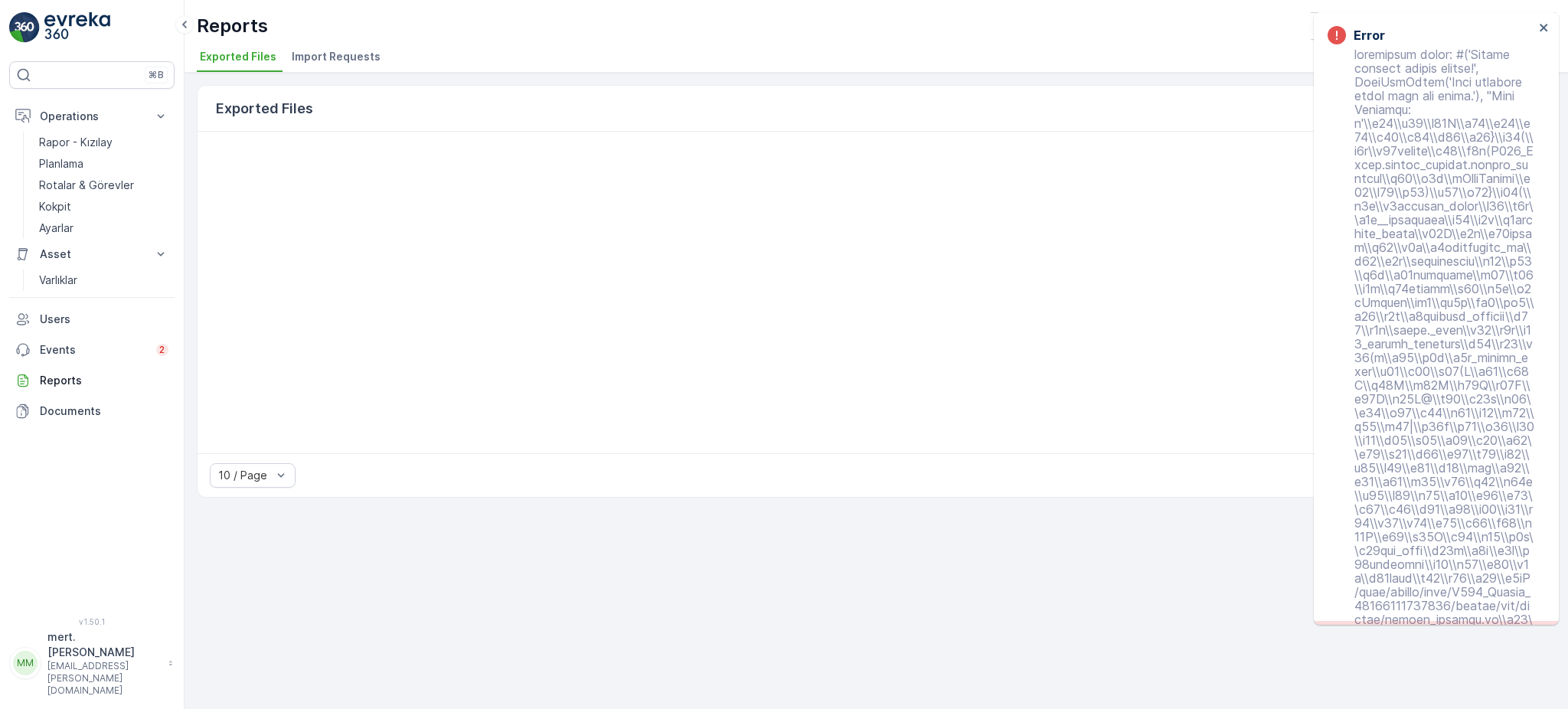
click at [83, 411] on p "Documents" at bounding box center [104, 411] width 129 height 15
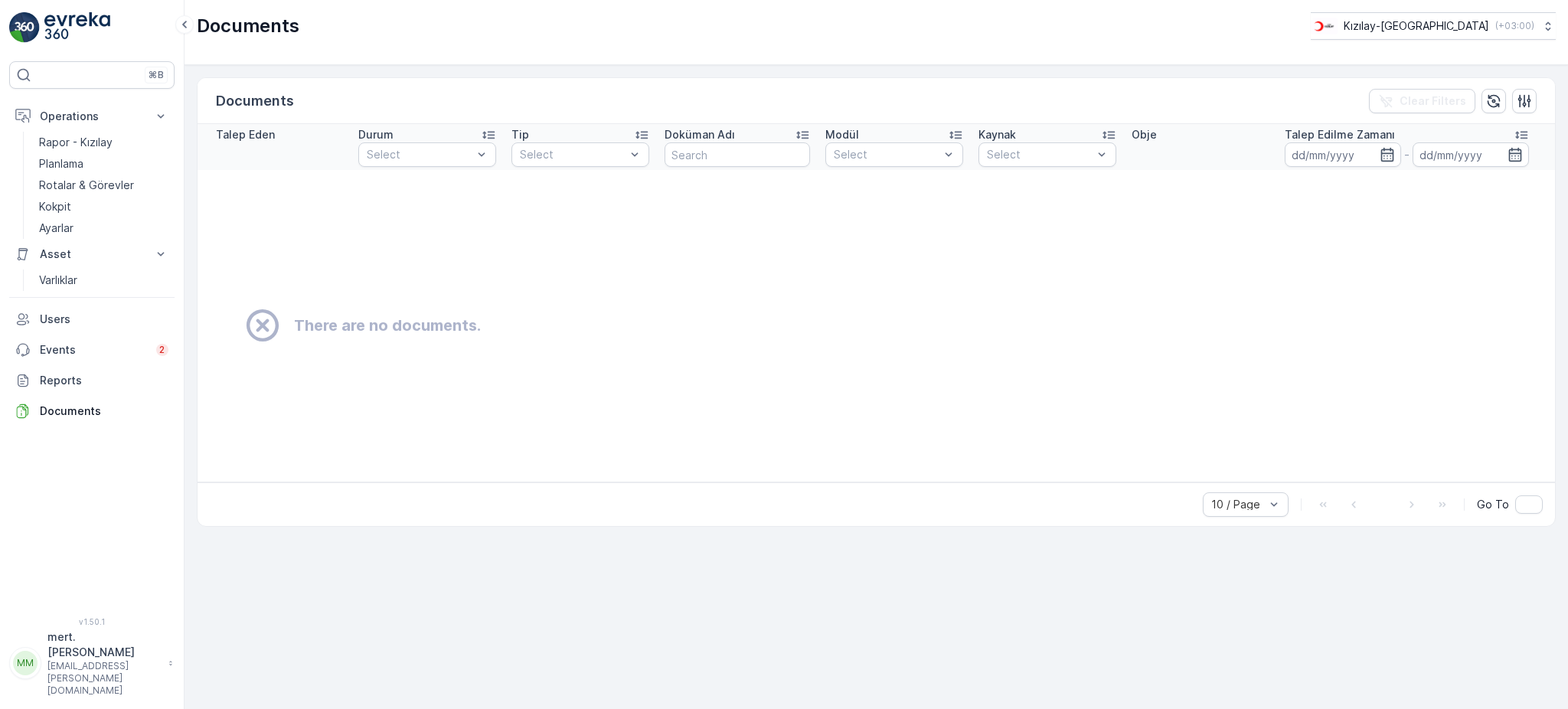
click at [113, 691] on p "[EMAIL_ADDRESS][PERSON_NAME][DOMAIN_NAME]" at bounding box center [104, 678] width 113 height 37
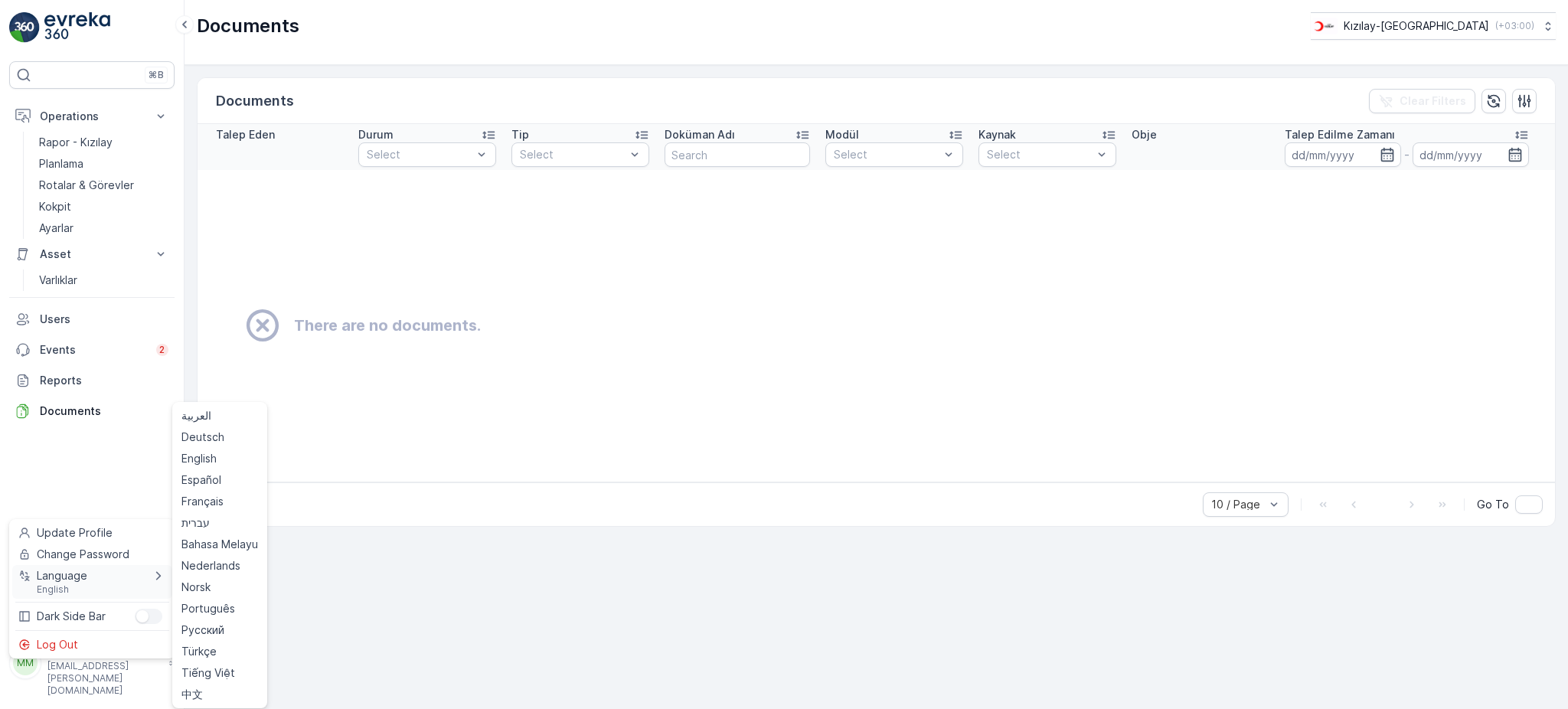
click at [102, 580] on div "Language English" at bounding box center [92, 582] width 160 height 34
click at [217, 654] on div "Türkçe" at bounding box center [219, 652] width 89 height 22
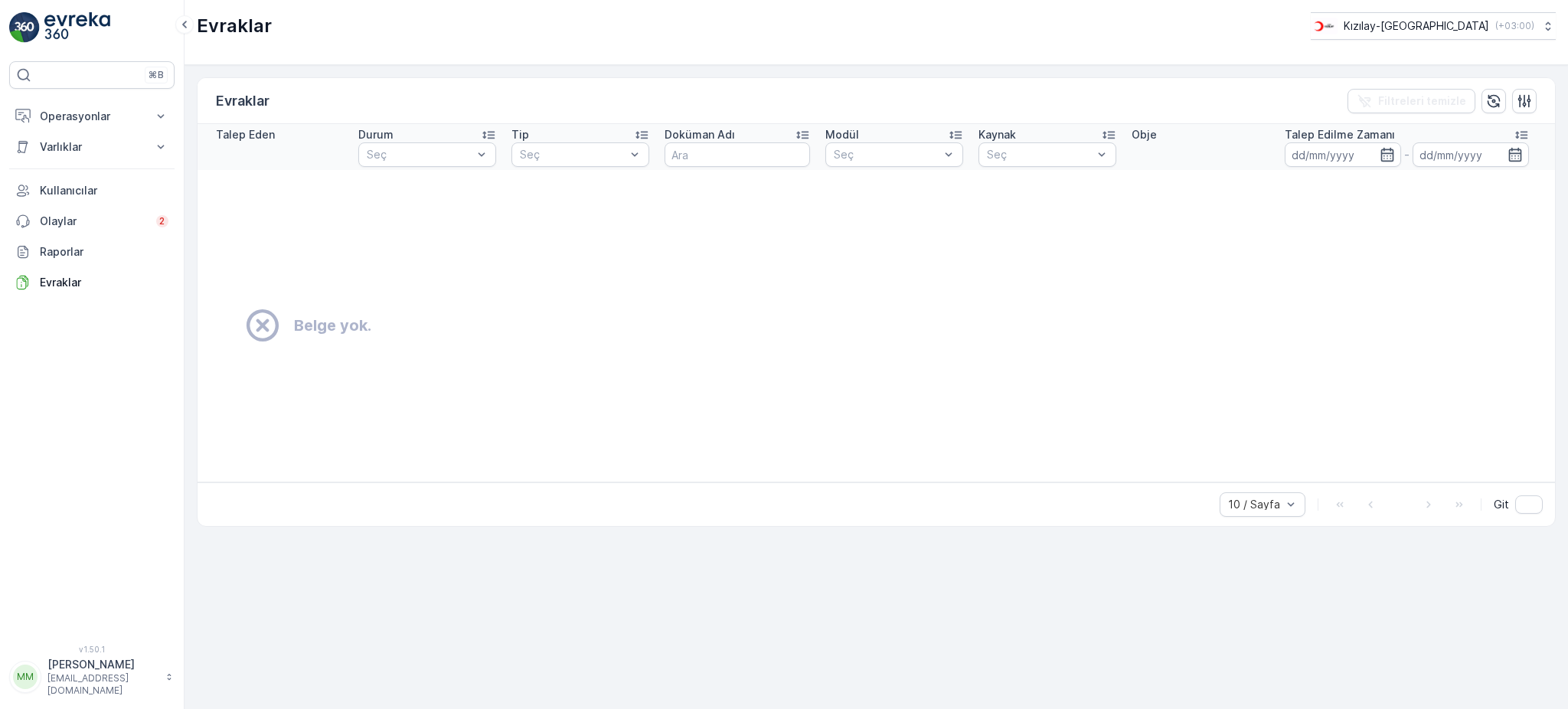
click at [65, 672] on p "[PERSON_NAME]" at bounding box center [102, 665] width 111 height 15
click at [70, 520] on span "Profili Güncelle" at bounding box center [75, 518] width 77 height 15
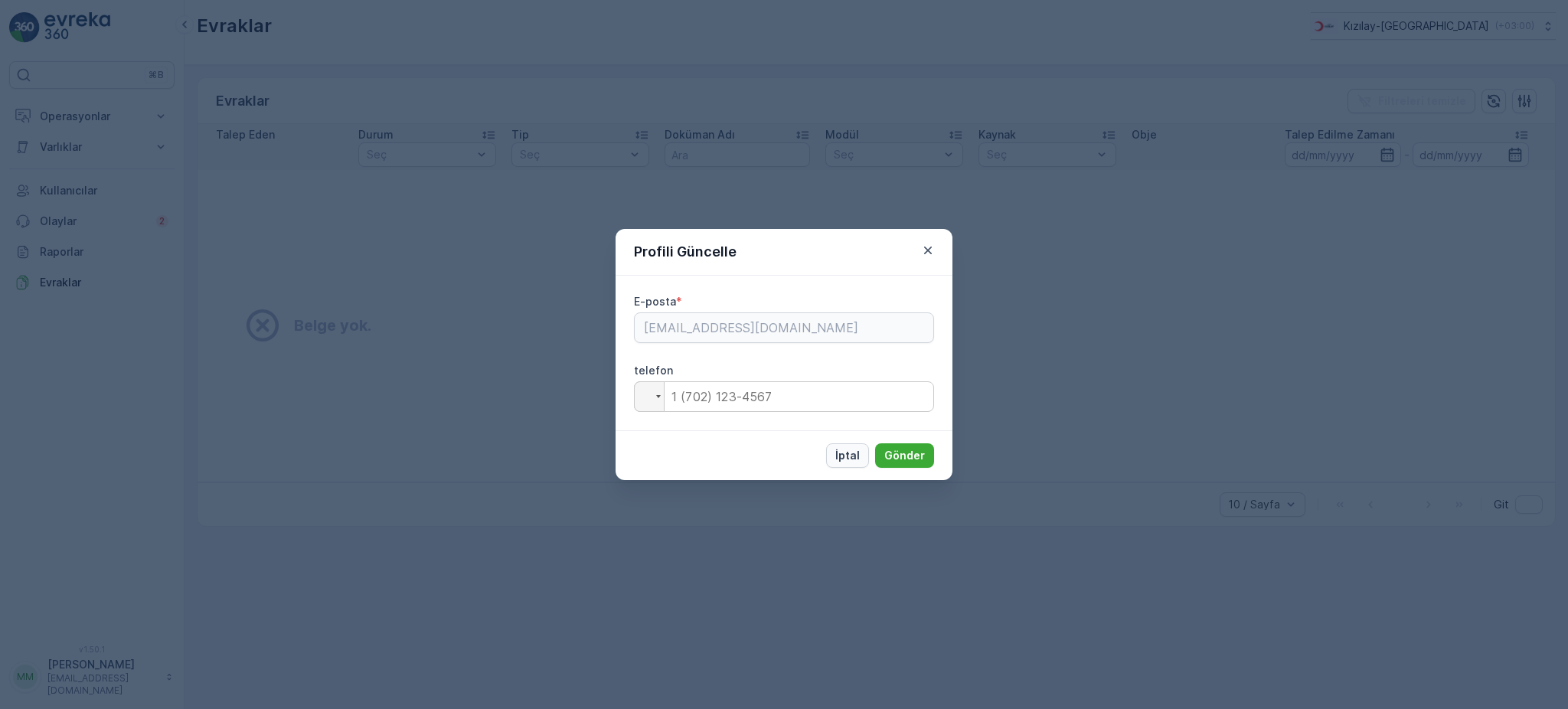
click at [847, 458] on p "İptal" at bounding box center [847, 455] width 24 height 15
